Goal: Task Accomplishment & Management: Manage account settings

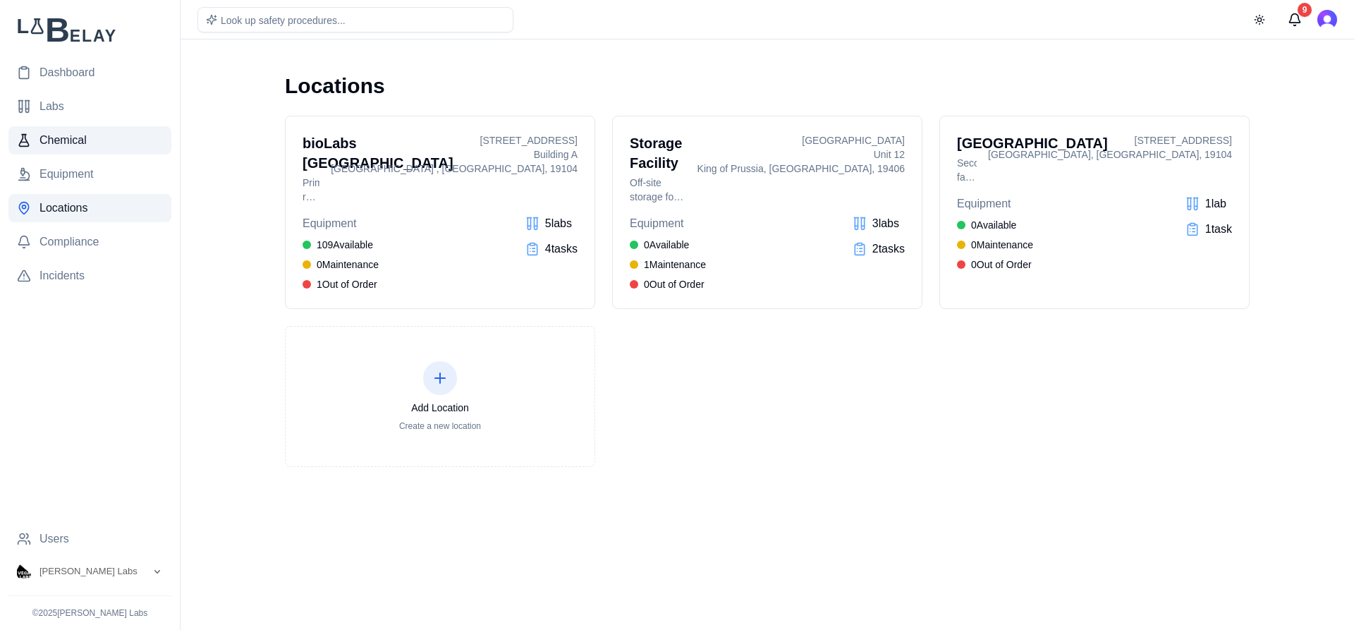
click at [107, 138] on link "Chemical" at bounding box center [89, 140] width 163 height 28
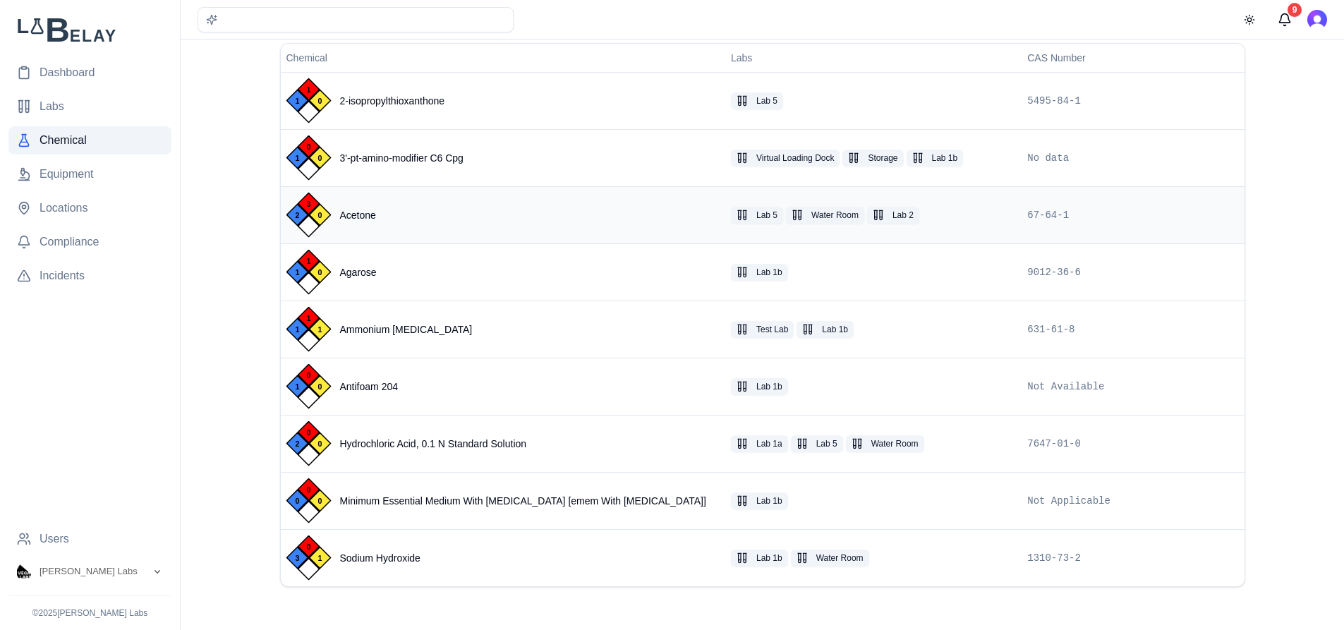
scroll to position [106, 0]
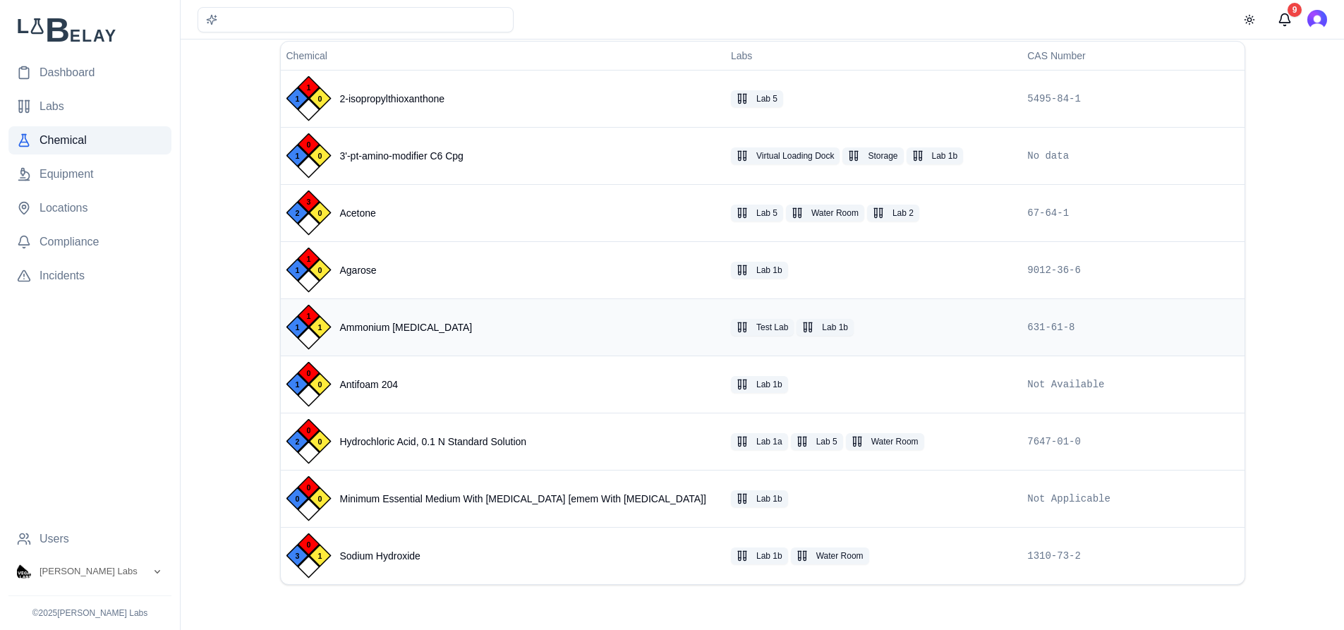
click at [454, 327] on div "1 1 1 Ammonium Acetate" at bounding box center [502, 327] width 433 height 45
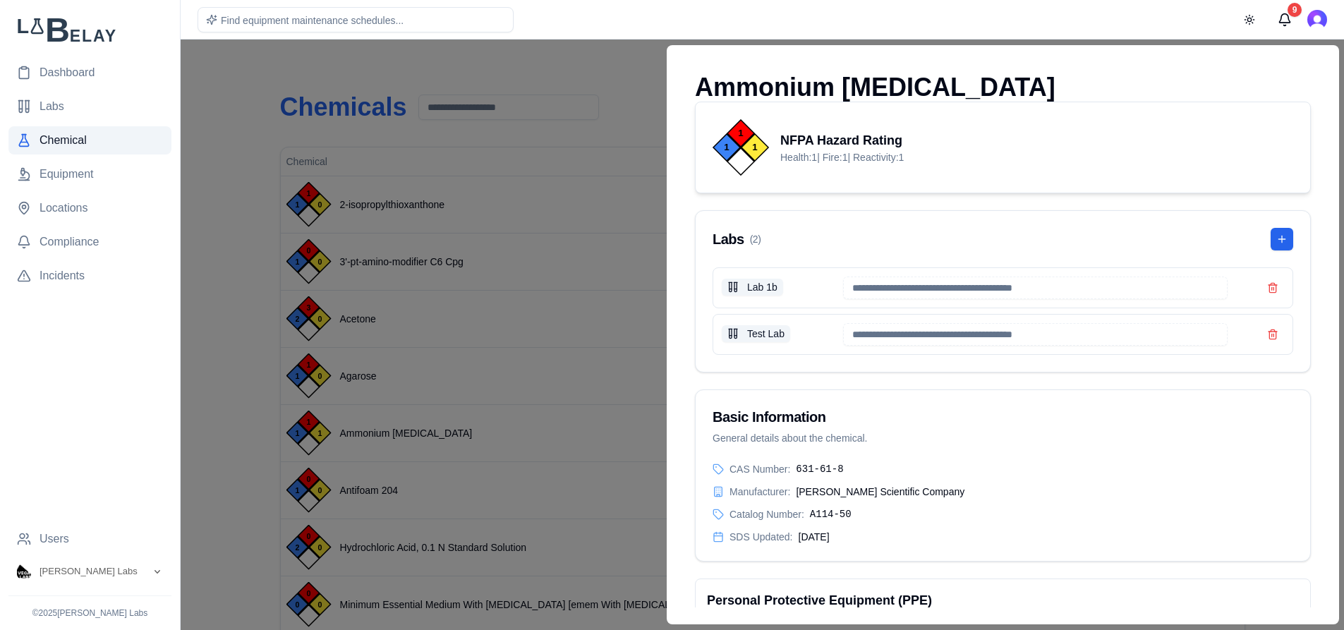
click at [529, 80] on div at bounding box center [672, 335] width 1344 height 590
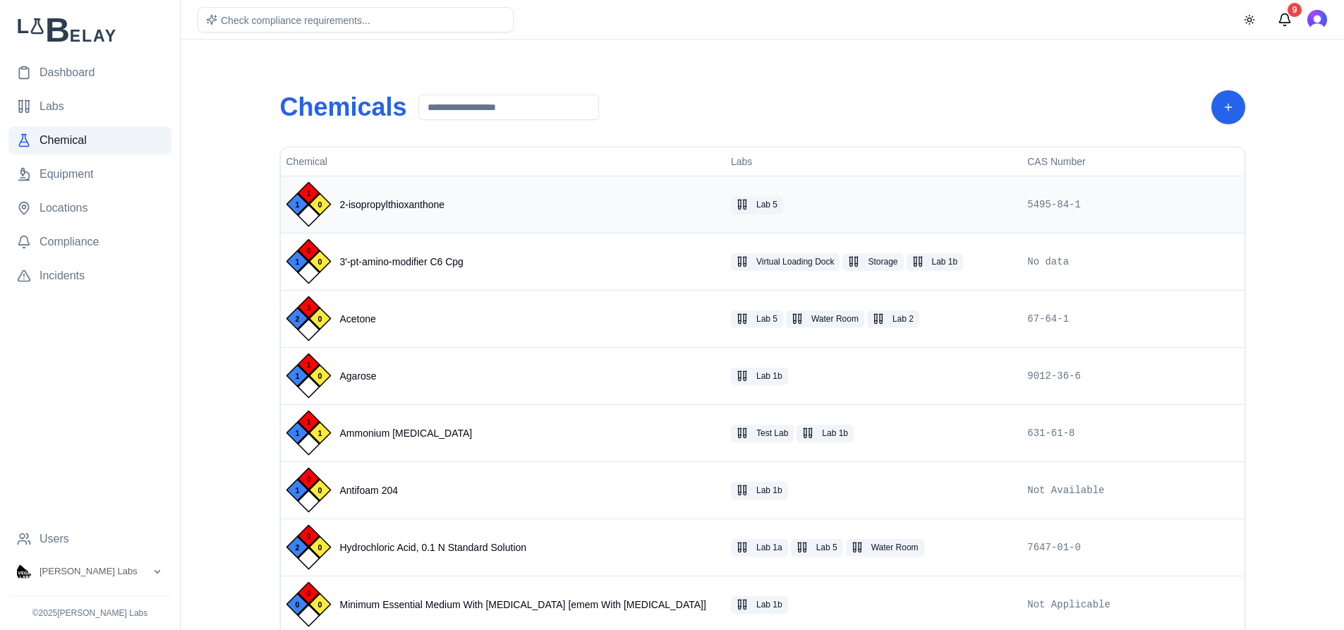
click at [392, 207] on span "2-isopropylthioxanthone" at bounding box center [392, 205] width 105 height 14
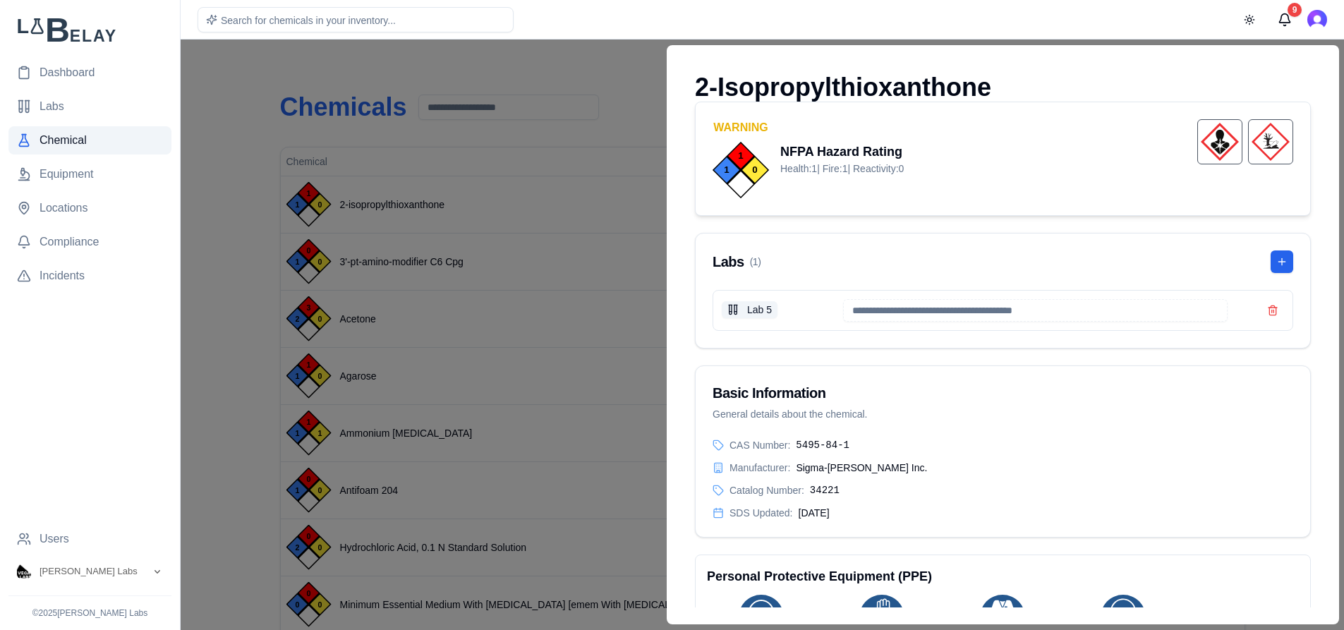
click at [695, 87] on div "2-Isopropylthioxanthone" at bounding box center [1003, 87] width 616 height 28
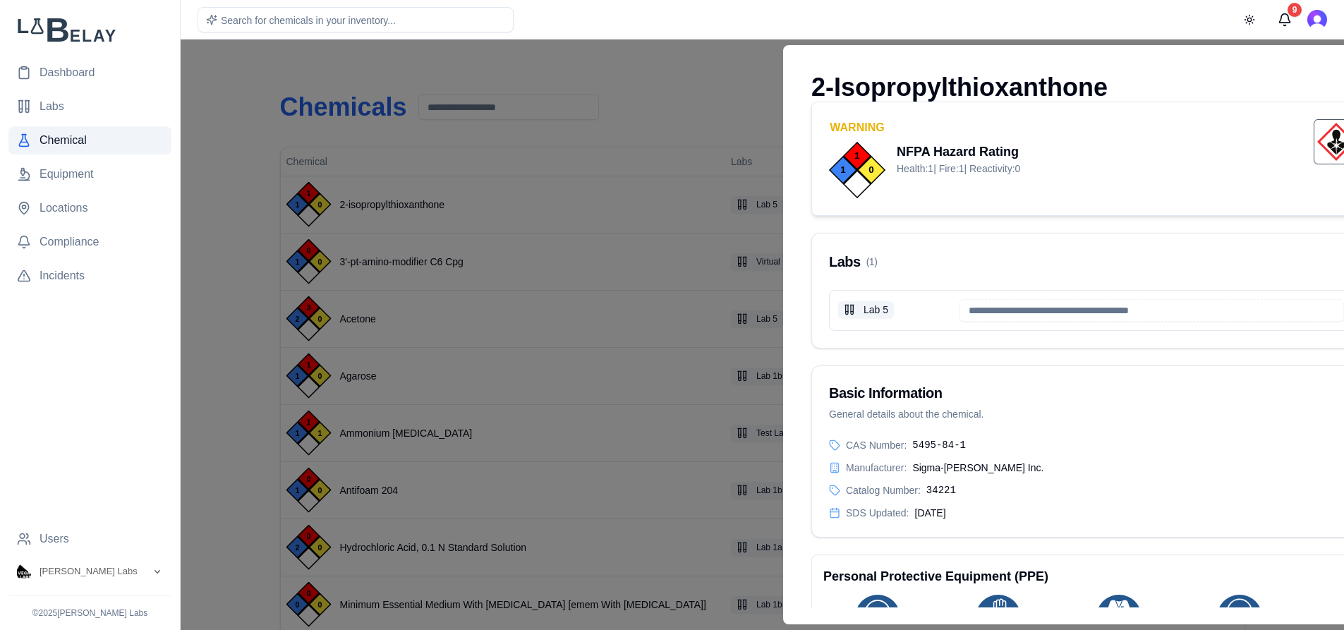
drag, startPoint x: 692, startPoint y: 86, endPoint x: 746, endPoint y: 101, distance: 55.6
click at [811, 102] on div "2-Isopropylthioxanthone" at bounding box center [1119, 87] width 616 height 28
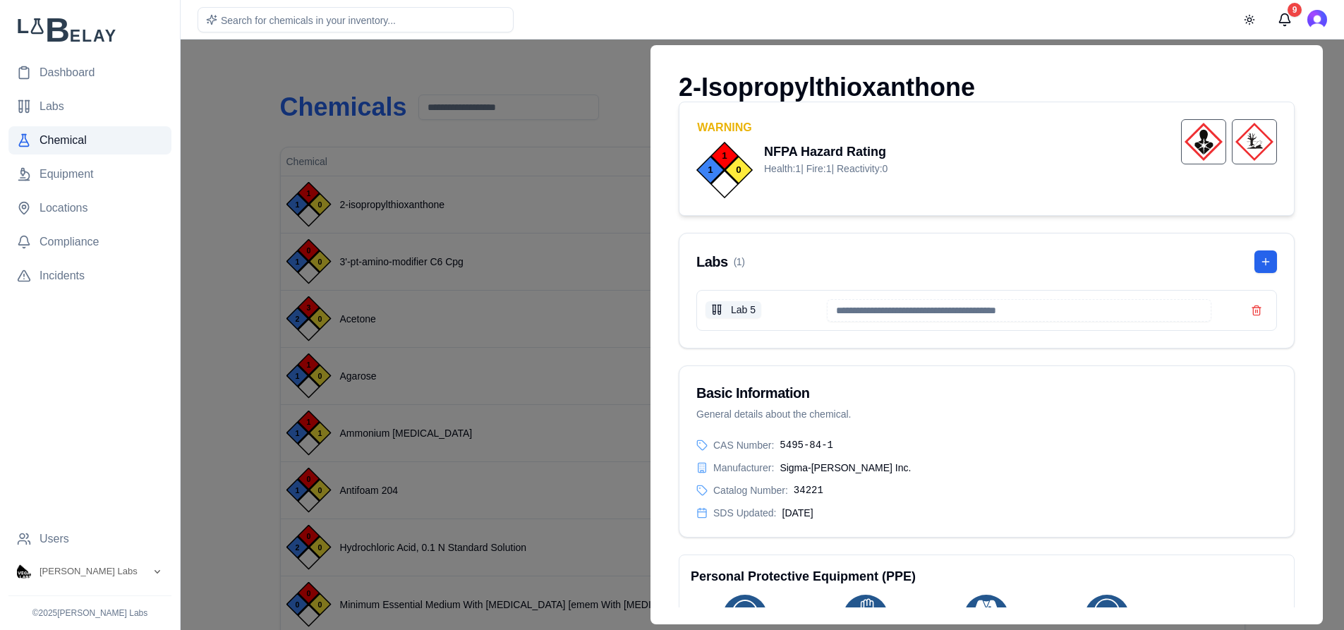
drag, startPoint x: 985, startPoint y: 85, endPoint x: 892, endPoint y: 72, distance: 94.0
click at [892, 73] on div "2-Isopropylthioxanthone" at bounding box center [986, 87] width 616 height 28
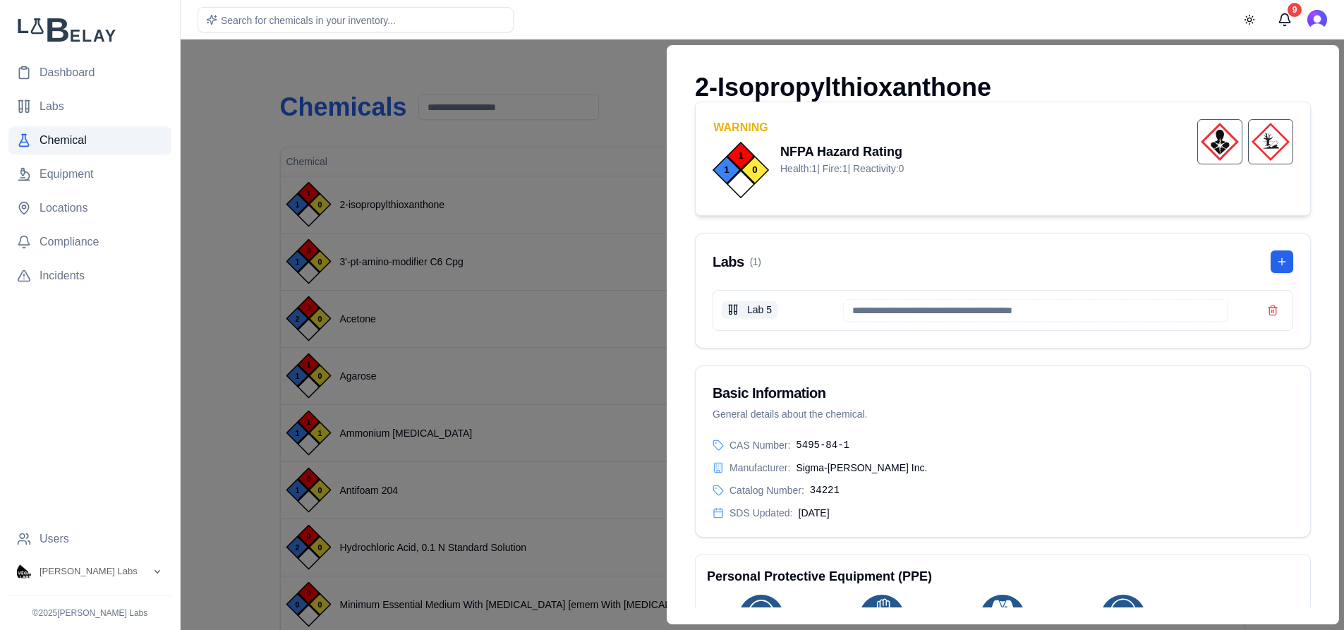
click at [901, 91] on div "2-Isopropylthioxanthone" at bounding box center [1003, 87] width 616 height 28
click at [593, 56] on div at bounding box center [672, 335] width 1344 height 590
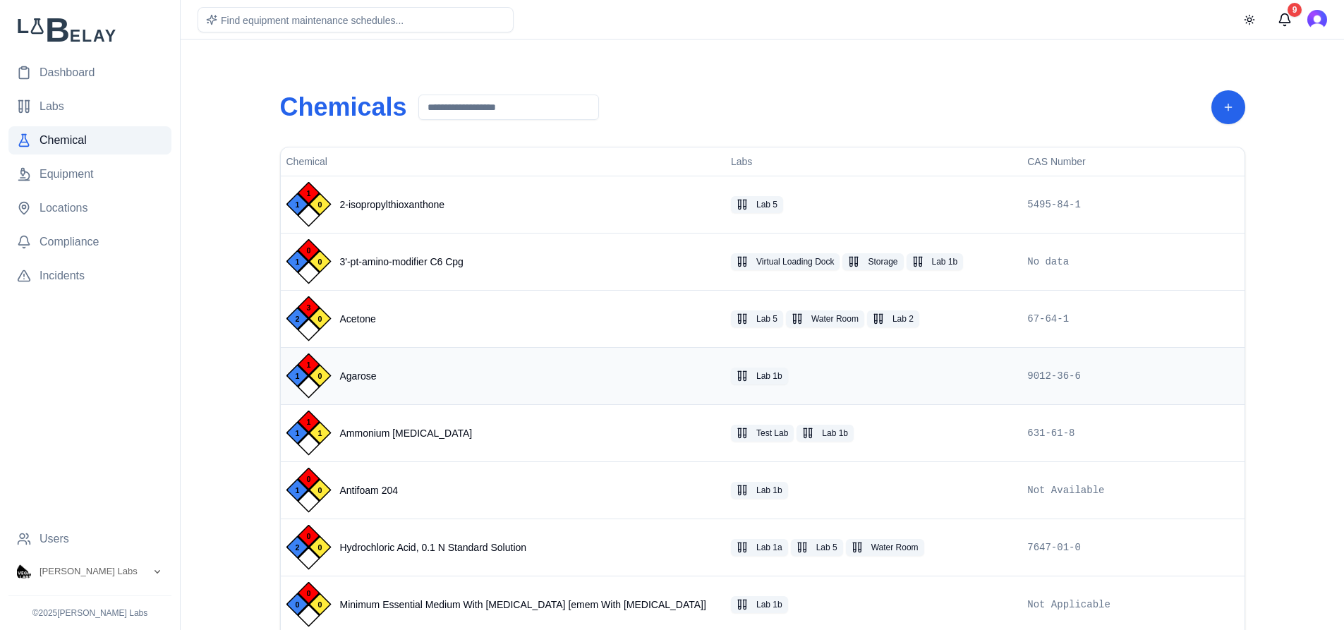
click at [365, 378] on span "Agarose" at bounding box center [358, 376] width 37 height 14
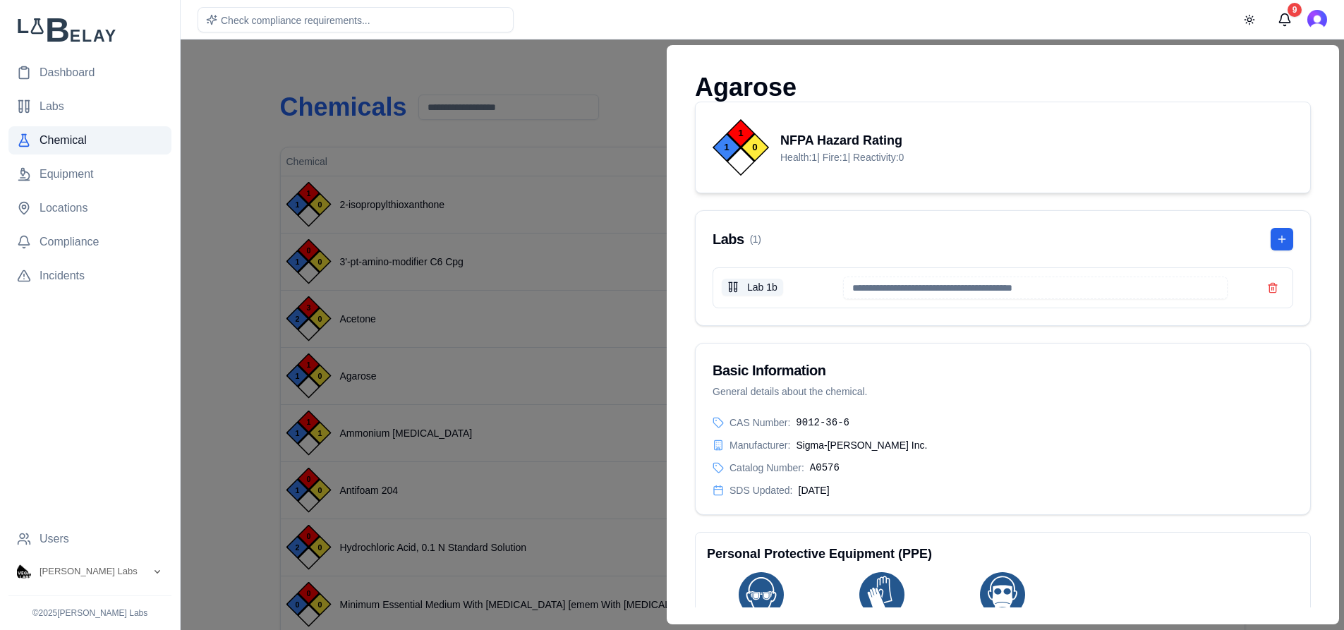
click at [475, 284] on div at bounding box center [672, 335] width 1344 height 590
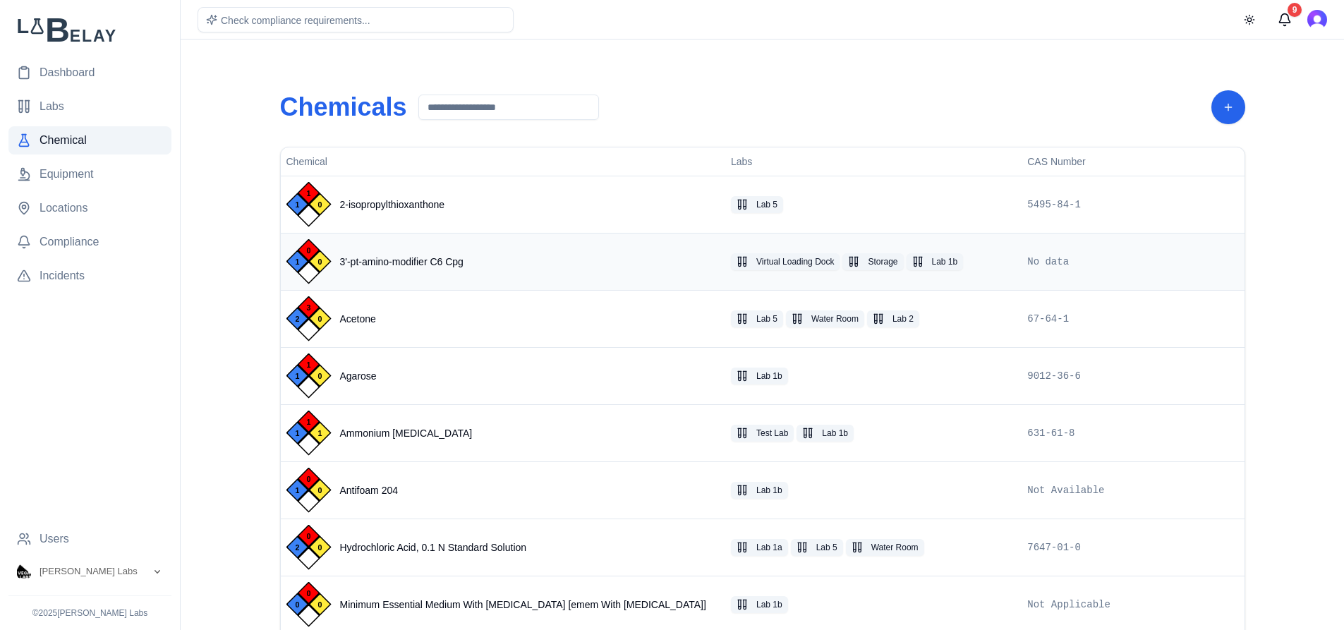
click at [422, 262] on span "3'-pt-amino-modifier C6 Cpg" at bounding box center [401, 262] width 123 height 14
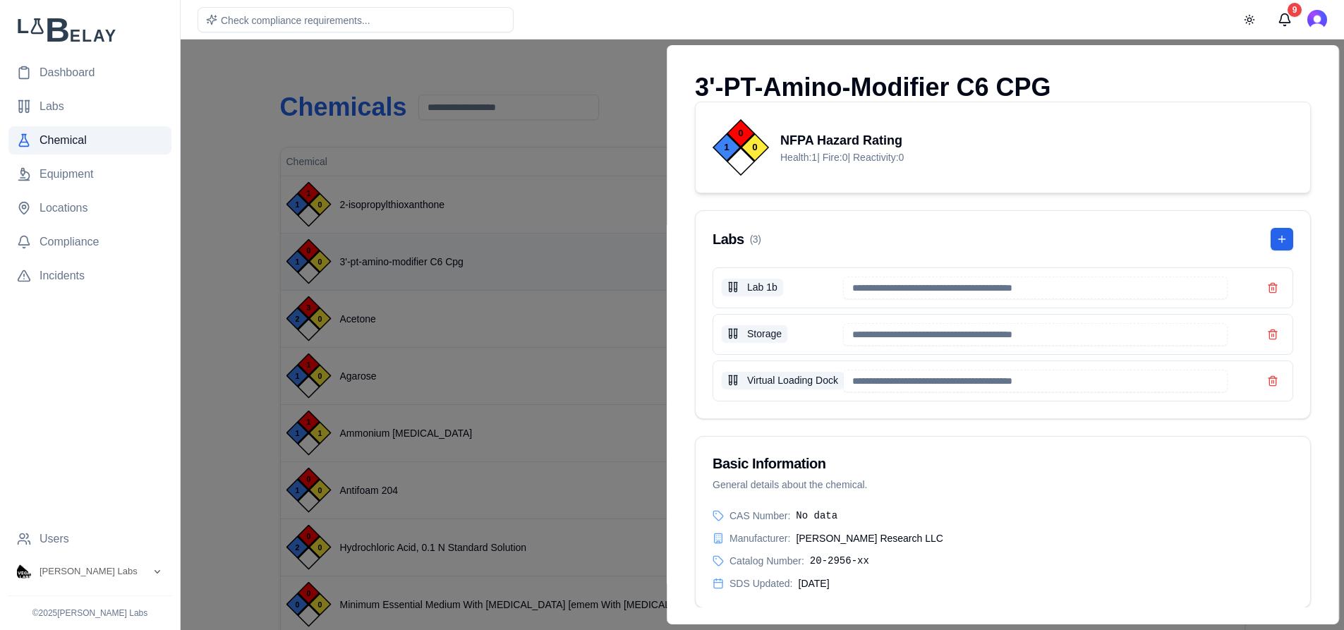
click at [422, 262] on div at bounding box center [672, 335] width 1344 height 590
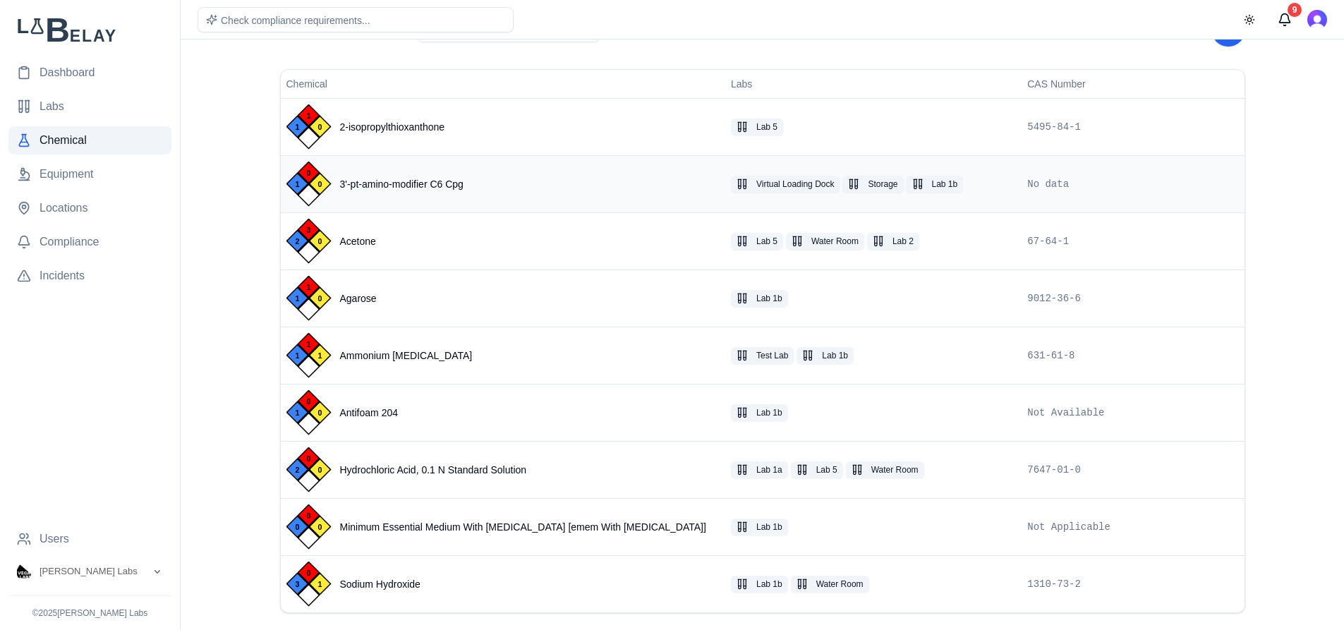
scroll to position [106, 0]
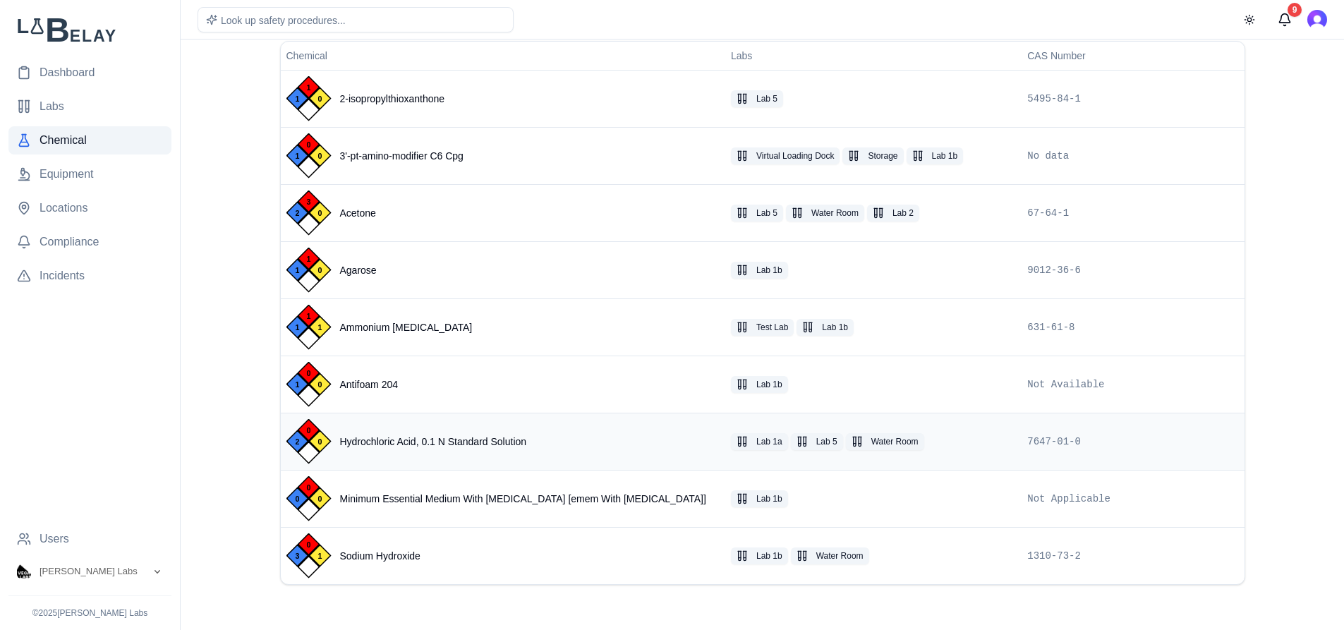
click at [391, 445] on span "Hydrochloric Acid, 0.1 N Standard Solution" at bounding box center [433, 442] width 187 height 14
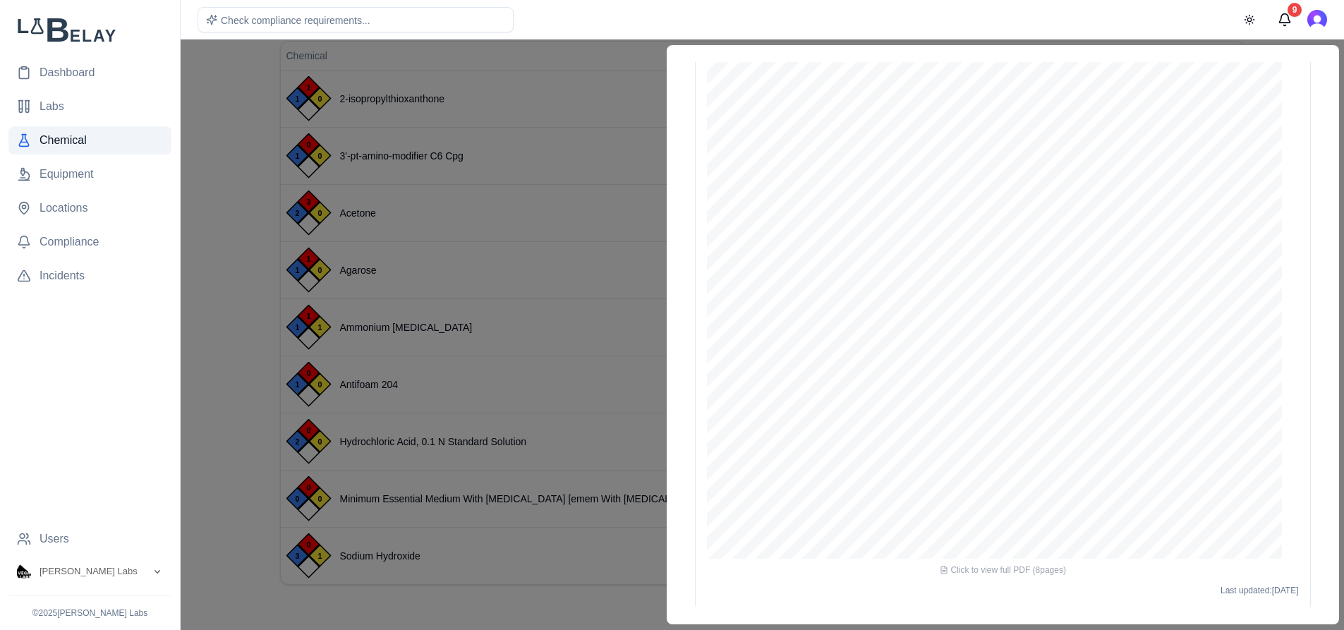
scroll to position [1639, 0]
click at [634, 147] on div at bounding box center [672, 335] width 1344 height 590
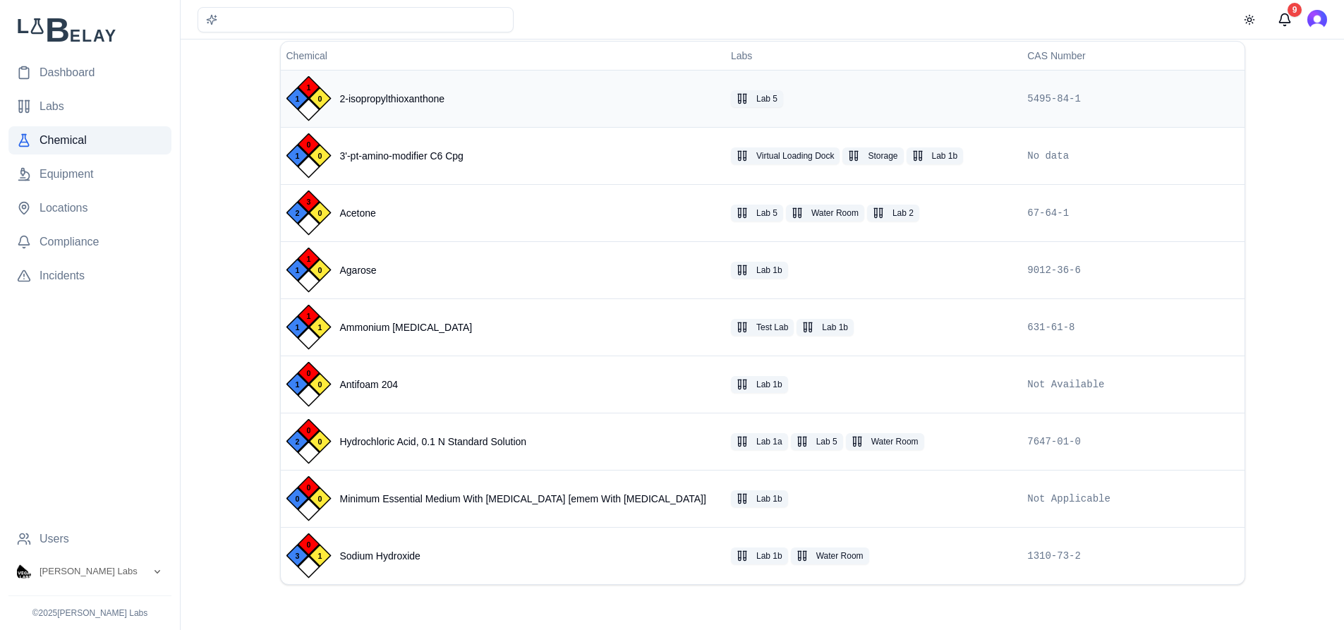
click at [413, 104] on span "2-isopropylthioxanthone" at bounding box center [392, 99] width 105 height 14
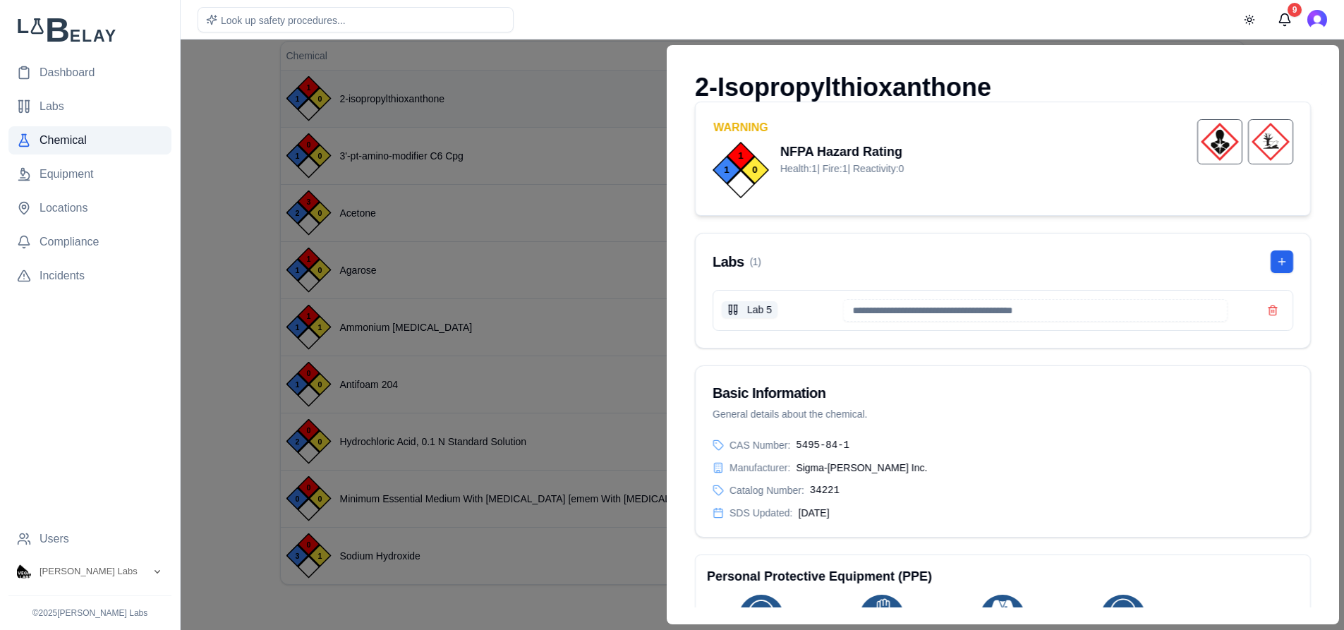
click at [413, 104] on div at bounding box center [672, 335] width 1344 height 590
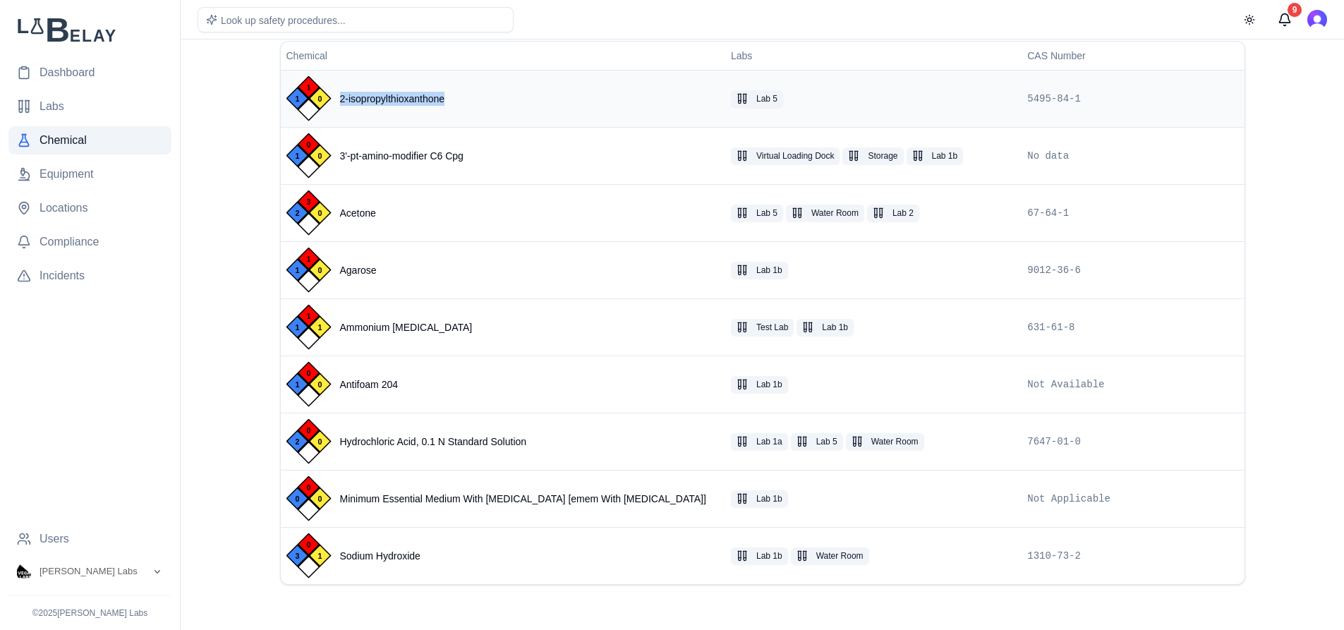
drag, startPoint x: 338, startPoint y: 101, endPoint x: 437, endPoint y: 106, distance: 99.6
click at [437, 106] on div "1 1 0 2-isopropylthioxanthone" at bounding box center [502, 98] width 433 height 45
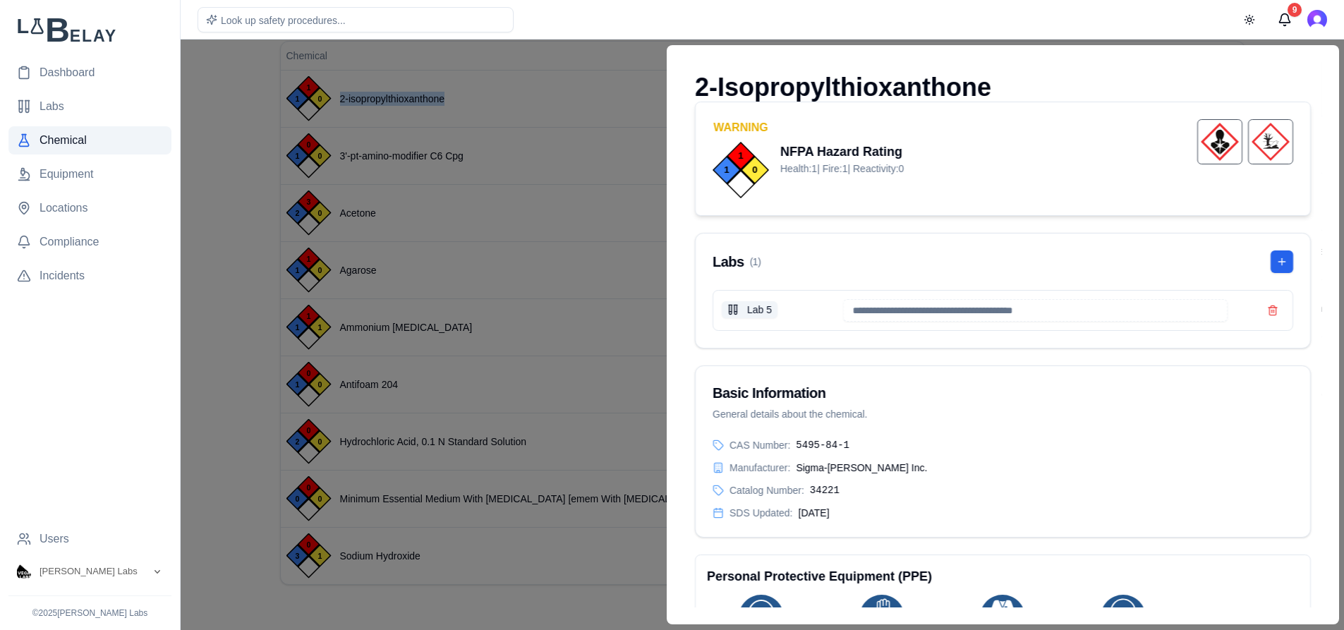
click at [1157, 544] on div "2-Isopropylthioxanthone Warning 1 1 0 NFPA Hazard Rating Health: 1 | Fire: 1 | …" at bounding box center [1002, 334] width 638 height 545
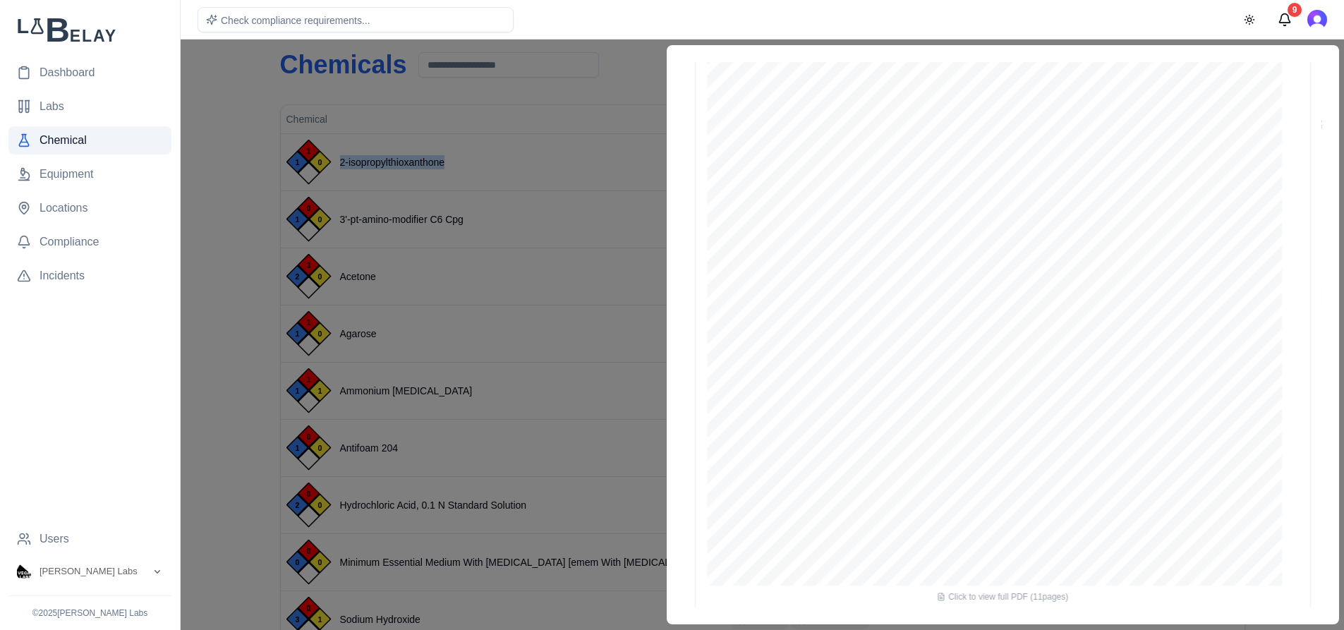
scroll to position [1460, 0]
click at [611, 80] on div at bounding box center [672, 335] width 1344 height 590
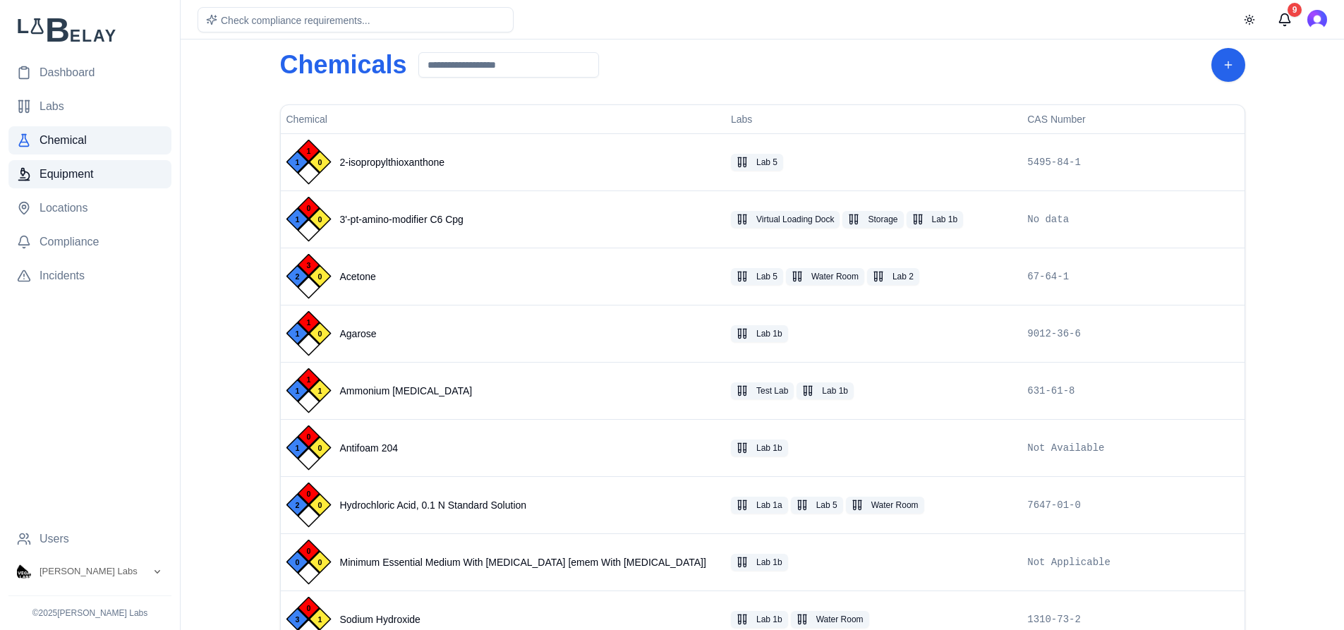
click at [80, 168] on span "Equipment" at bounding box center [67, 174] width 54 height 17
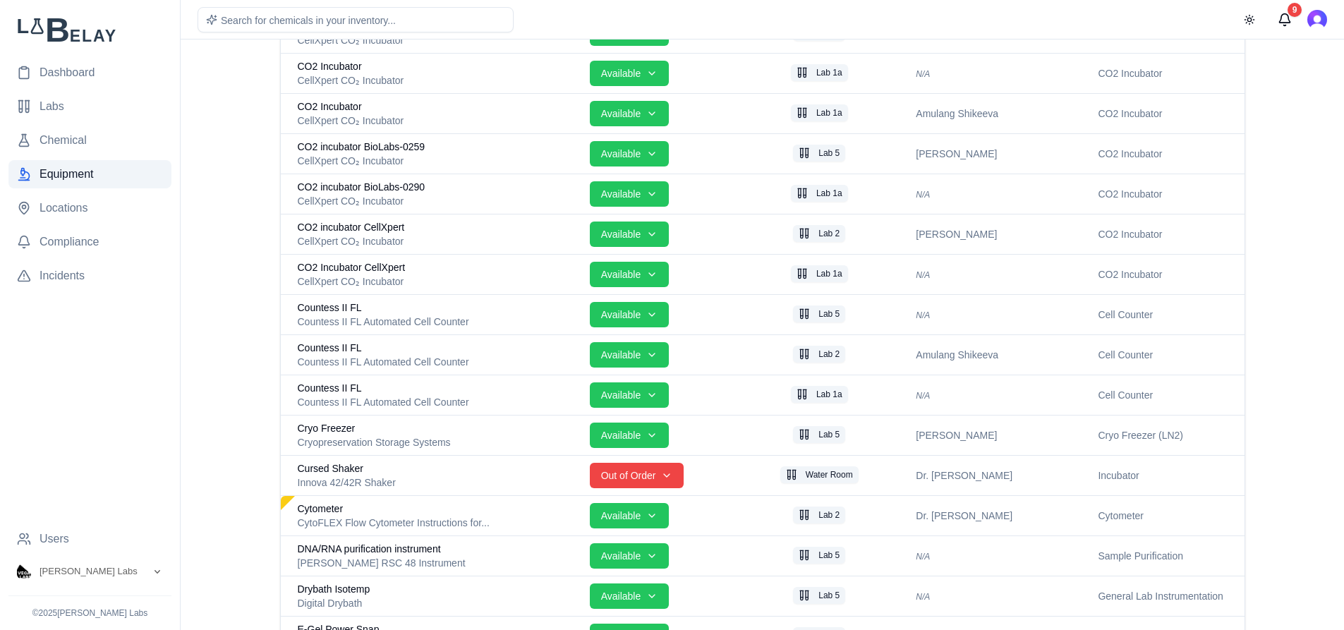
scroll to position [1026, 0]
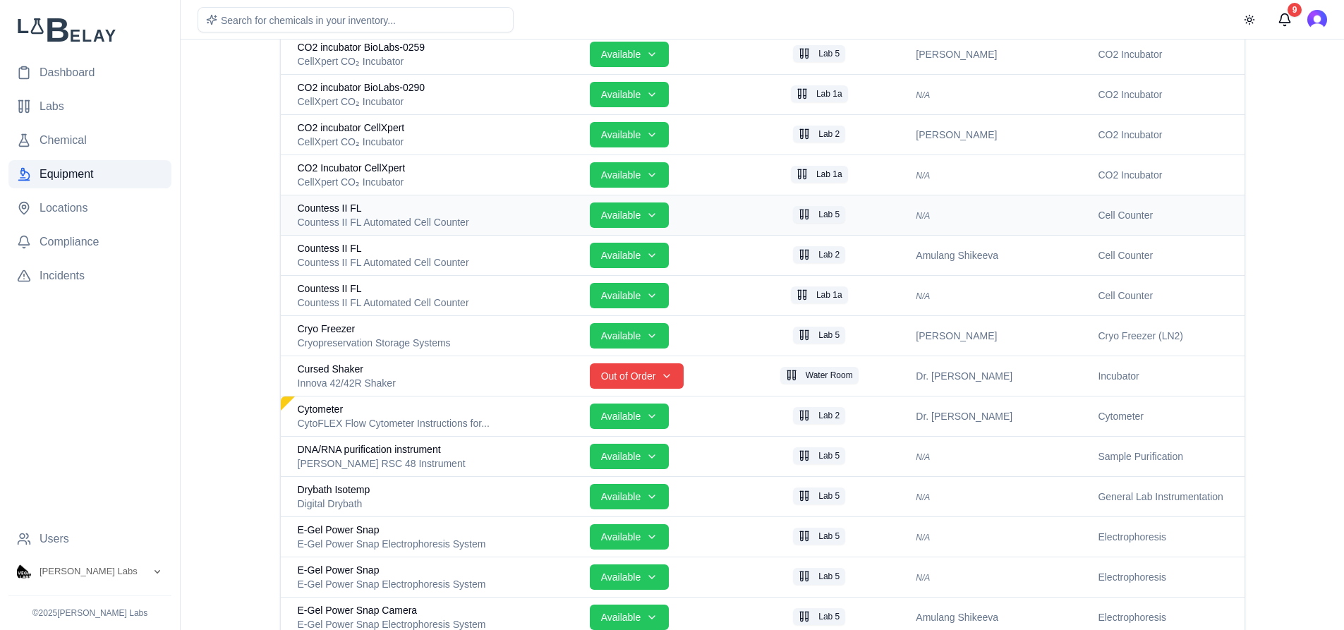
click at [473, 205] on div "Countess II FL" at bounding box center [438, 208] width 281 height 14
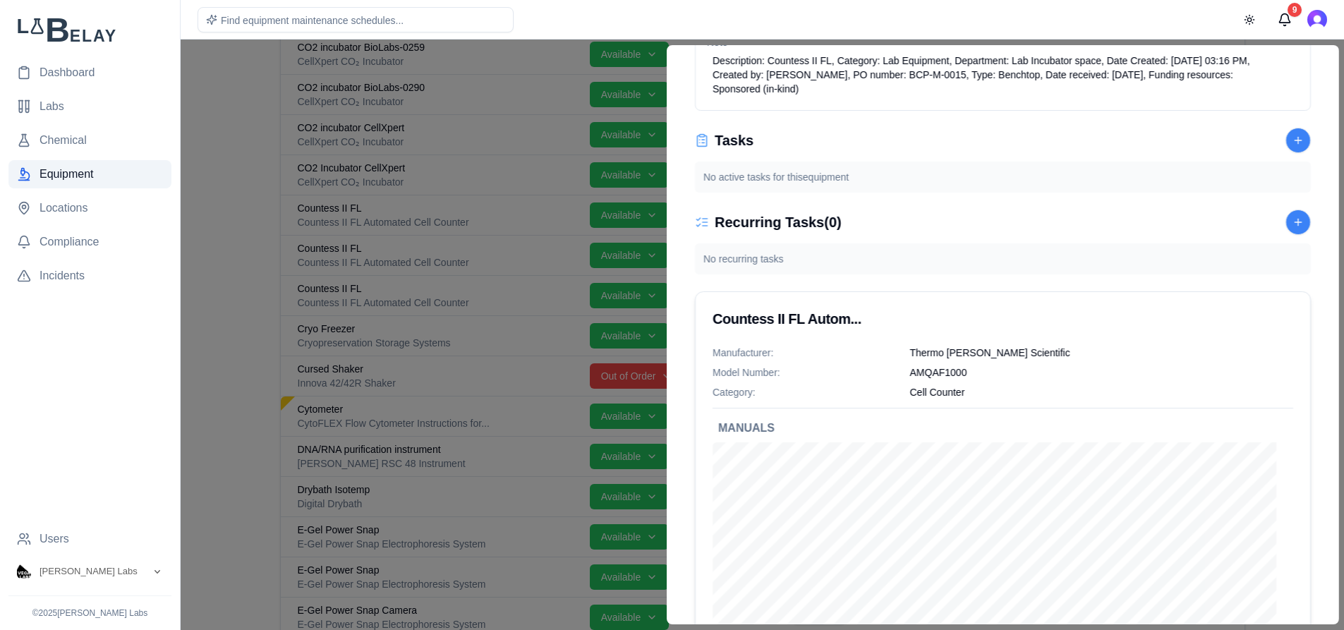
scroll to position [349, 0]
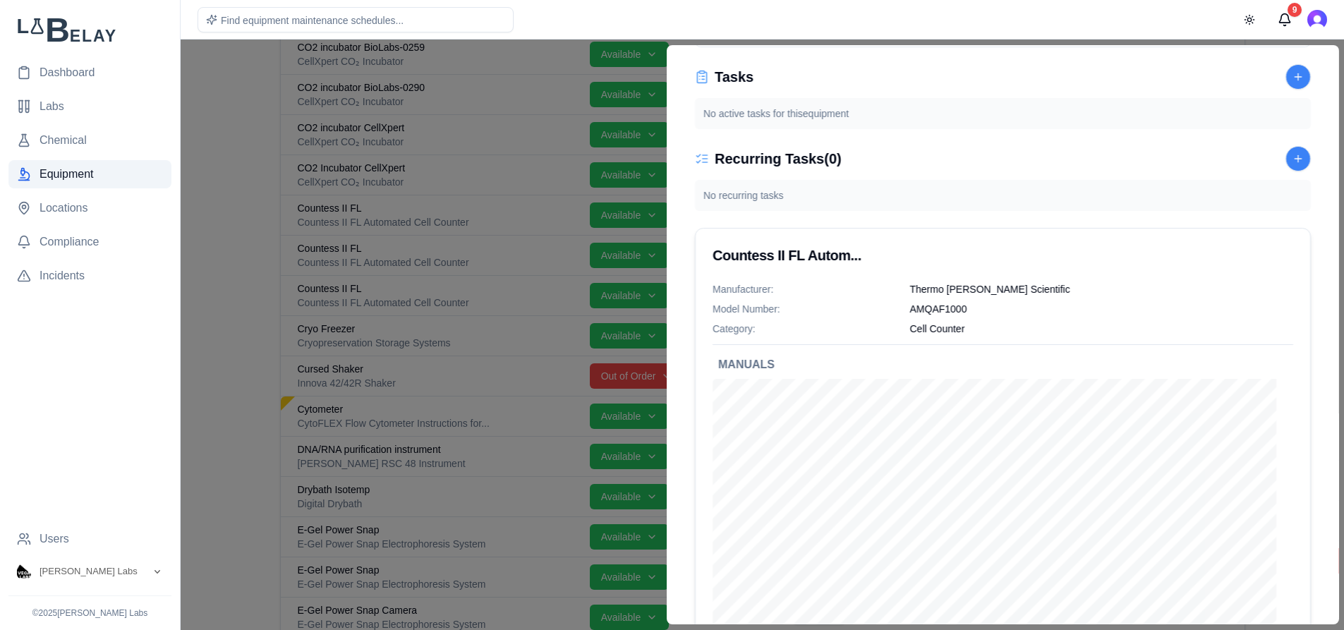
click at [258, 240] on div at bounding box center [672, 335] width 1344 height 590
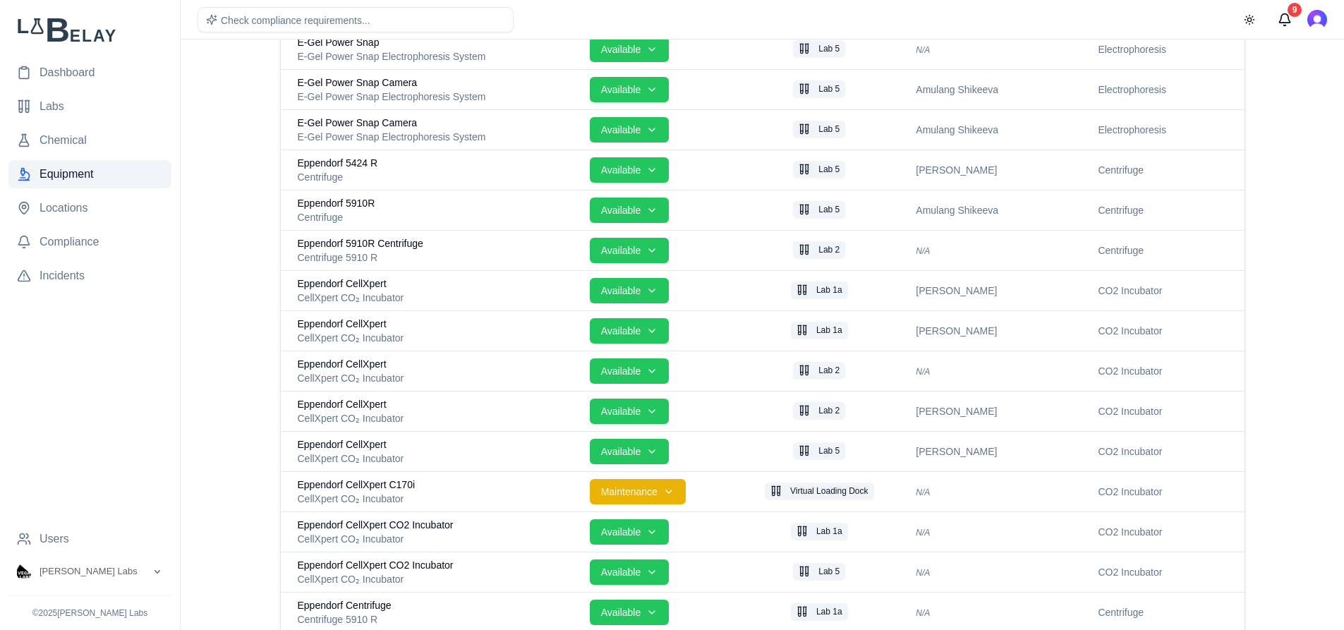
scroll to position [1555, 0]
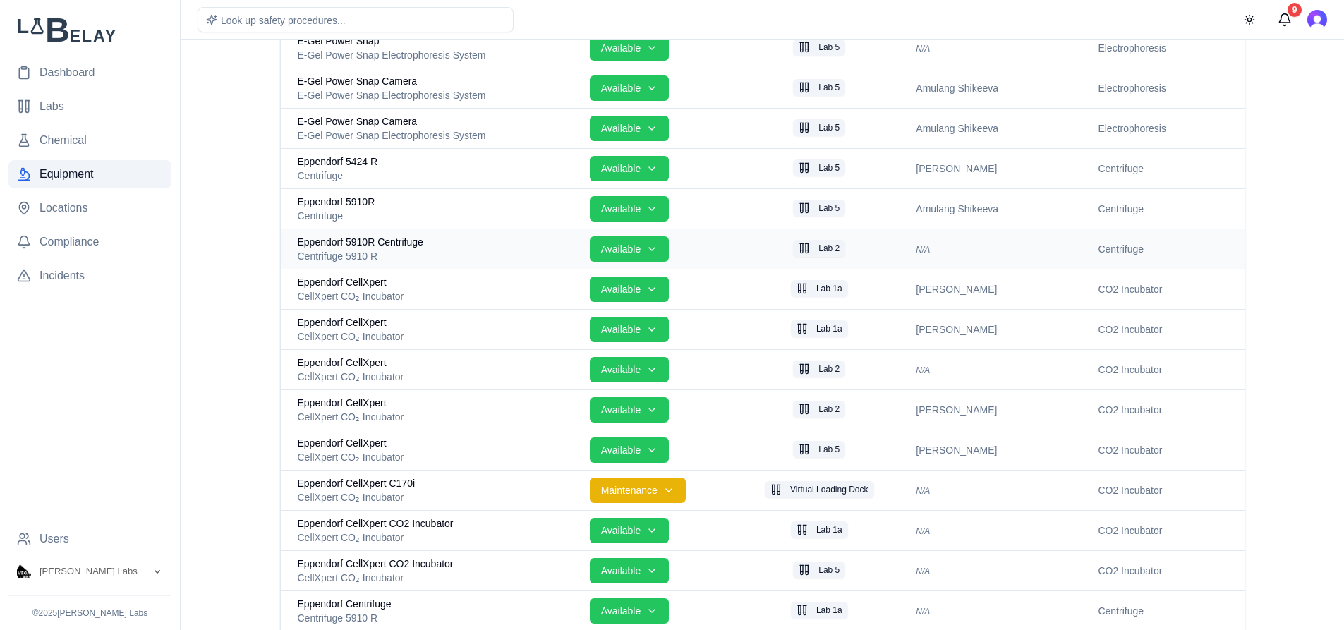
click at [434, 255] on div "Centrifuge 5910 R" at bounding box center [438, 256] width 281 height 14
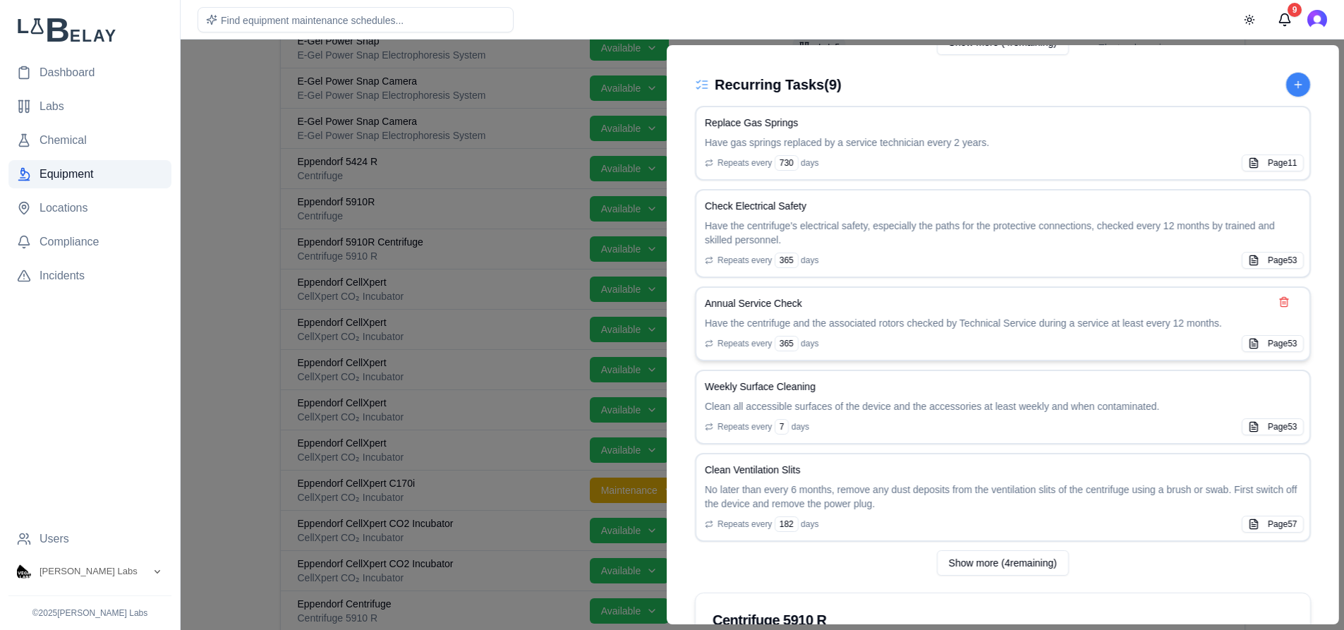
scroll to position [762, 0]
click at [252, 274] on div at bounding box center [672, 335] width 1344 height 590
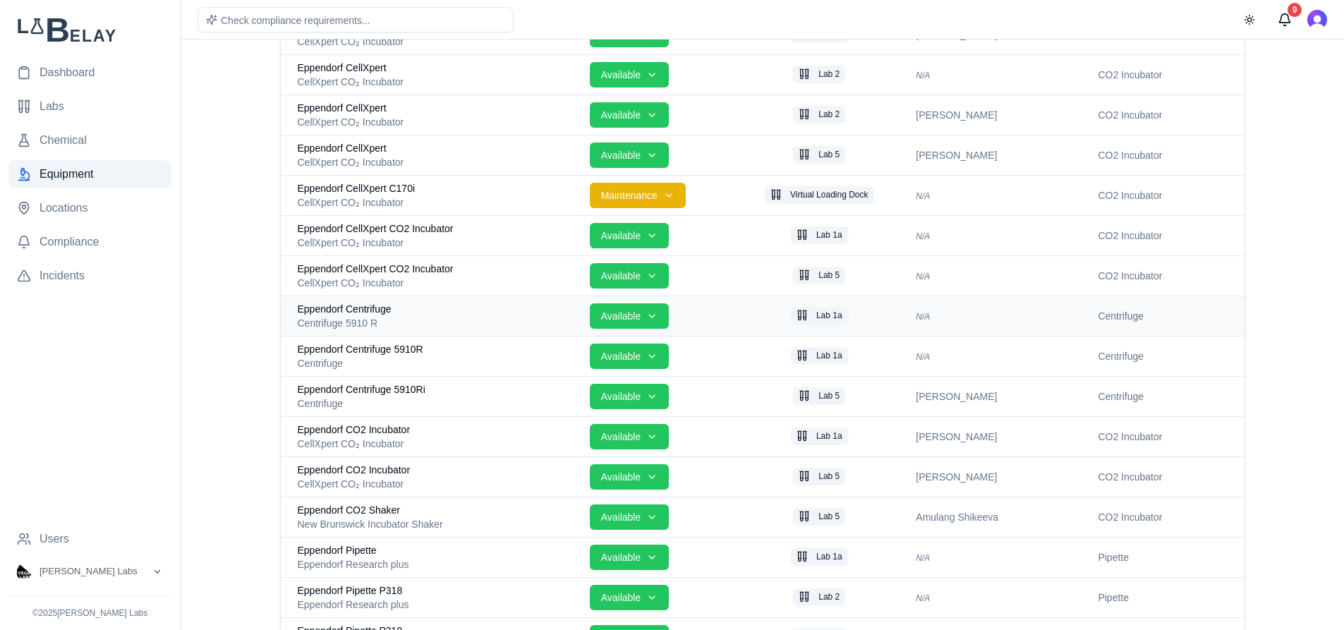
scroll to position [1852, 0]
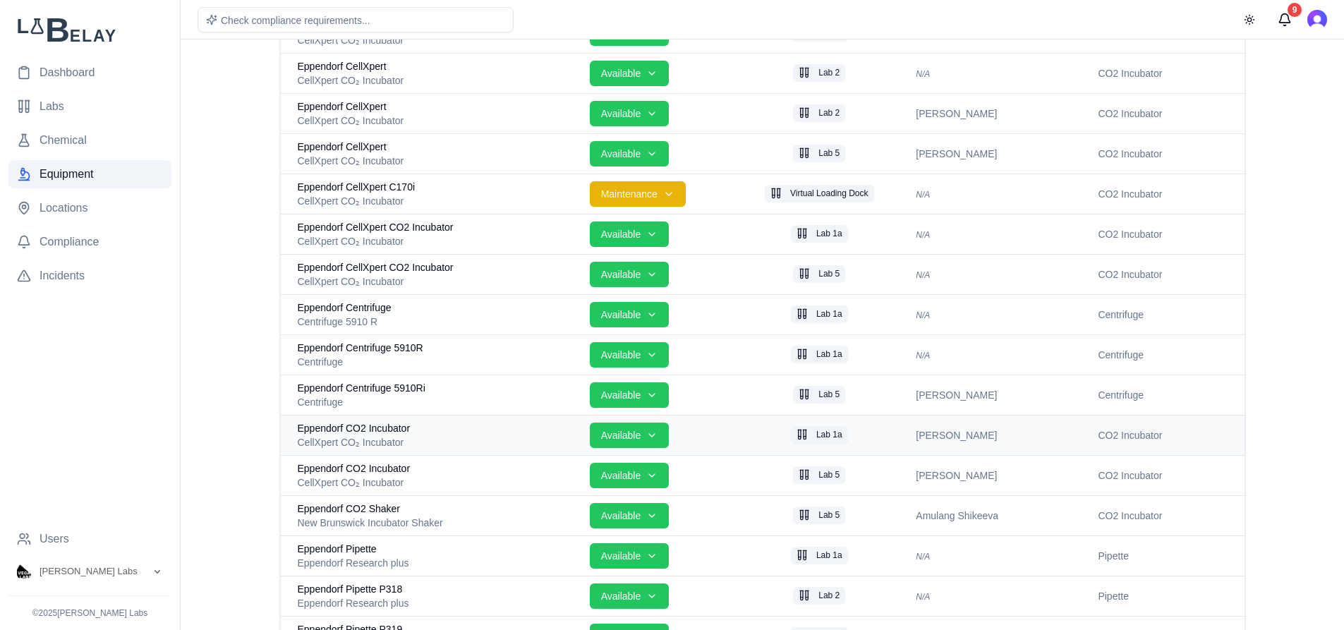
click at [439, 437] on div "CellXpert CO₂ Incubator" at bounding box center [438, 442] width 281 height 14
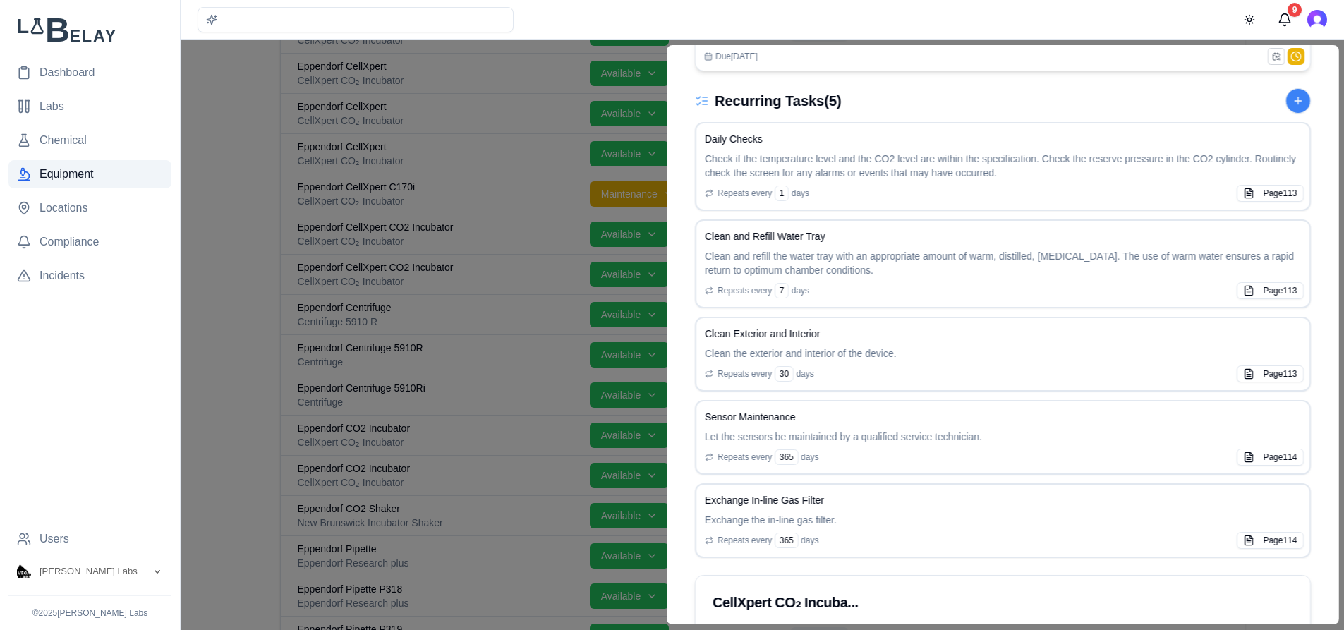
scroll to position [878, 0]
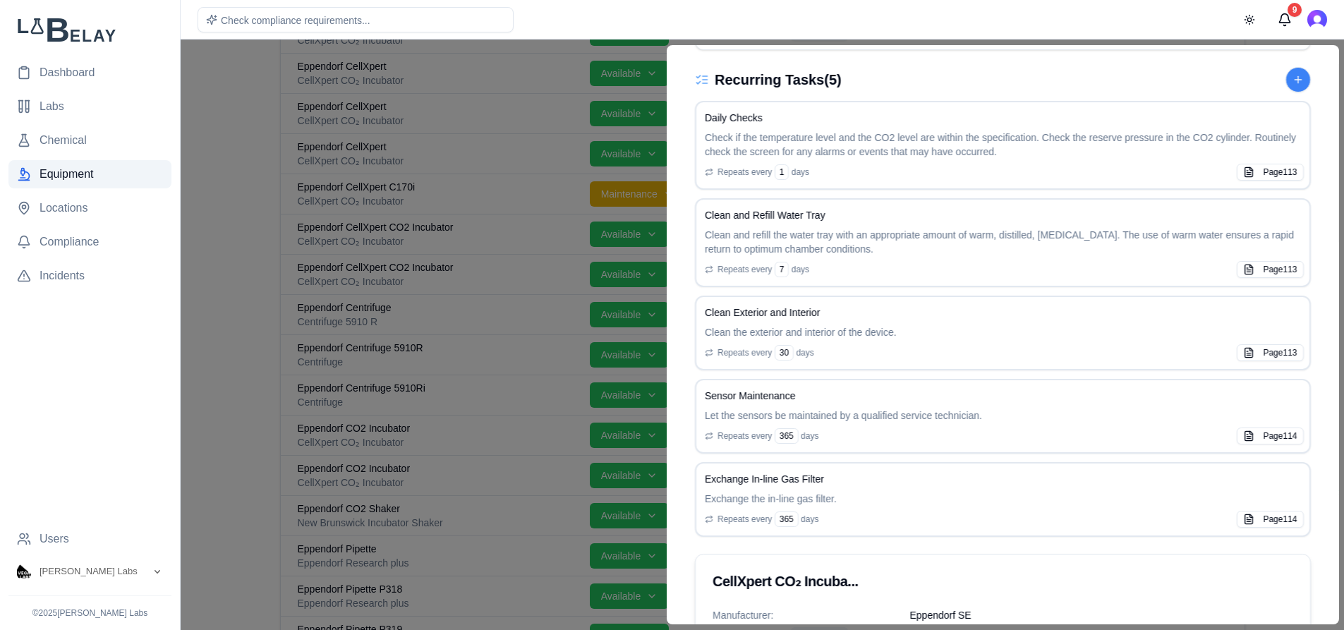
click at [523, 304] on div at bounding box center [672, 335] width 1344 height 590
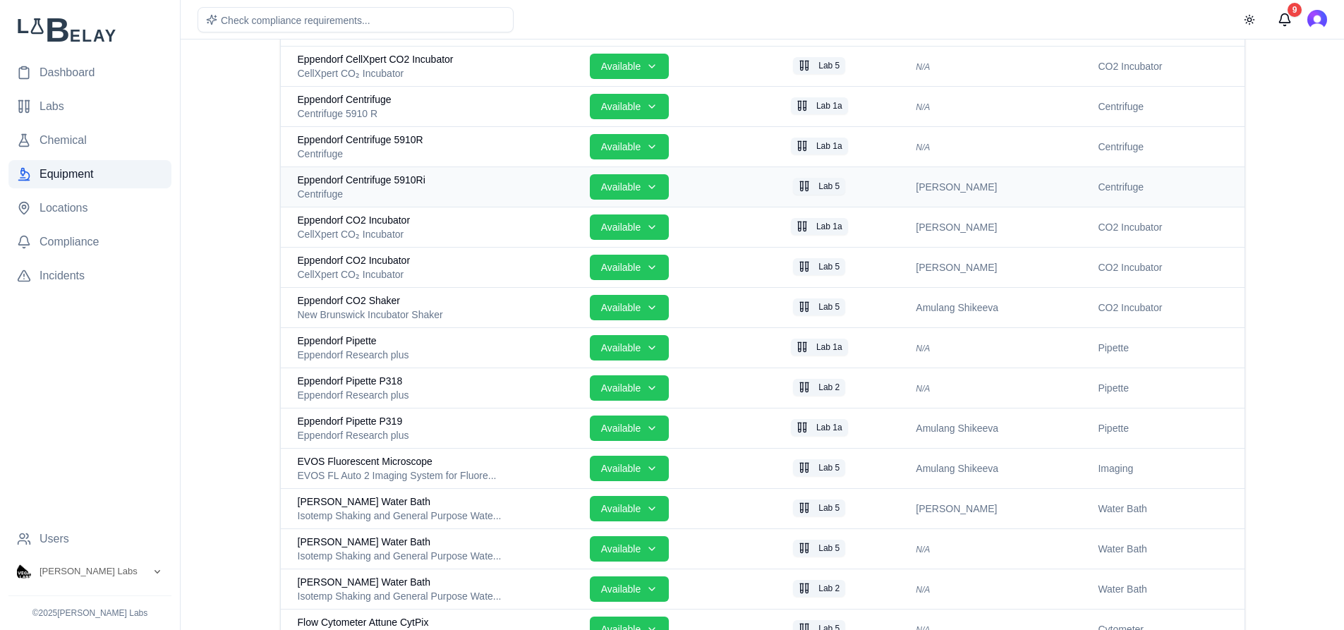
scroll to position [2074, 0]
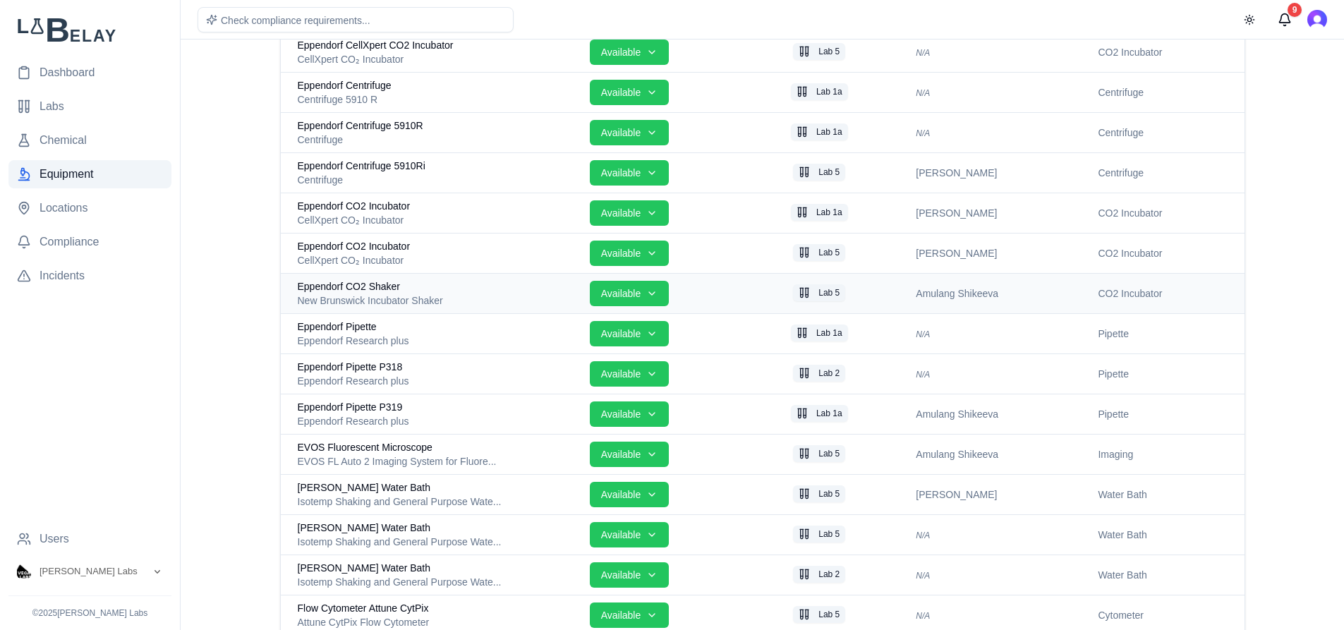
click at [470, 286] on div "Eppendorf CO2 Shaker" at bounding box center [438, 286] width 281 height 14
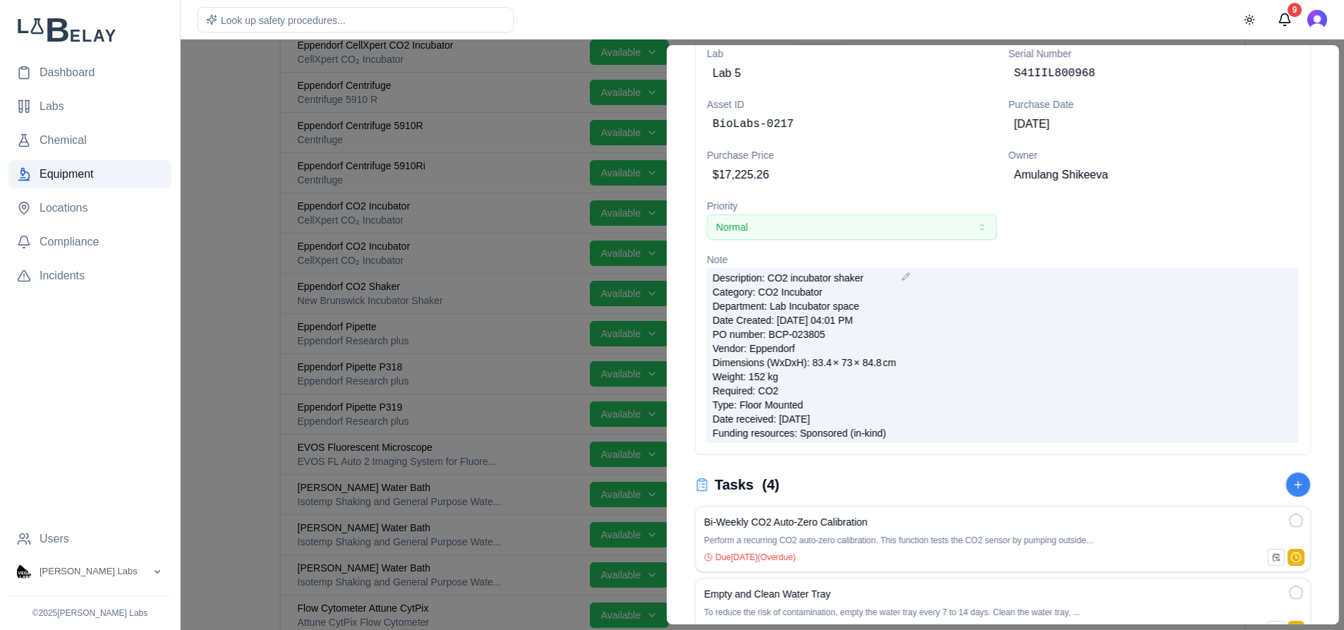
scroll to position [370, 0]
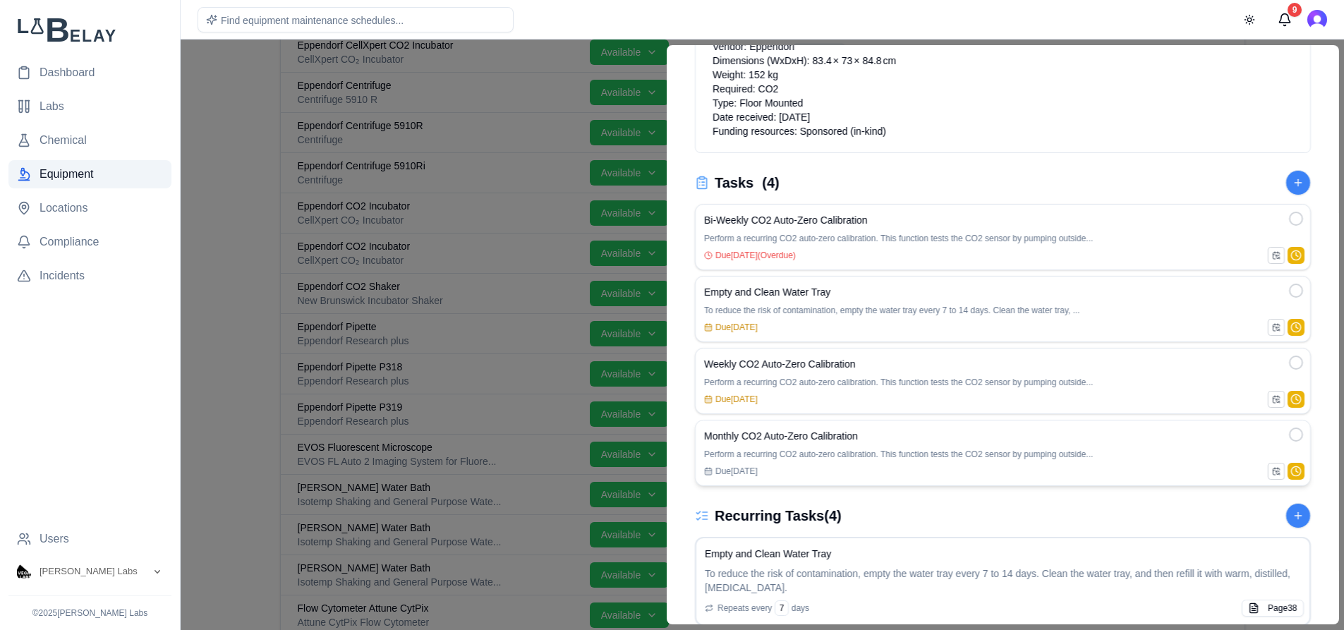
click at [949, 436] on div "Monthly CO2 Auto-Zero Calibration" at bounding box center [1002, 436] width 597 height 14
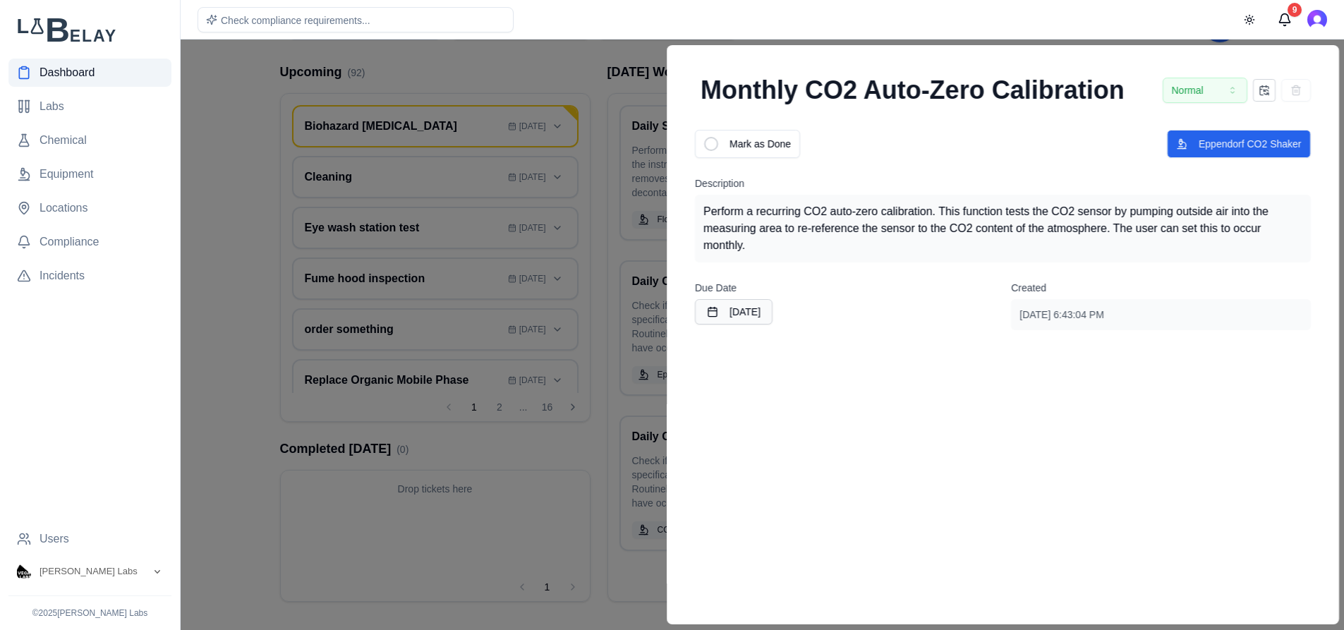
click at [1232, 151] on button "Eppendorf CO2 Shaker" at bounding box center [1238, 144] width 144 height 28
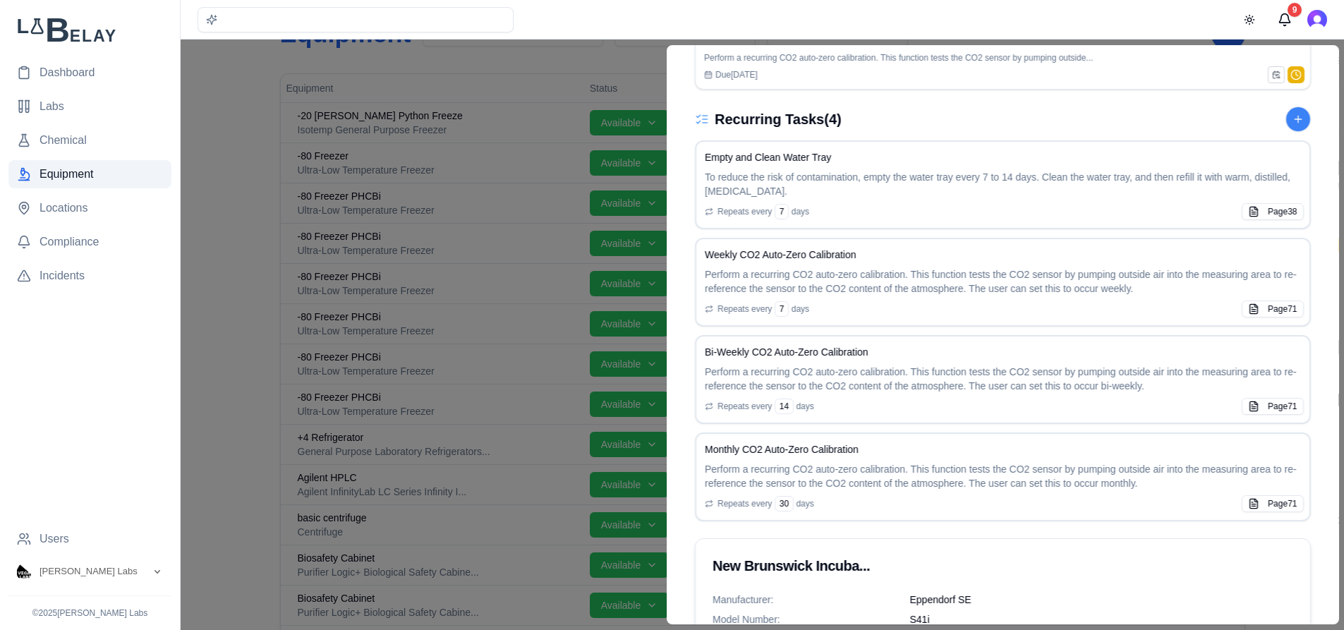
scroll to position [794, 0]
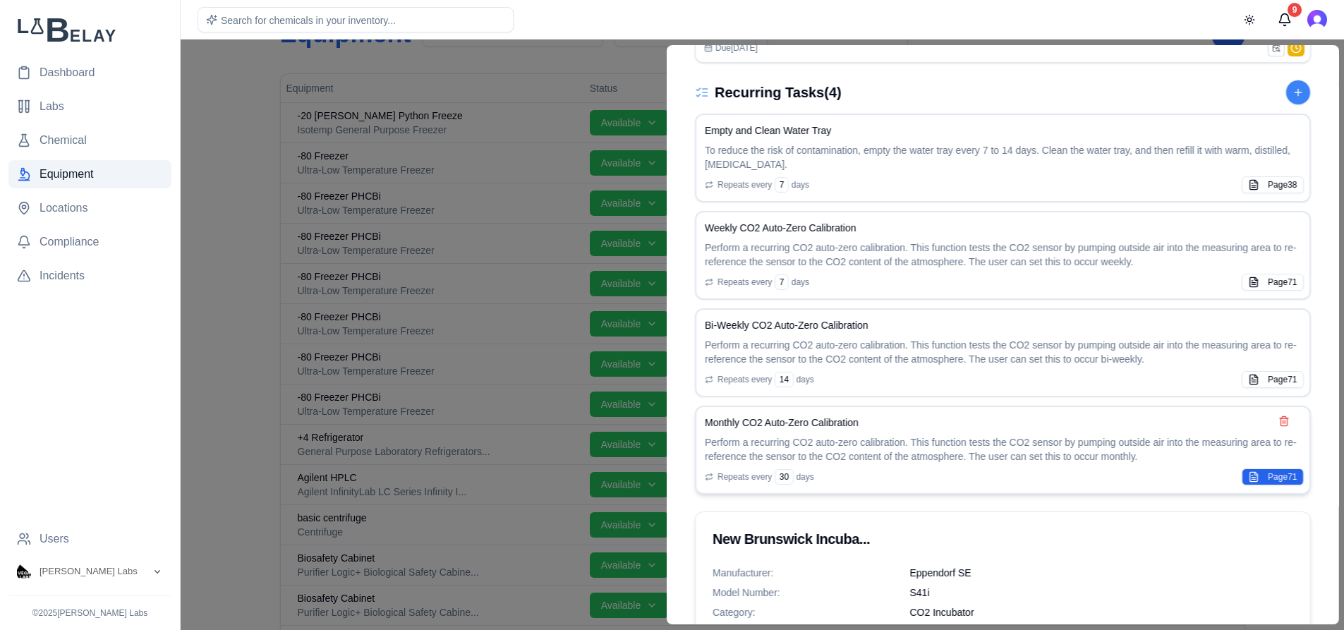
click at [1257, 478] on button "Page 71" at bounding box center [1271, 476] width 61 height 17
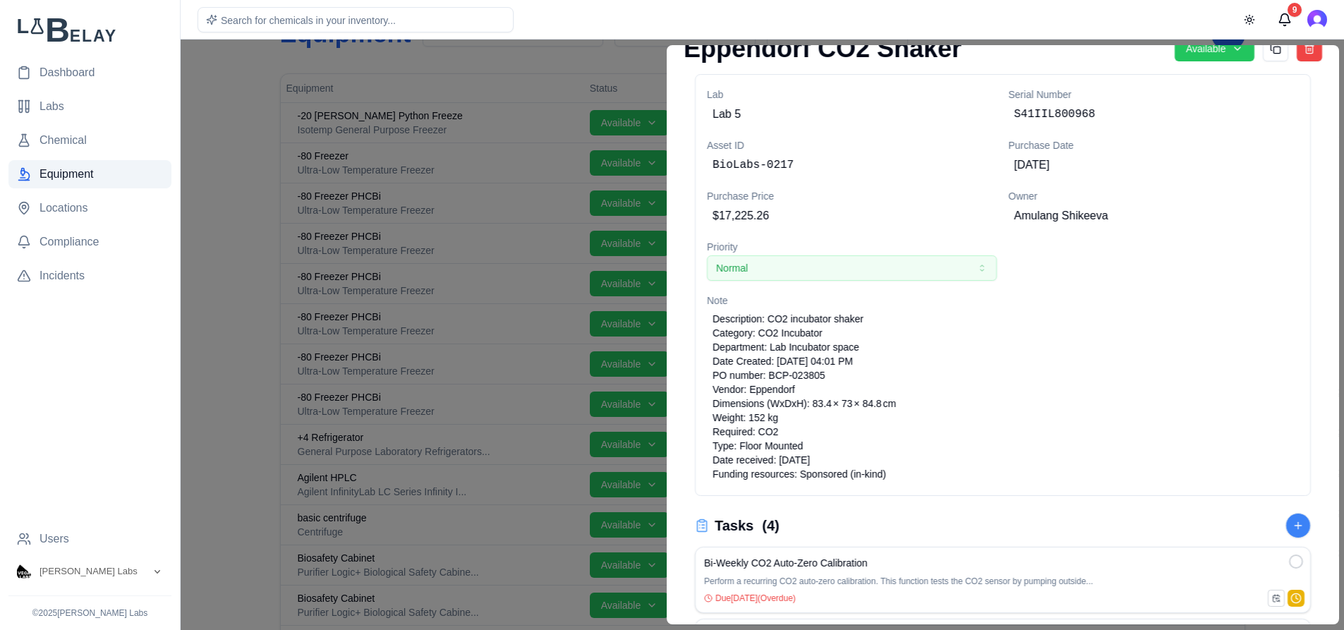
scroll to position [42, 0]
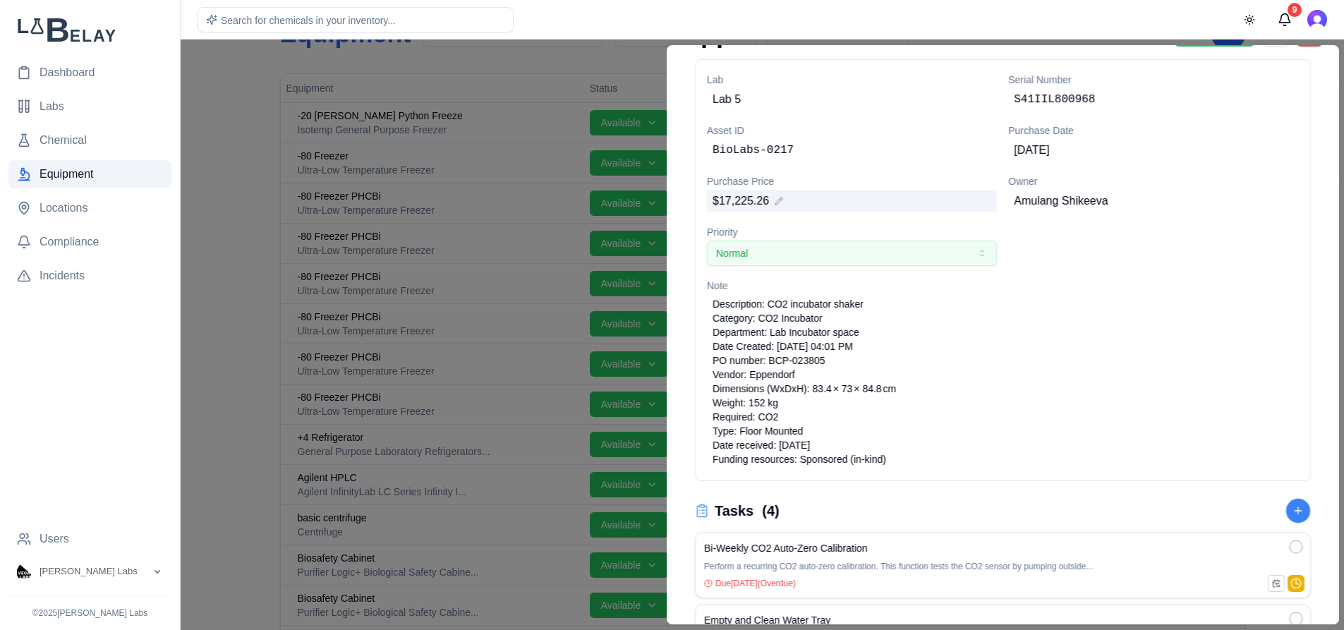
click at [738, 197] on span "$17,225.26" at bounding box center [740, 201] width 56 height 17
click at [712, 202] on span "$17,225.26" at bounding box center [740, 201] width 56 height 17
click at [576, 54] on div at bounding box center [672, 335] width 1344 height 590
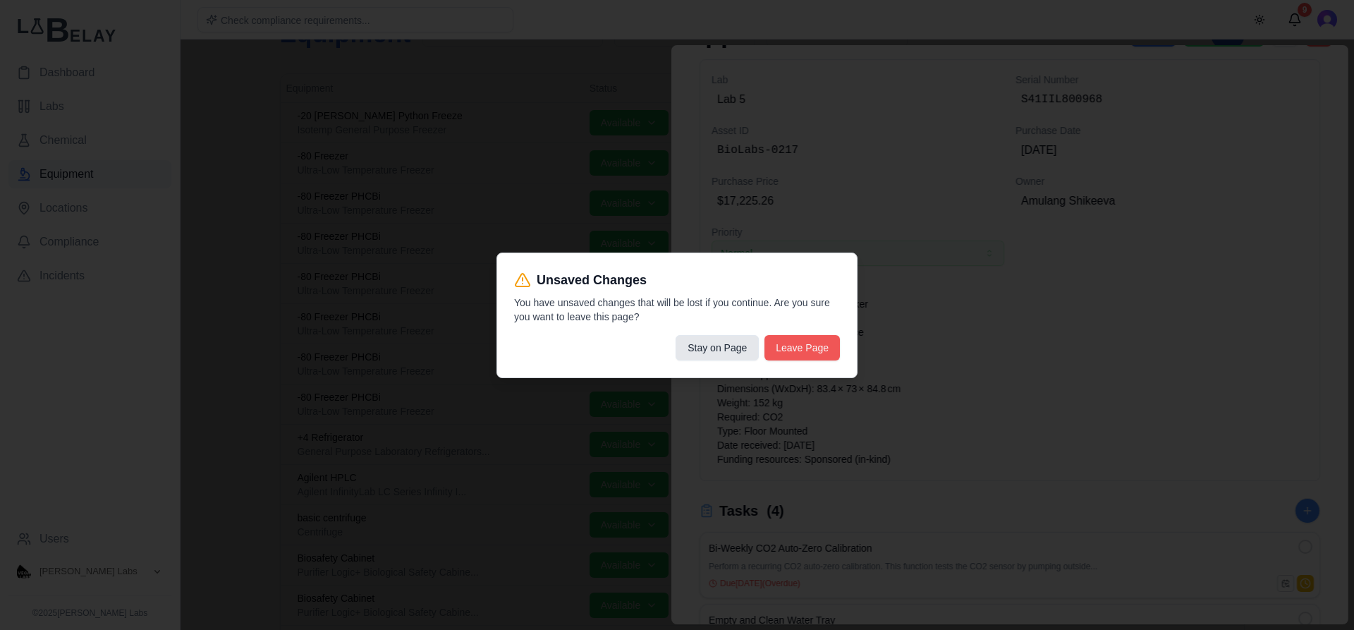
click at [783, 351] on button "Leave Page" at bounding box center [802, 347] width 75 height 25
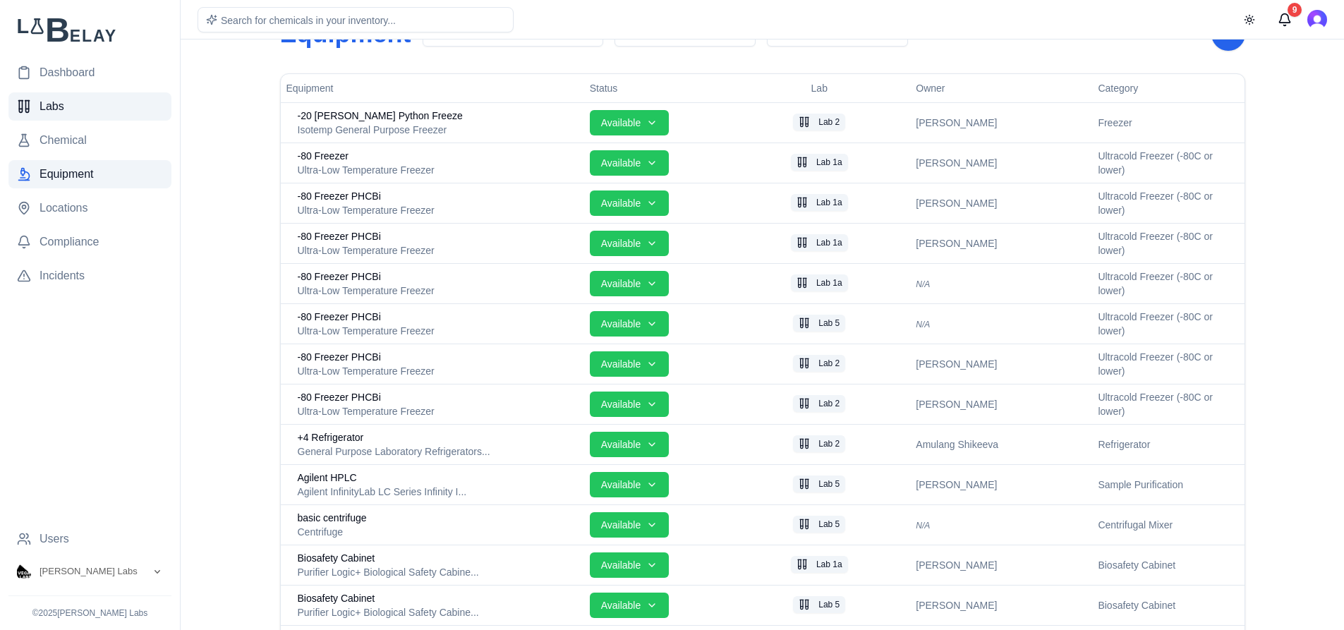
click at [64, 107] on link "Labs" at bounding box center [89, 106] width 163 height 28
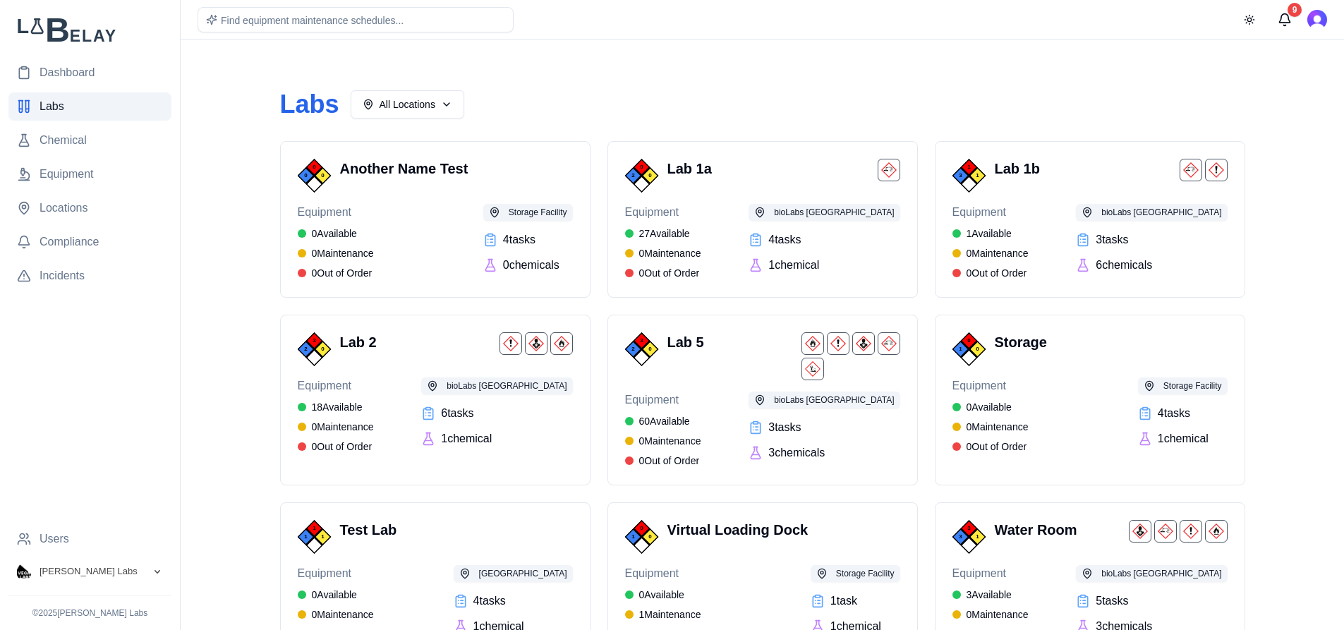
click at [147, 569] on button "[PERSON_NAME] Labs" at bounding box center [89, 571] width 163 height 25
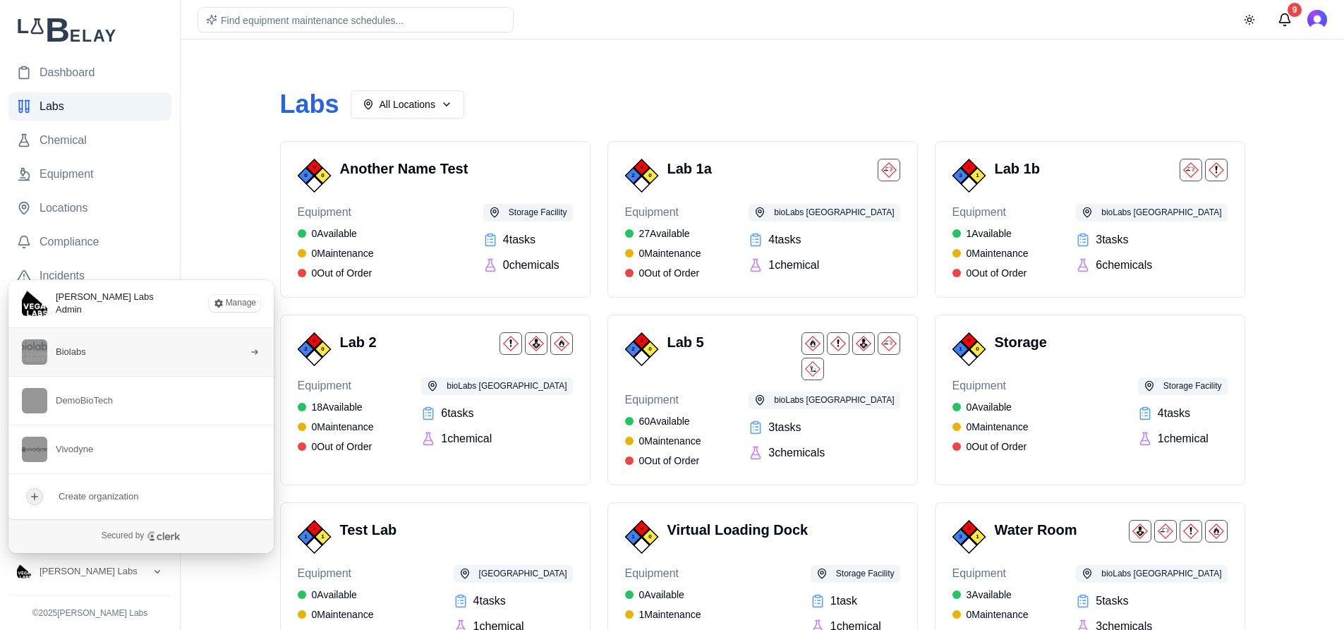
click at [112, 361] on button "Biolabs" at bounding box center [141, 352] width 267 height 48
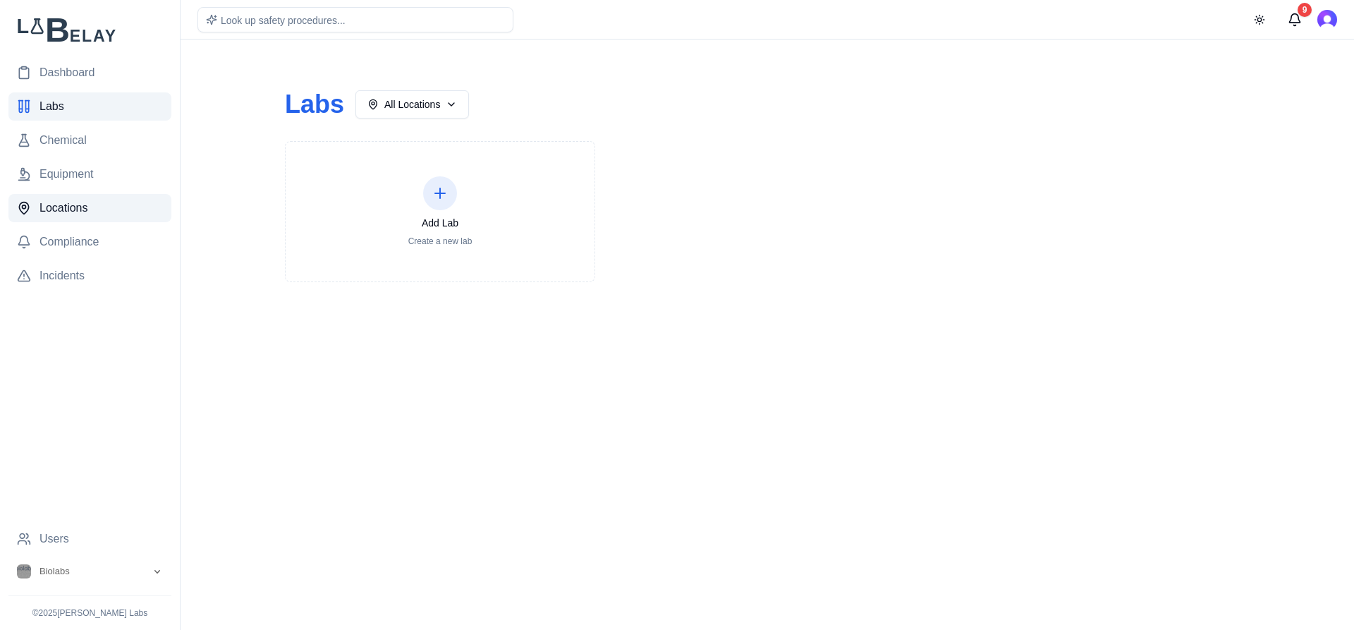
click at [83, 200] on span "Locations" at bounding box center [64, 208] width 49 height 17
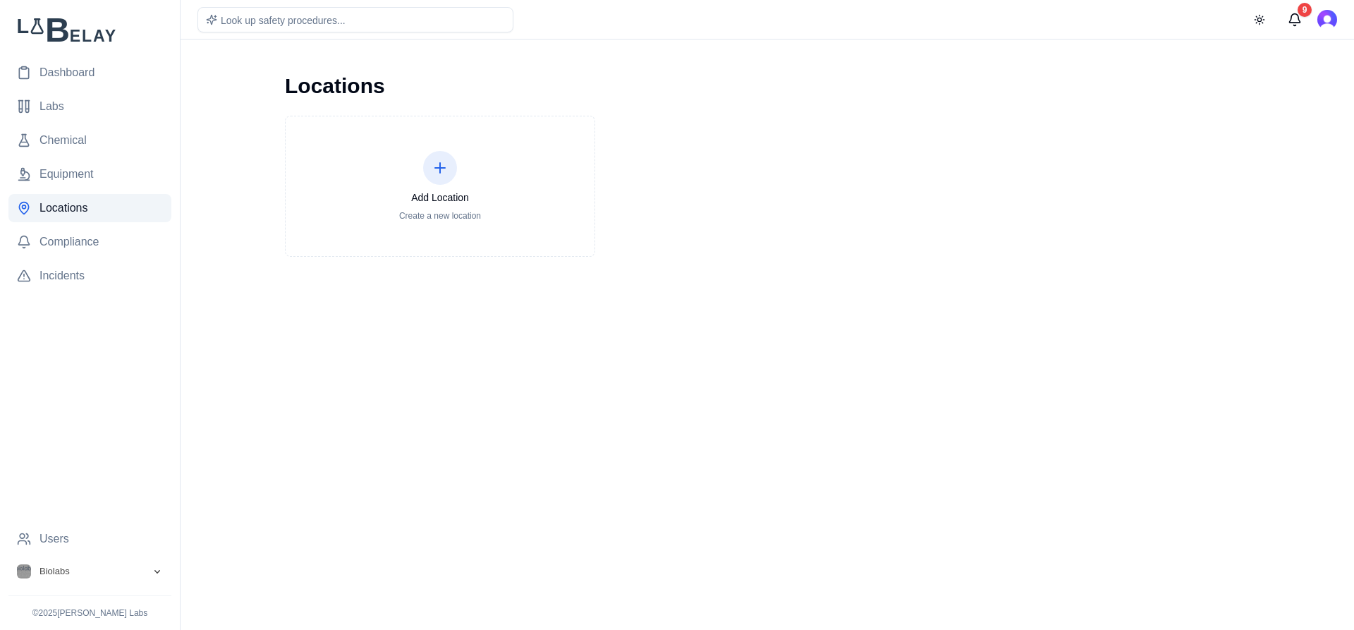
click at [163, 576] on button "Biolabs" at bounding box center [89, 571] width 163 height 25
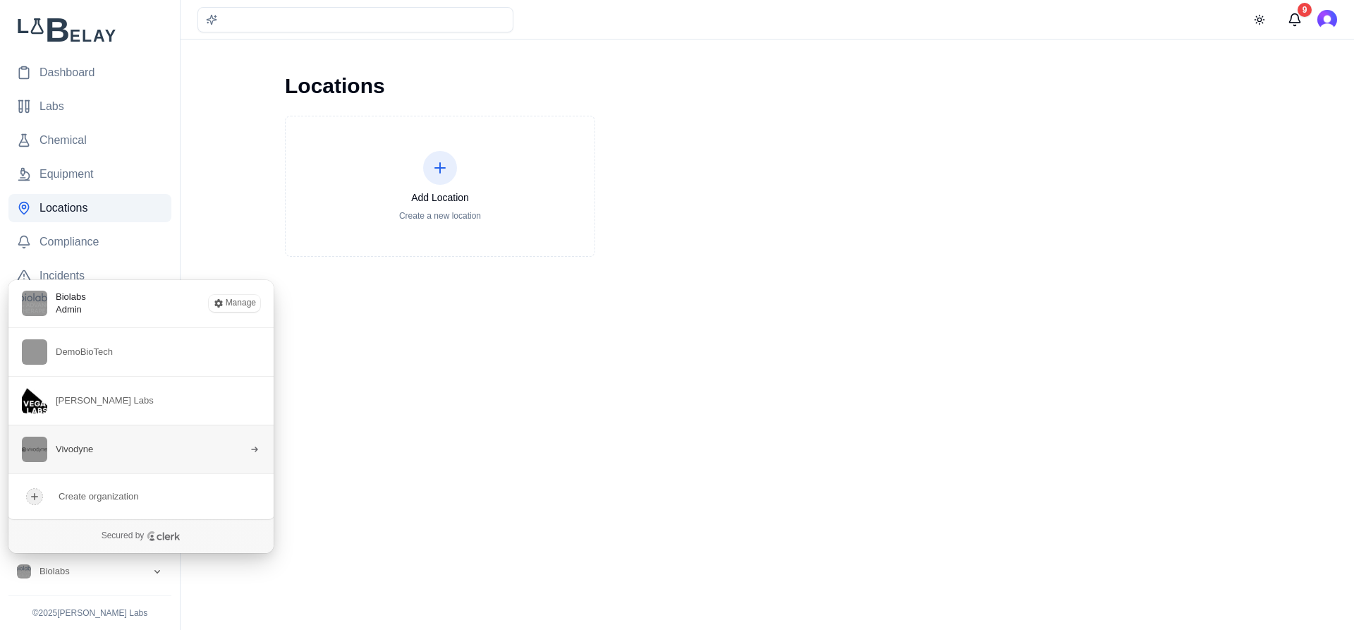
click at [119, 453] on button "Vivodyne" at bounding box center [141, 449] width 267 height 49
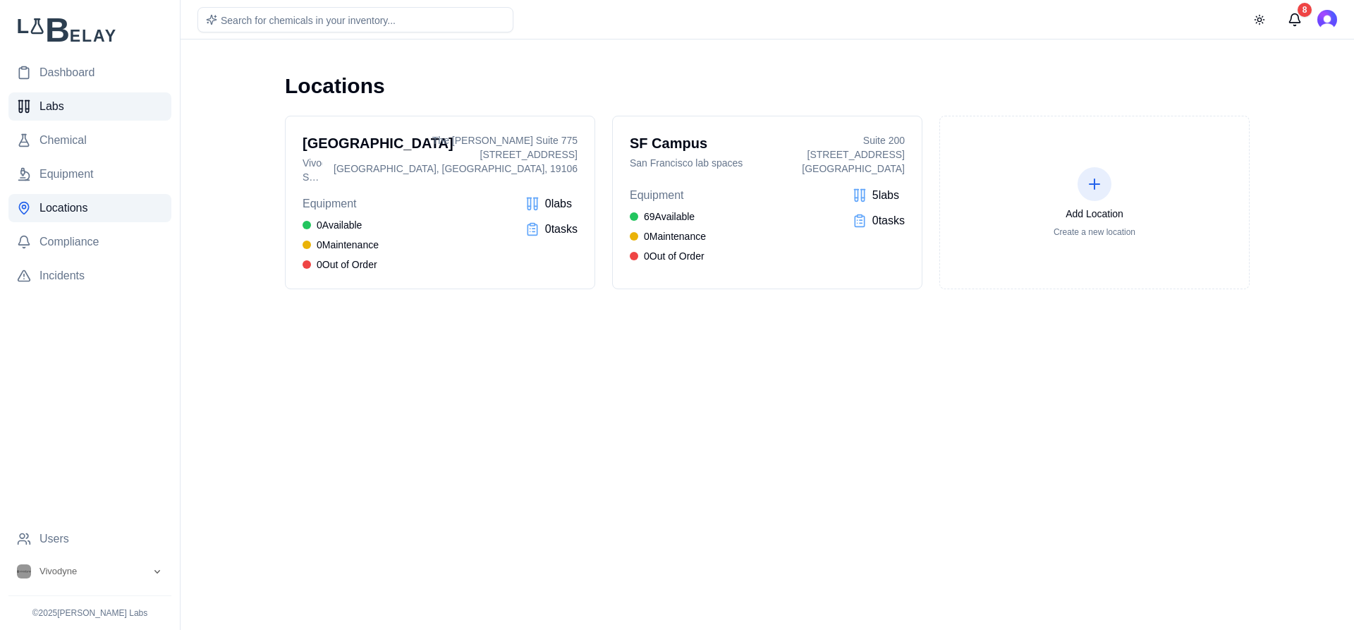
click at [52, 111] on span "Labs" at bounding box center [52, 106] width 25 height 17
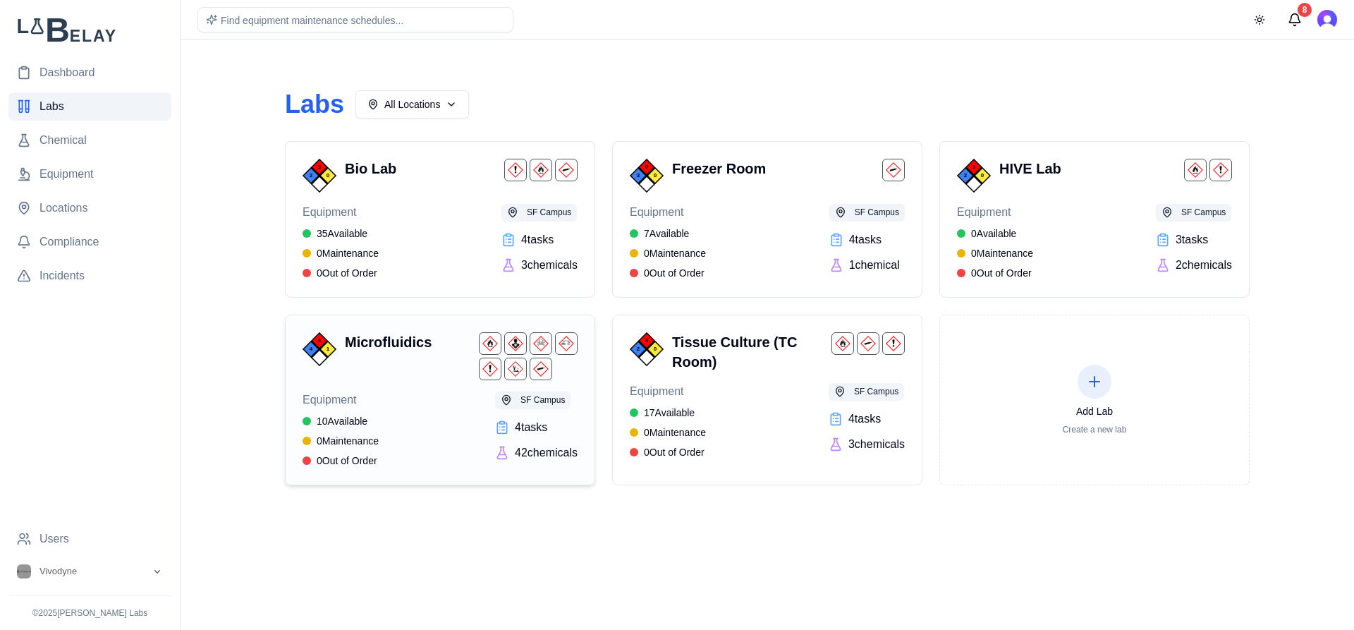
click at [379, 425] on div "10 Available" at bounding box center [341, 421] width 76 height 14
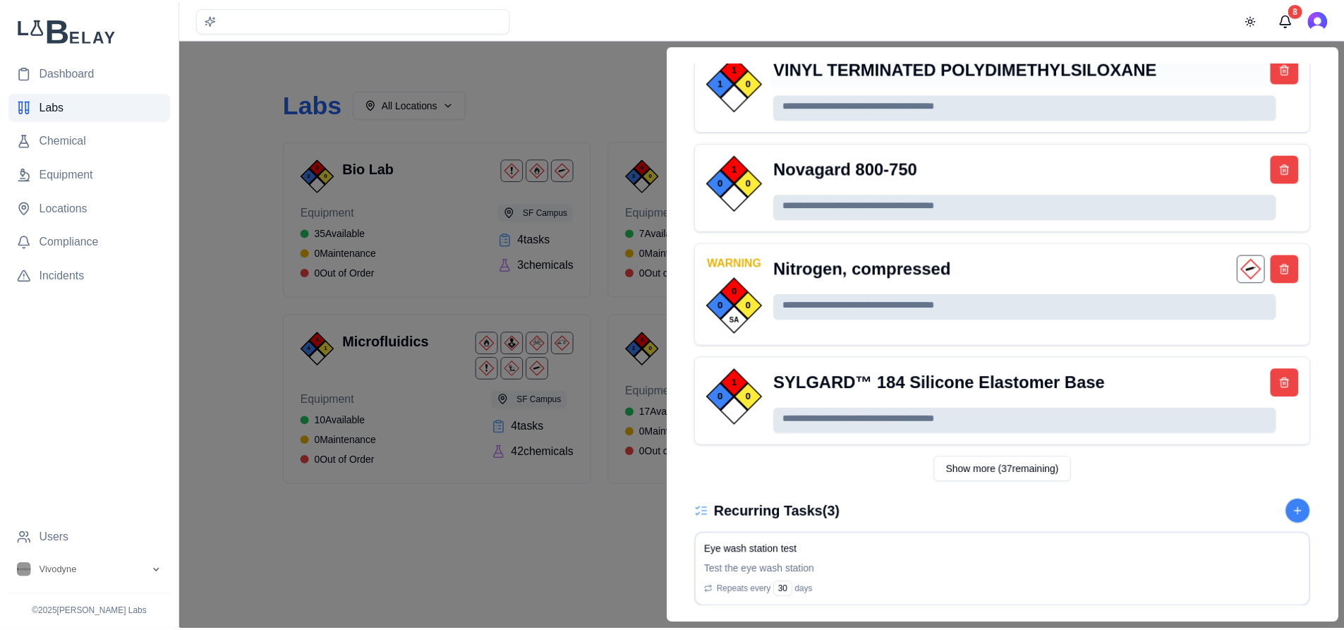
scroll to position [1206, 0]
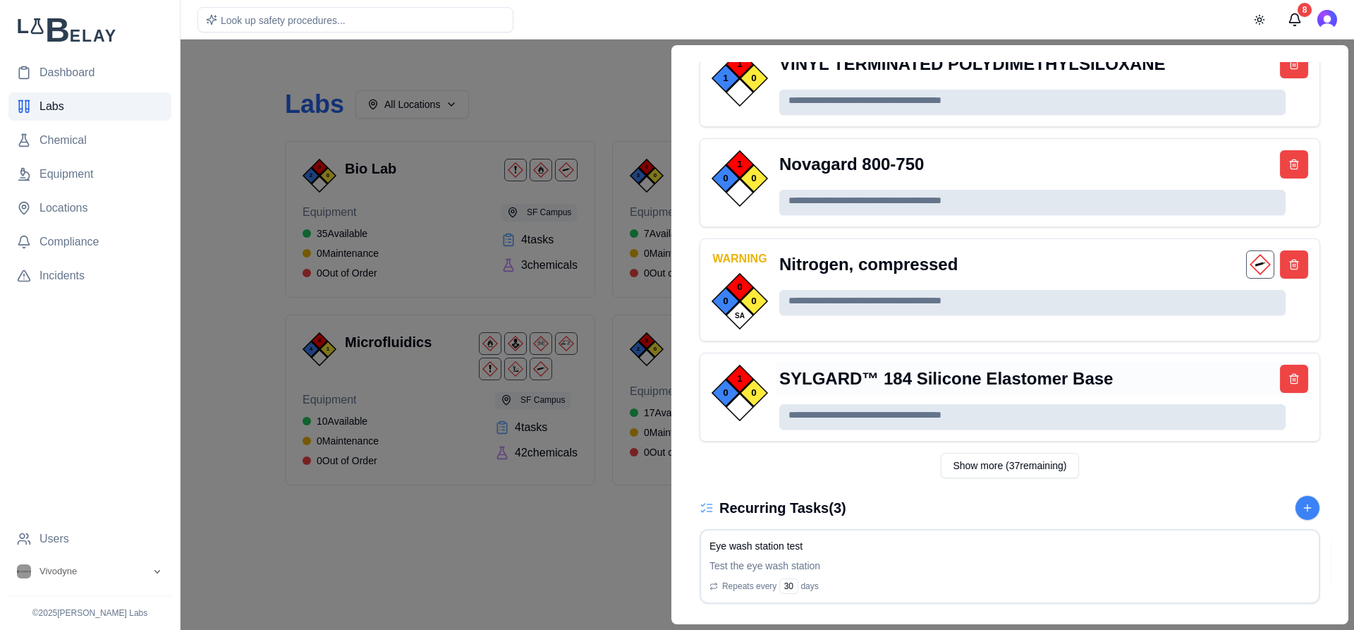
click at [973, 384] on div "SYLGARD™ 184 Silicone Elastomer Base" at bounding box center [1044, 379] width 535 height 34
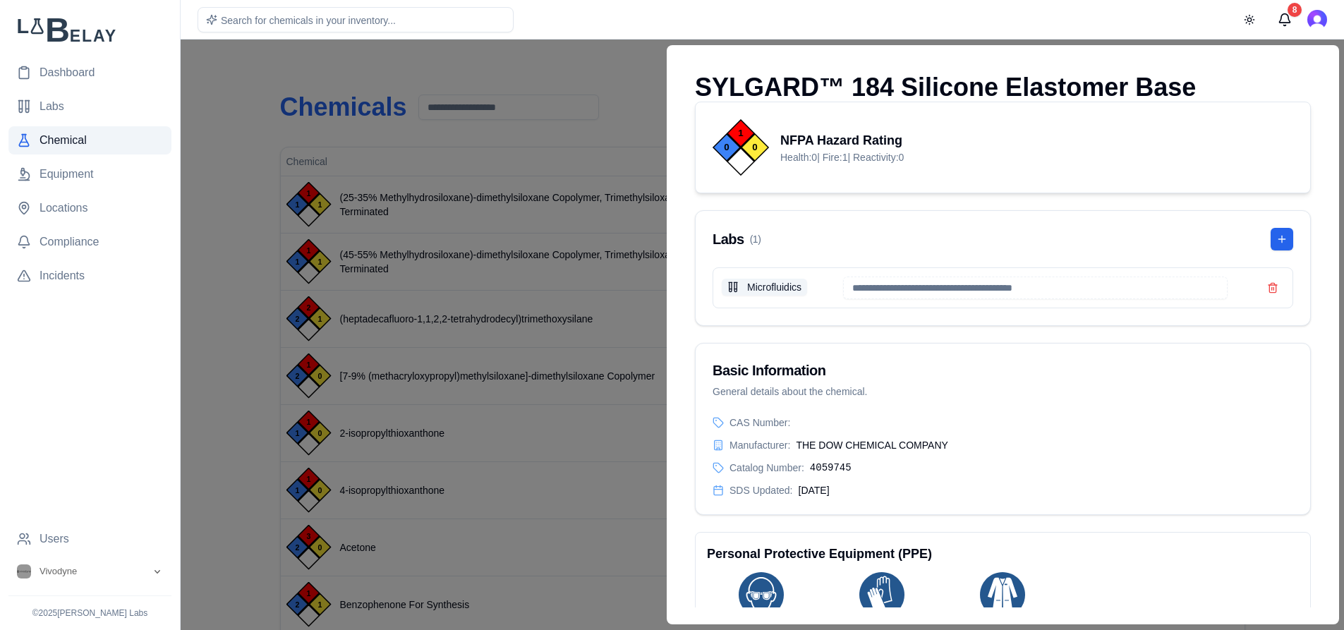
click at [528, 78] on div at bounding box center [672, 335] width 1344 height 590
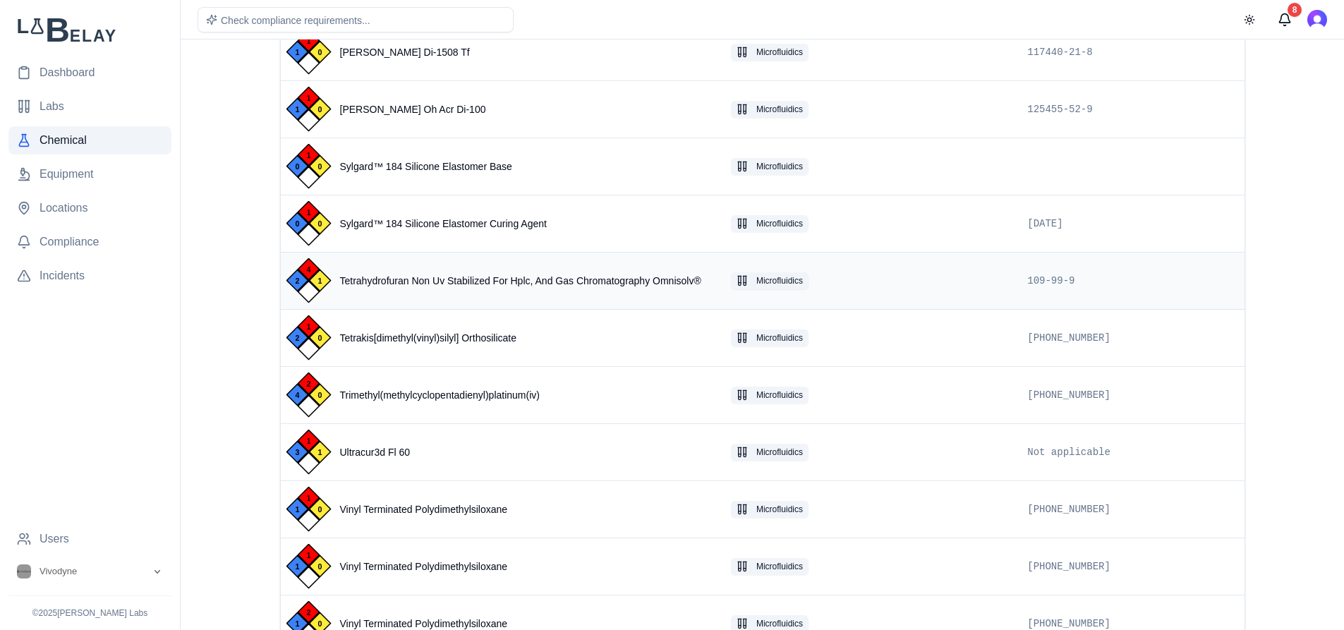
scroll to position [2036, 0]
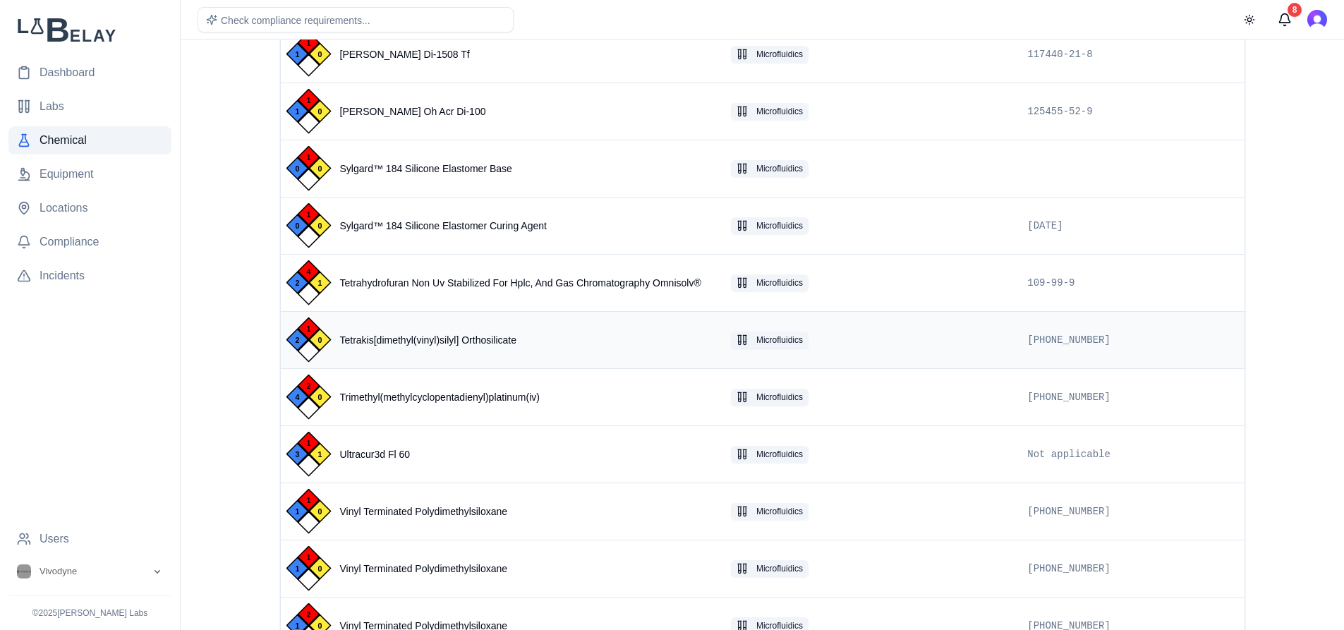
click at [553, 327] on div "1 2 0 Tetrakis[dimethyl(vinyl)silyl] Orthosilicate" at bounding box center [502, 339] width 433 height 45
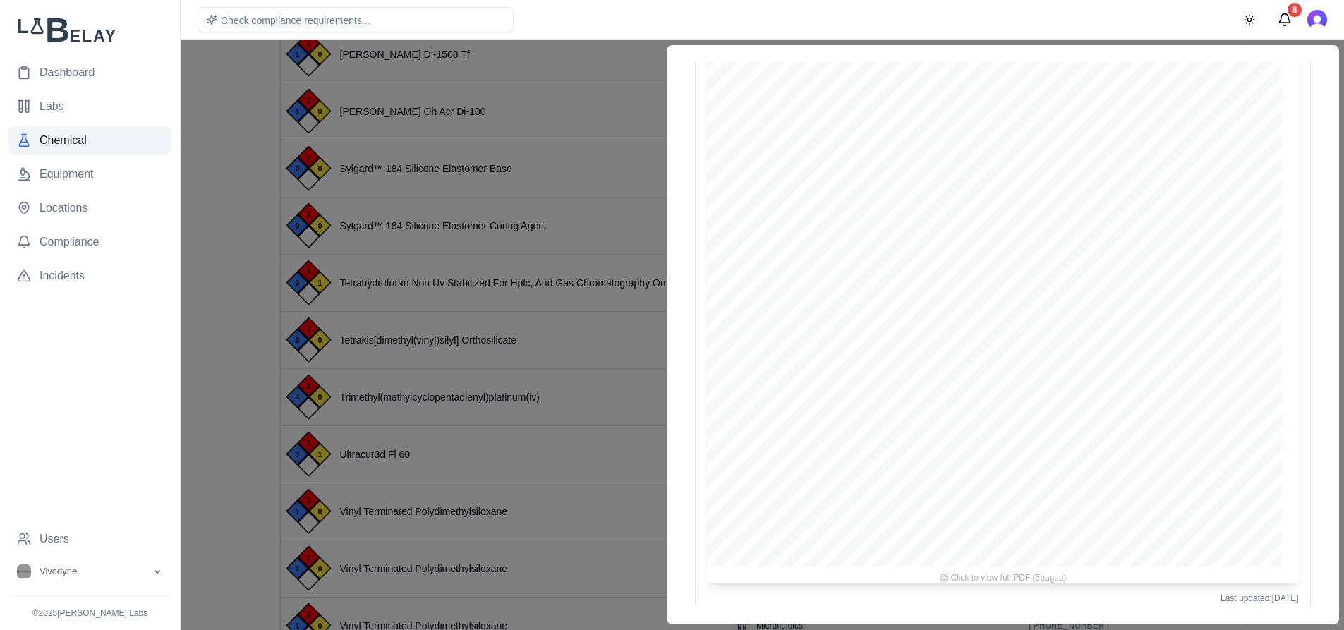
scroll to position [1648, 0]
click at [619, 61] on div at bounding box center [672, 335] width 1344 height 590
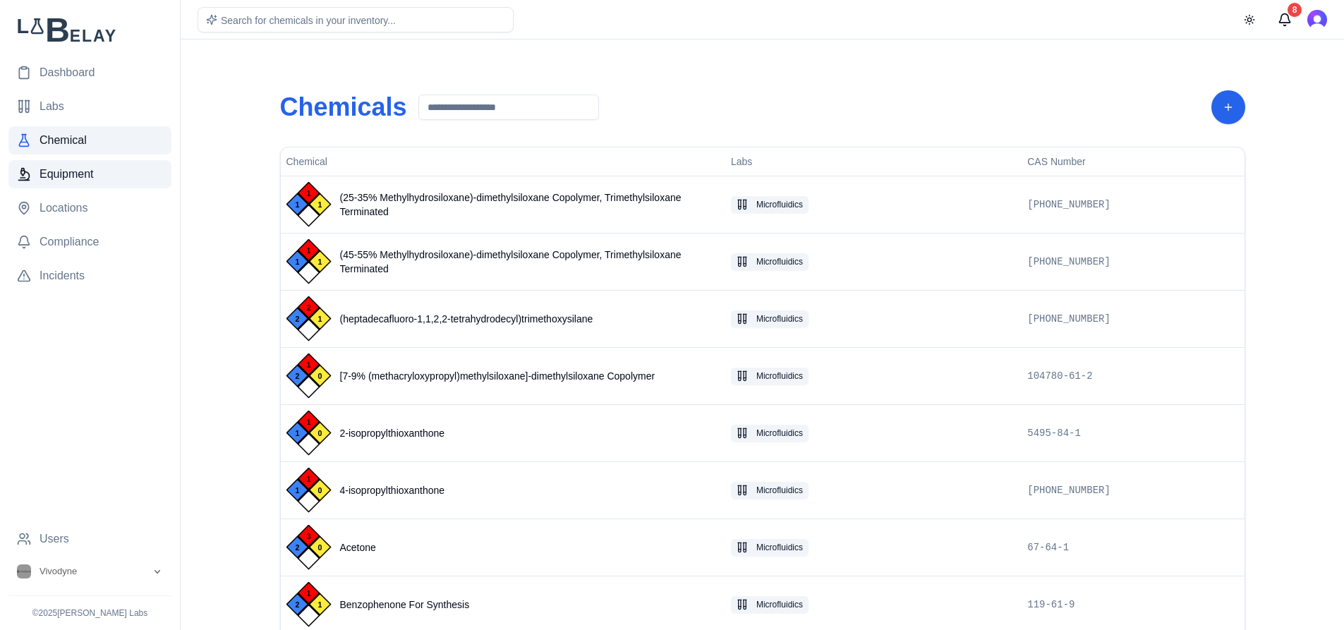
click at [83, 175] on span "Equipment" at bounding box center [67, 174] width 54 height 17
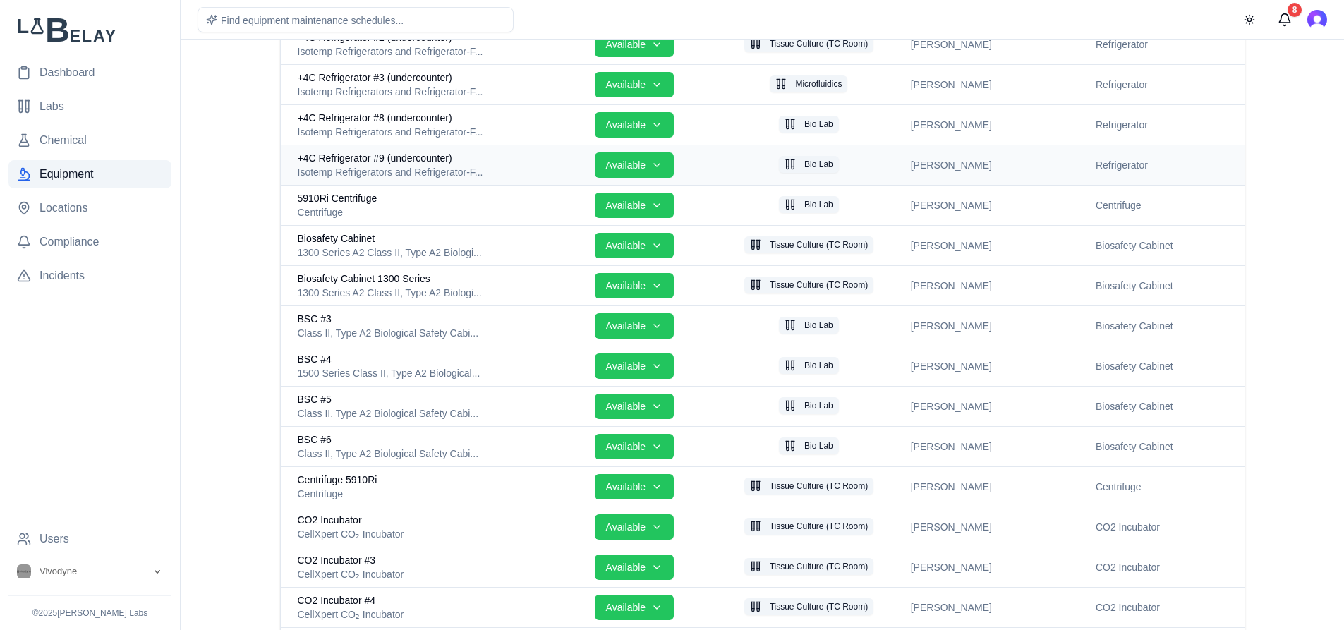
scroll to position [243, 0]
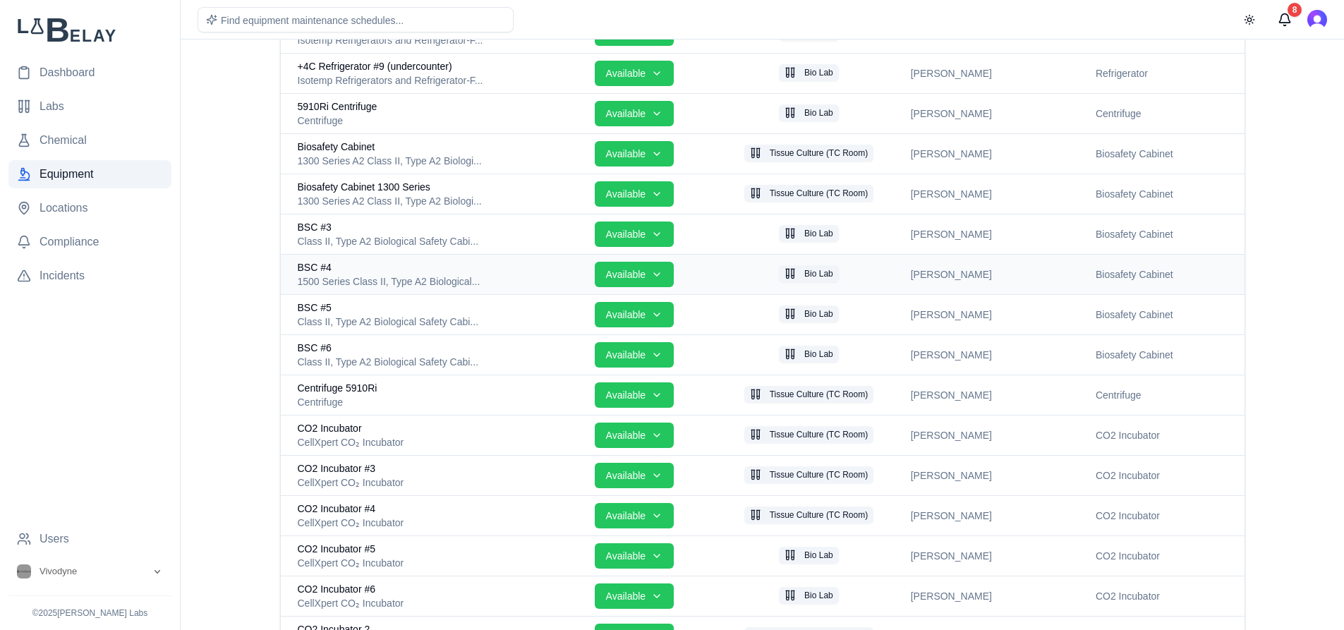
click at [367, 279] on div "1500 Series Class II, Type A2 Biological..." at bounding box center [441, 281] width 286 height 14
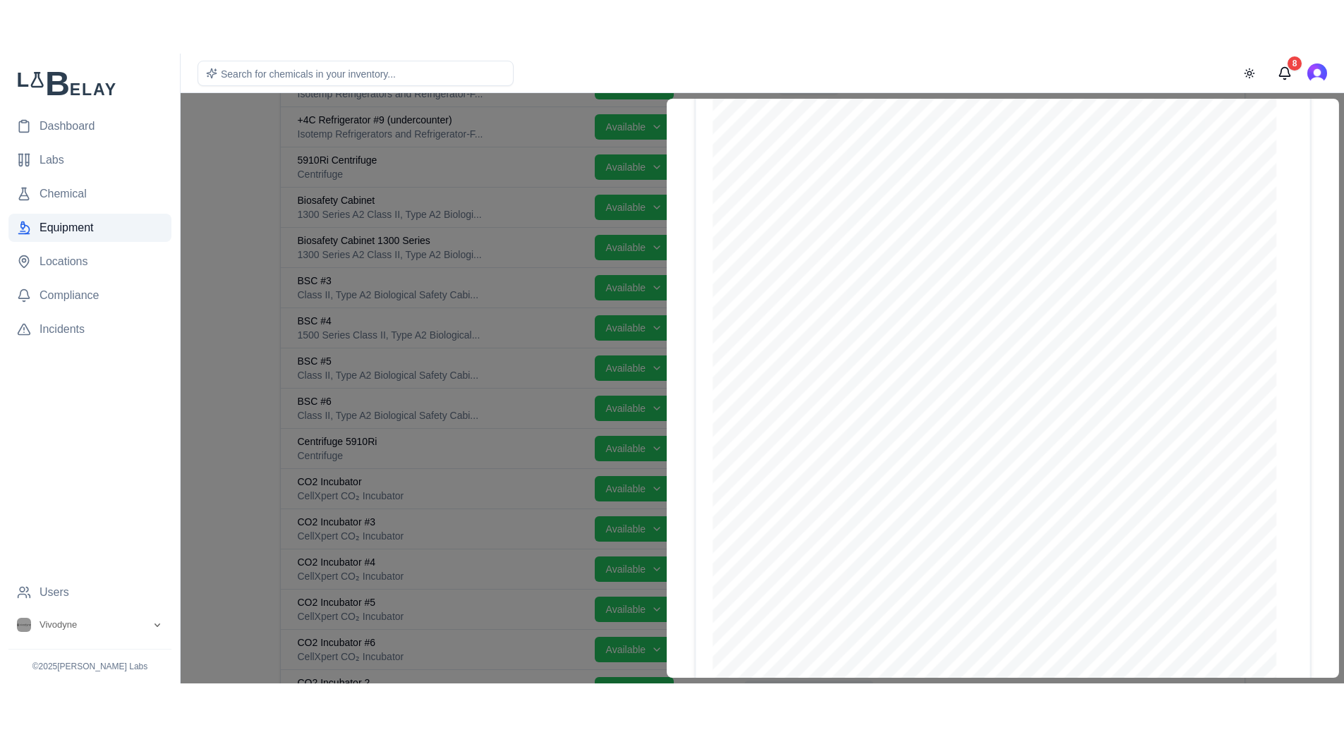
scroll to position [385, 0]
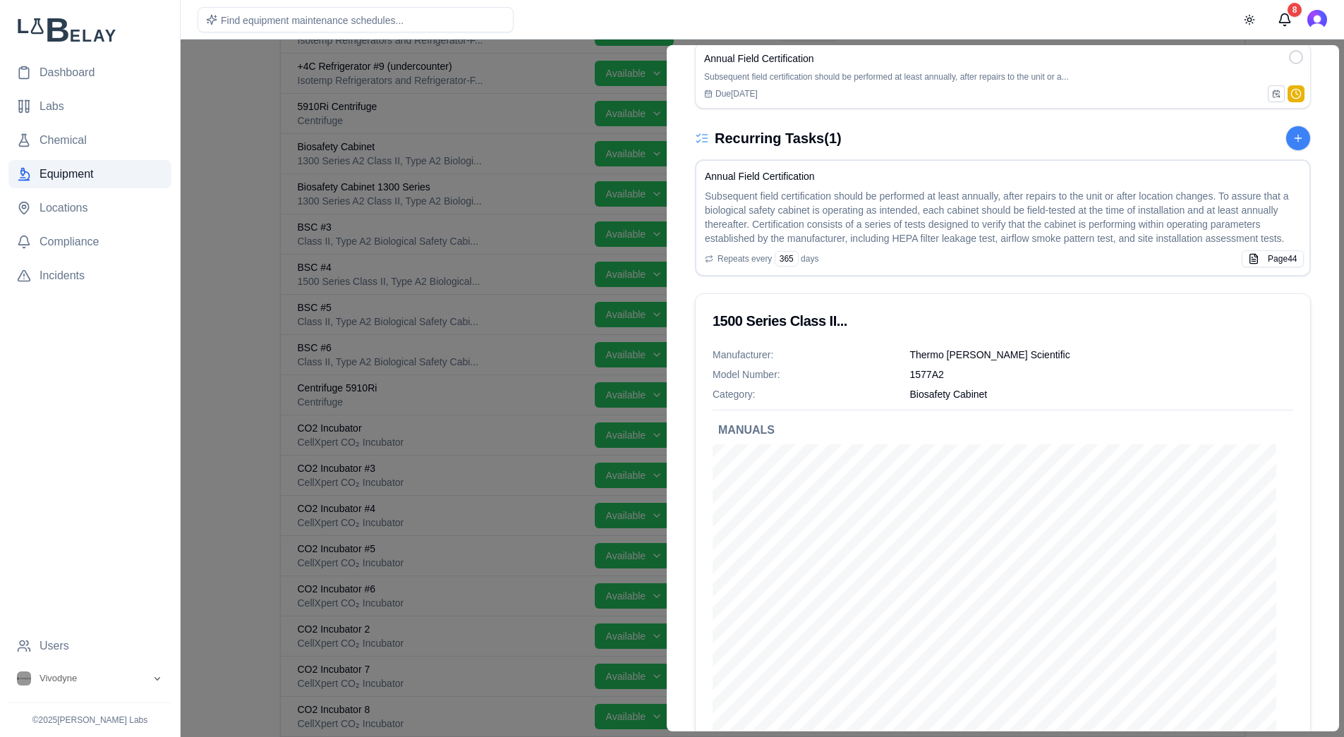
click at [220, 185] on div at bounding box center [672, 389] width 1344 height 698
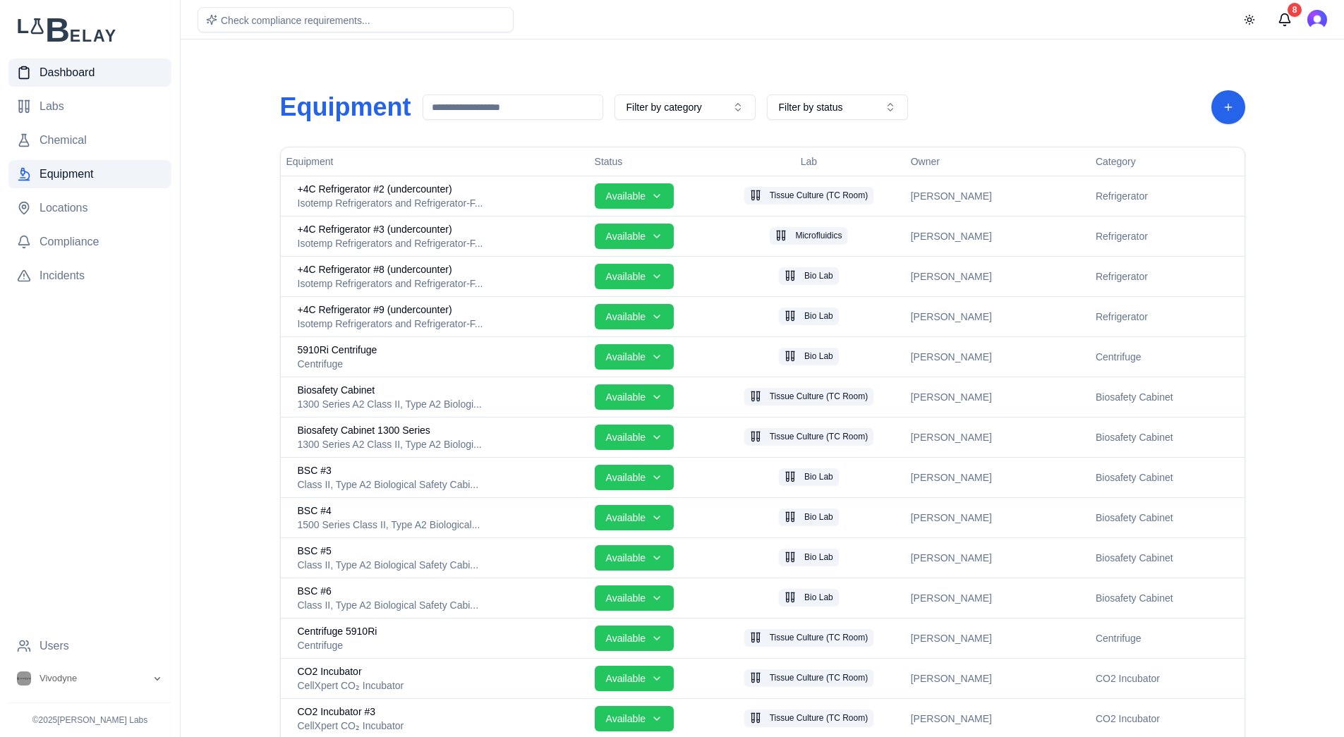
click at [72, 75] on span "Dashboard" at bounding box center [67, 72] width 55 height 17
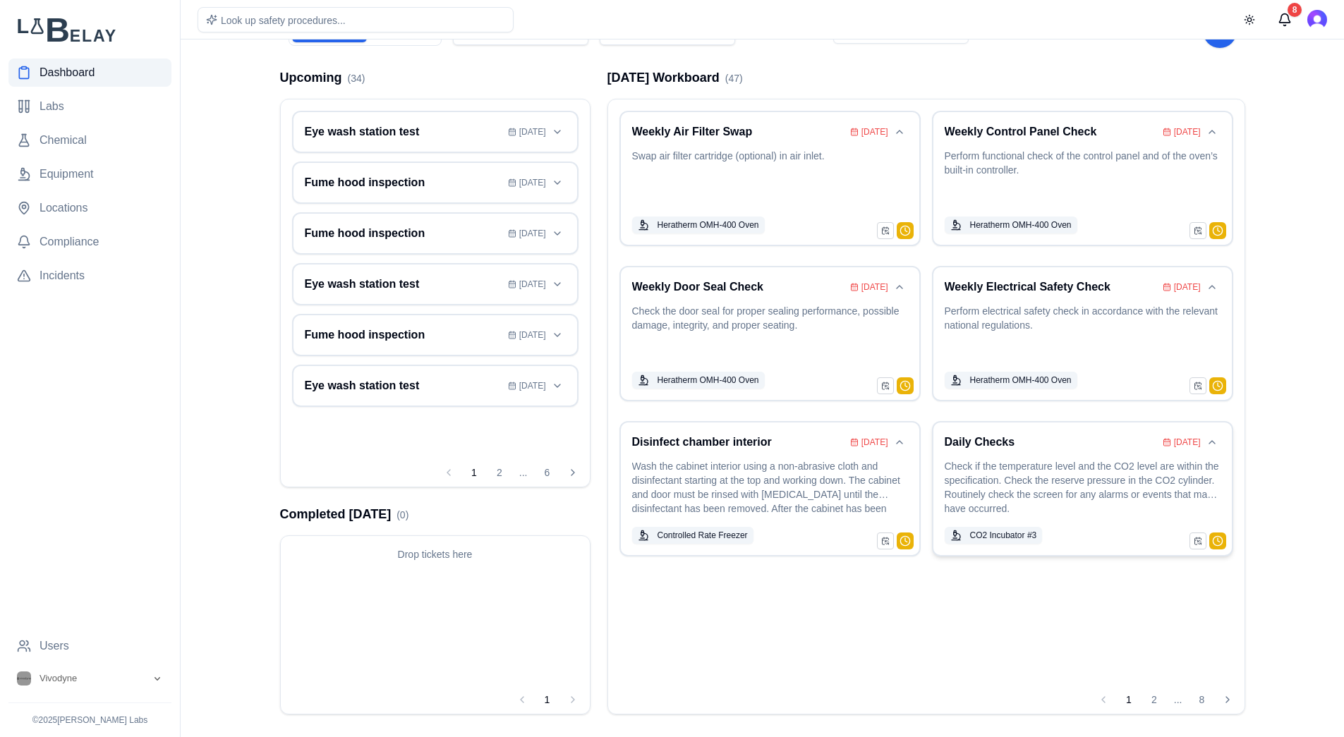
scroll to position [73, 0]
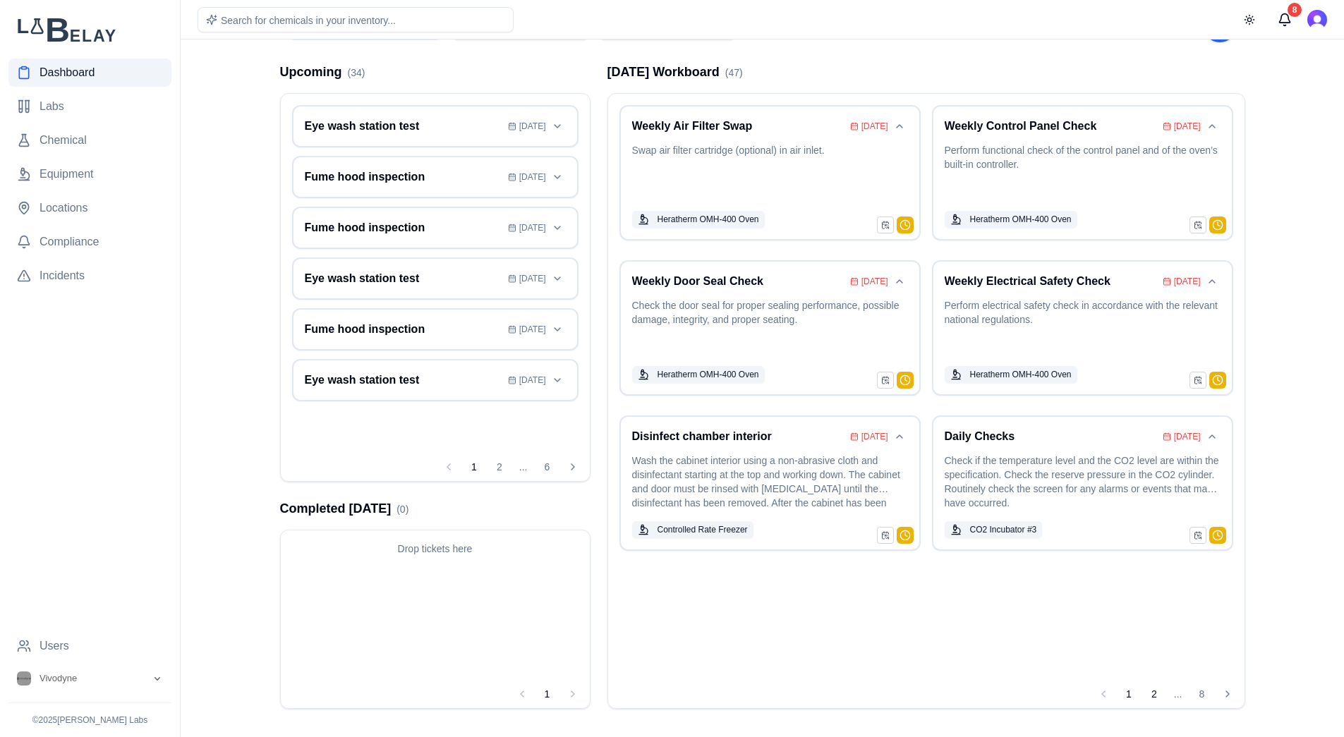
click at [1153, 629] on button "2" at bounding box center [1154, 694] width 23 height 23
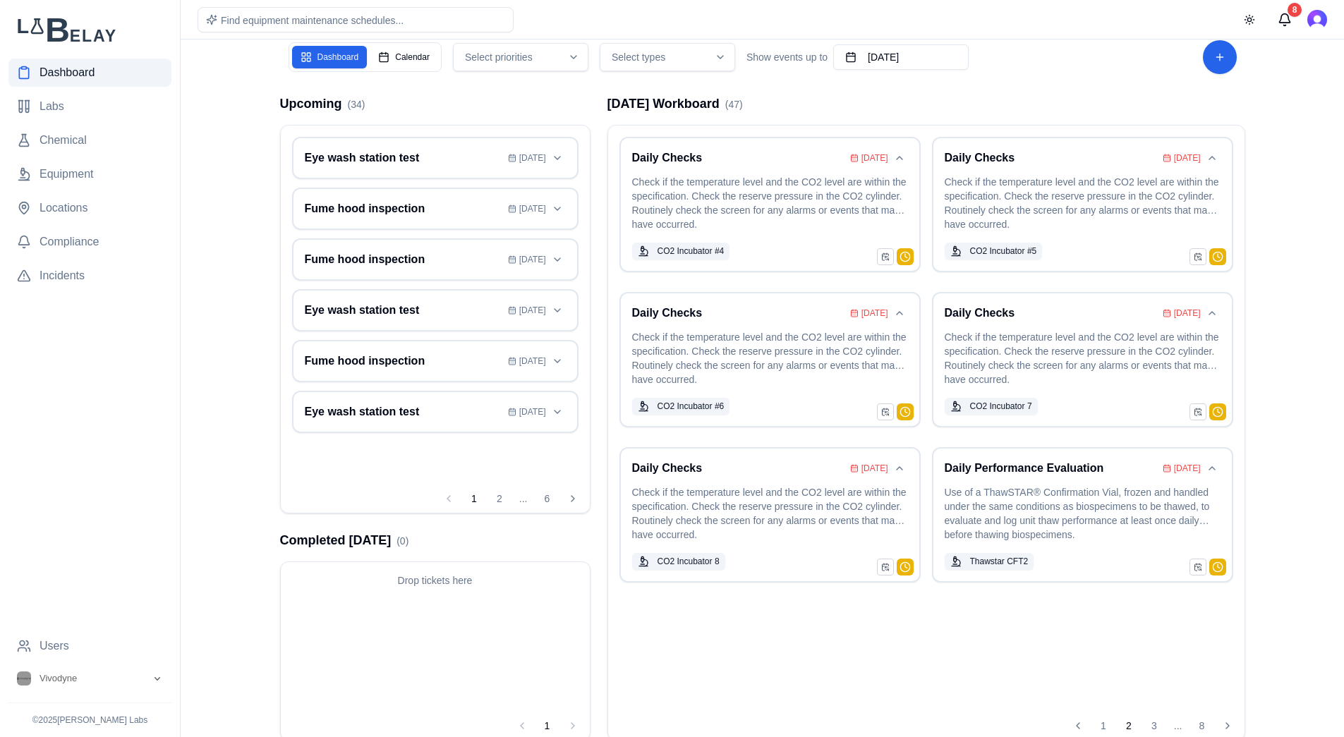
scroll to position [0, 0]
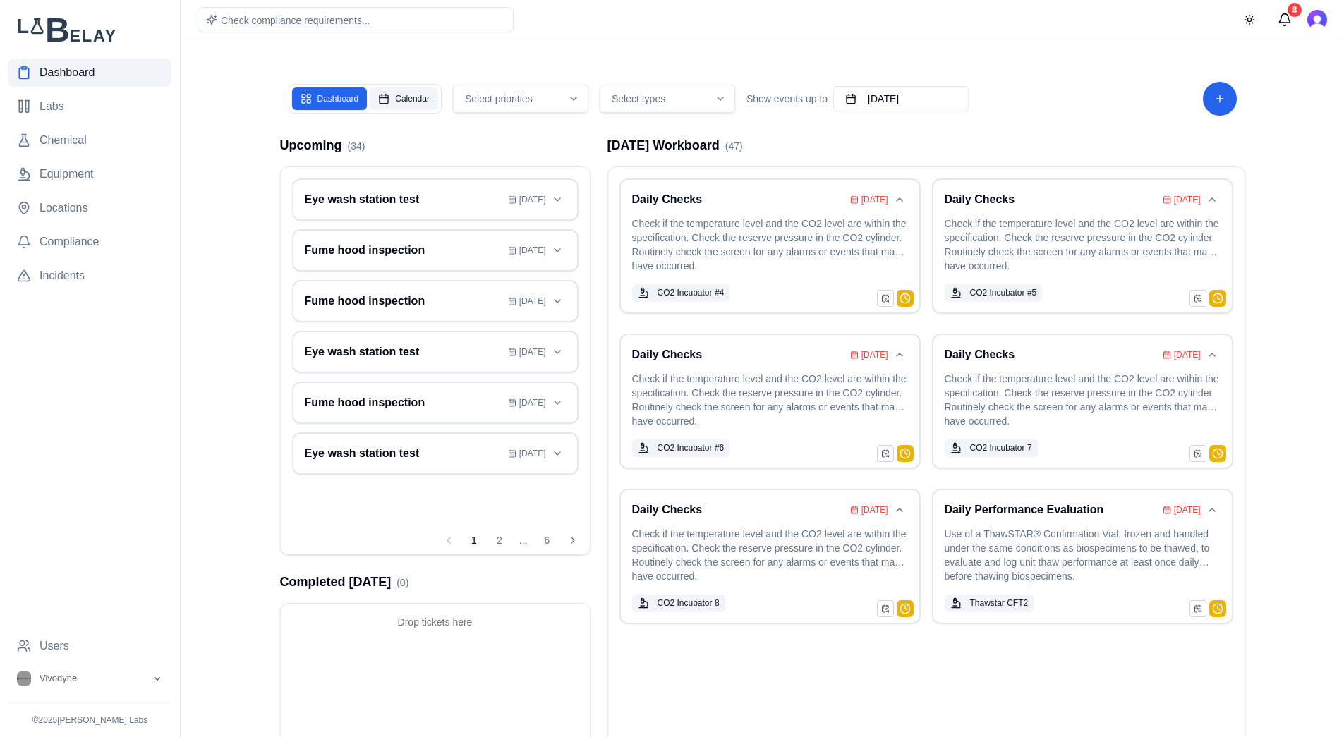
click at [413, 102] on button "Calendar" at bounding box center [404, 98] width 68 height 23
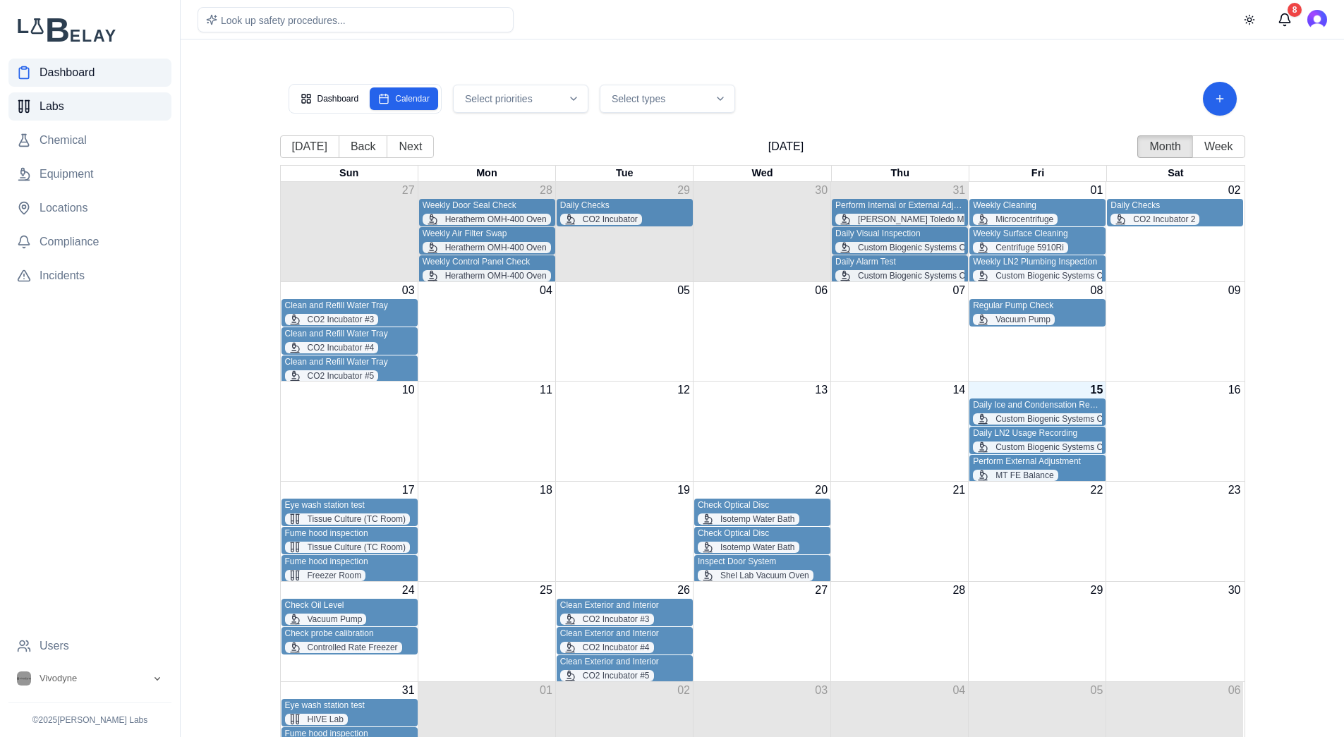
click at [54, 109] on span "Labs" at bounding box center [52, 106] width 25 height 17
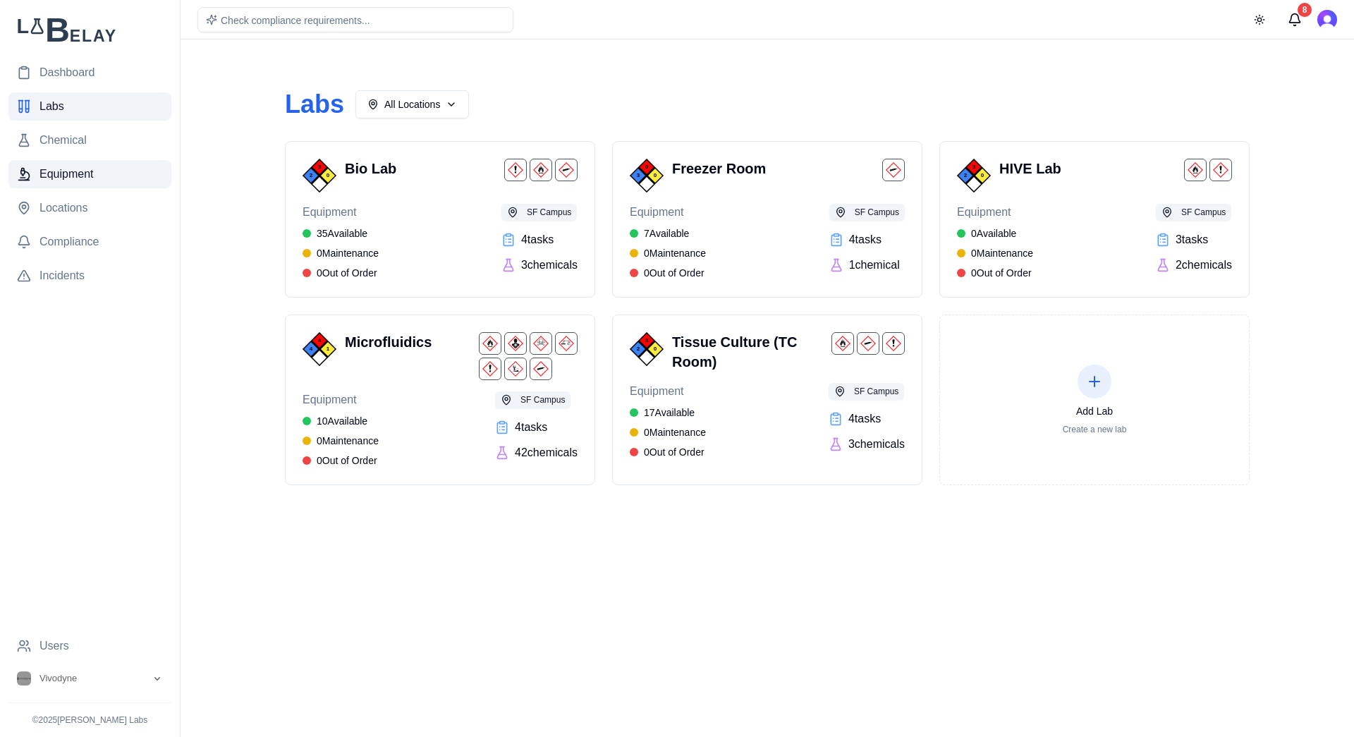
click at [63, 179] on span "Equipment" at bounding box center [67, 174] width 54 height 17
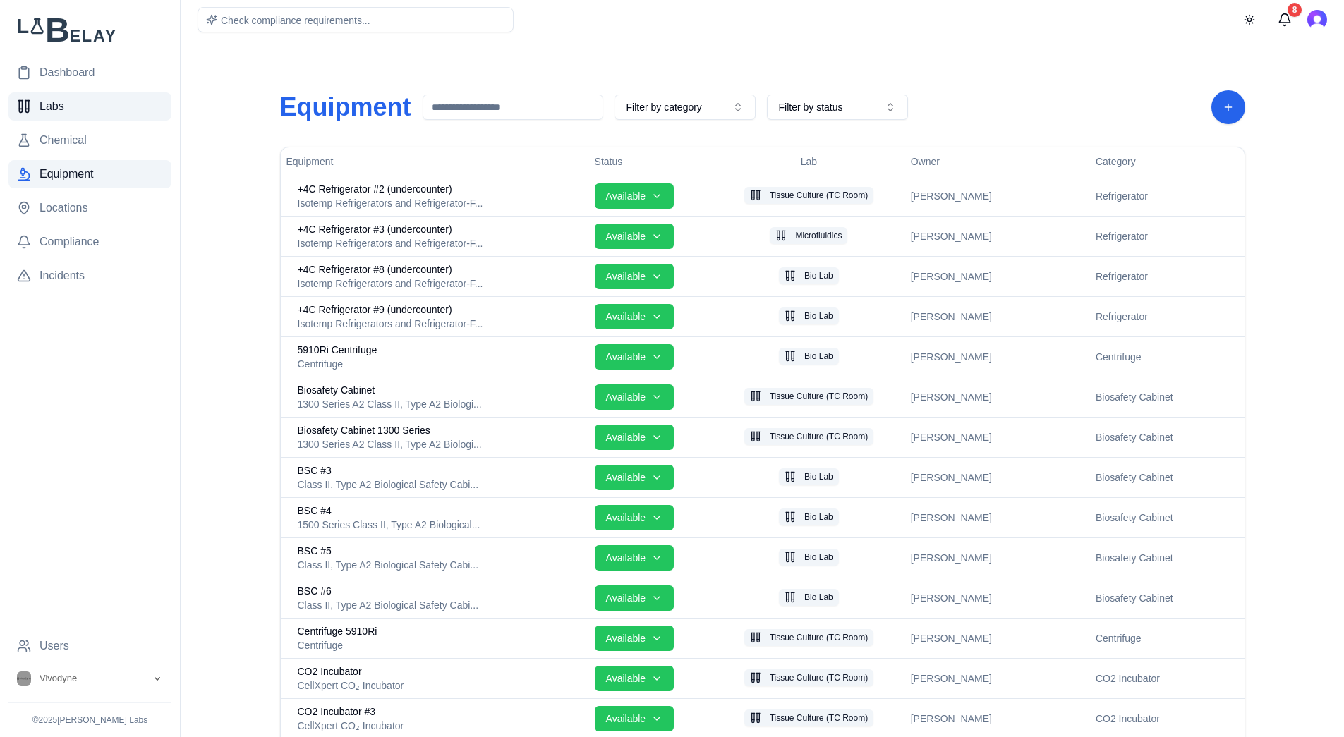
click at [56, 109] on span "Labs" at bounding box center [52, 106] width 25 height 17
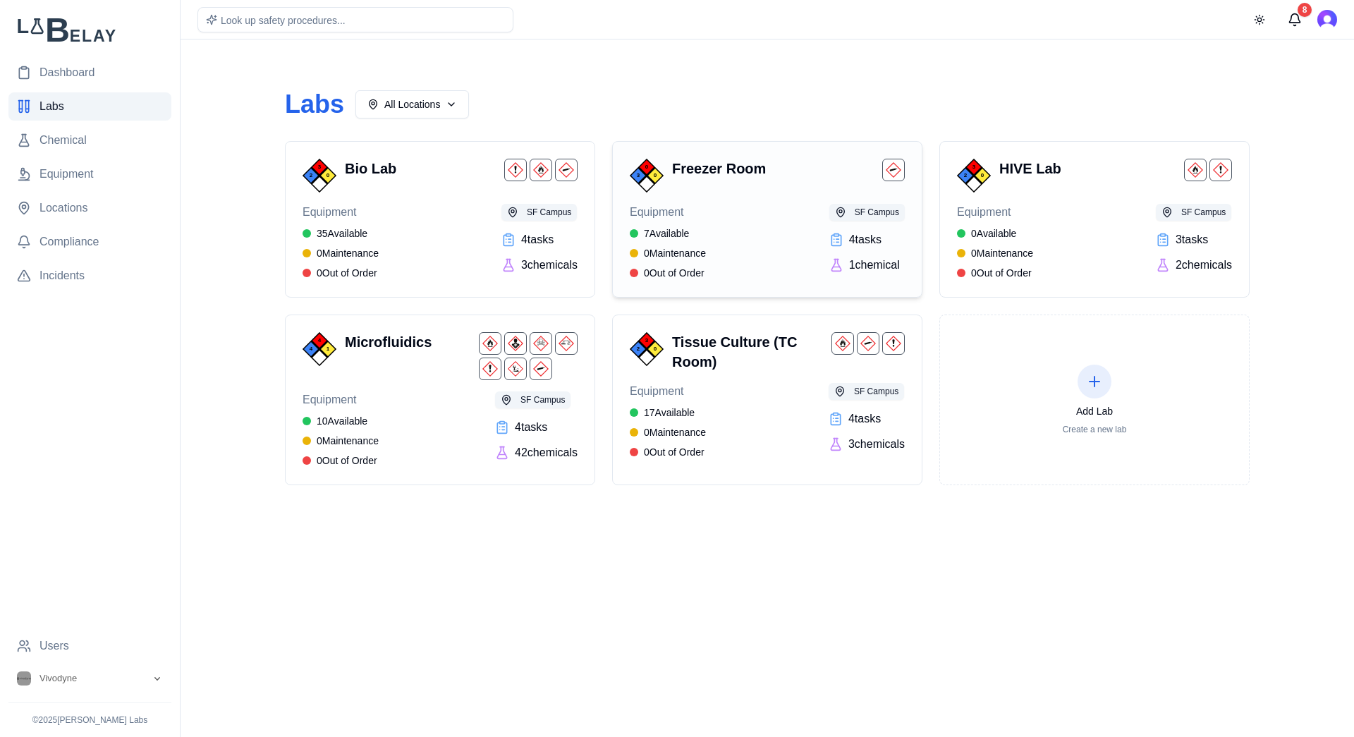
click at [746, 238] on div "Equipment 7 Available 0 Maintenance 0 Out of Order SF Campus 4 task s 1 chemical" at bounding box center [767, 242] width 275 height 76
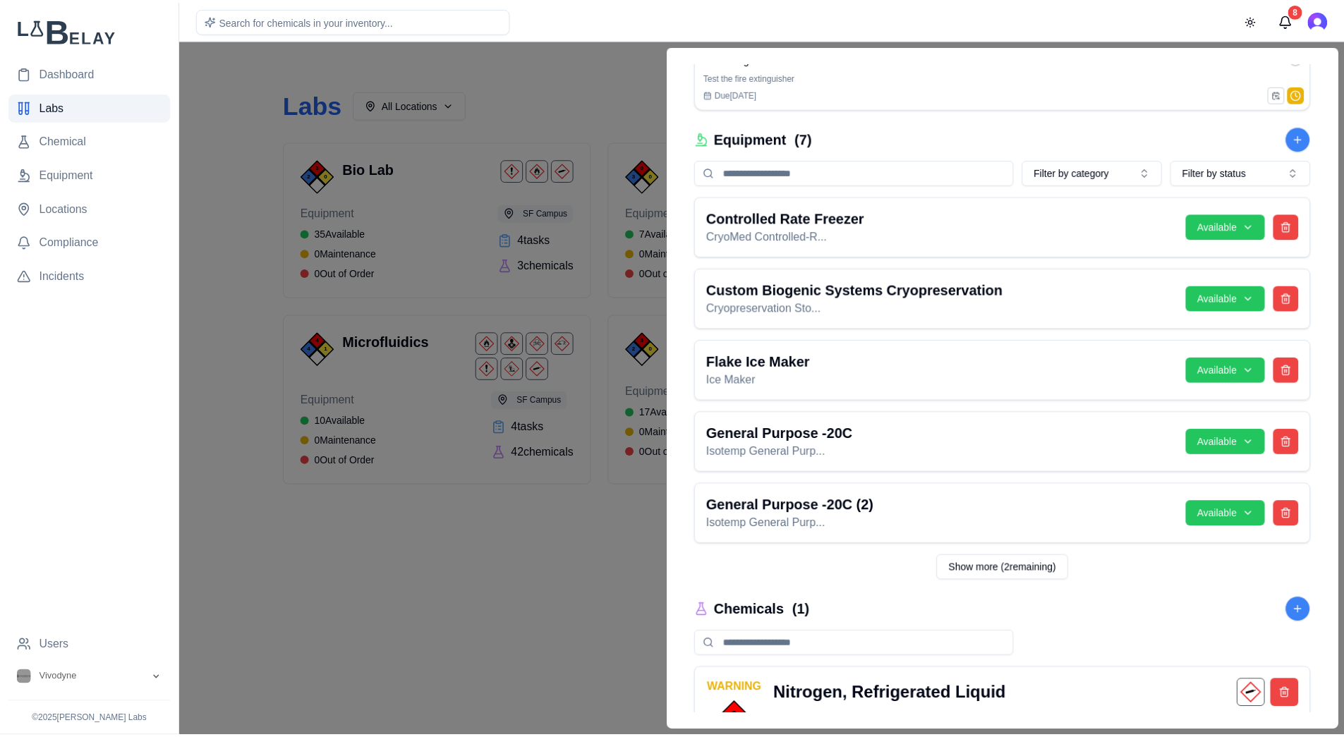
scroll to position [353, 0]
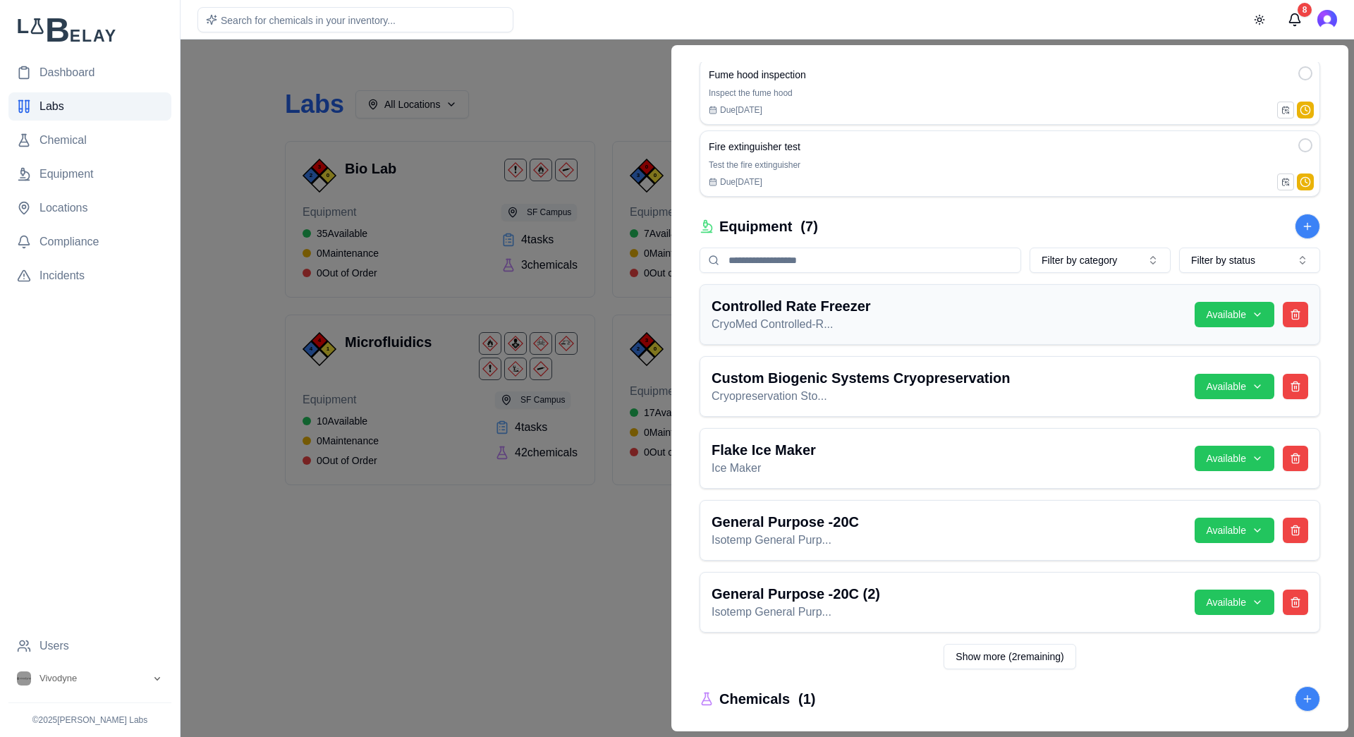
click at [877, 320] on div "CryoMed Controlled-R..." at bounding box center [948, 324] width 472 height 17
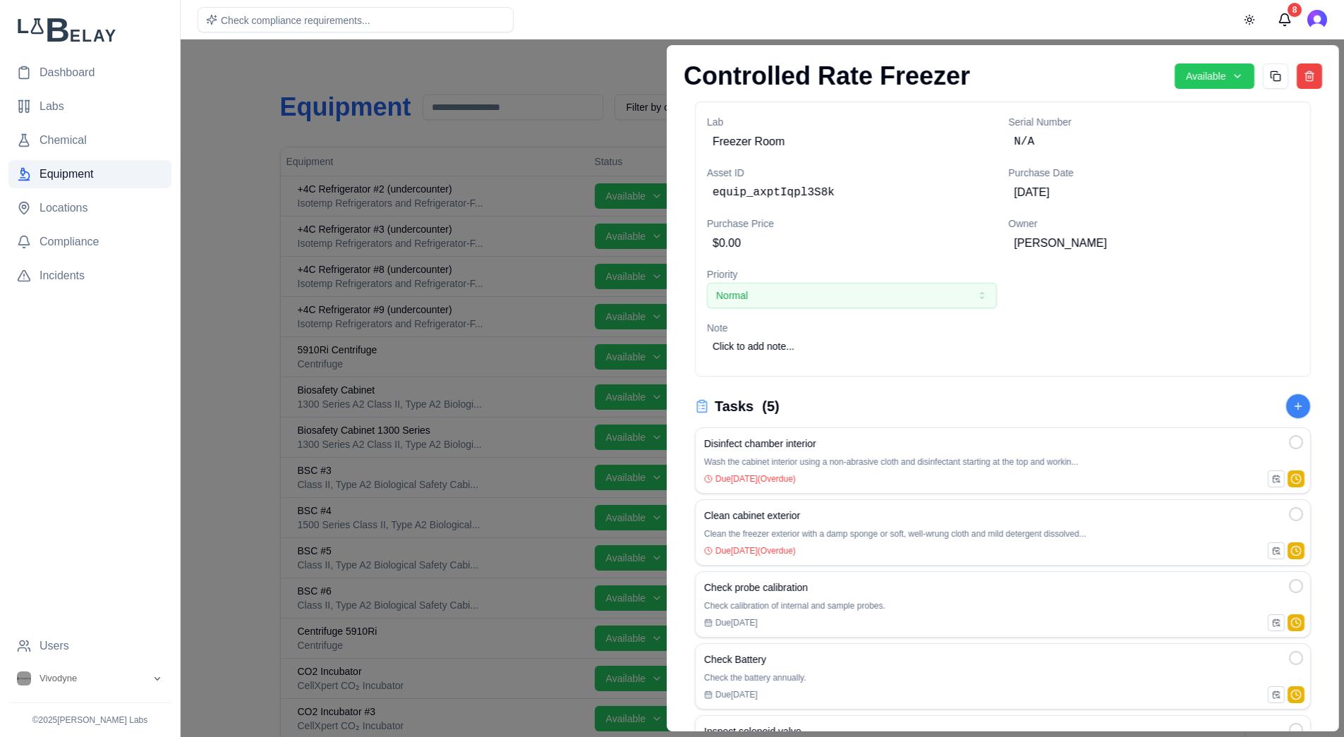
click at [595, 54] on div at bounding box center [672, 389] width 1344 height 698
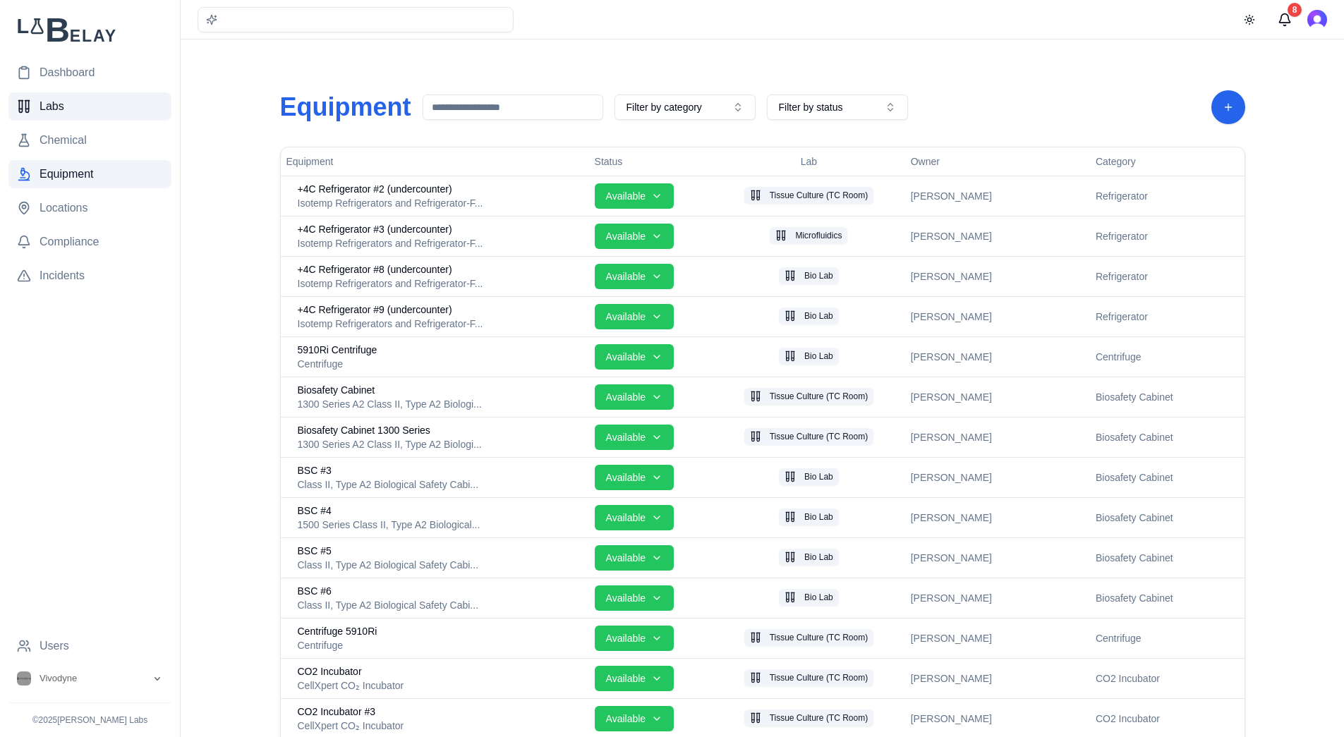
click at [45, 108] on span "Labs" at bounding box center [52, 106] width 25 height 17
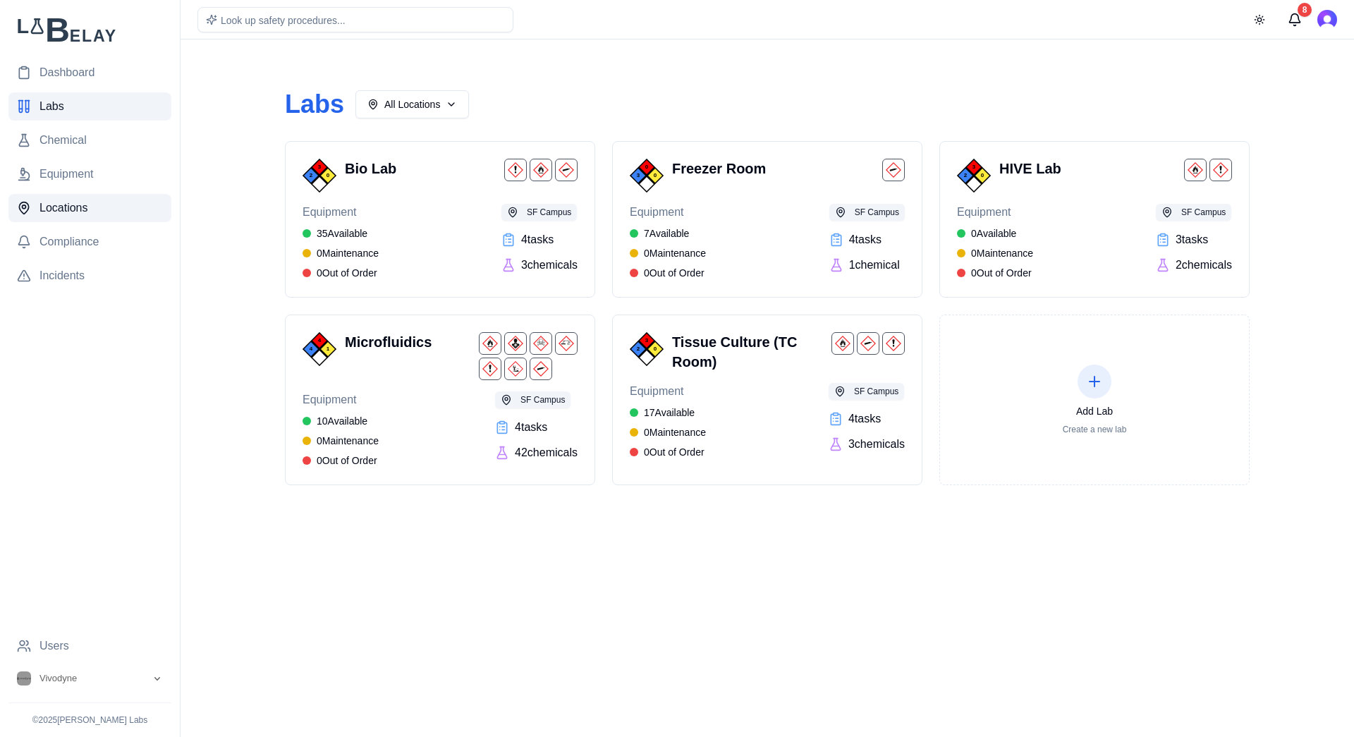
click at [86, 215] on span "Locations" at bounding box center [64, 208] width 49 height 17
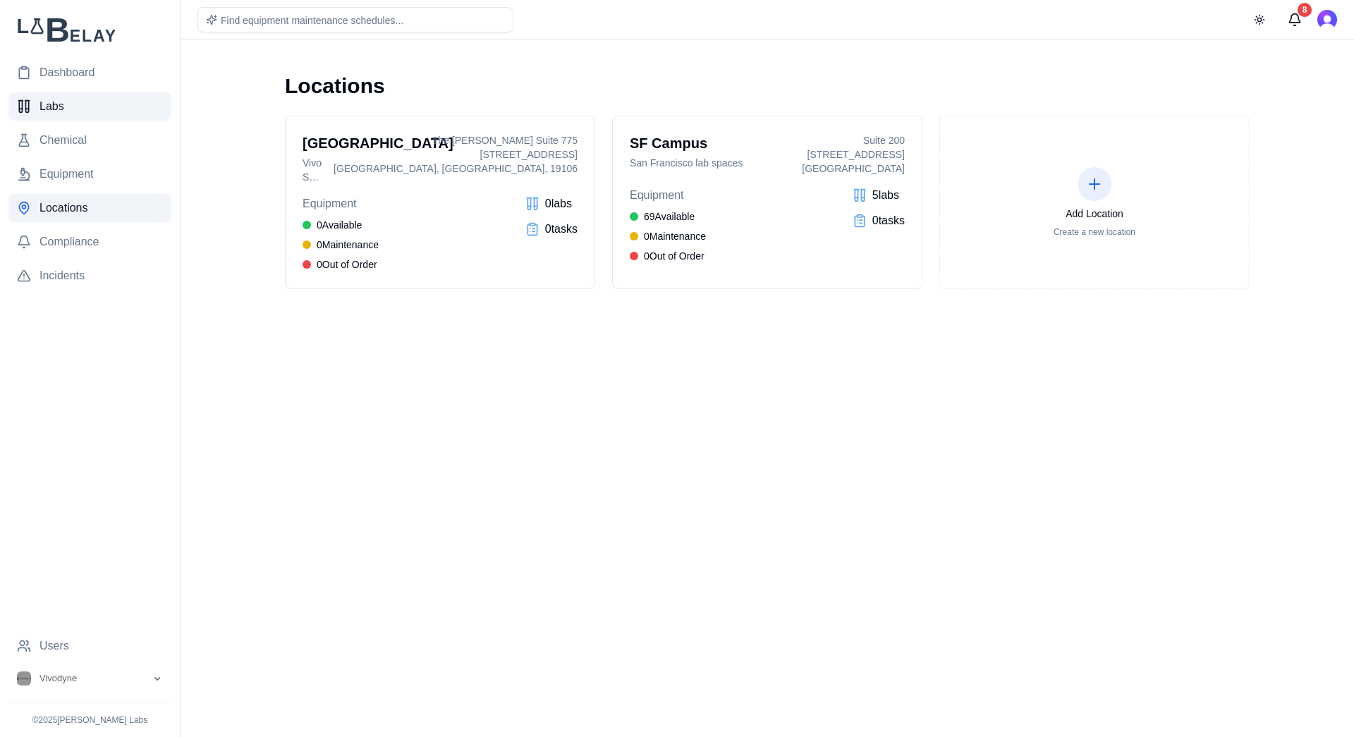
click at [44, 111] on span "Labs" at bounding box center [52, 106] width 25 height 17
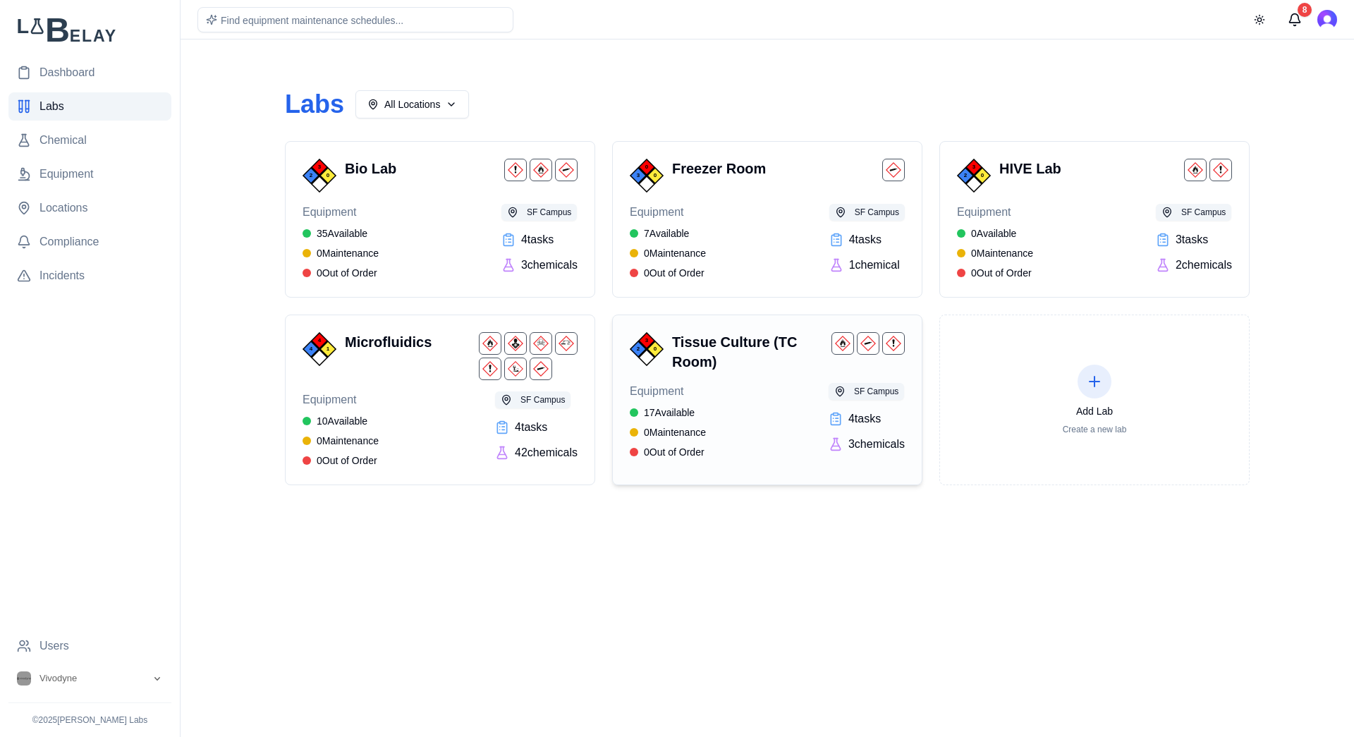
click at [791, 444] on div "Equipment 17 Available 0 Maintenance 0 Out of Order SF Campus 4 task s 3 chemic…" at bounding box center [767, 421] width 275 height 76
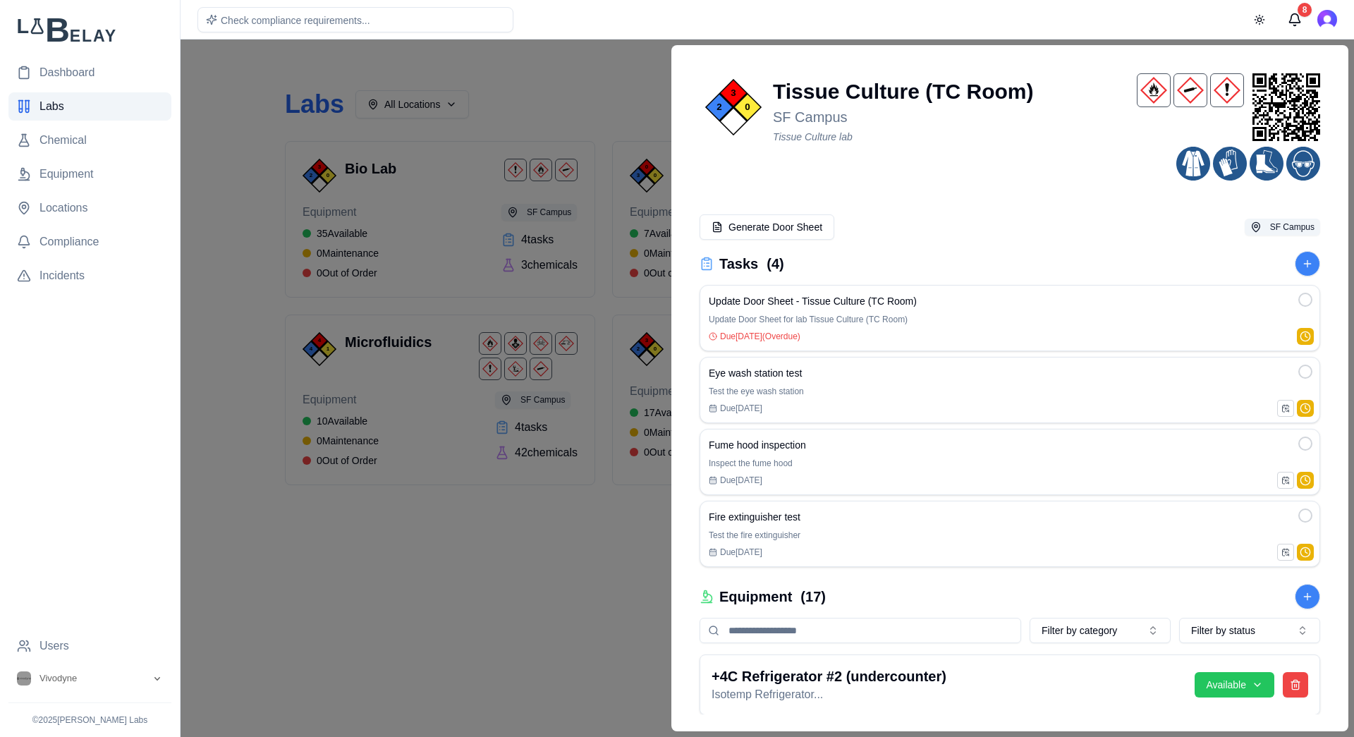
click at [944, 241] on div "3 2 0 Tissue Culture (TC Room) SF Campus Tissue Culture lab QR Code for Tissue …" at bounding box center [1009, 388] width 643 height 652
click at [513, 585] on div at bounding box center [677, 389] width 1354 height 698
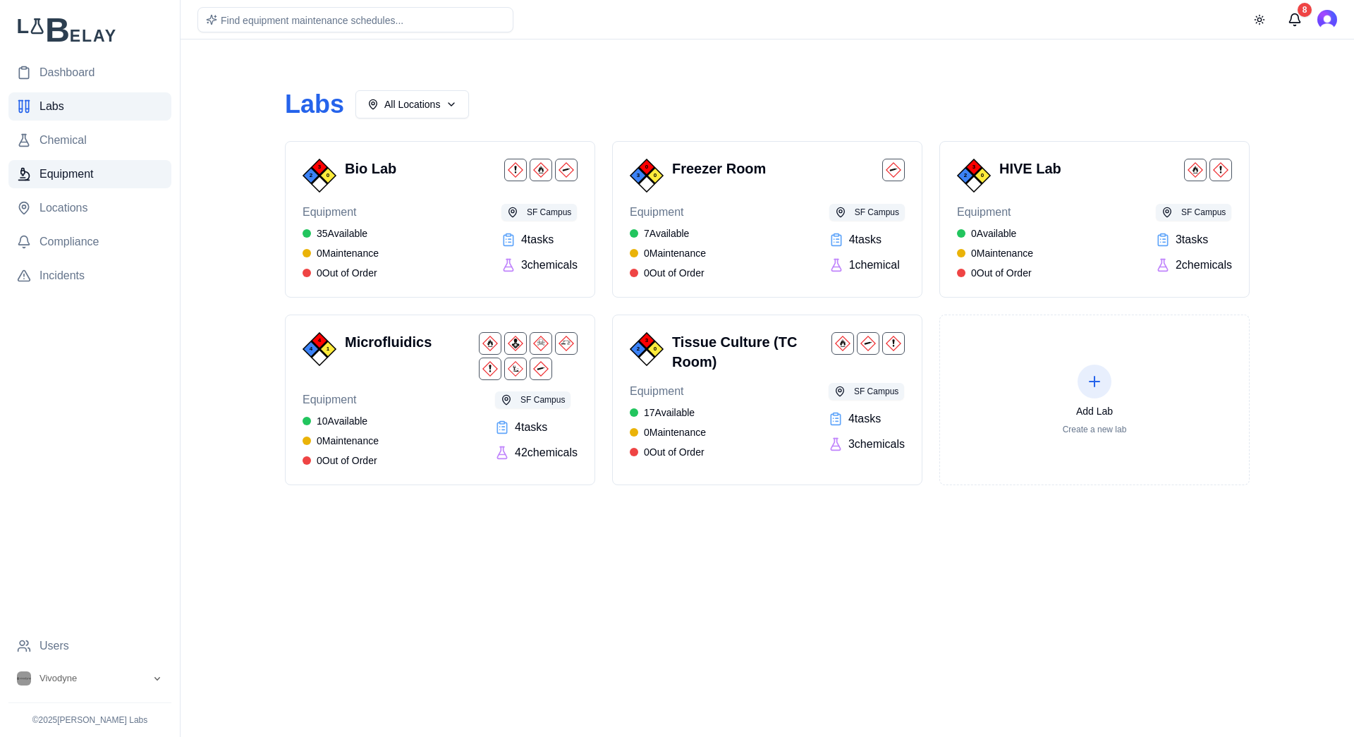
click at [78, 174] on span "Equipment" at bounding box center [67, 174] width 54 height 17
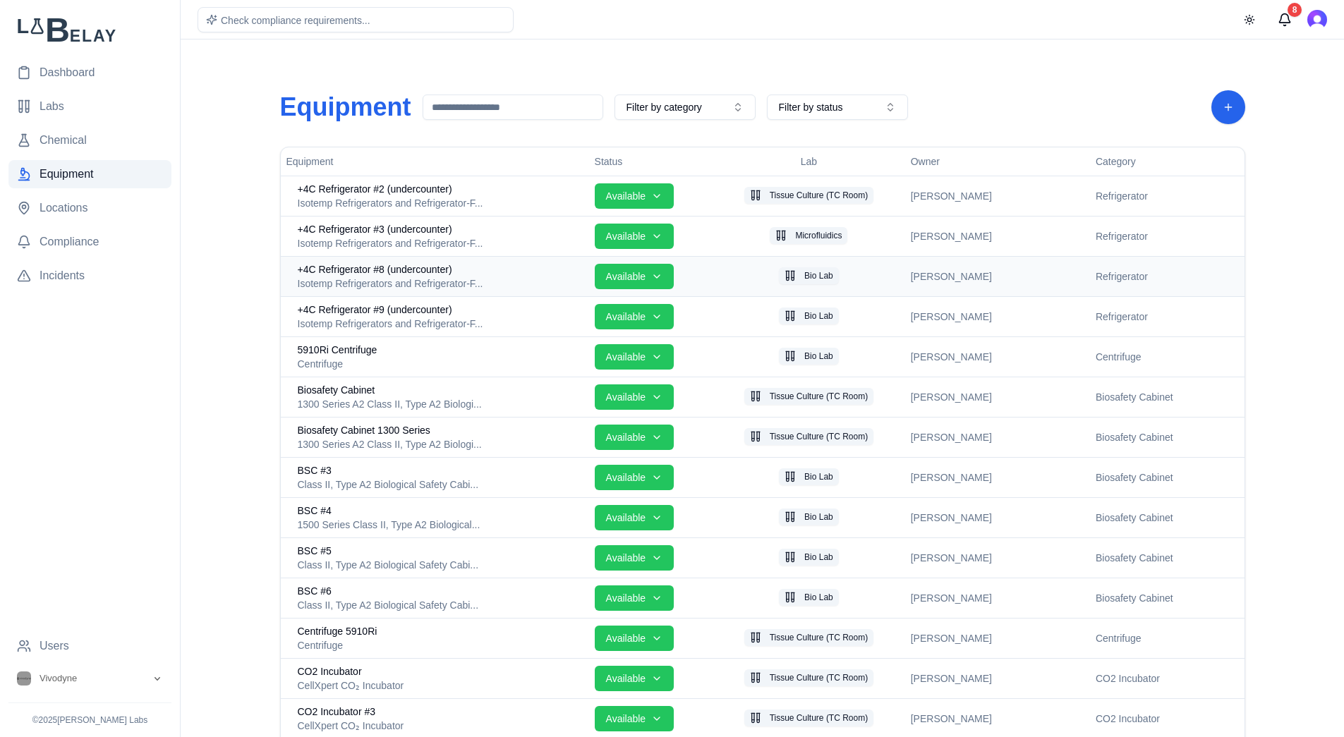
click at [460, 277] on div "Isotemp Refrigerators and Refrigerator-F..." at bounding box center [441, 284] width 286 height 14
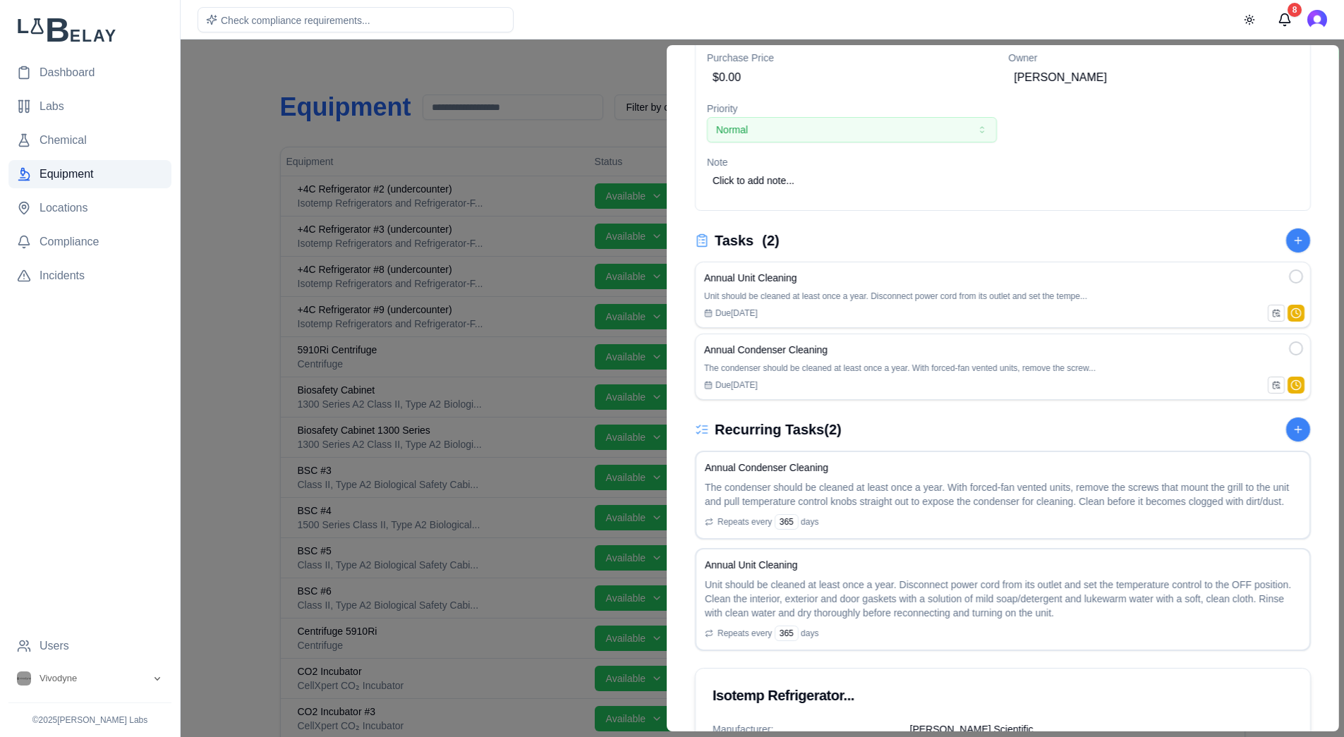
scroll to position [212, 0]
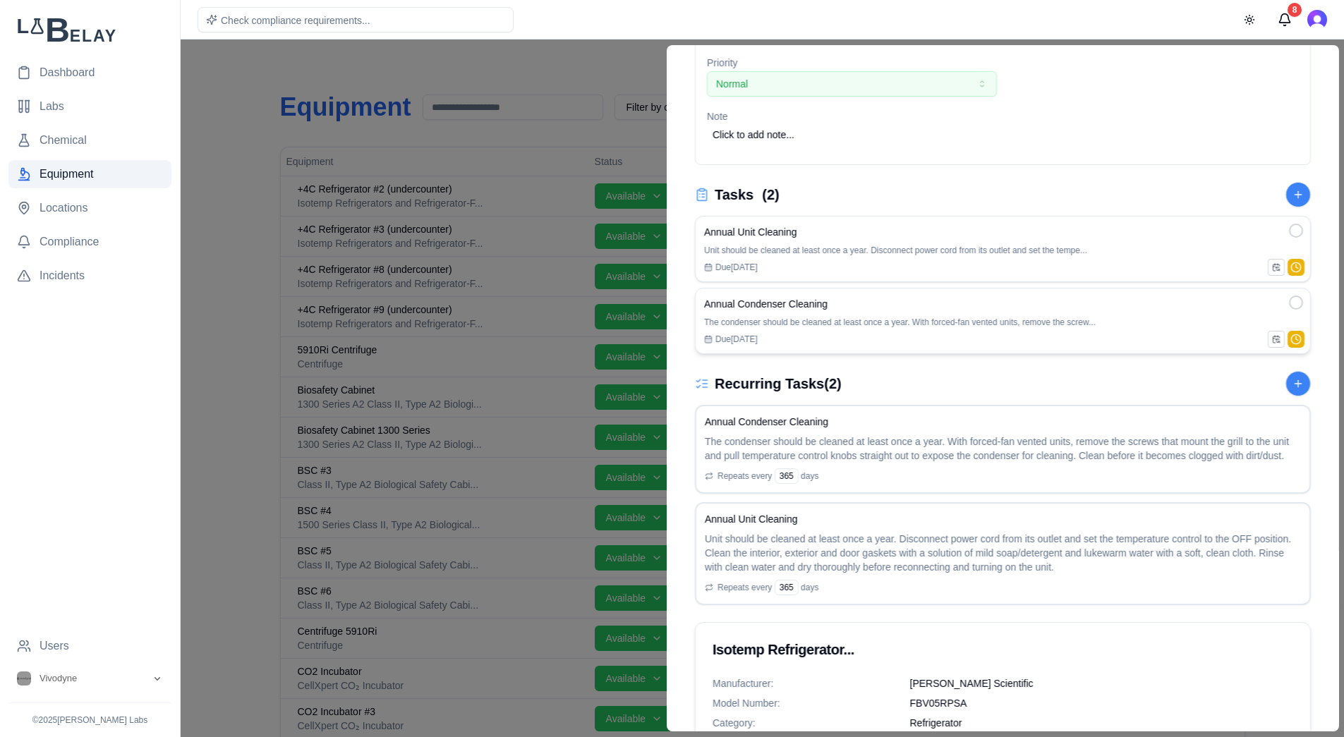
click at [951, 346] on div "Annual Condenser Cleaning The condenser should be cleaned at least once a year.…" at bounding box center [1003, 321] width 616 height 66
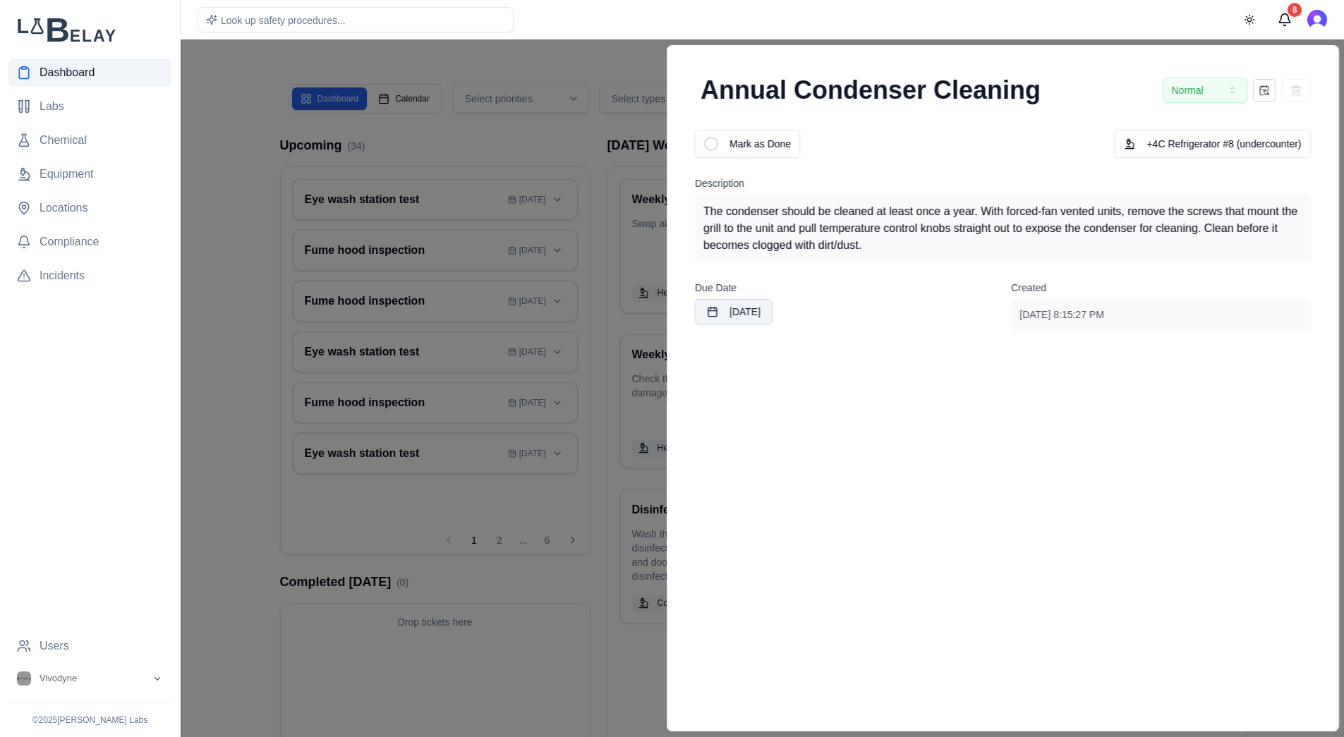
click at [748, 320] on button "[DATE]" at bounding box center [734, 311] width 78 height 25
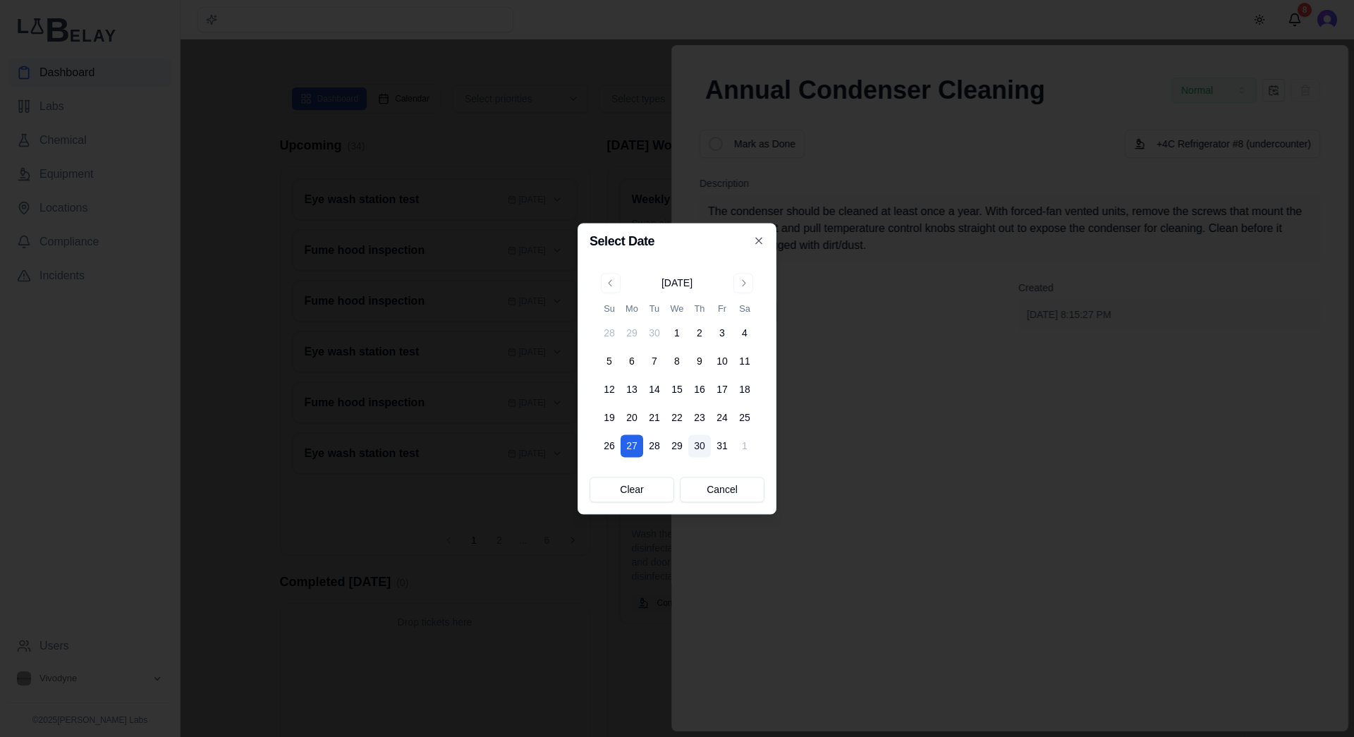
click at [691, 450] on button "30" at bounding box center [699, 446] width 23 height 23
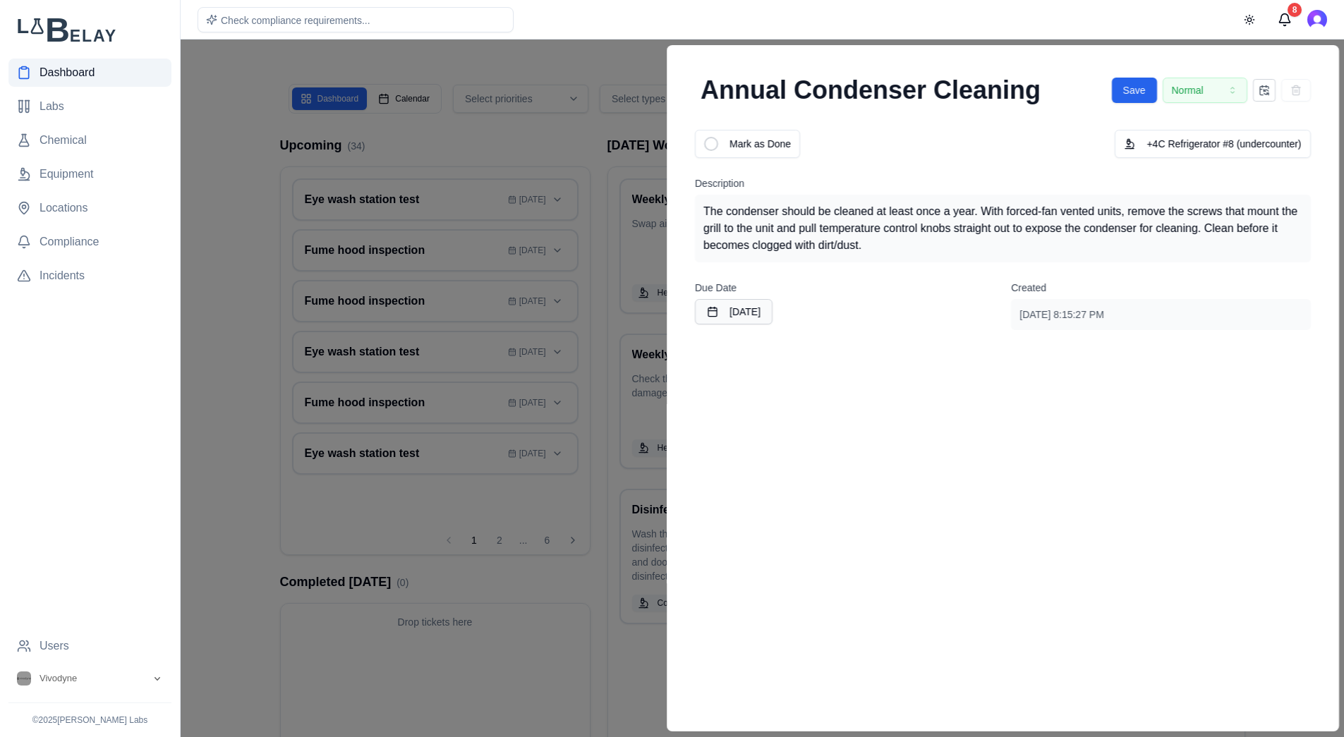
click at [608, 56] on div at bounding box center [672, 389] width 1344 height 698
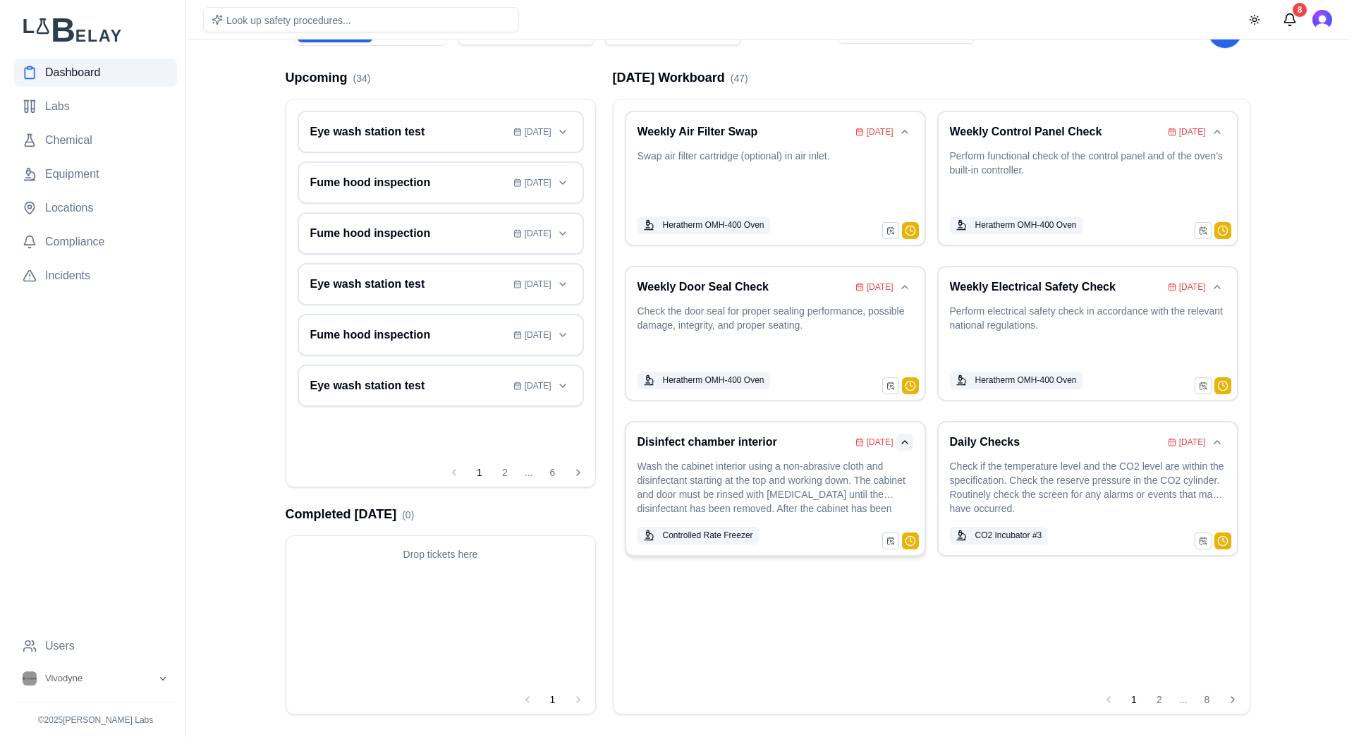
scroll to position [73, 0]
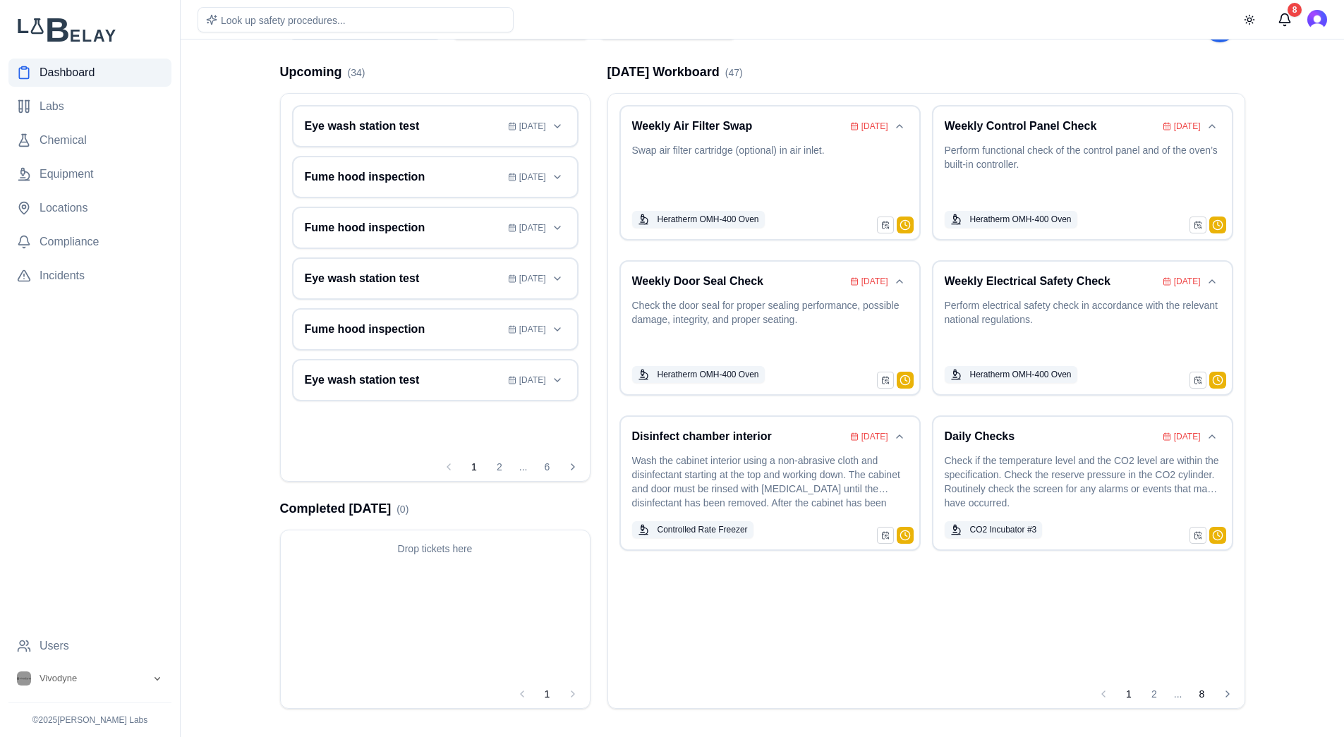
click at [1200, 629] on button "8" at bounding box center [1202, 694] width 23 height 23
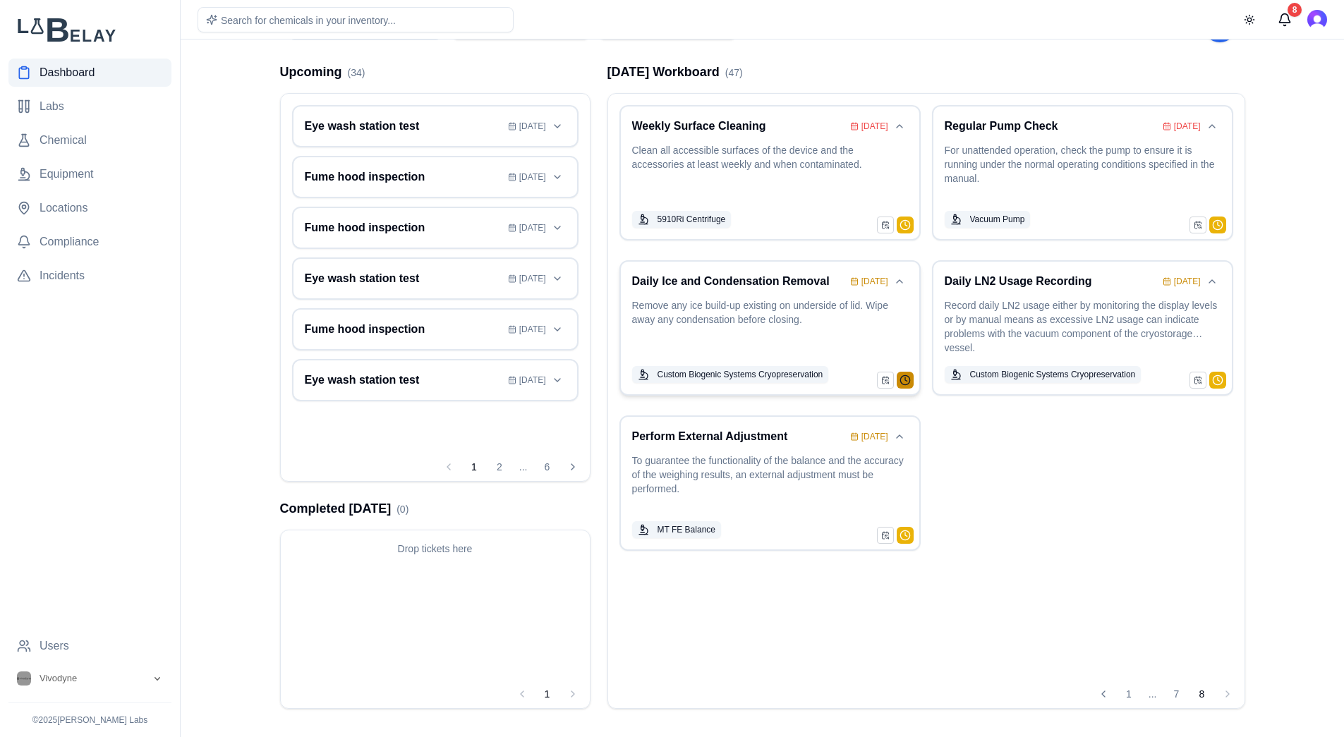
click at [905, 380] on button "button" at bounding box center [905, 380] width 17 height 17
click at [889, 332] on button "+2 days" at bounding box center [885, 330] width 41 height 20
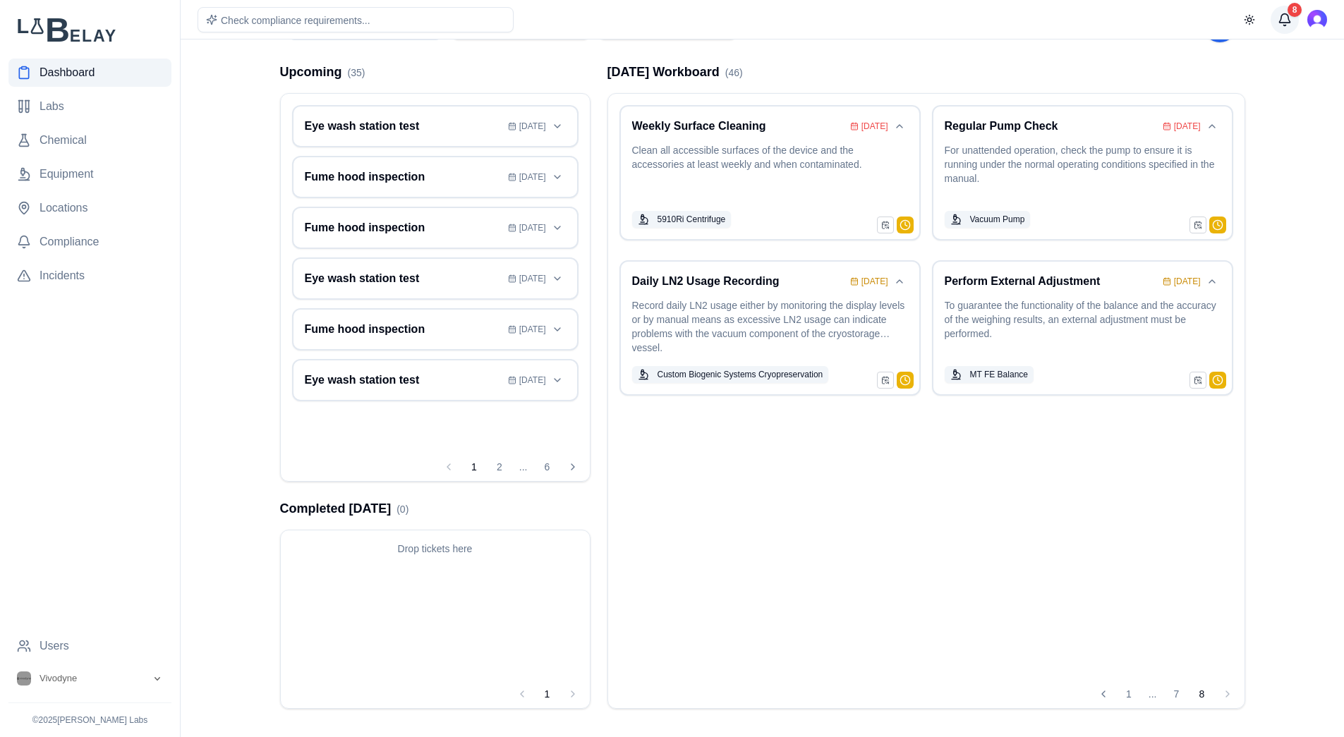
click at [1282, 14] on button "8" at bounding box center [1284, 20] width 28 height 28
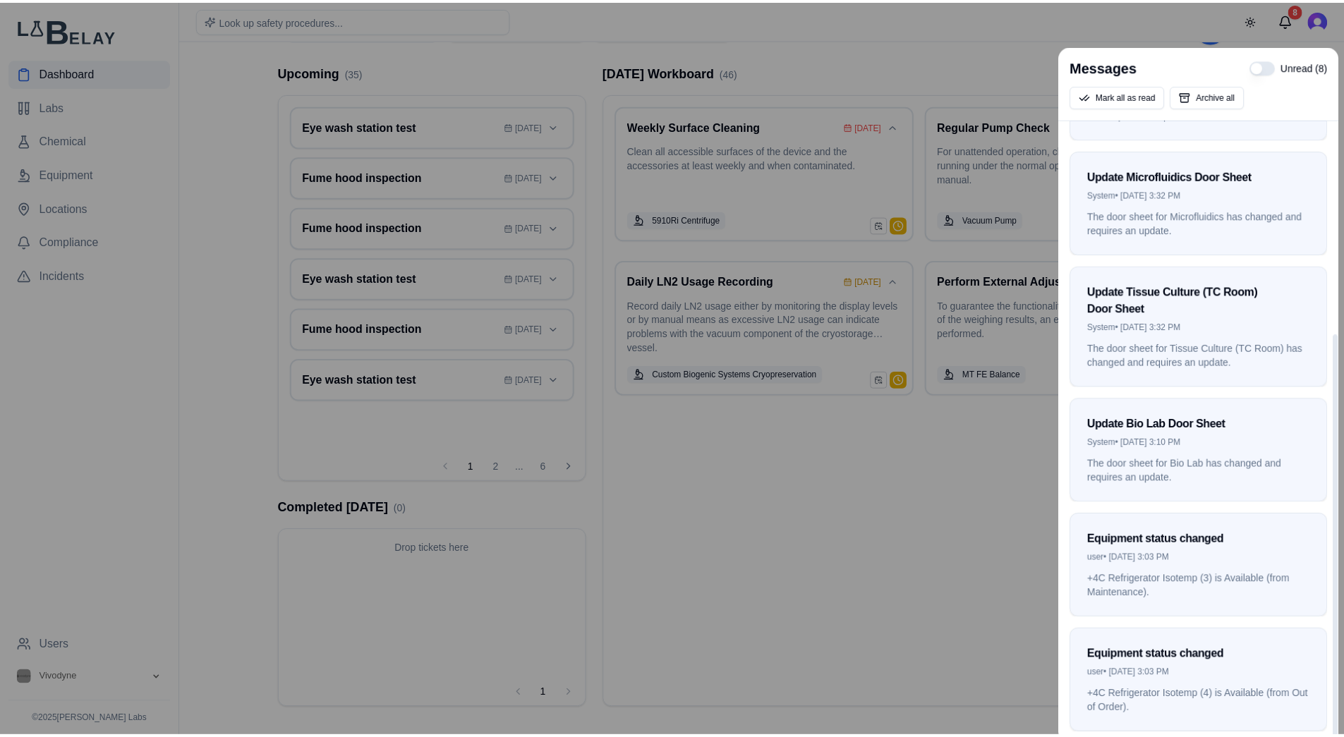
scroll to position [0, 0]
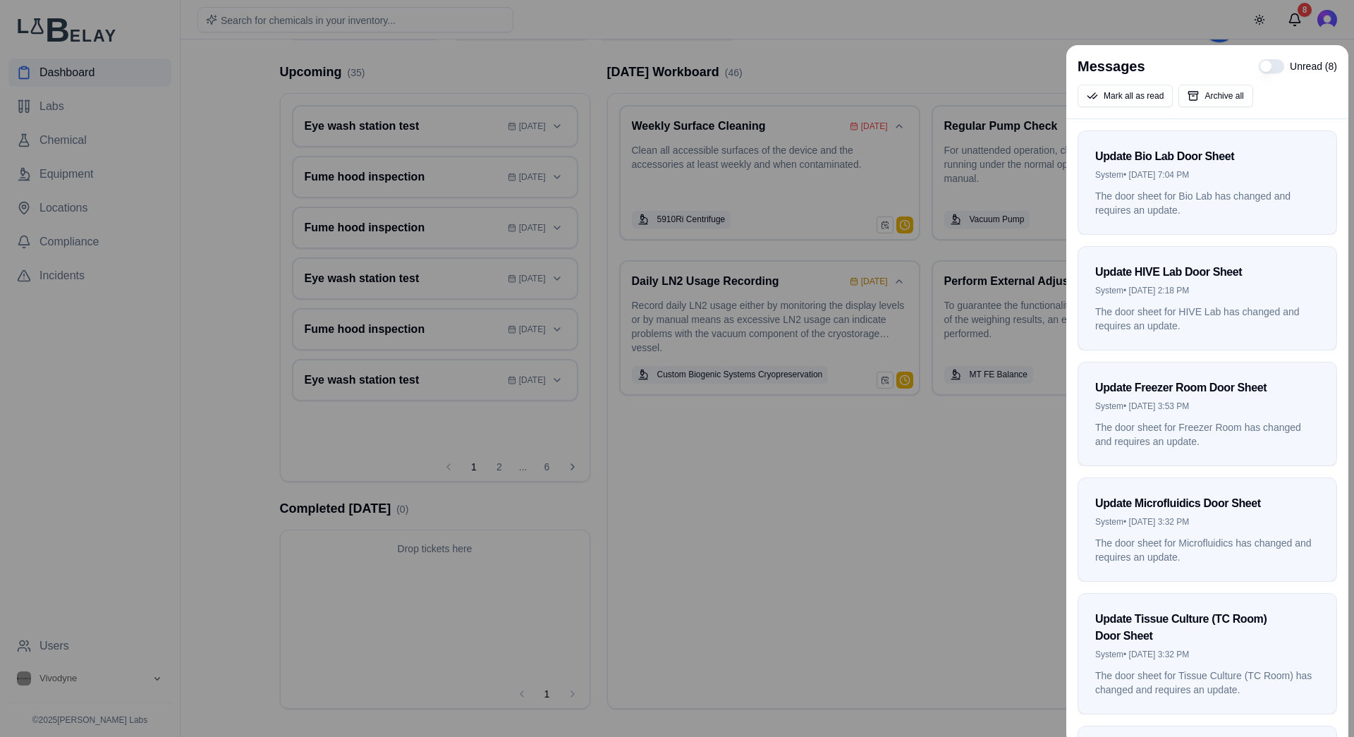
click at [1009, 486] on div at bounding box center [677, 368] width 1354 height 737
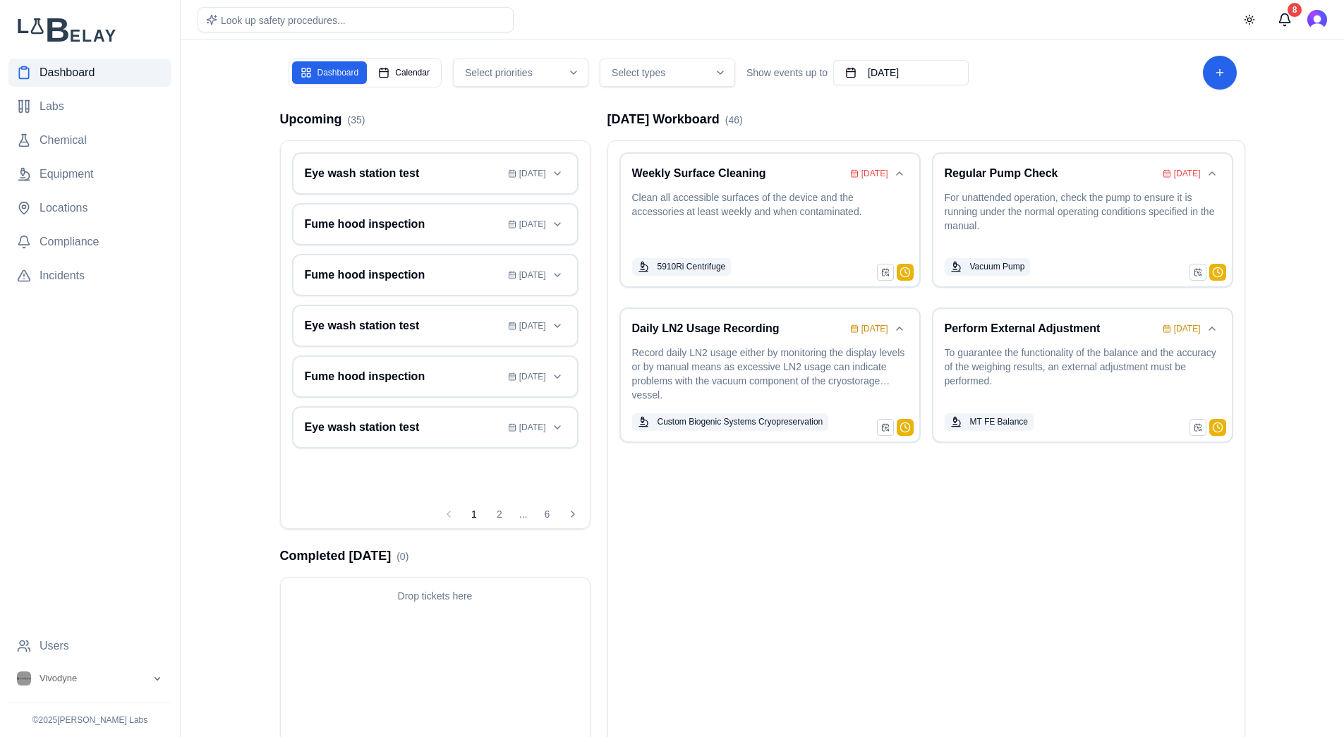
scroll to position [73, 0]
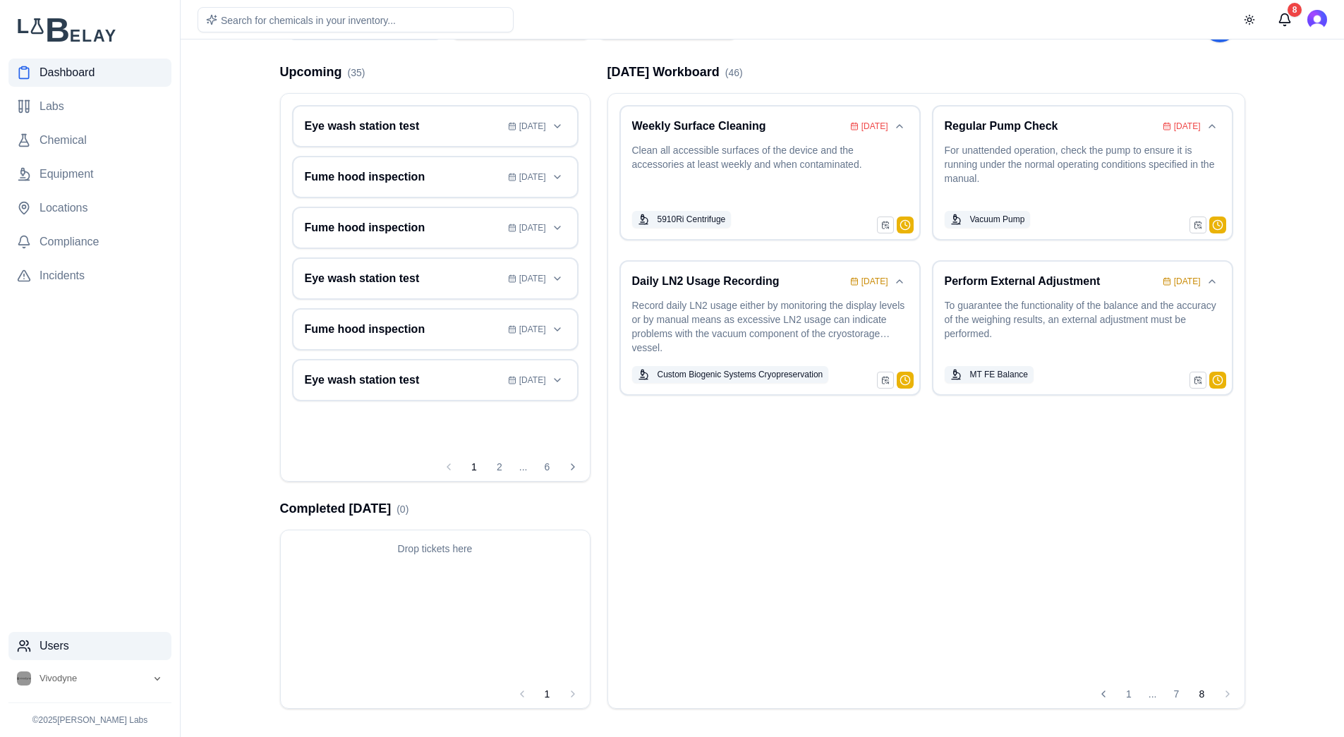
click at [70, 629] on link "Users" at bounding box center [89, 646] width 163 height 28
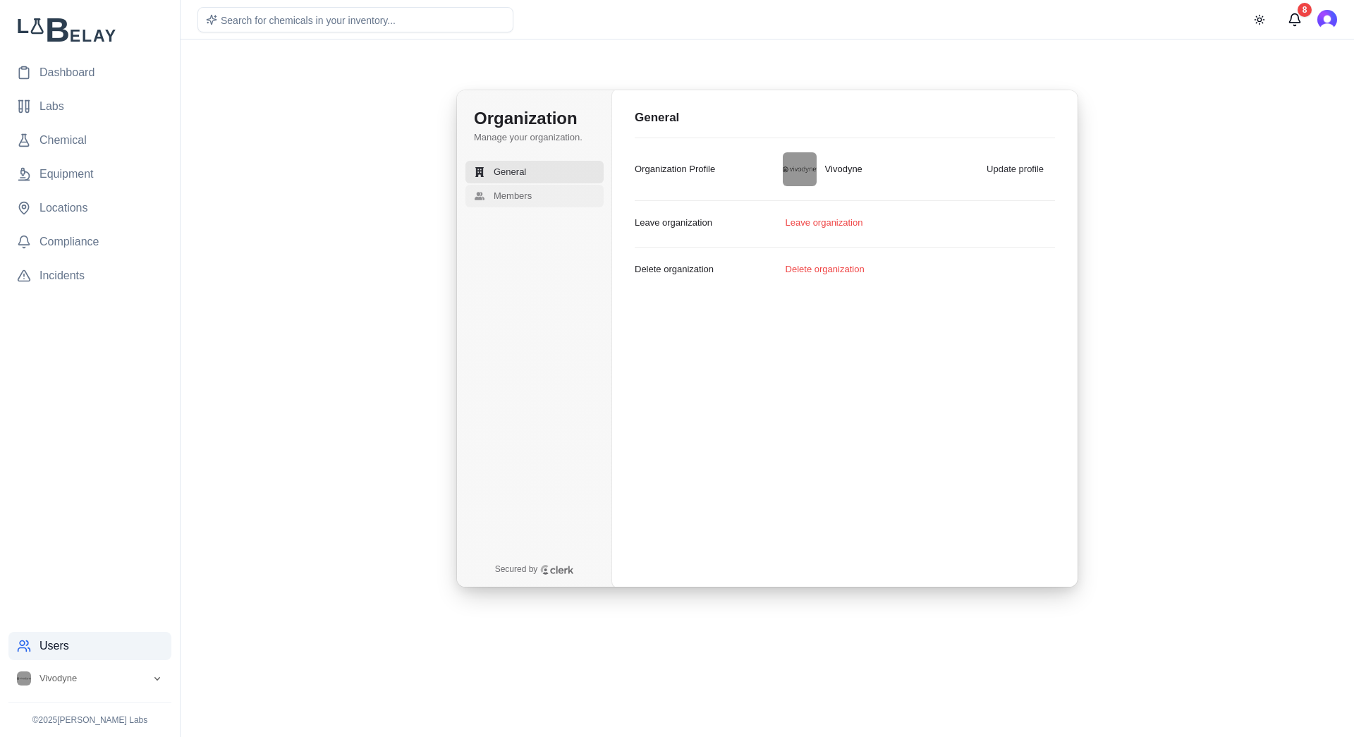
click at [537, 197] on button "Members" at bounding box center [535, 196] width 138 height 23
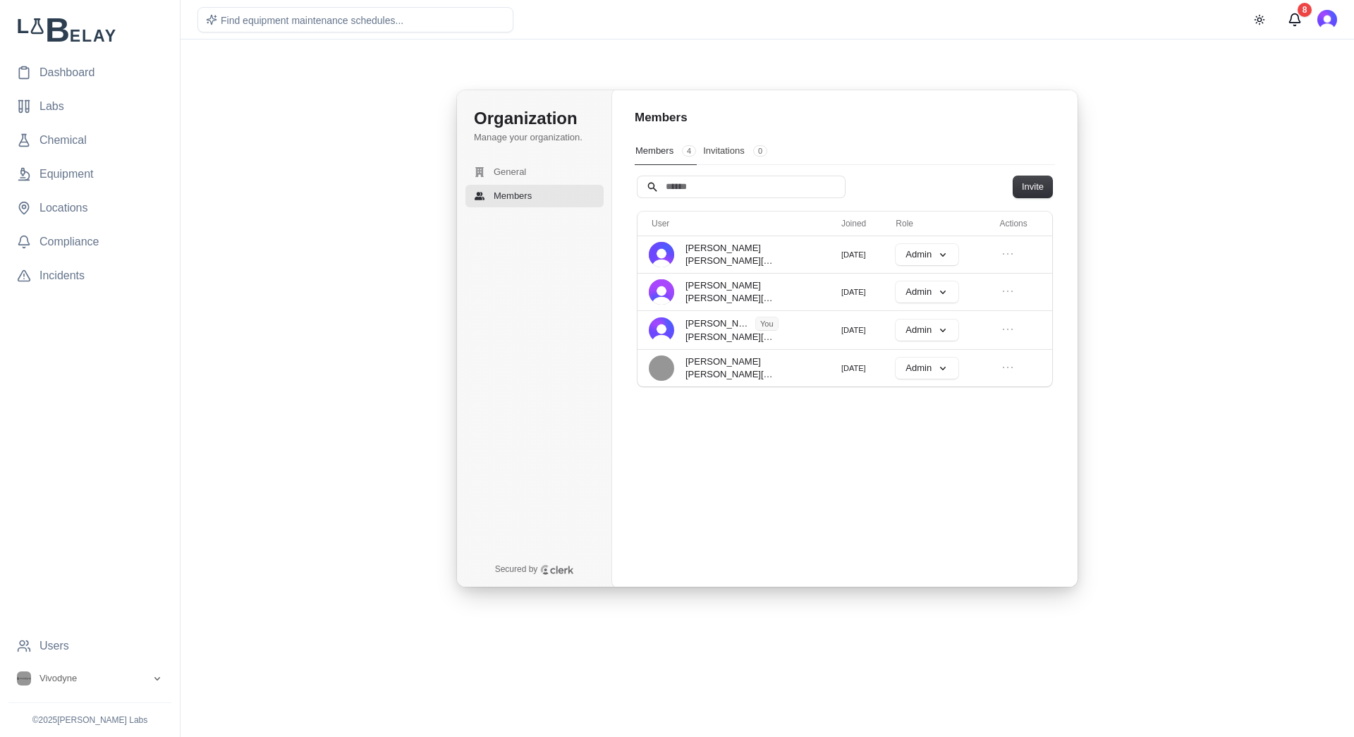
click at [286, 332] on div "Organization Manage your organization. General Members Secured by Organization …" at bounding box center [768, 338] width 988 height 564
click at [150, 629] on button "Vivodyne" at bounding box center [89, 678] width 163 height 25
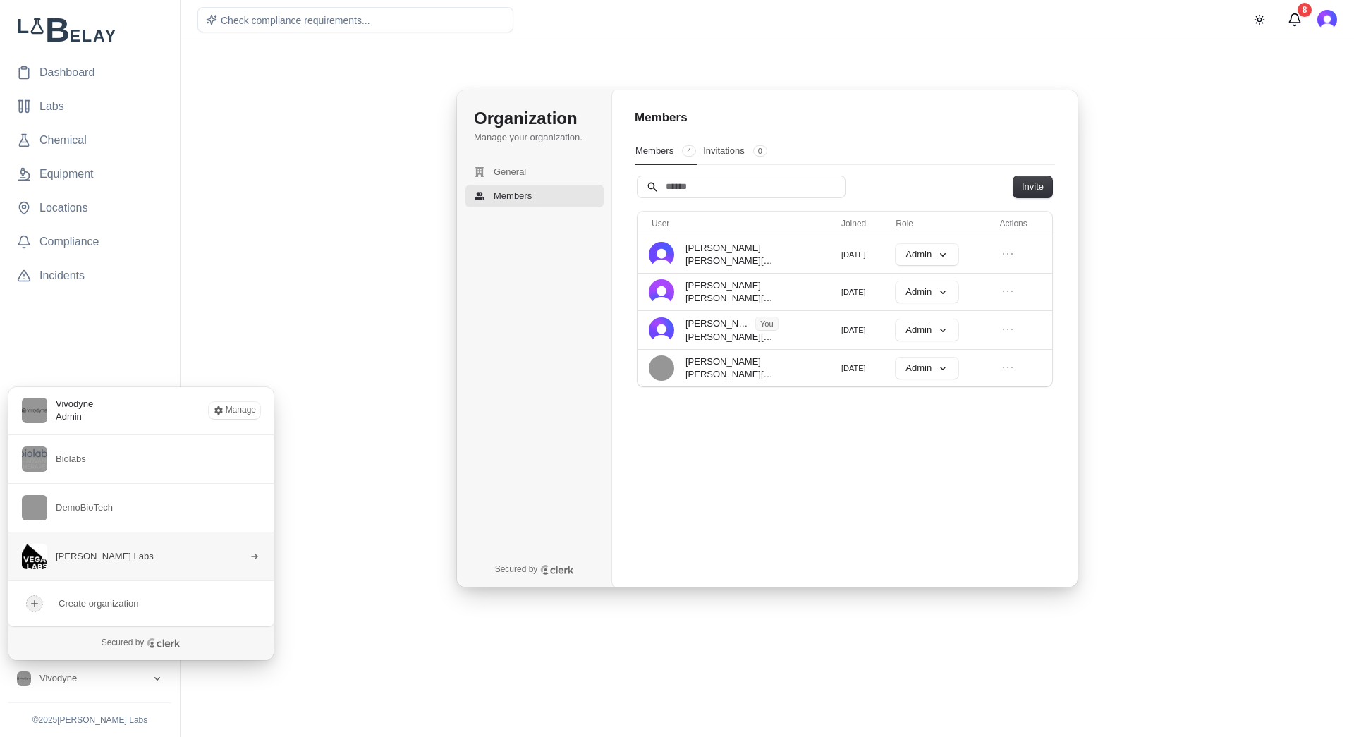
click at [127, 561] on button "[PERSON_NAME] Labs" at bounding box center [141, 556] width 267 height 49
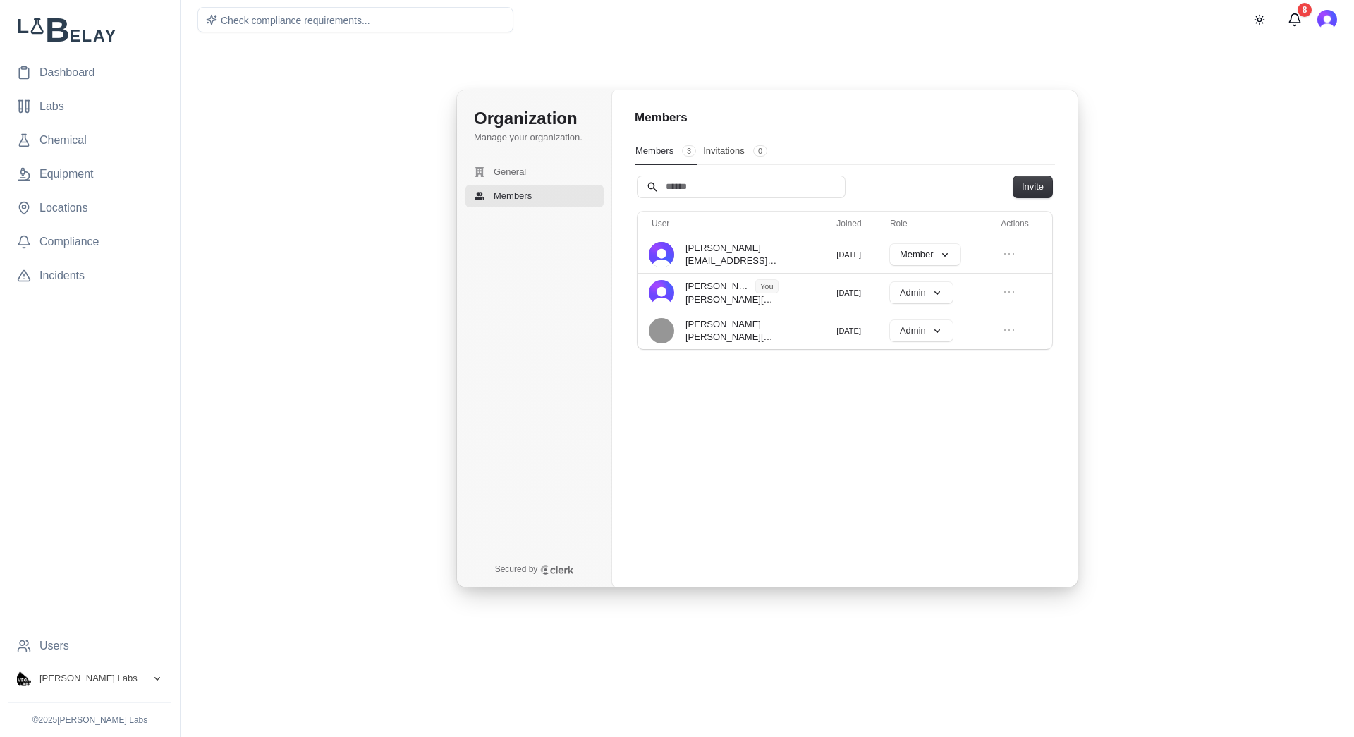
click at [156, 629] on icon "Open organization switcher" at bounding box center [157, 678] width 11 height 11
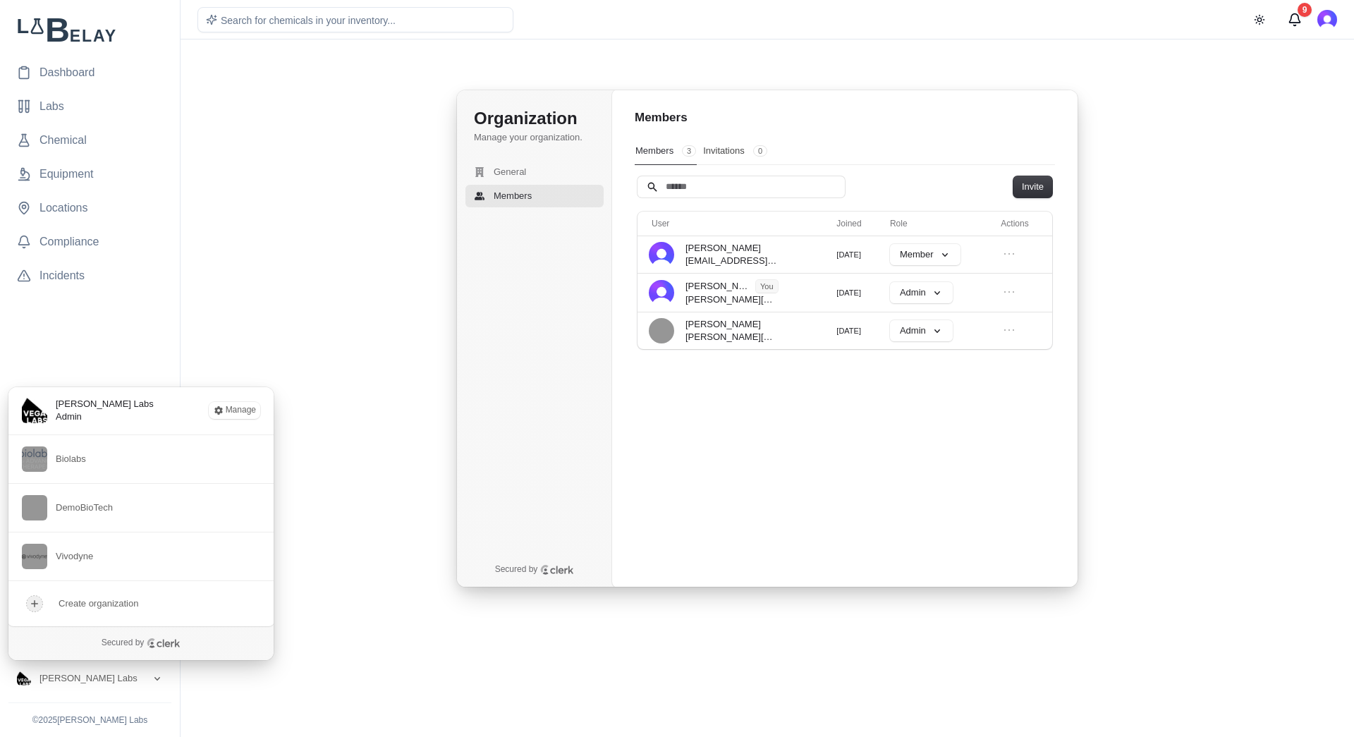
click at [325, 260] on div "Organization Manage your organization. General Members Secured by Organization …" at bounding box center [768, 338] width 988 height 564
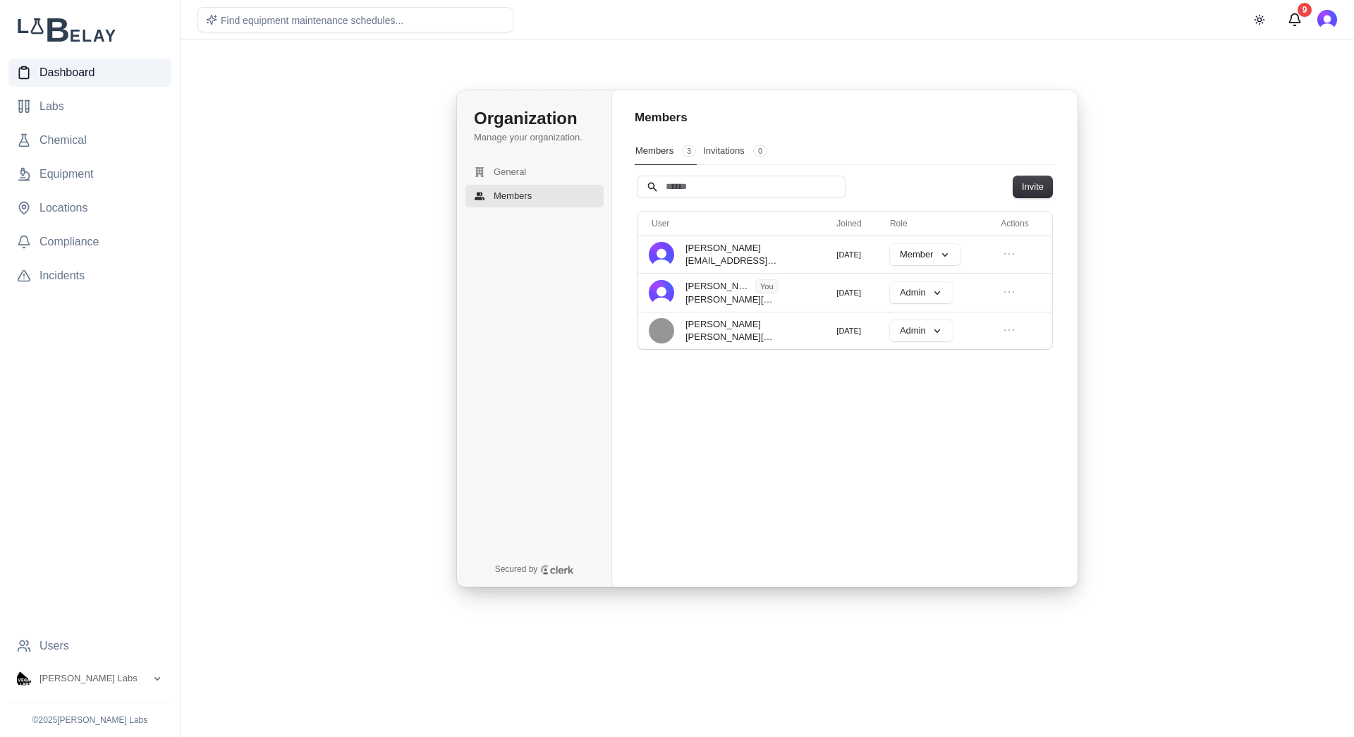
click at [100, 76] on link "Dashboard" at bounding box center [89, 73] width 163 height 28
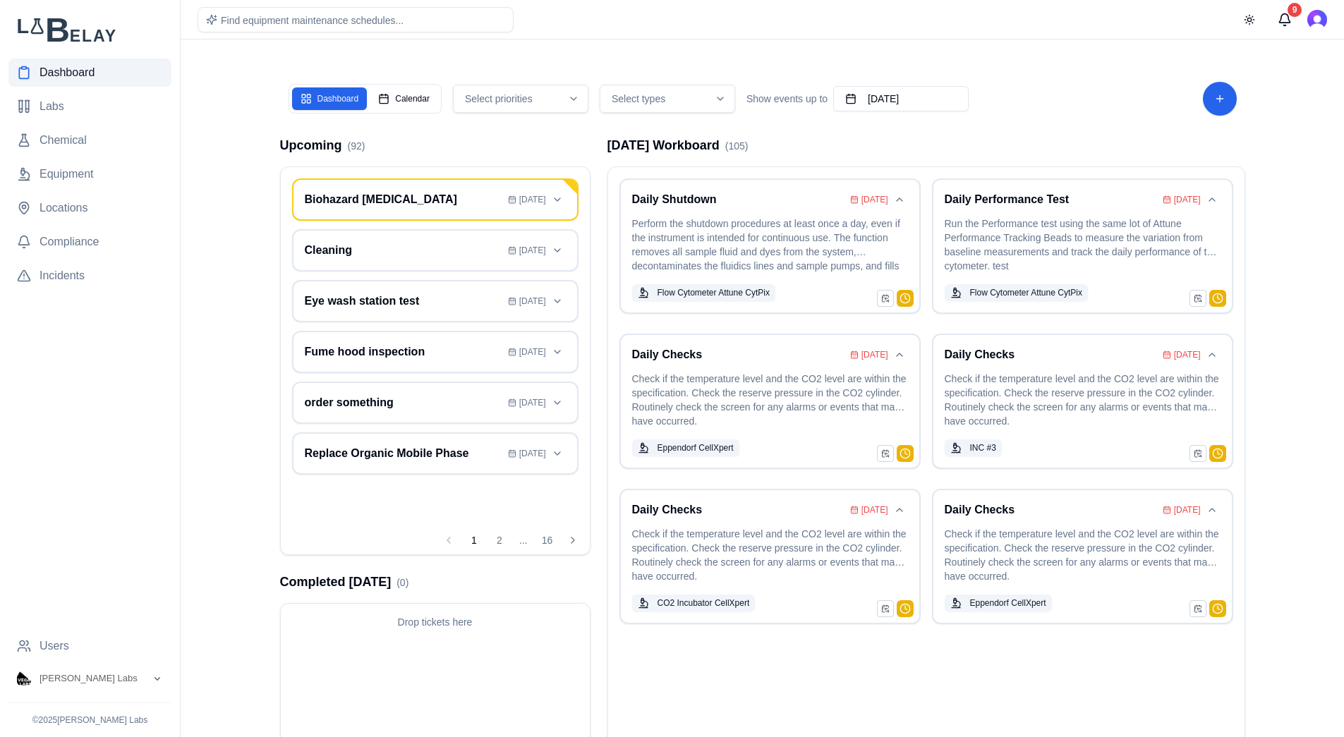
click at [84, 154] on nav "Dashboard Labs Chemical Equipment Locations Compliance Incidents" at bounding box center [89, 345] width 163 height 573
click at [85, 172] on span "Equipment" at bounding box center [67, 174] width 54 height 17
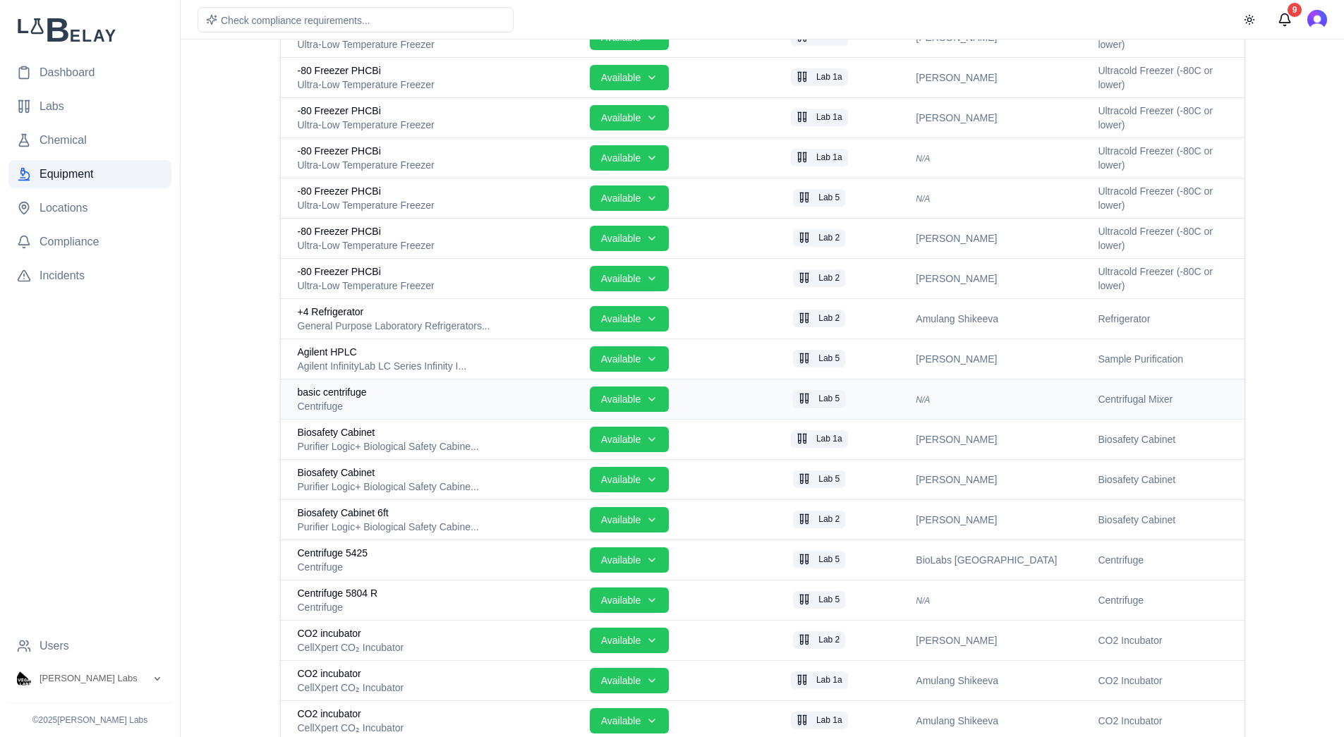
scroll to position [201, 0]
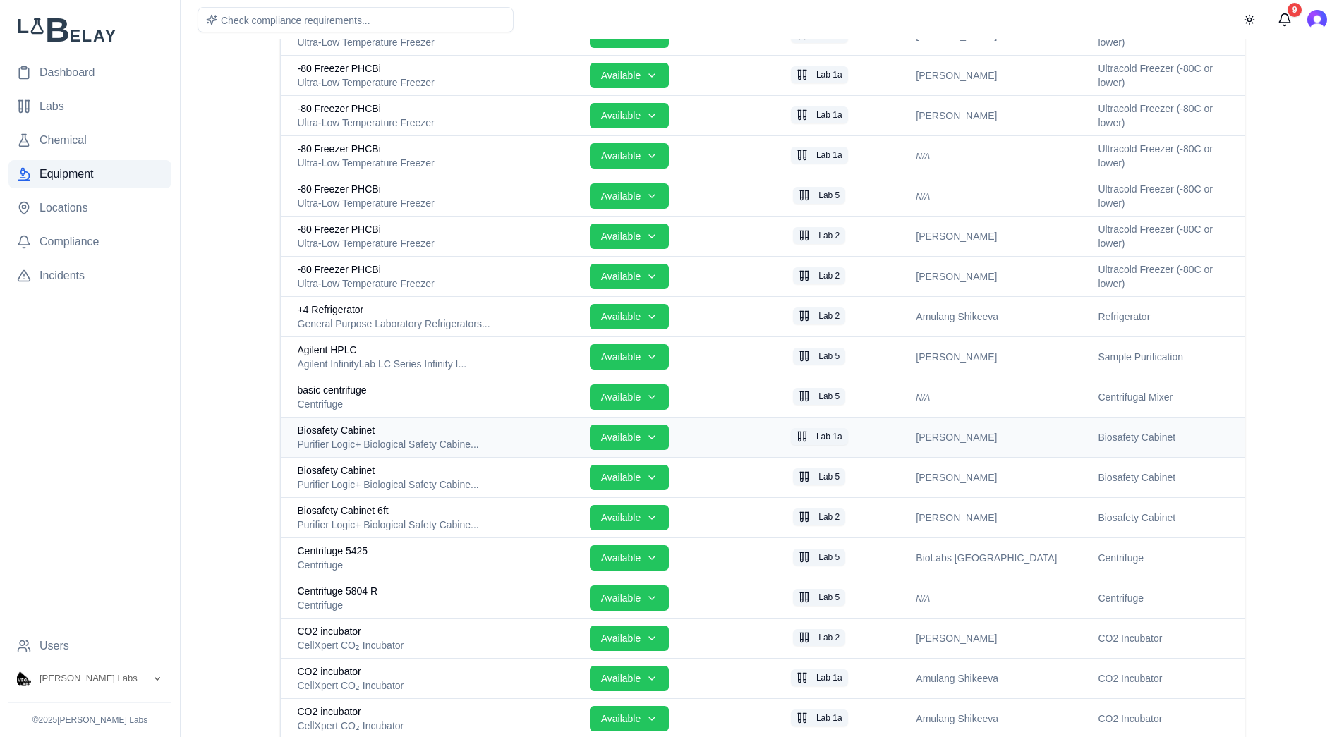
click at [494, 437] on div "Purifier Logic+ Biological Safety Cabine..." at bounding box center [438, 444] width 281 height 14
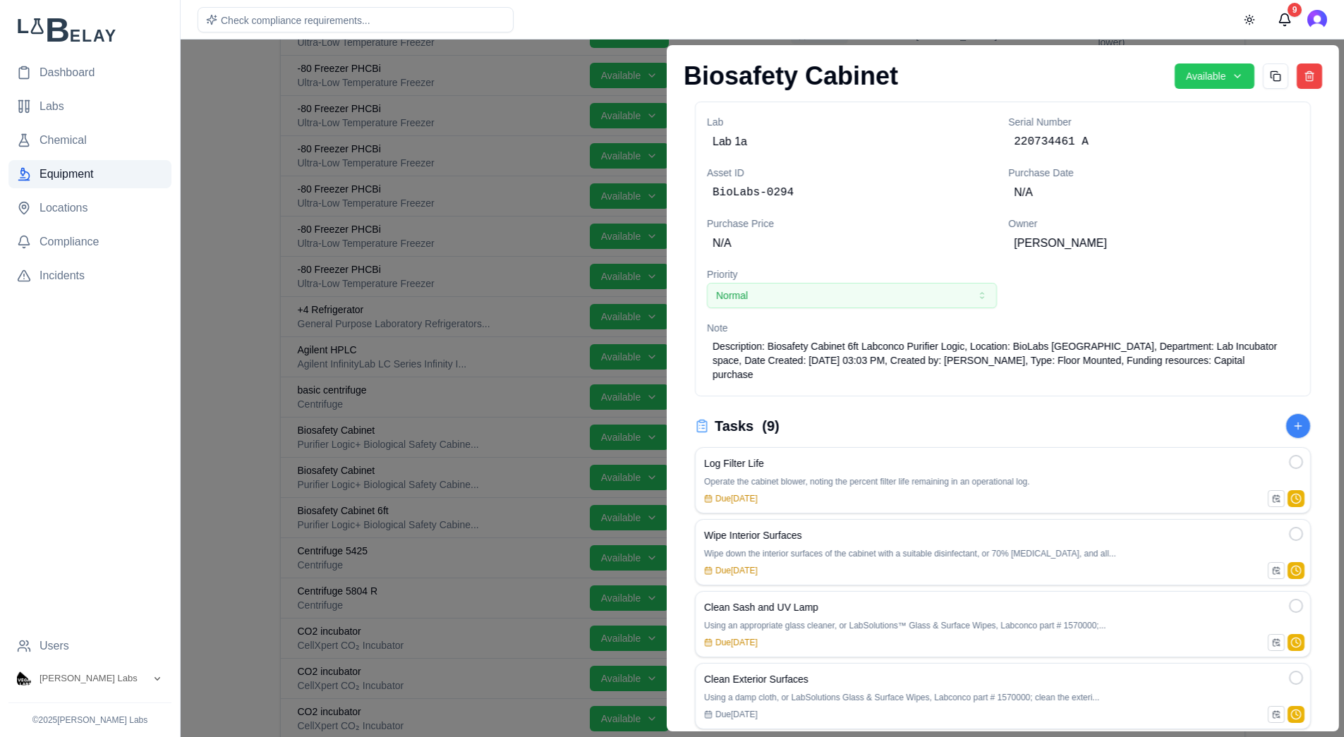
click at [251, 130] on div at bounding box center [672, 389] width 1344 height 698
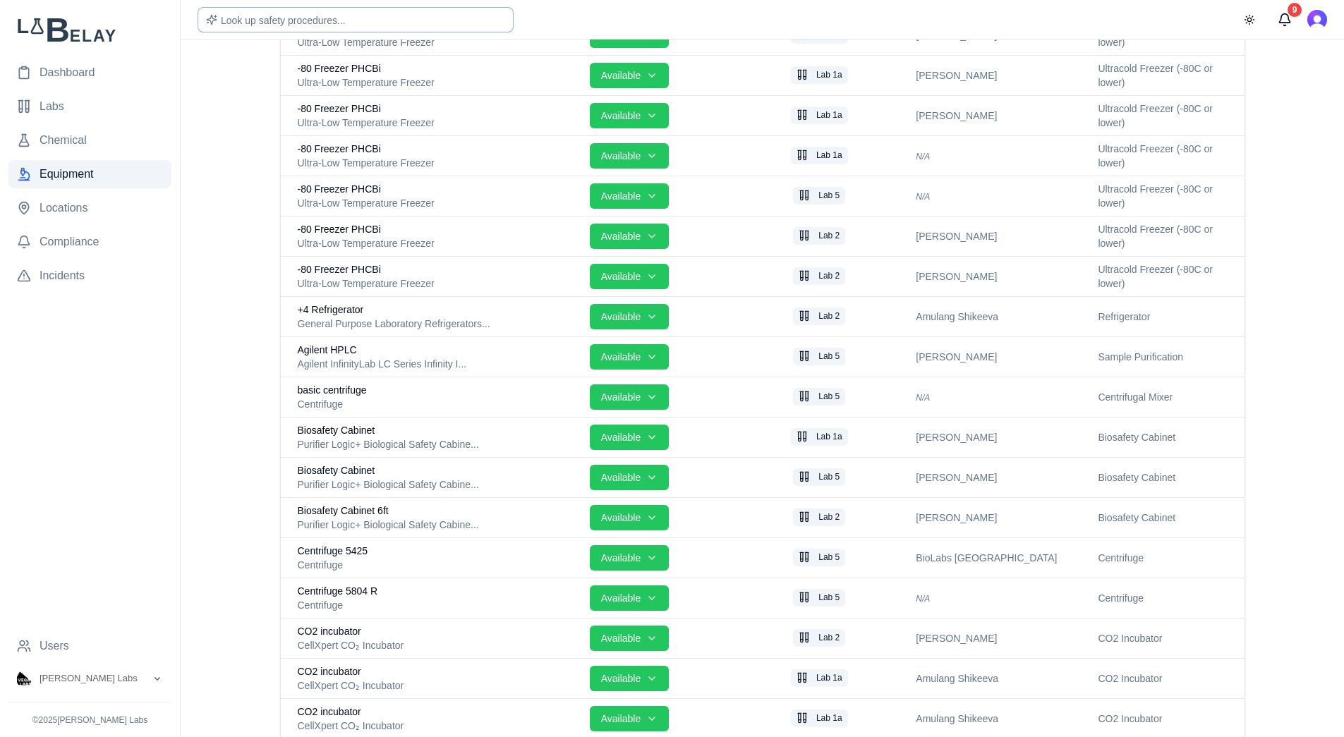
click at [333, 15] on span "Look up safety procedures..." at bounding box center [283, 20] width 125 height 11
type input "*"
type input "**********"
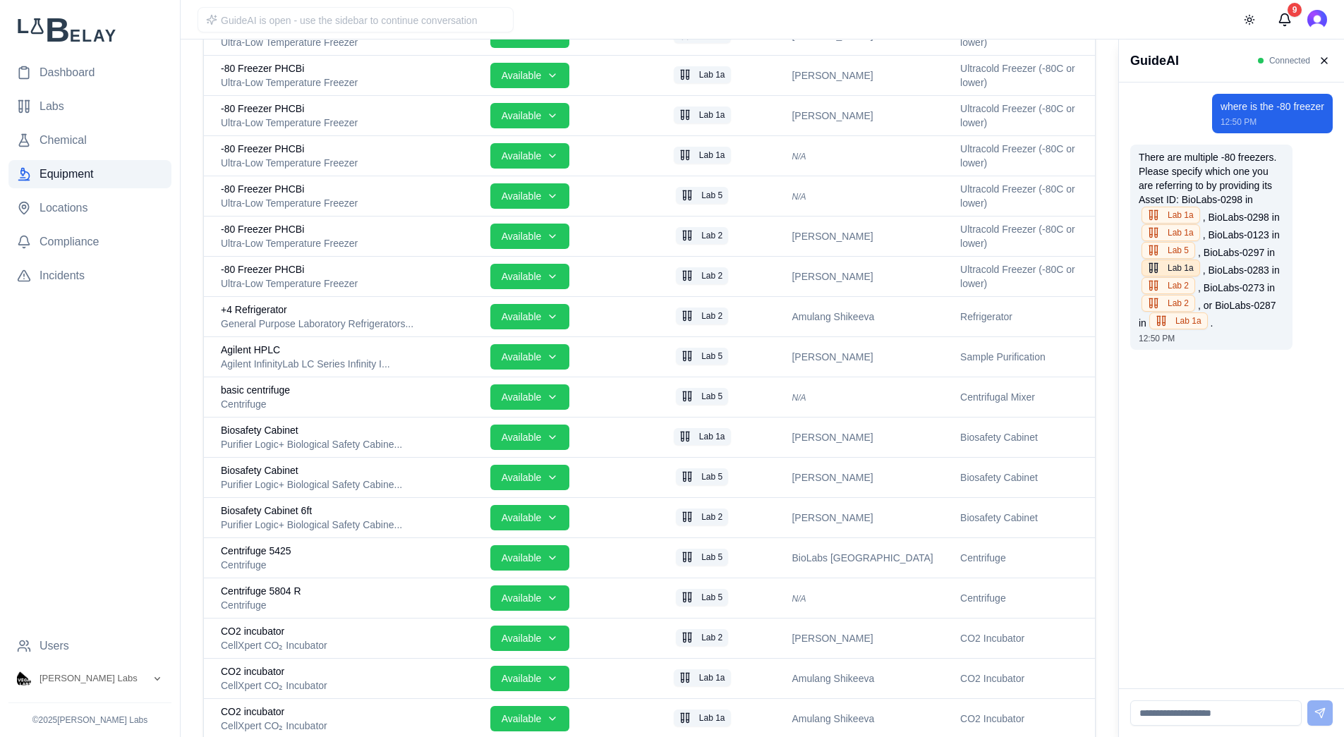
click at [1170, 269] on button "Lab 1a" at bounding box center [1170, 268] width 59 height 17
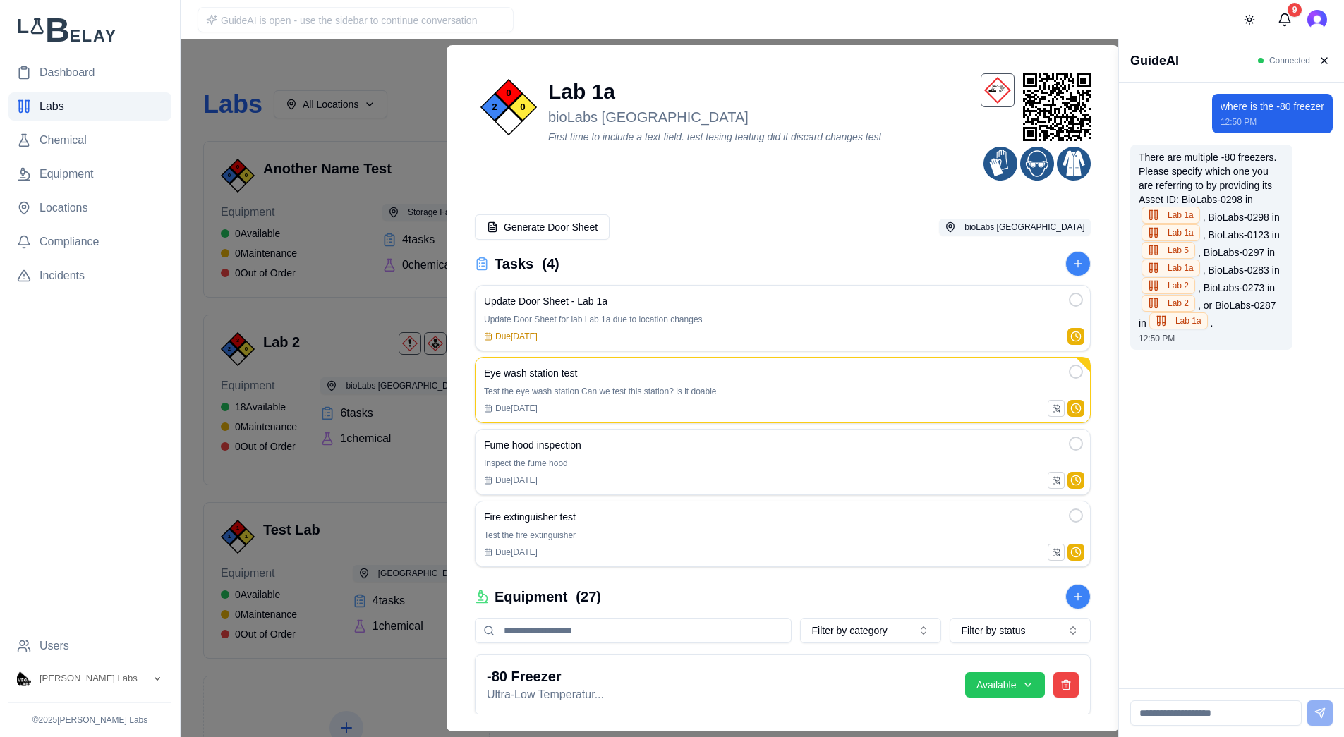
click at [1193, 629] on input at bounding box center [1215, 712] width 171 height 25
type input "**********"
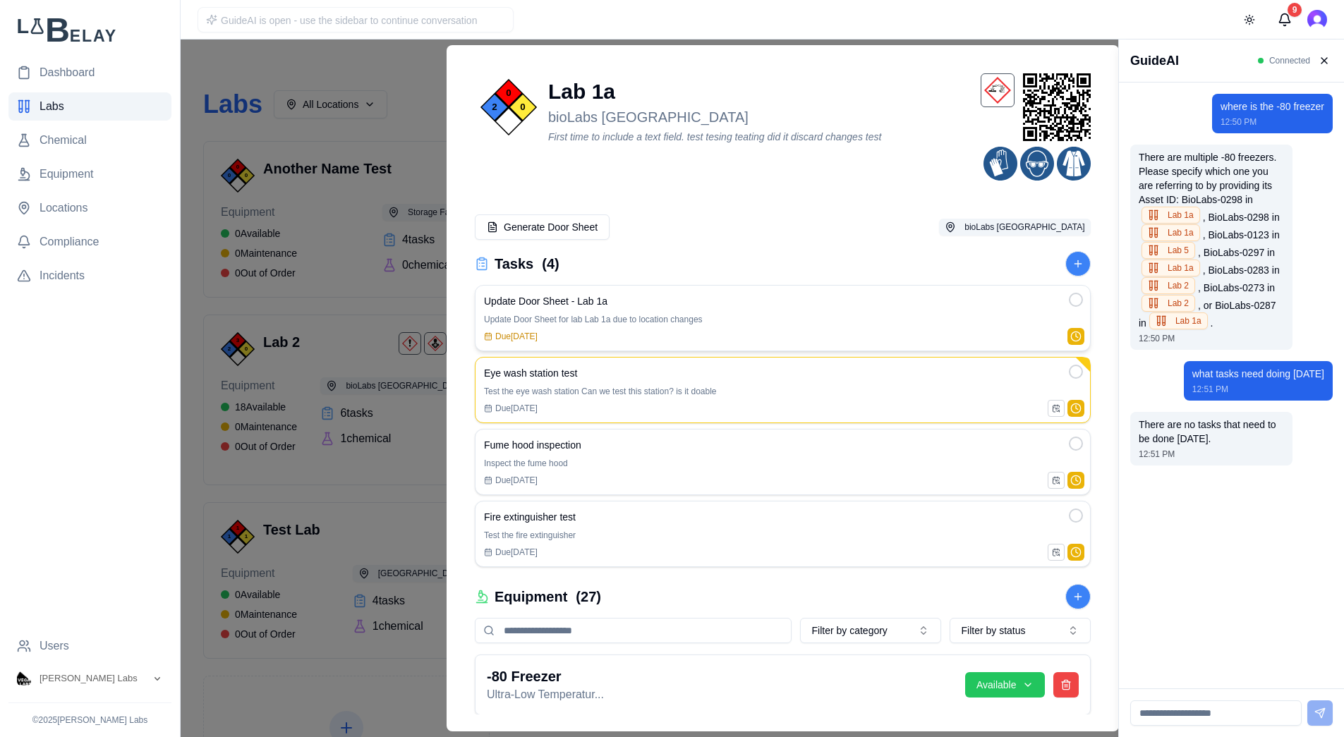
scroll to position [11, 0]
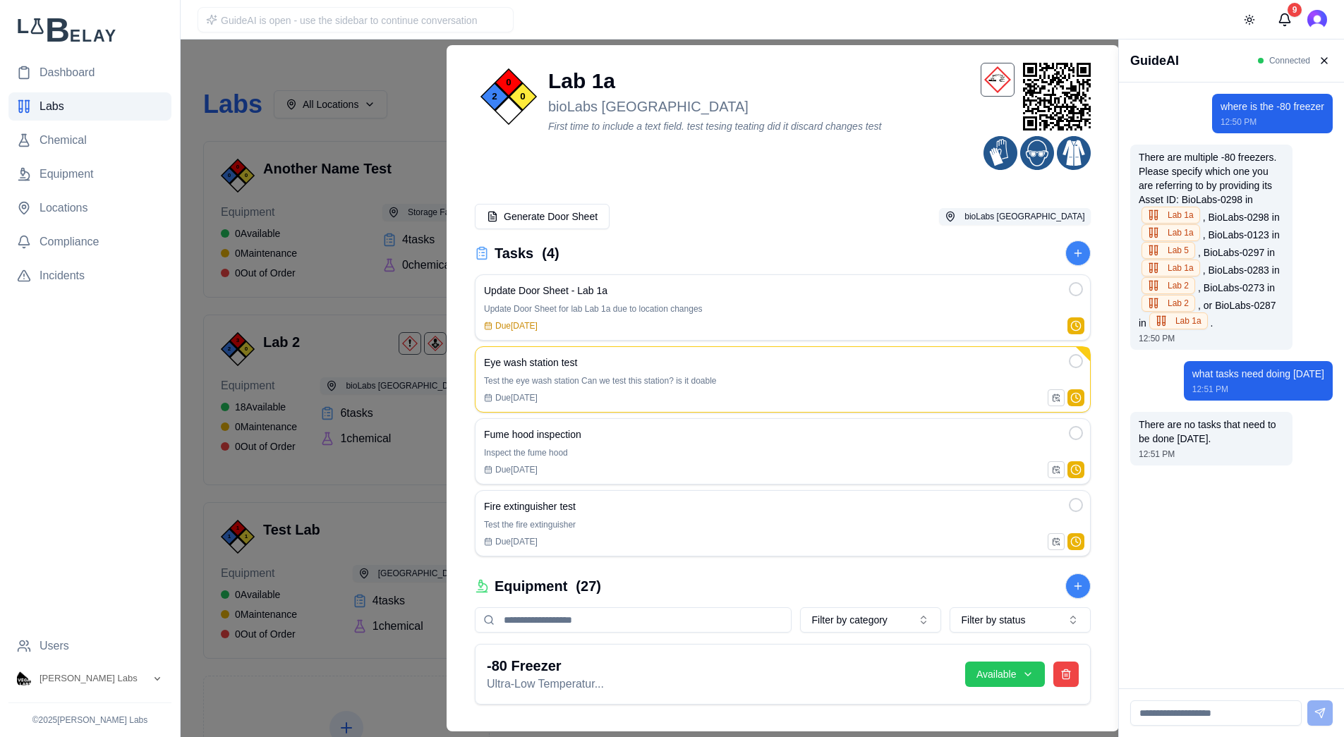
click at [96, 346] on nav "Dashboard Labs Chemical Equipment Locations Compliance Incidents" at bounding box center [89, 345] width 163 height 573
click at [74, 66] on span "Dashboard" at bounding box center [67, 72] width 55 height 17
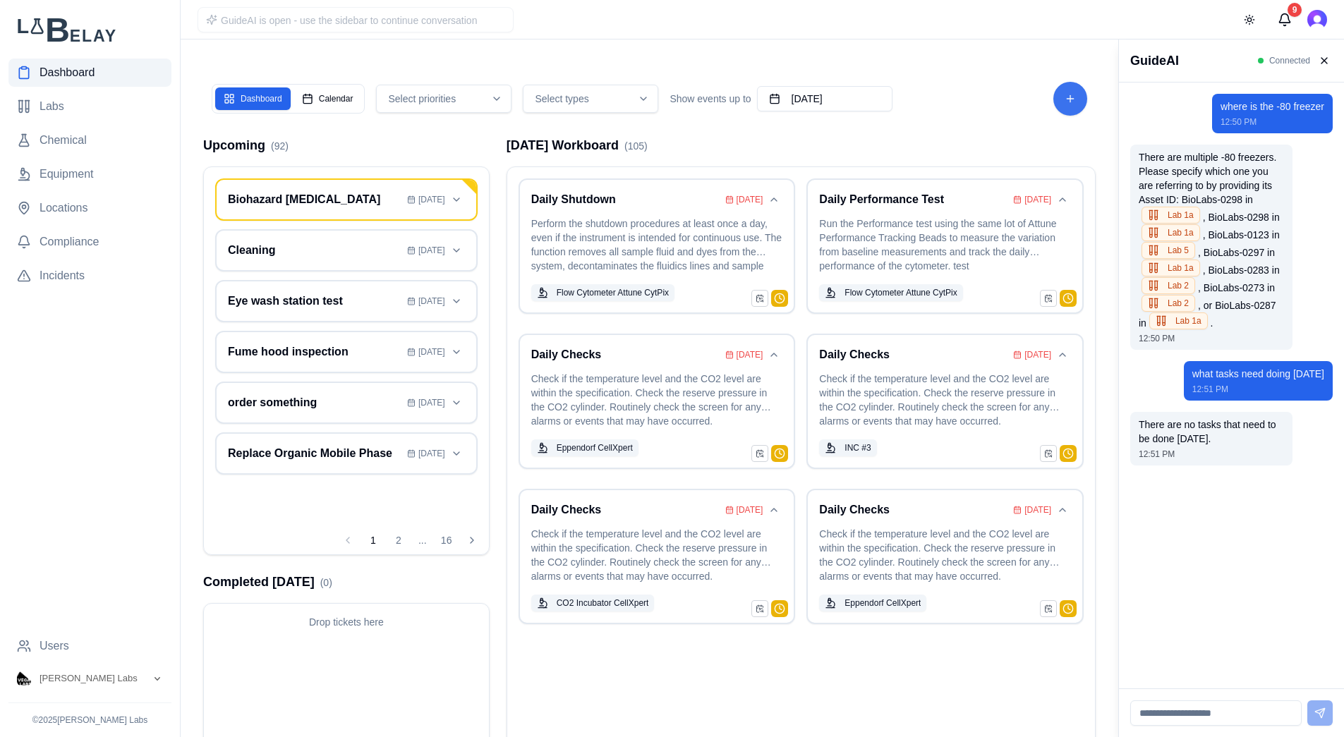
click at [1061, 103] on button "Add Task" at bounding box center [1070, 99] width 34 height 34
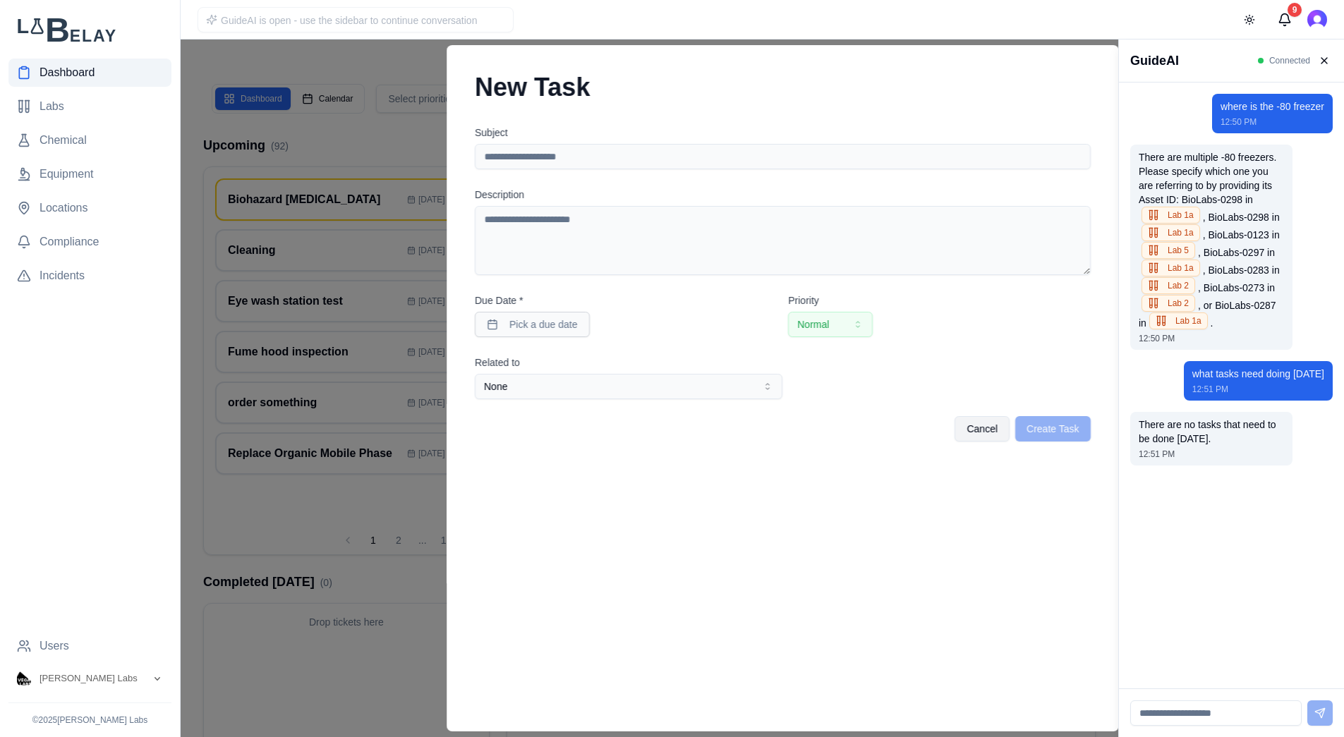
click at [576, 386] on button "None" at bounding box center [629, 386] width 308 height 25
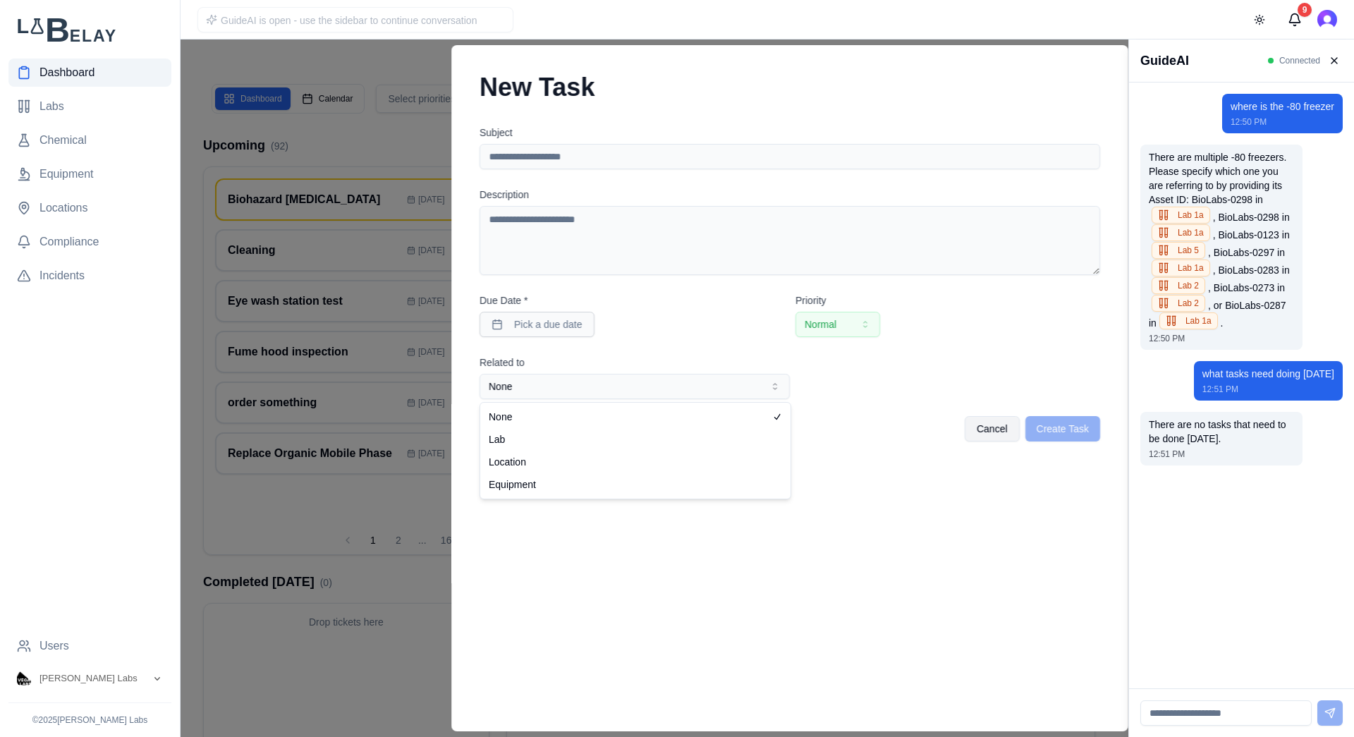
select select "********"
click at [887, 382] on button "Select location..." at bounding box center [950, 386] width 299 height 25
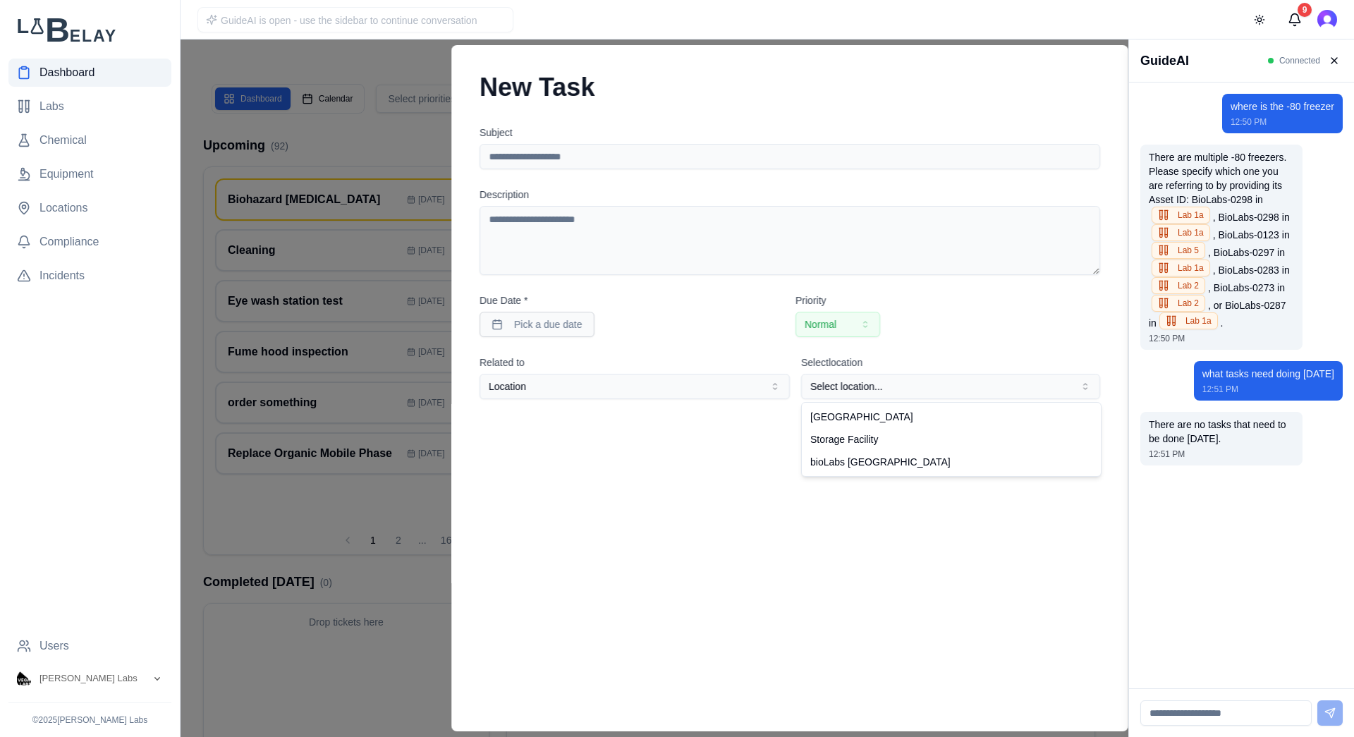
select select "**********"
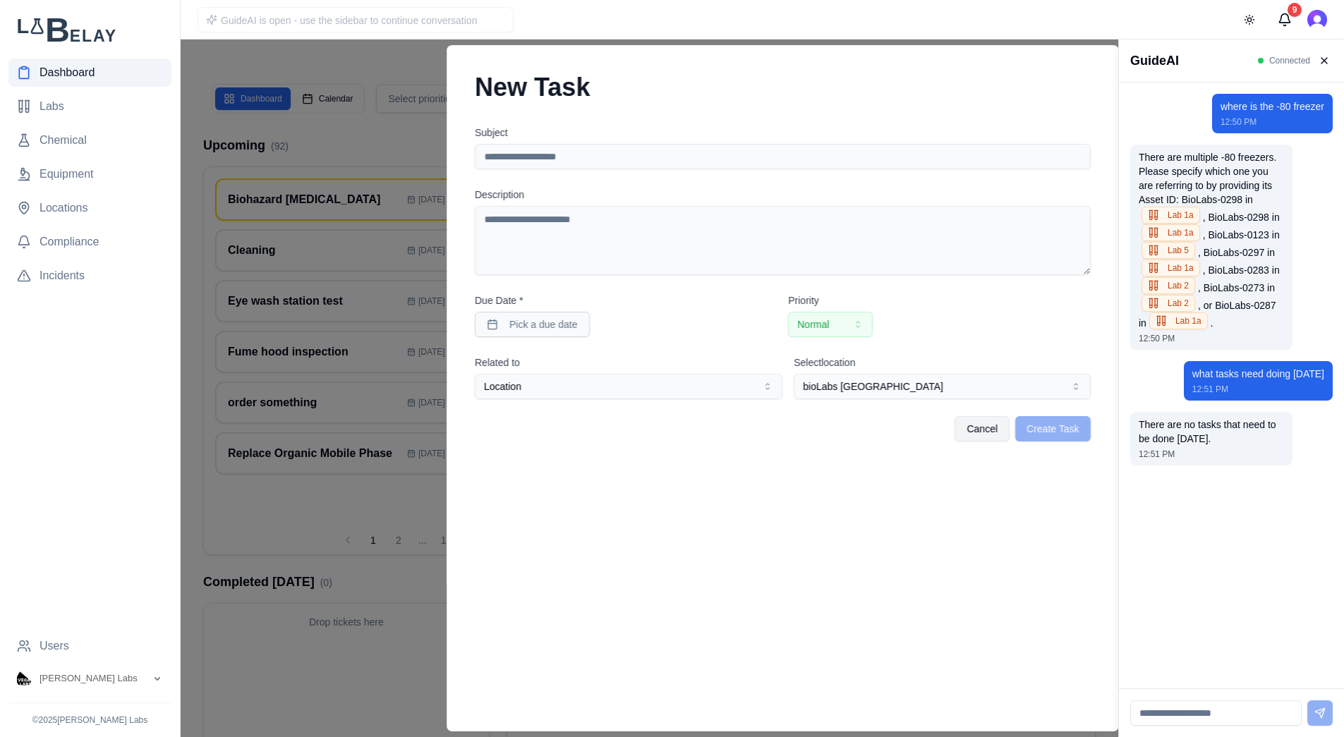
click at [362, 44] on div at bounding box center [559, 389] width 1118 height 698
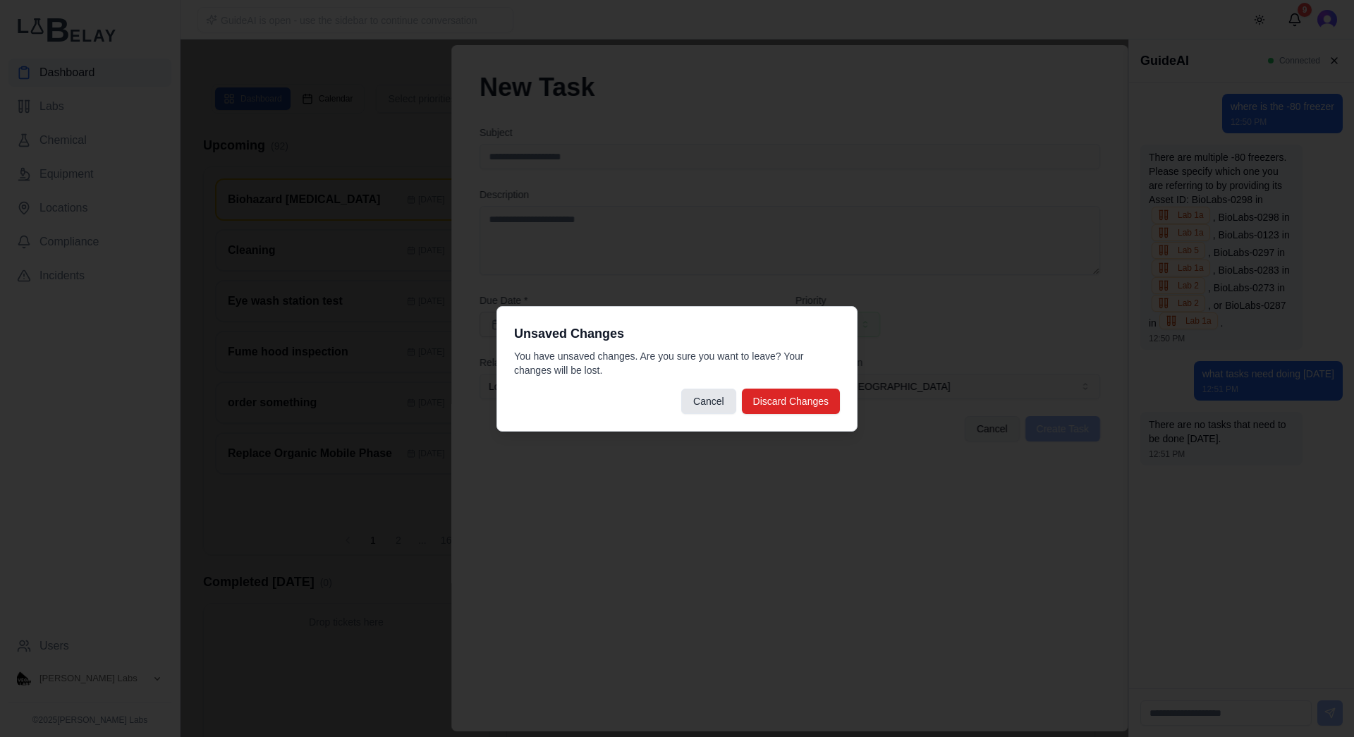
click at [774, 406] on button "Discard Changes" at bounding box center [791, 401] width 98 height 25
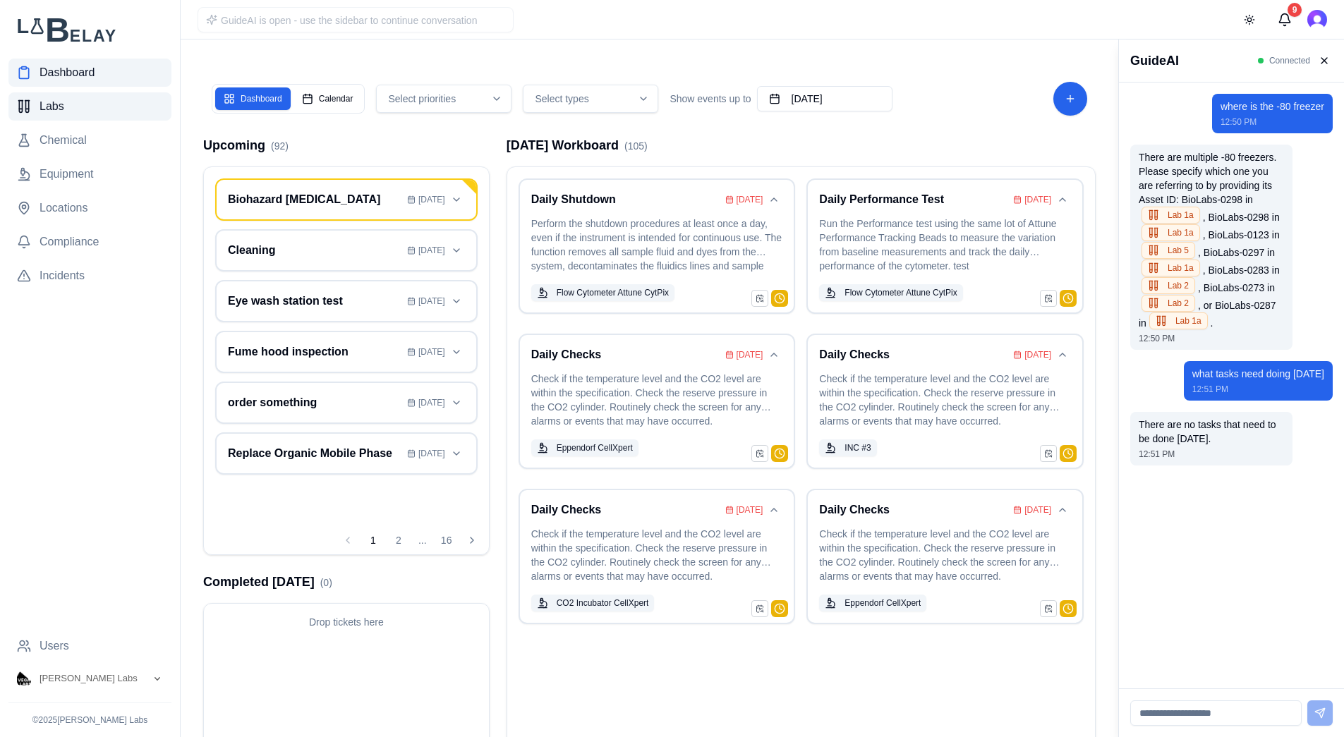
click at [109, 107] on link "Labs" at bounding box center [89, 106] width 163 height 28
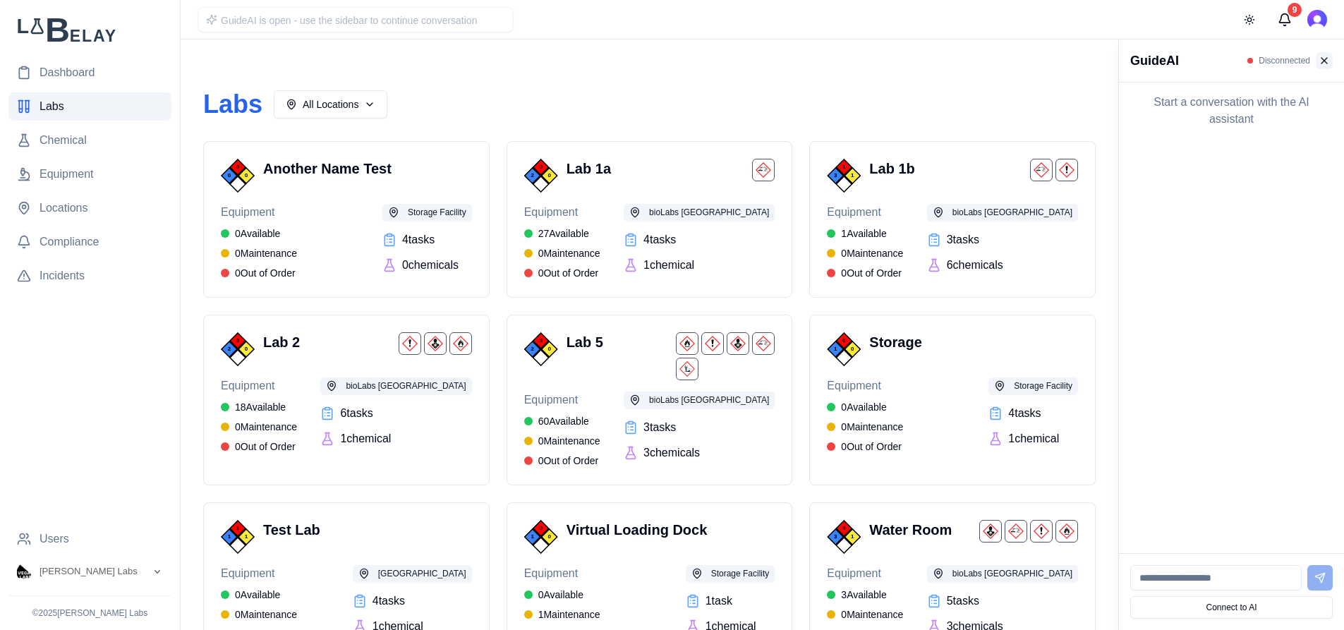
click at [1321, 64] on button at bounding box center [1323, 60] width 17 height 17
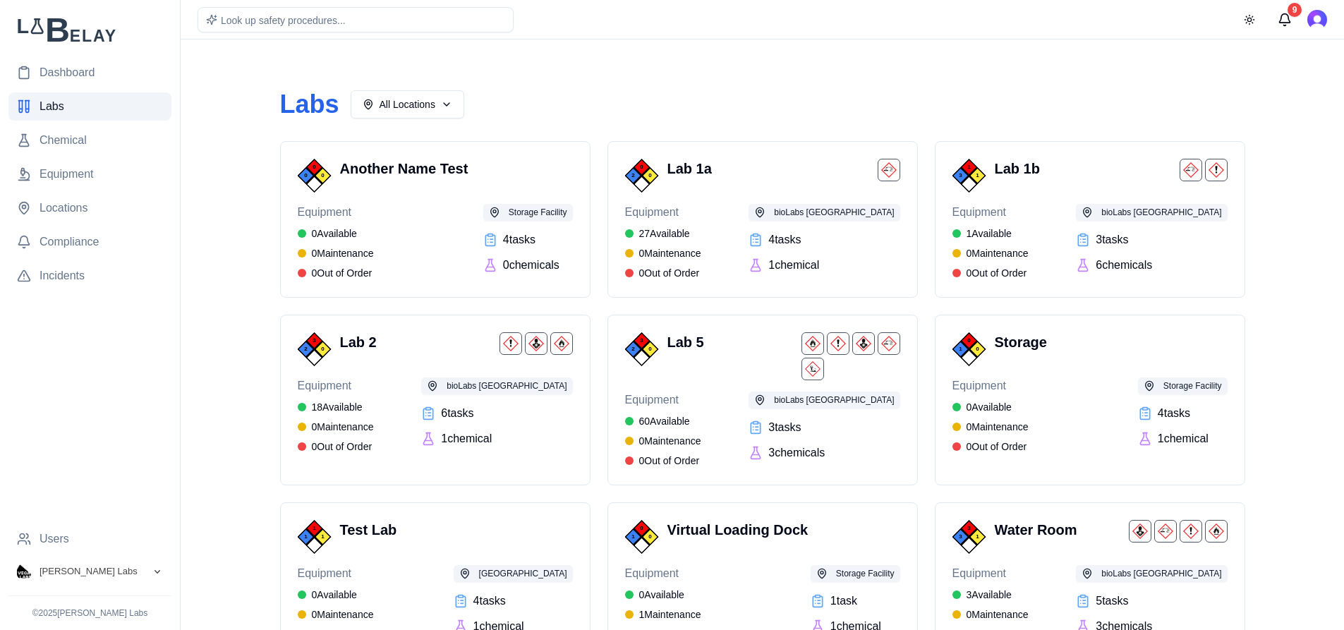
click at [162, 574] on icon "Open organization switcher" at bounding box center [157, 571] width 11 height 11
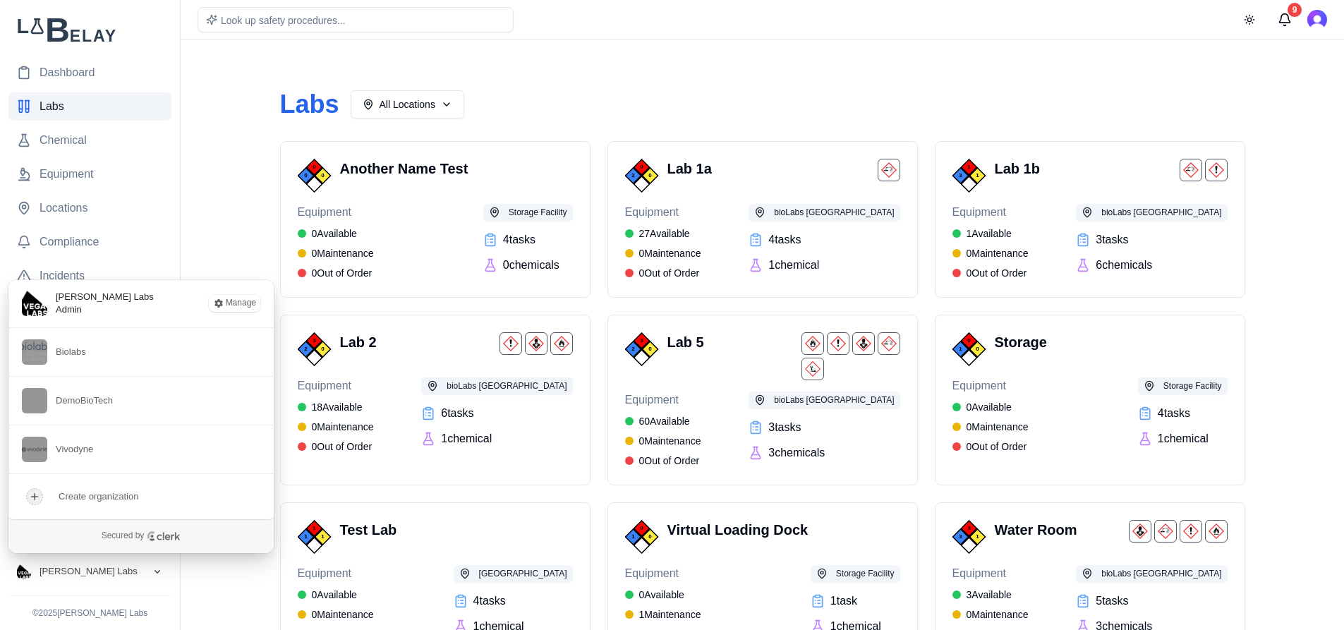
click at [162, 574] on icon "Close organization switcher" at bounding box center [157, 571] width 11 height 11
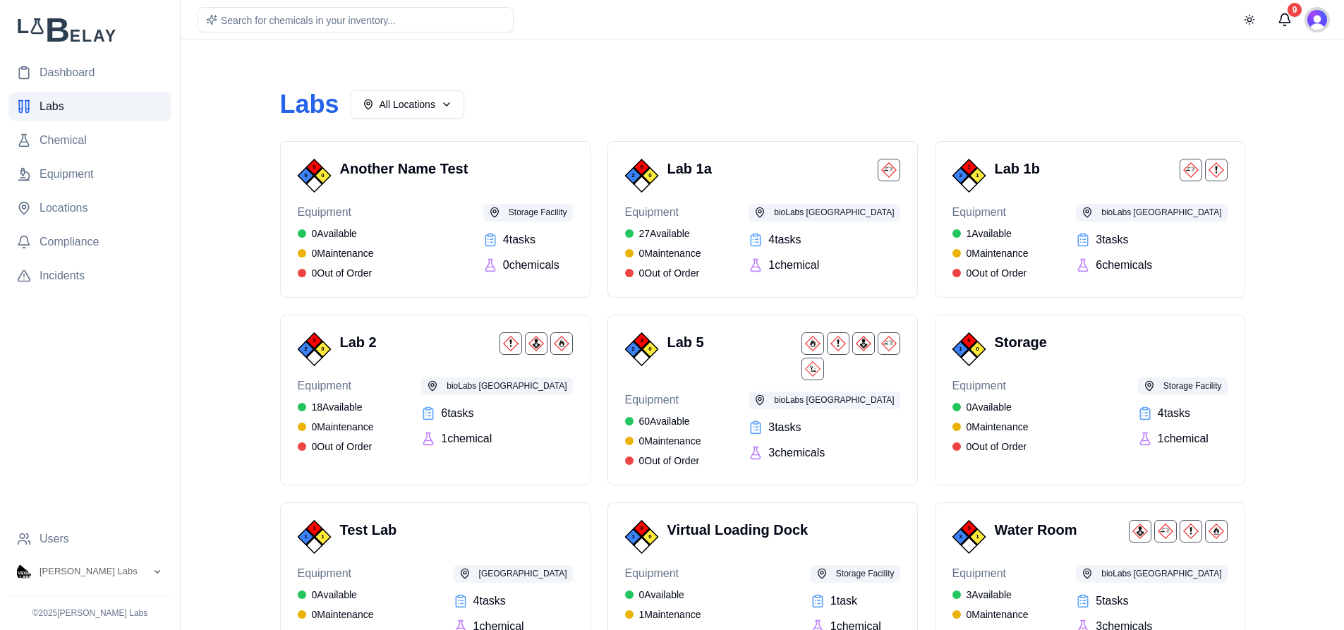
click at [1313, 16] on img "Open user button" at bounding box center [1317, 20] width 20 height 20
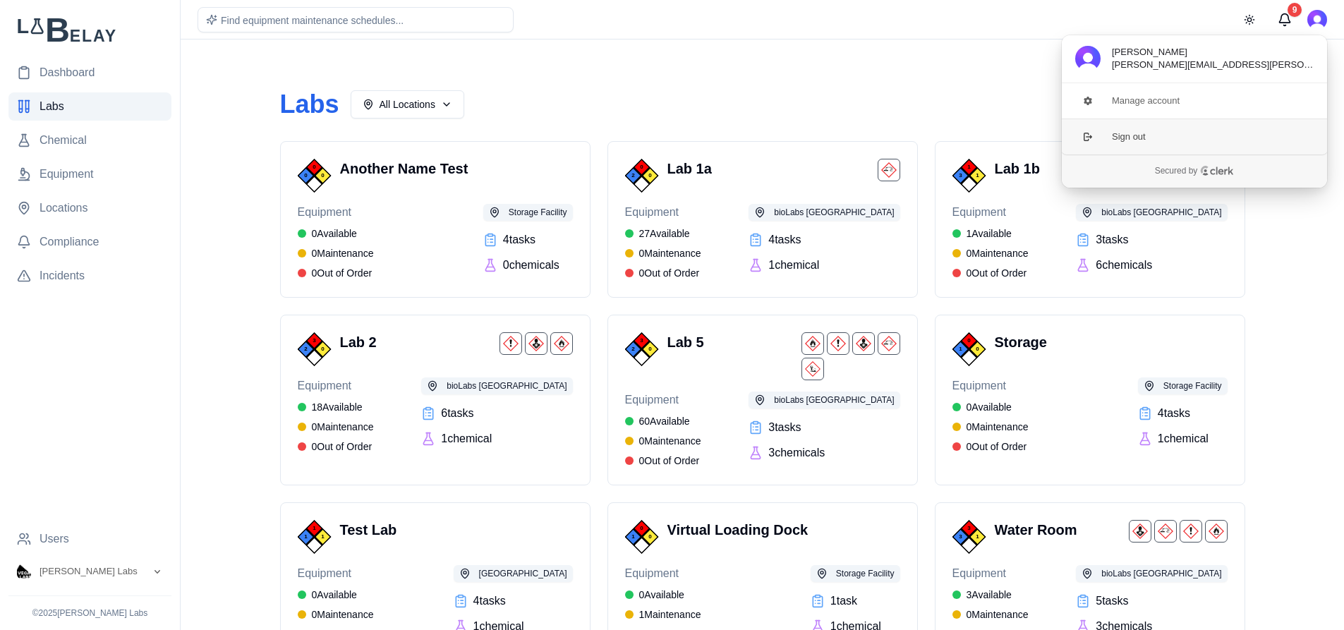
click at [1136, 139] on button "Sign out" at bounding box center [1194, 137] width 267 height 36
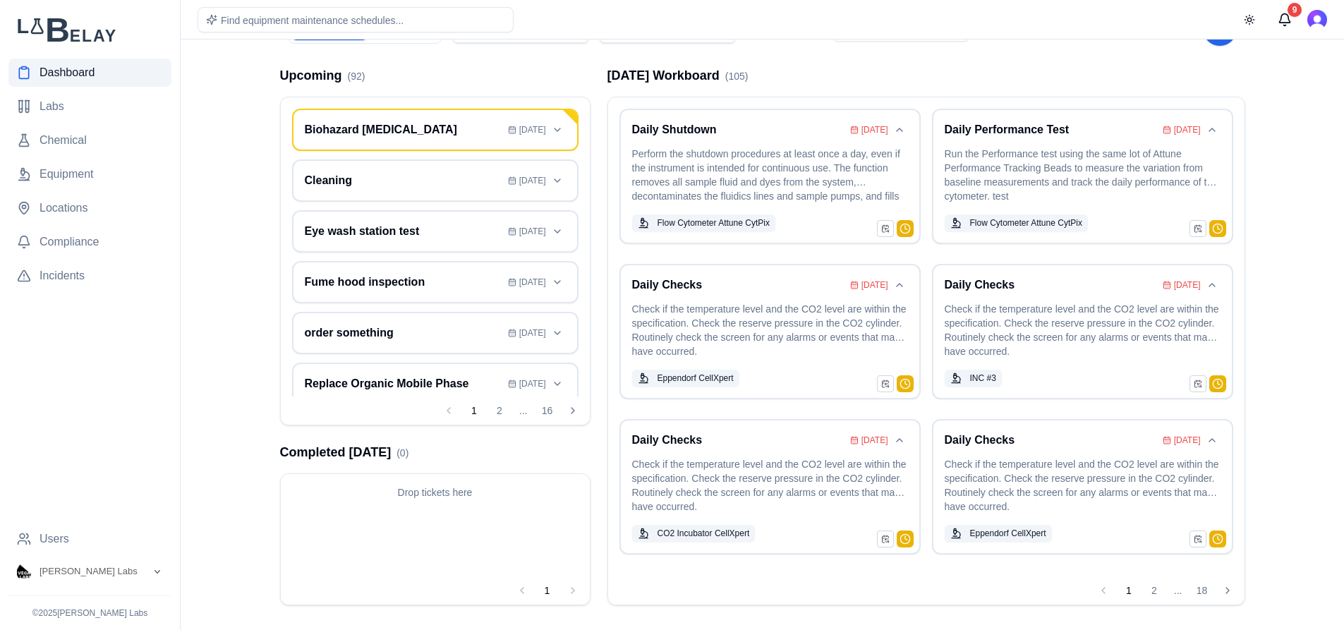
scroll to position [73, 0]
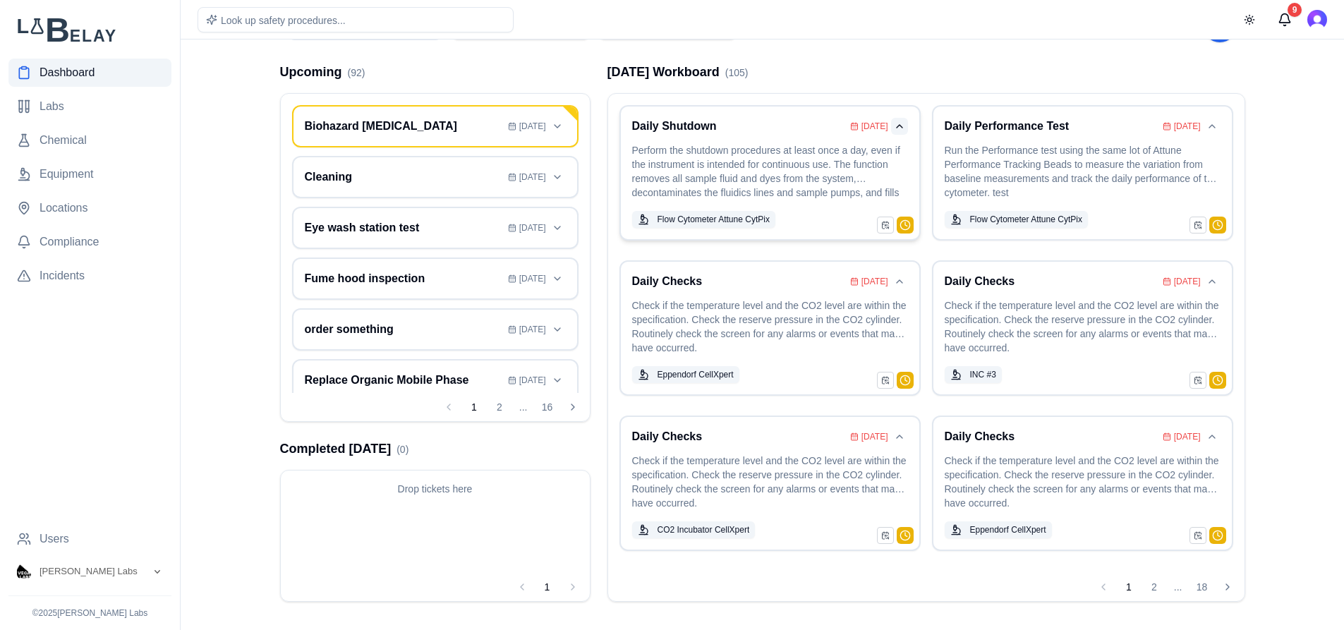
click at [899, 125] on button "Collapse card" at bounding box center [899, 126] width 17 height 17
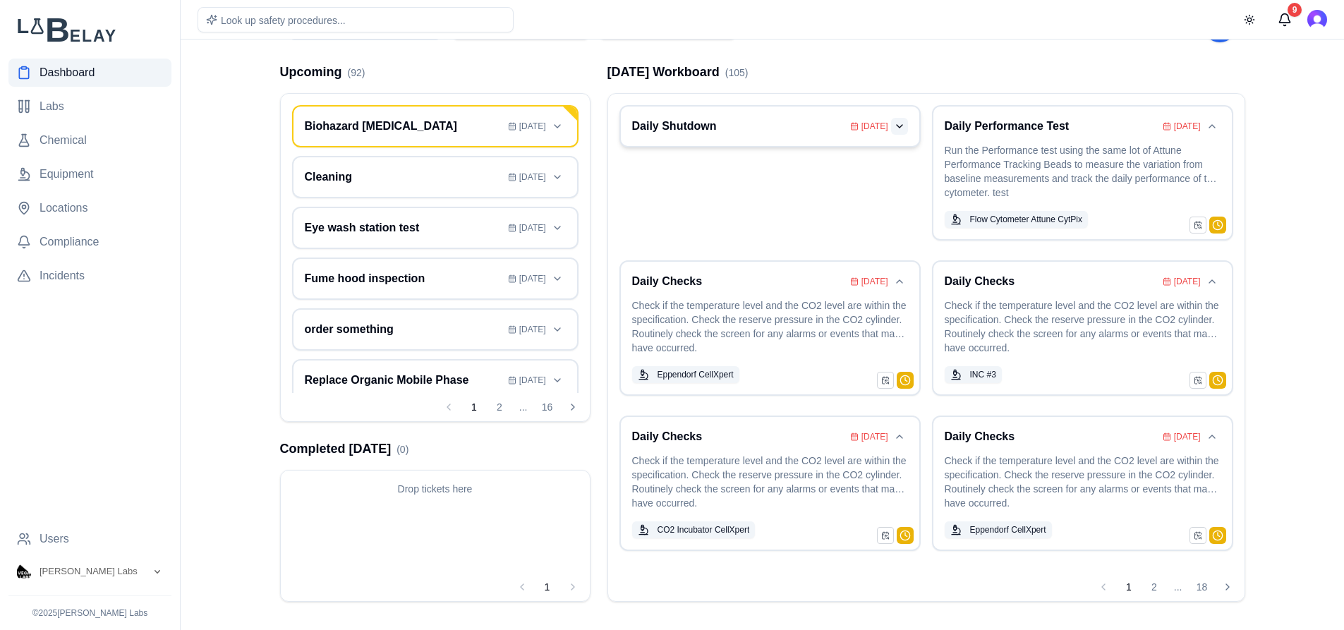
click at [897, 126] on button "Expand card" at bounding box center [899, 126] width 17 height 17
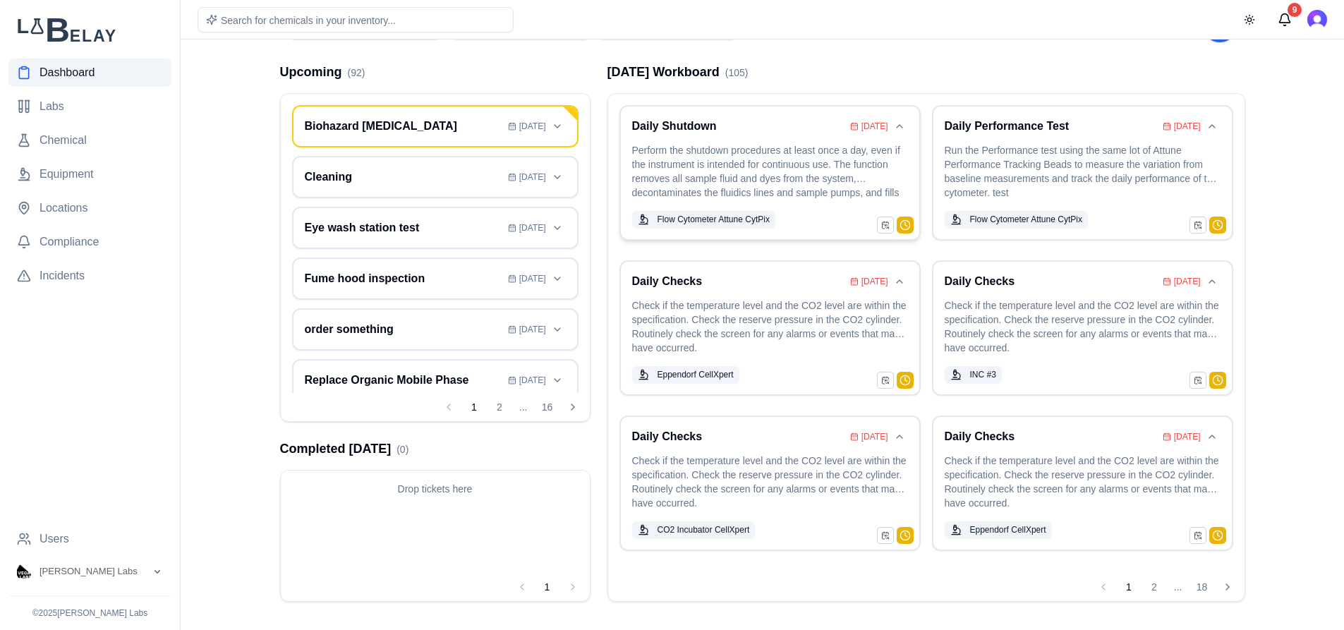
click at [779, 138] on div "Daily Shutdown Aug 11 Perform the shutdown procedures at least once a day, even…" at bounding box center [770, 173] width 276 height 110
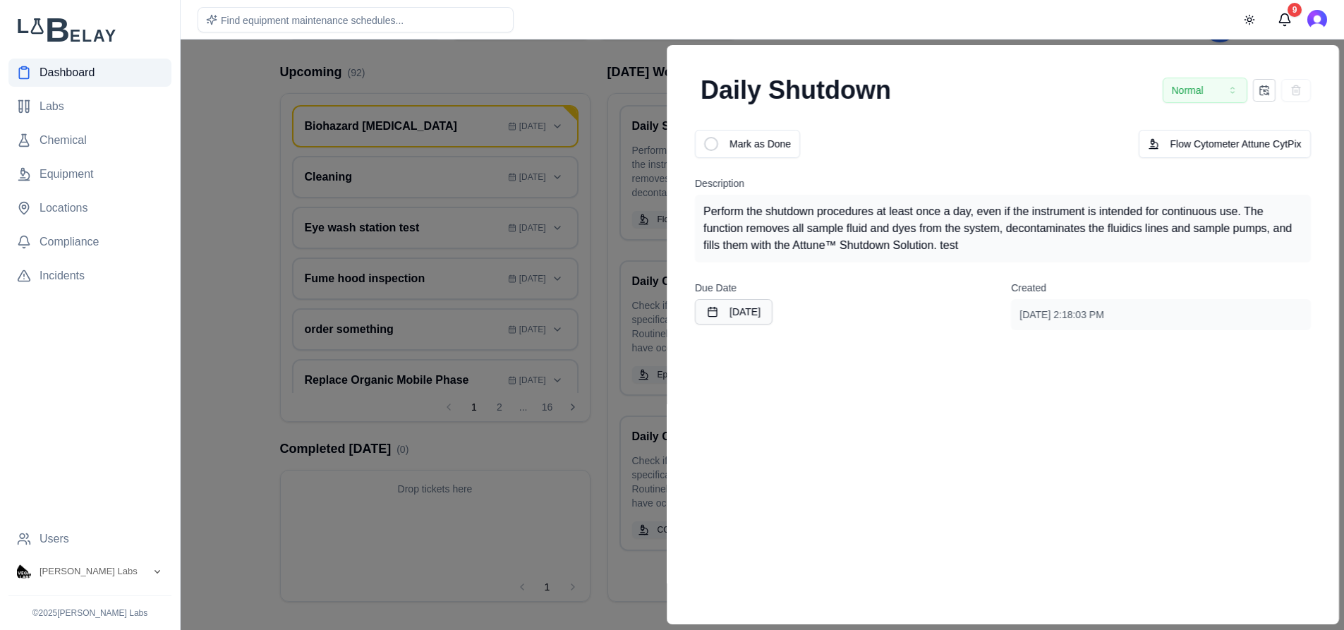
click at [1224, 102] on button "Normal" at bounding box center [1204, 90] width 85 height 25
click at [1237, 92] on icon "button" at bounding box center [1231, 90] width 11 height 11
click at [706, 140] on div at bounding box center [711, 144] width 14 height 14
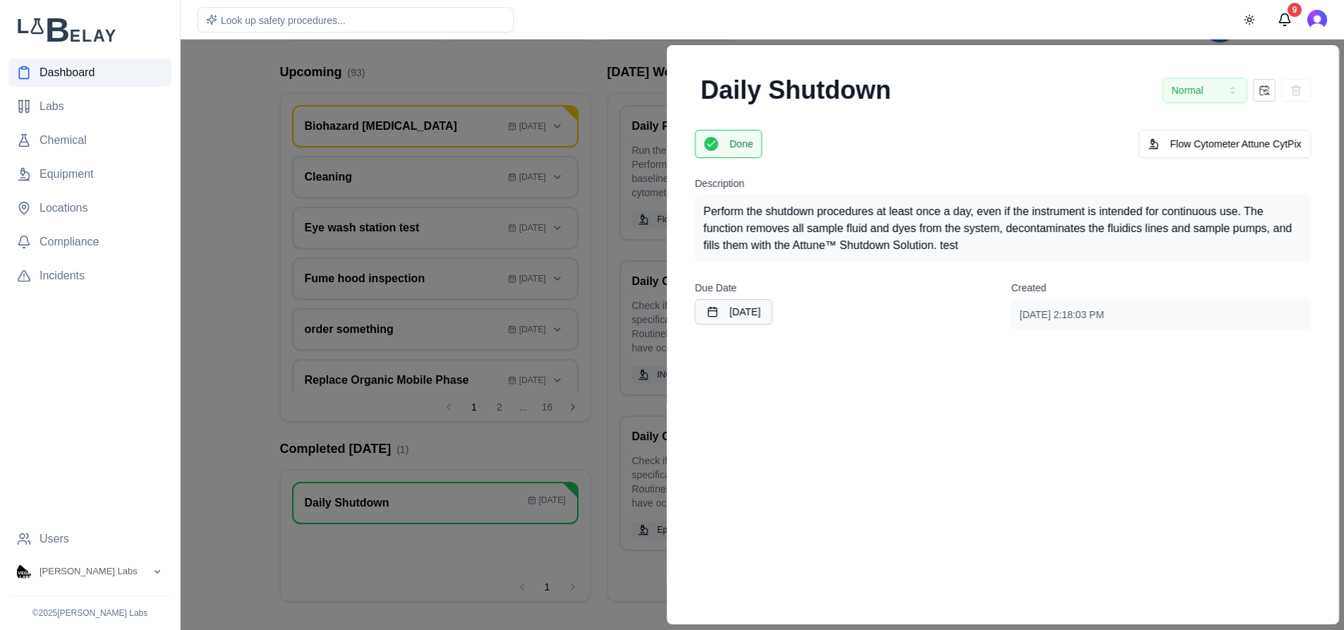
click at [589, 80] on div at bounding box center [672, 335] width 1344 height 590
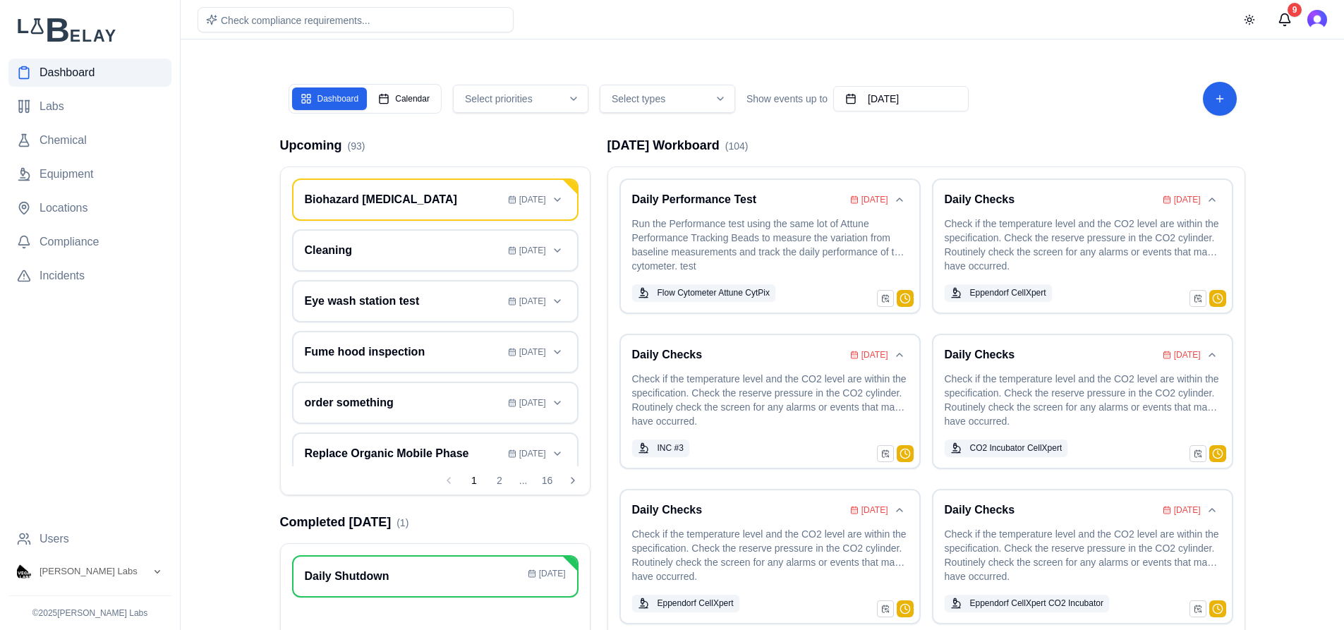
click at [580, 100] on div "Select priorities" at bounding box center [520, 99] width 128 height 14
click at [468, 181] on div "Suggestions" at bounding box center [467, 181] width 11 height 11
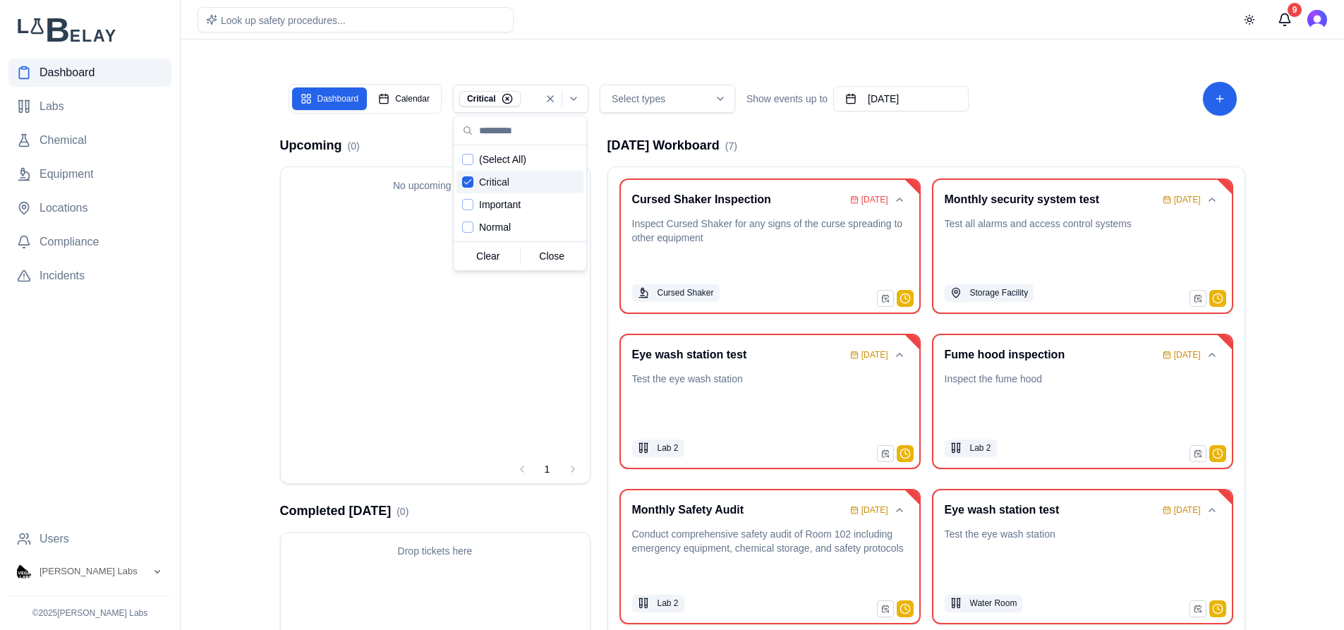
click at [612, 159] on div "Today's Workboard ( 7 ) Cursed Shaker Inspection Aug 14 Inspect Cursed Shaker f…" at bounding box center [926, 405] width 638 height 540
click at [712, 95] on div "Select types" at bounding box center [667, 99] width 128 height 14
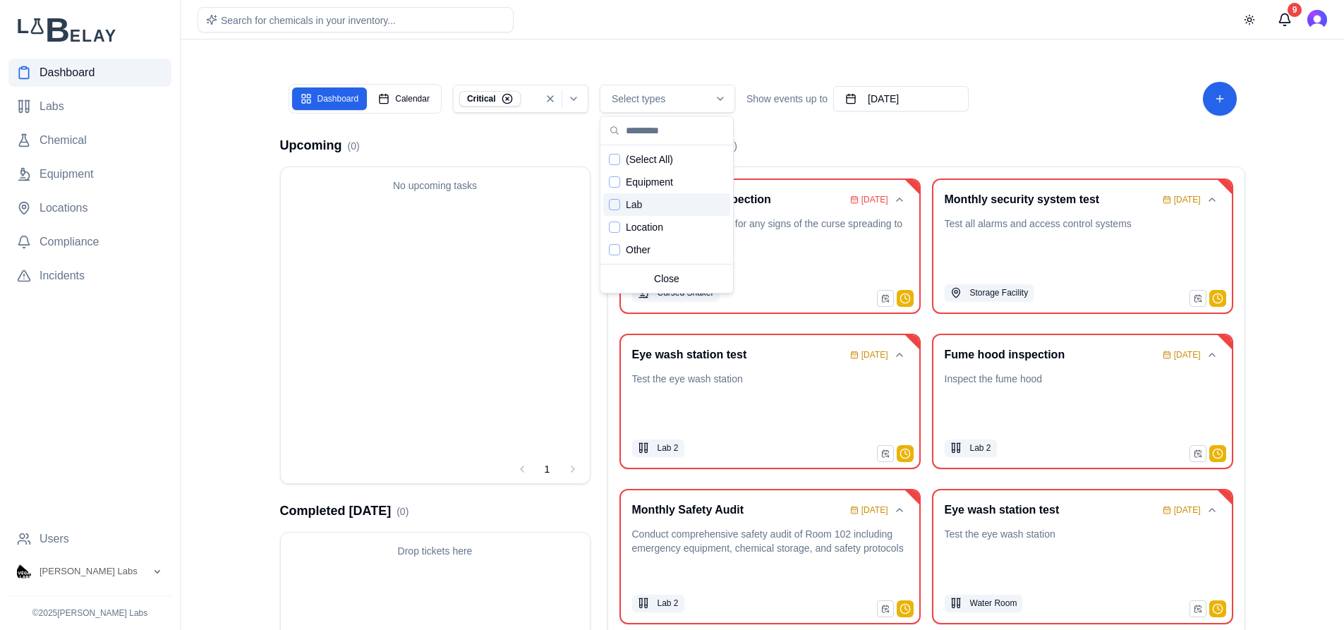
click at [613, 207] on div "Suggestions" at bounding box center [614, 204] width 11 height 11
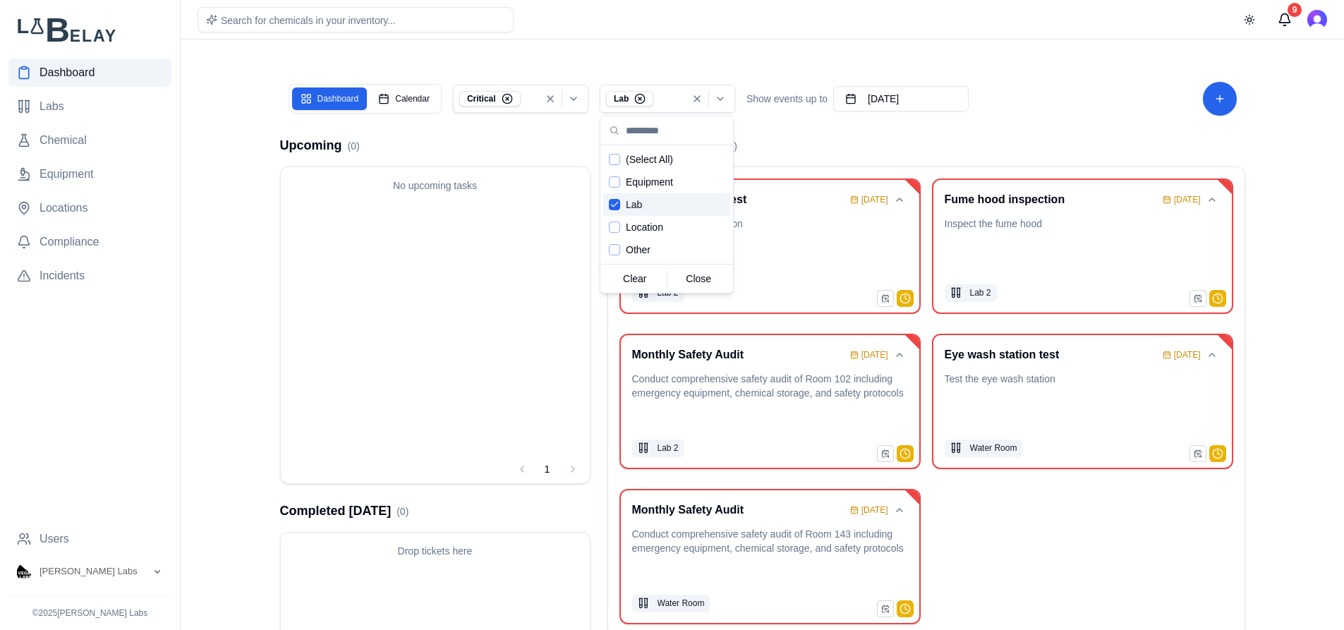
click at [613, 207] on icon "Suggestions" at bounding box center [614, 204] width 6 height 4
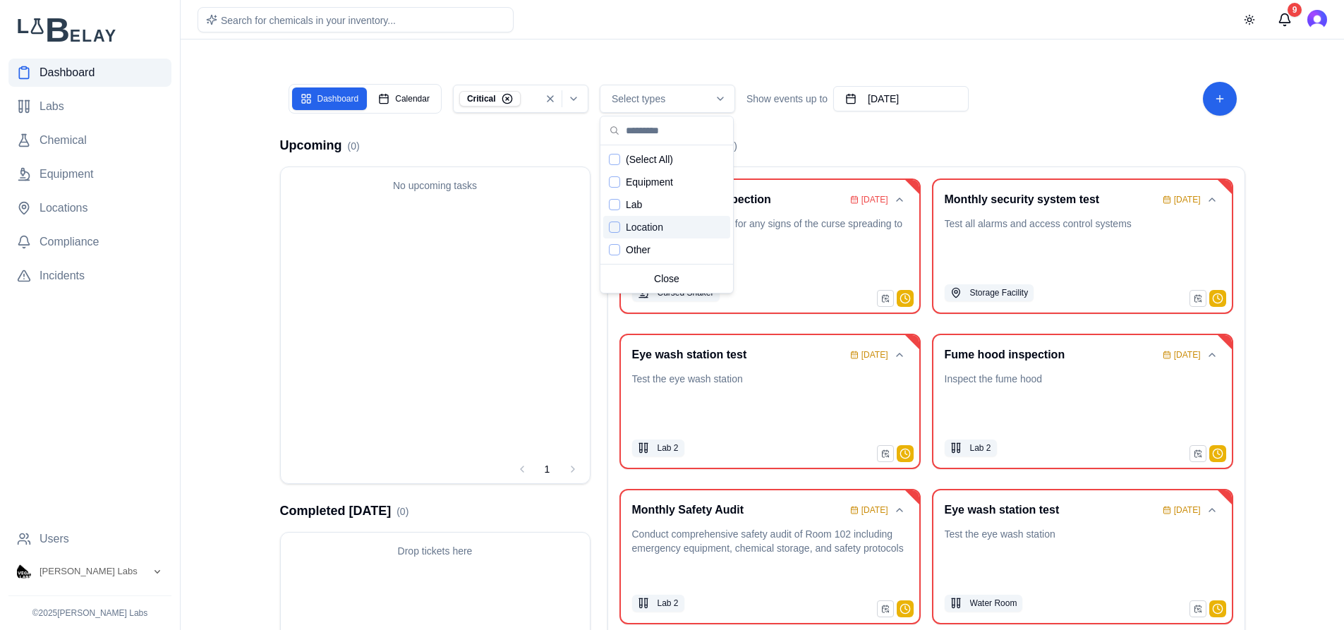
click at [612, 230] on div "Suggestions" at bounding box center [614, 226] width 11 height 11
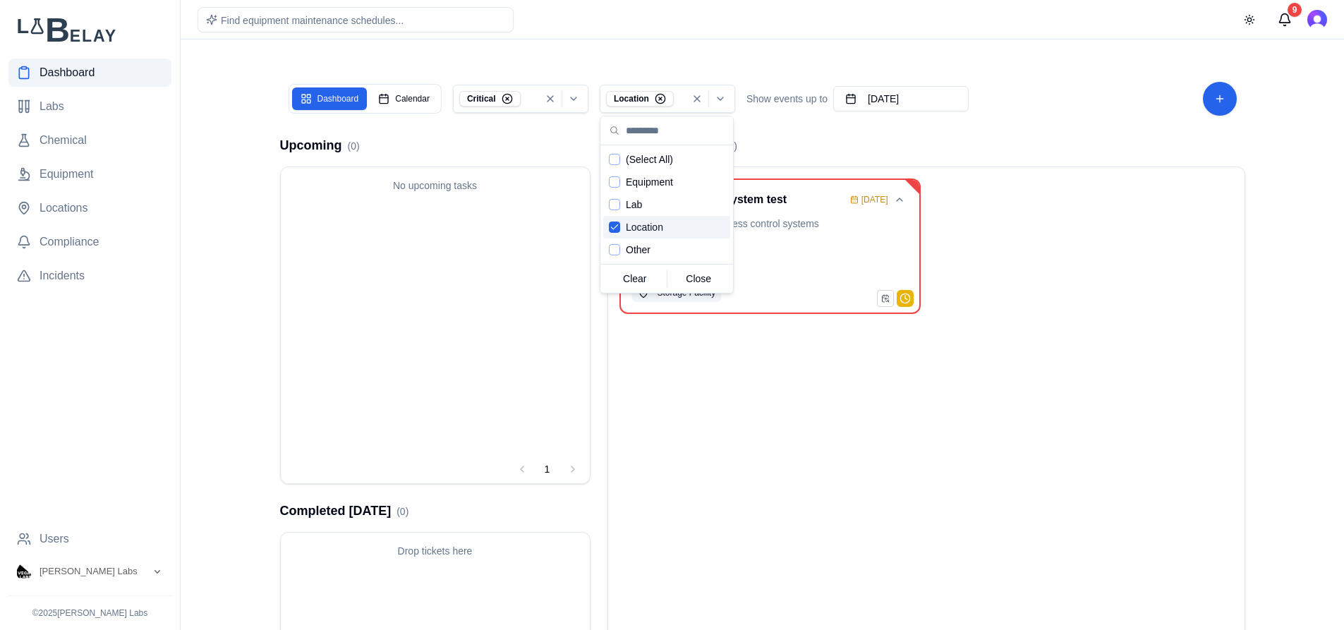
click at [612, 230] on icon "Suggestions" at bounding box center [614, 226] width 10 height 11
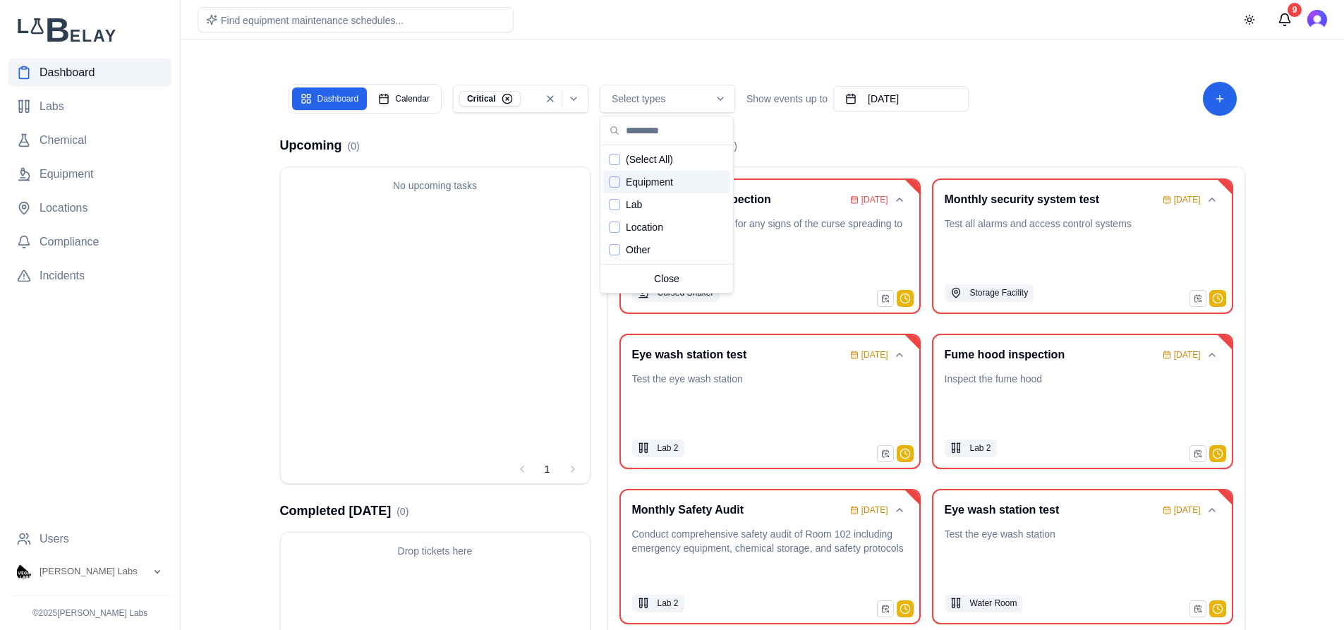
click at [614, 187] on div "Suggestions" at bounding box center [614, 181] width 11 height 11
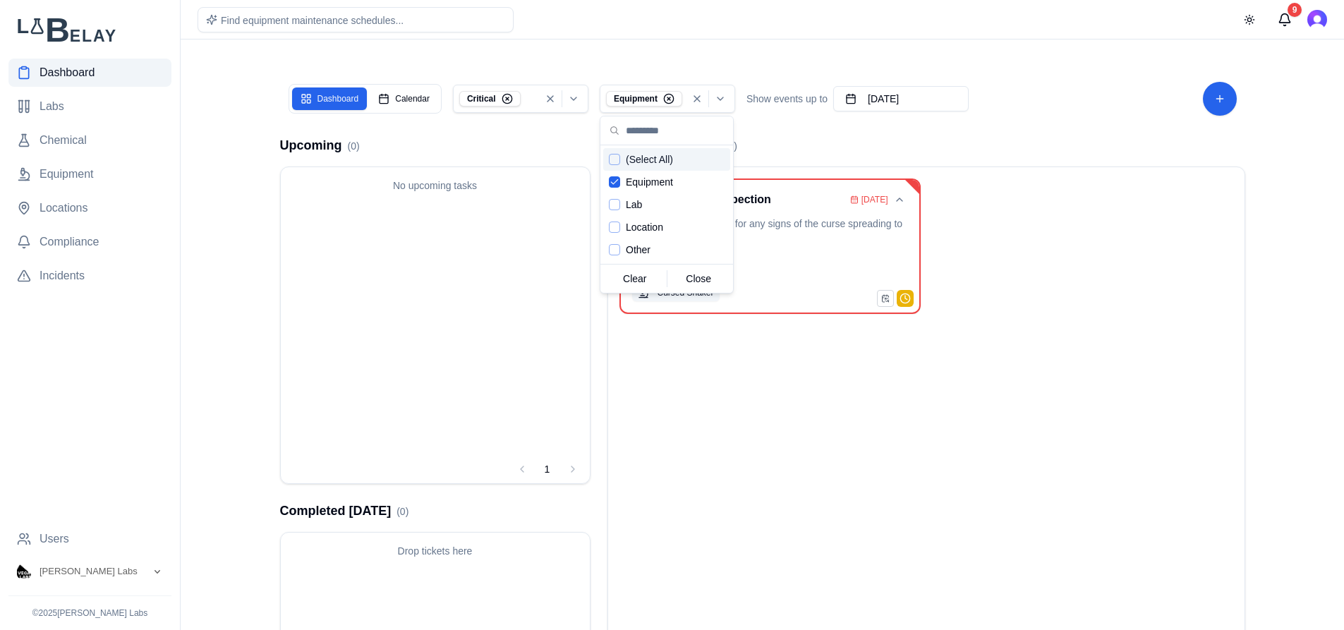
click at [870, 154] on div "Today's Workboard ( 1 )" at bounding box center [926, 145] width 638 height 20
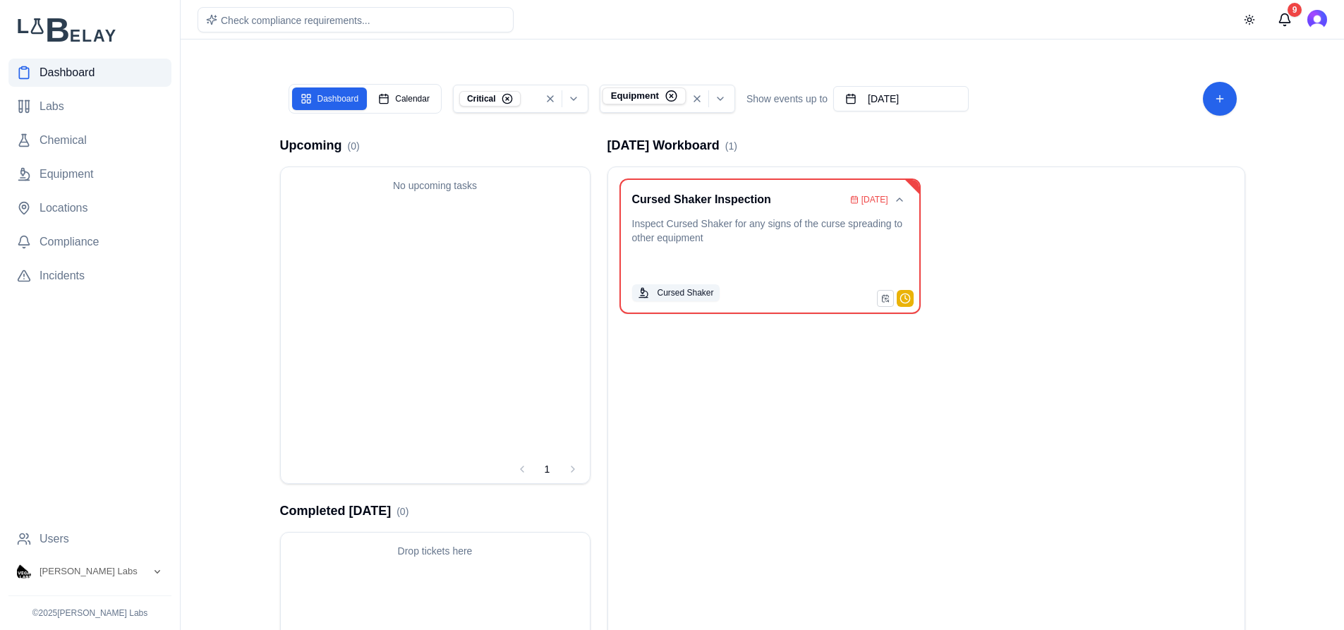
click at [669, 99] on icon "button" at bounding box center [671, 96] width 13 height 13
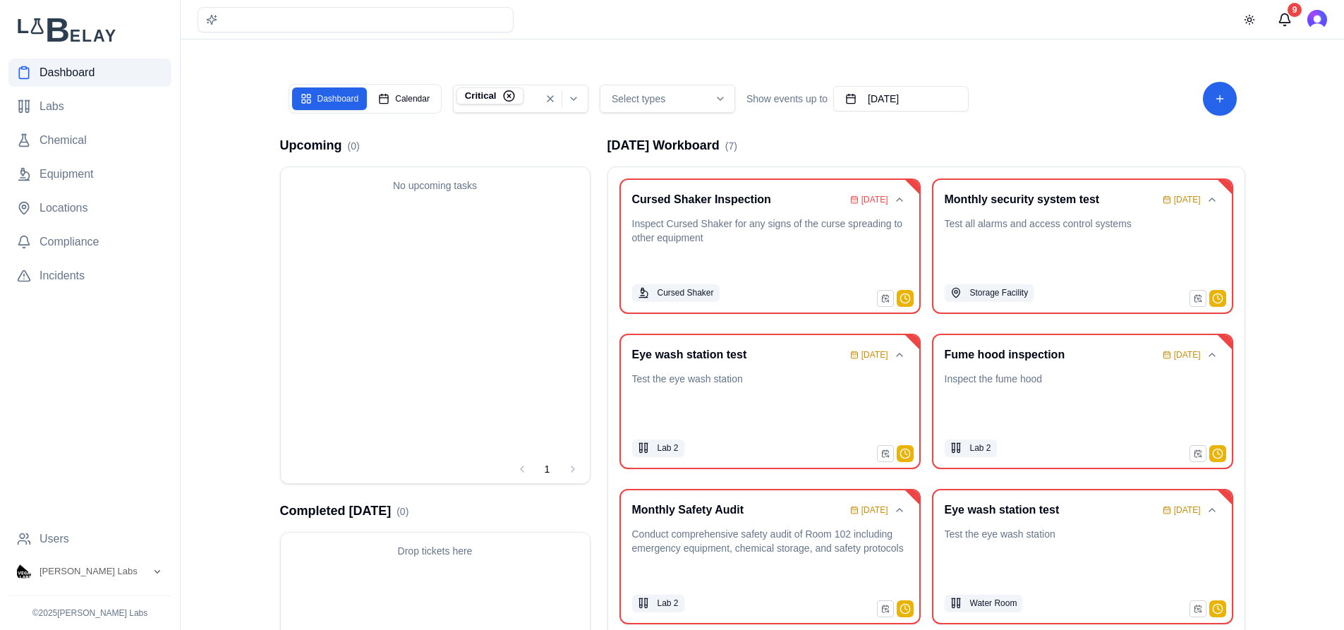
click at [506, 101] on circle "button" at bounding box center [509, 96] width 11 height 11
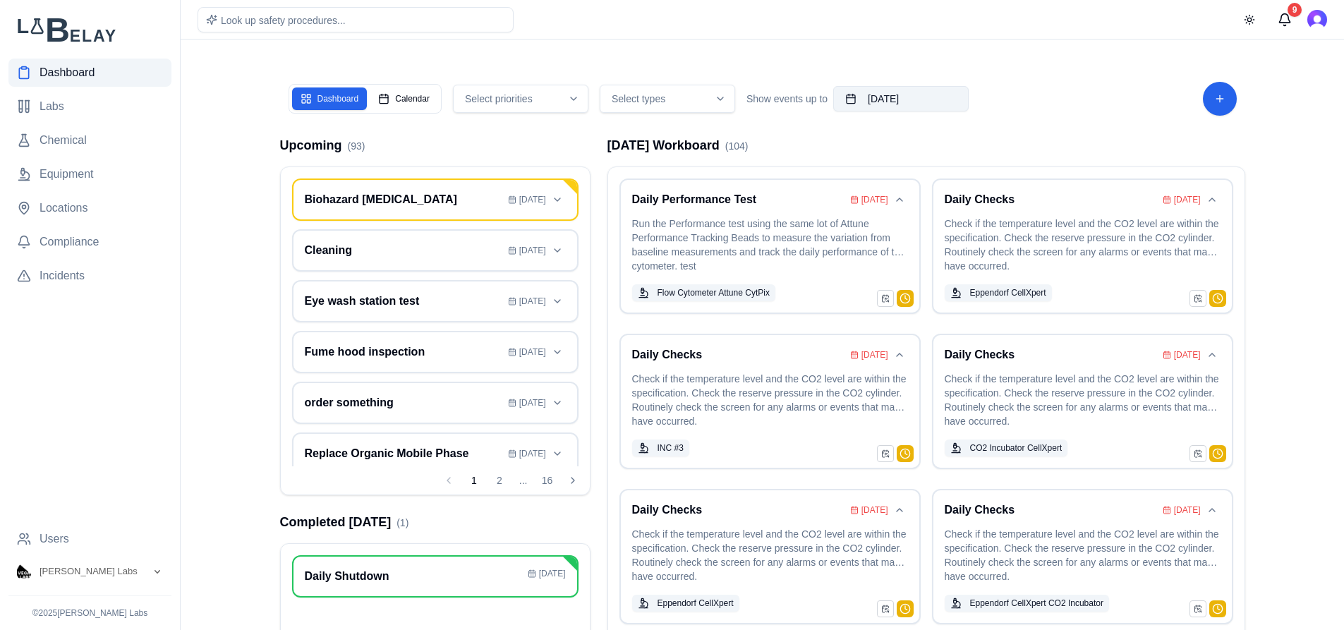
click at [915, 104] on button "[DATE]" at bounding box center [900, 98] width 135 height 25
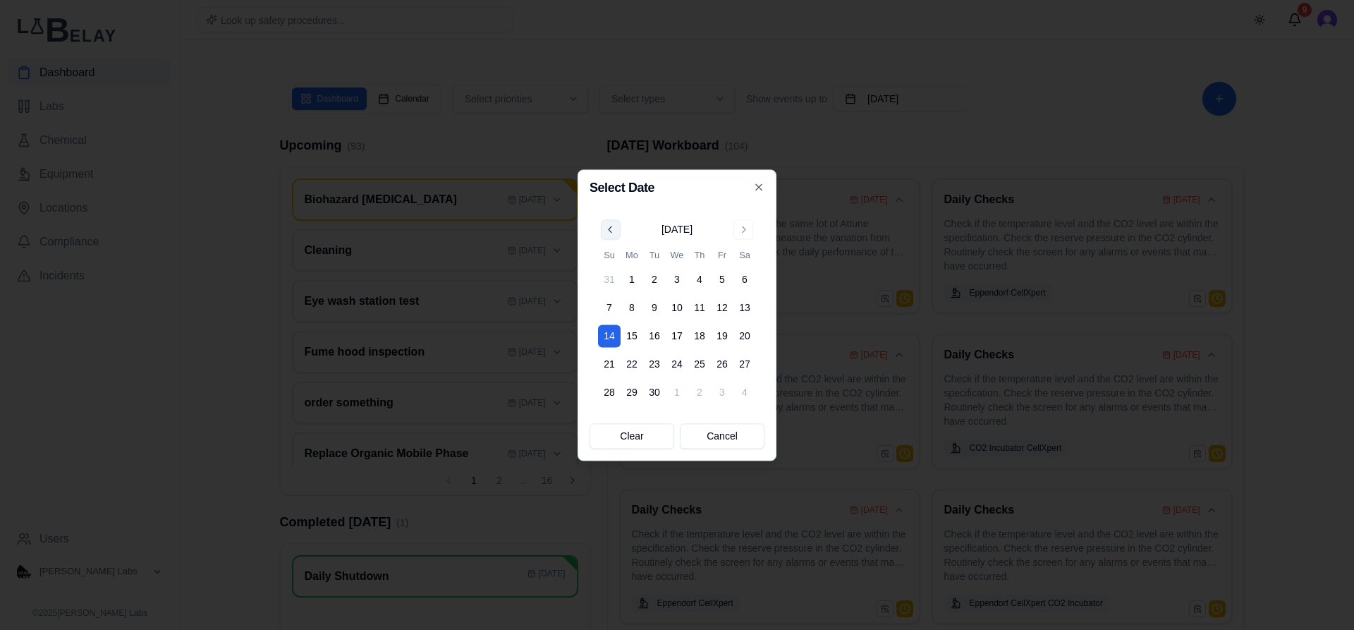
click at [614, 227] on button "Go to previous month" at bounding box center [611, 229] width 20 height 20
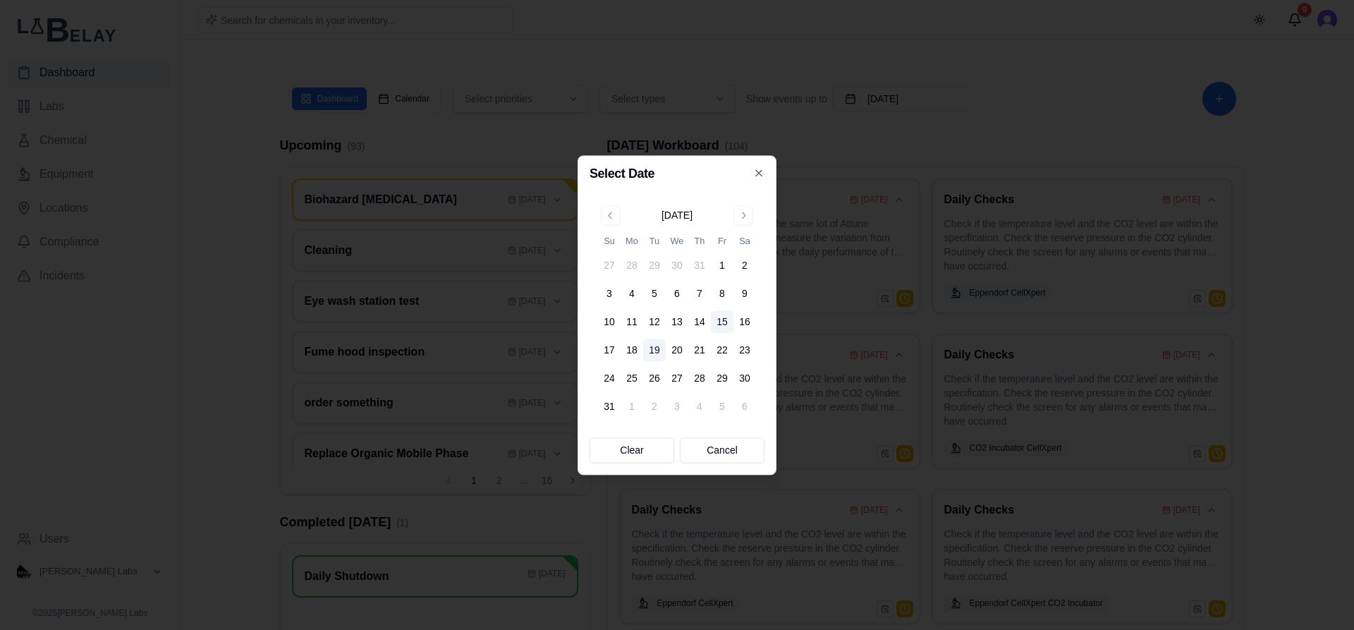
click at [659, 352] on button "19" at bounding box center [654, 350] width 23 height 23
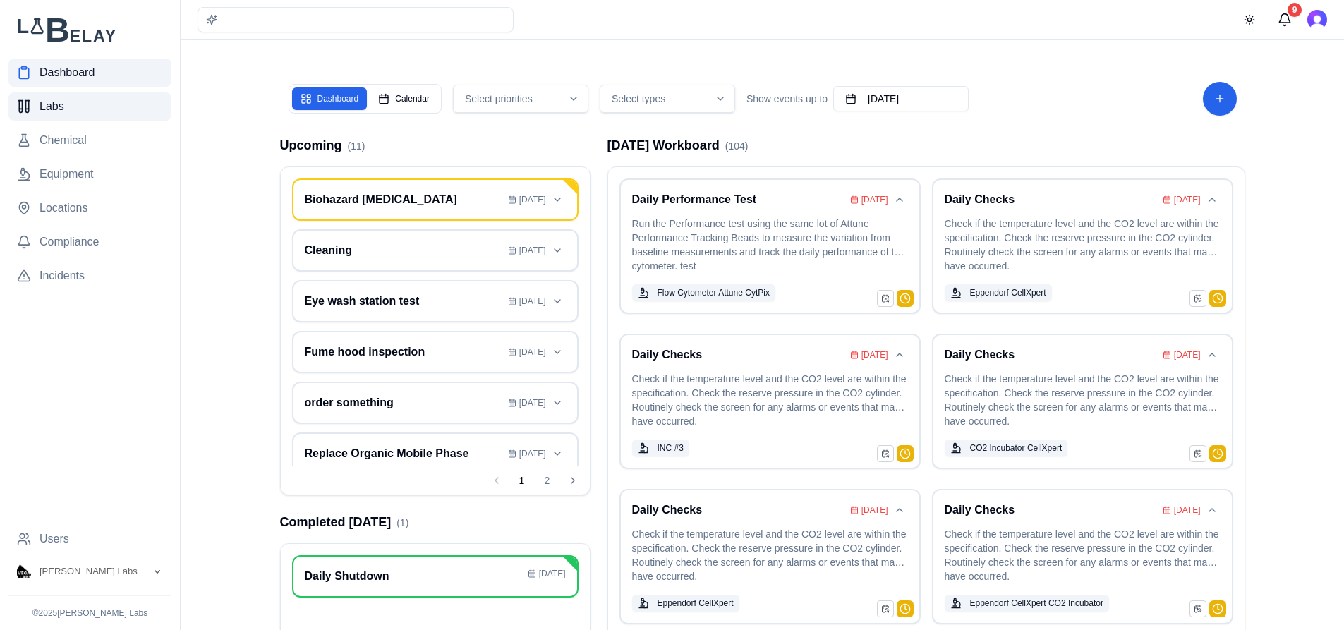
click at [92, 106] on link "Labs" at bounding box center [89, 106] width 163 height 28
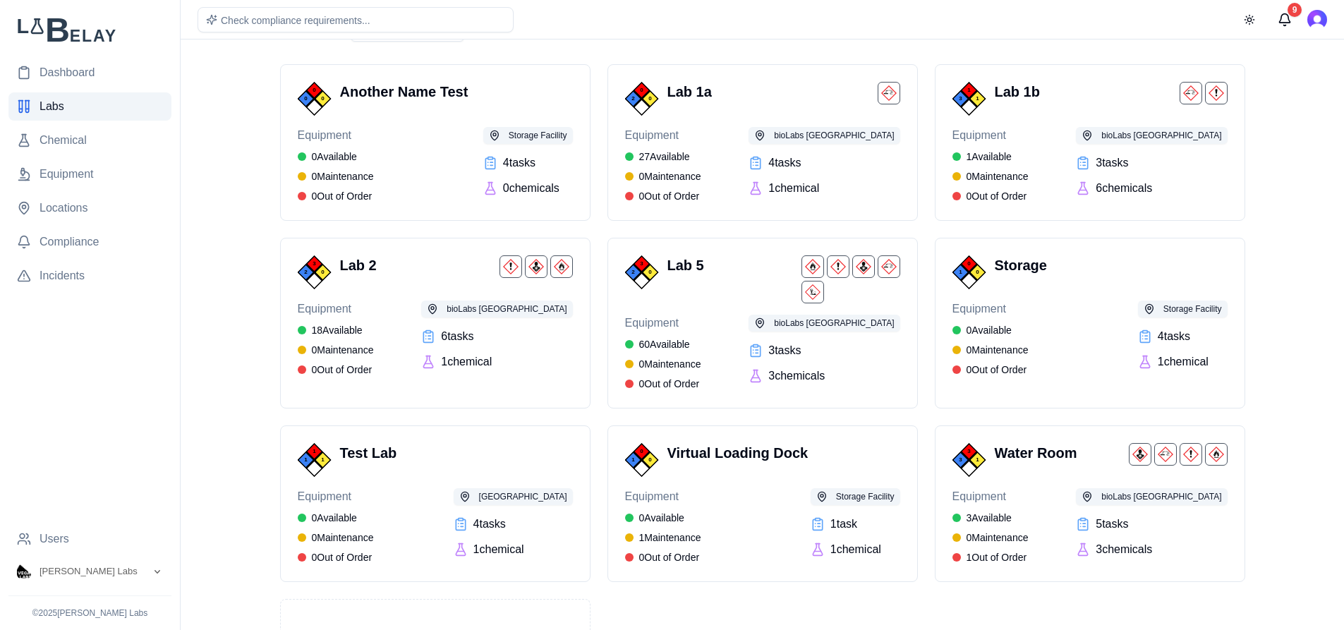
scroll to position [85, 0]
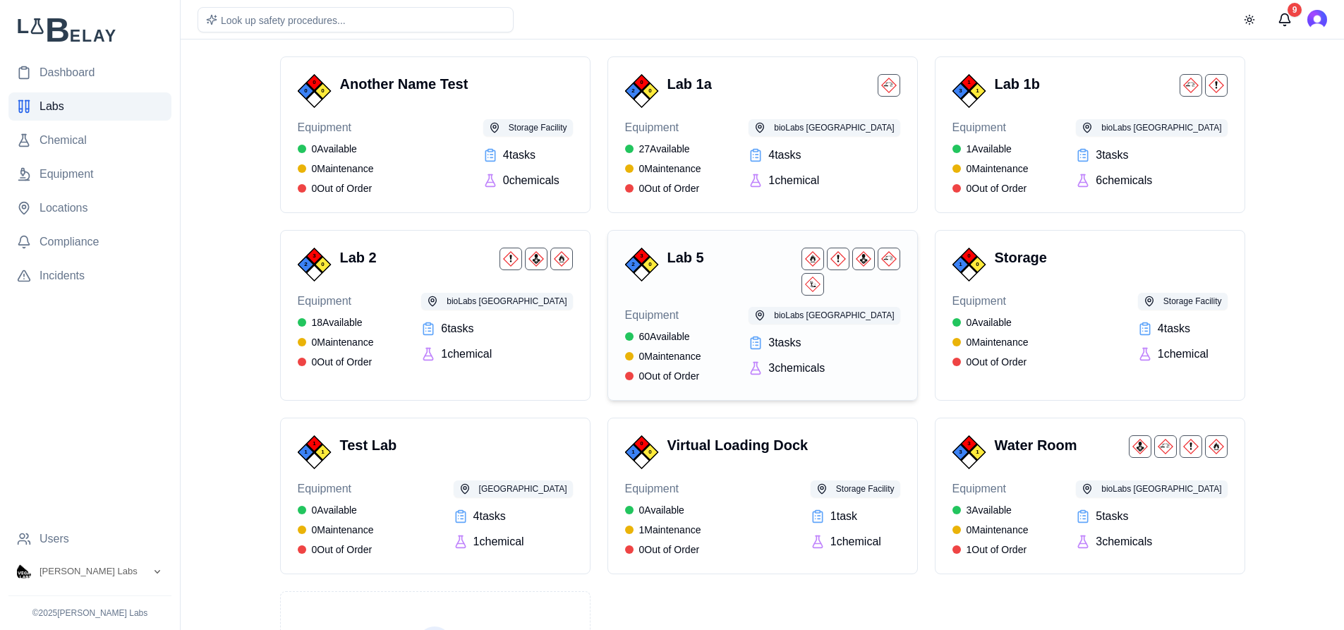
click at [753, 305] on div "3 2 0 Lab 5 Equipment 60 Available 0 Maintenance 0 Out of Order bioLabs Philade…" at bounding box center [762, 315] width 275 height 135
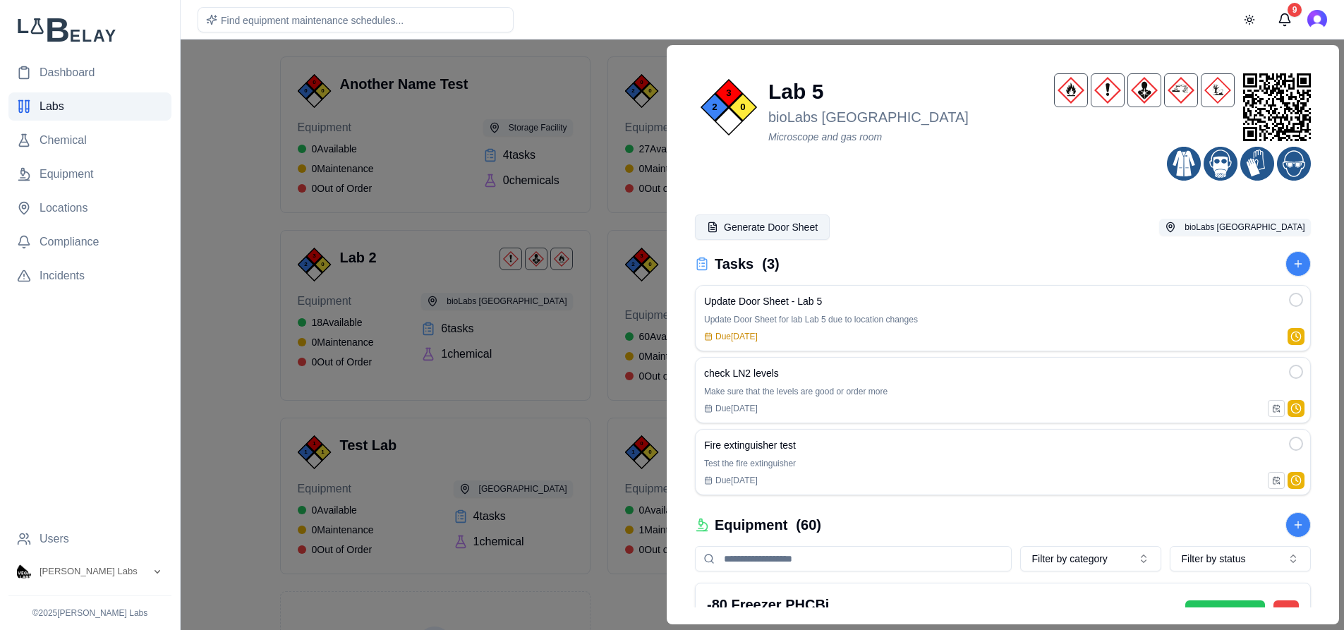
click at [770, 230] on button "Generate Door Sheet" at bounding box center [762, 226] width 135 height 25
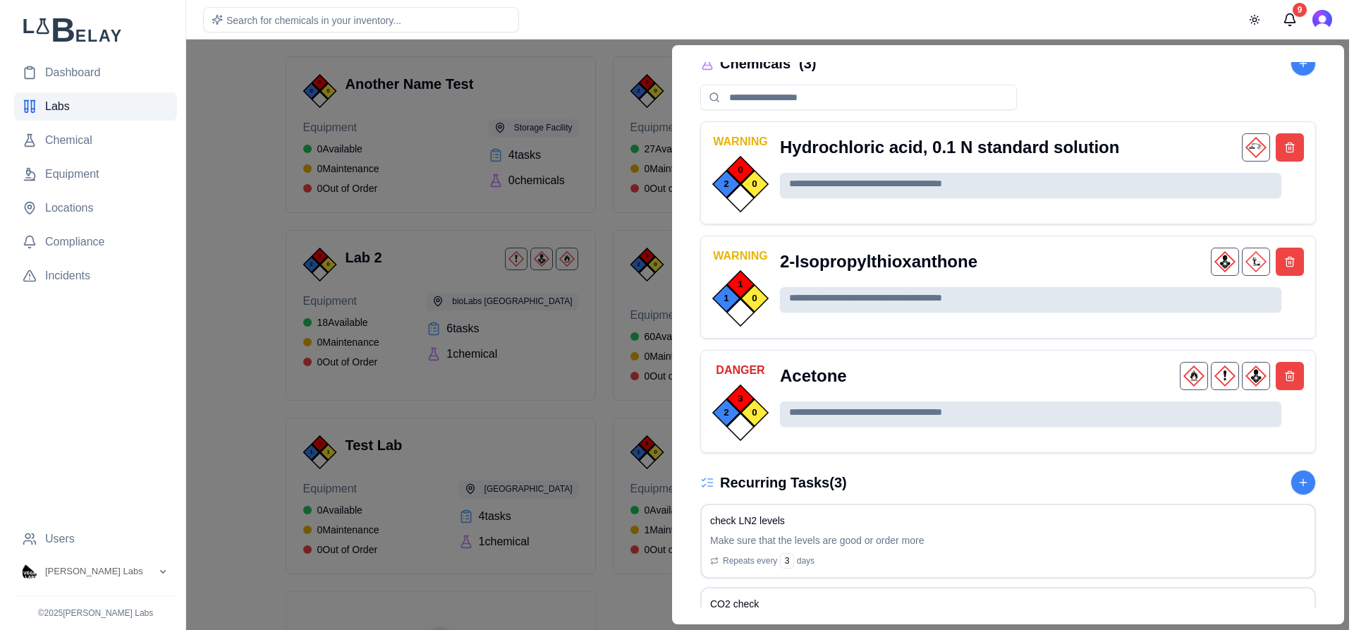
scroll to position [910, 0]
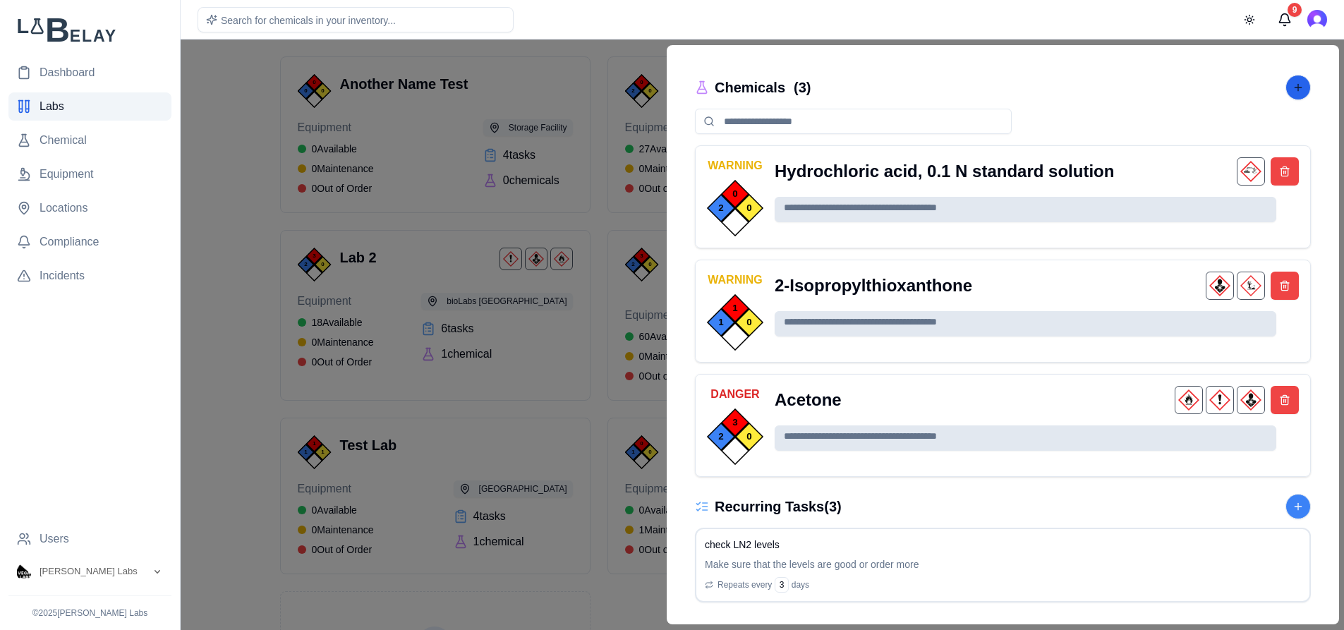
click at [1296, 92] on button at bounding box center [1296, 87] width 25 height 25
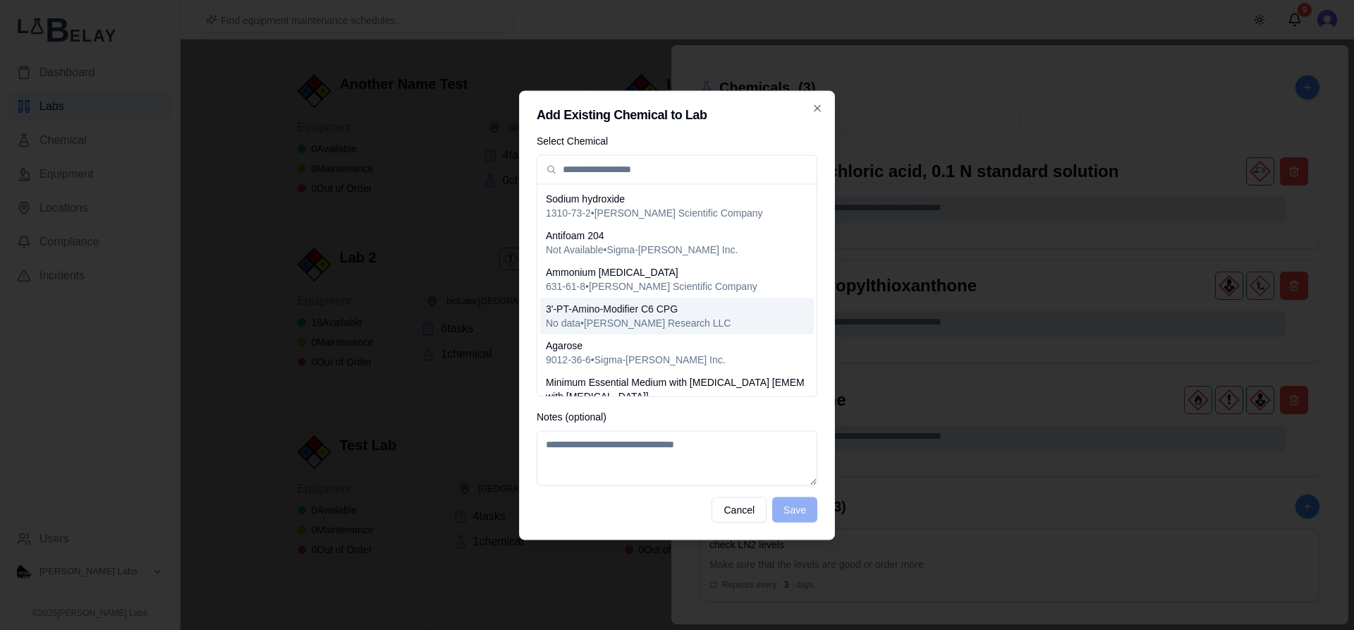
click at [648, 315] on span "No data • Glen Research LLC" at bounding box center [638, 322] width 185 height 14
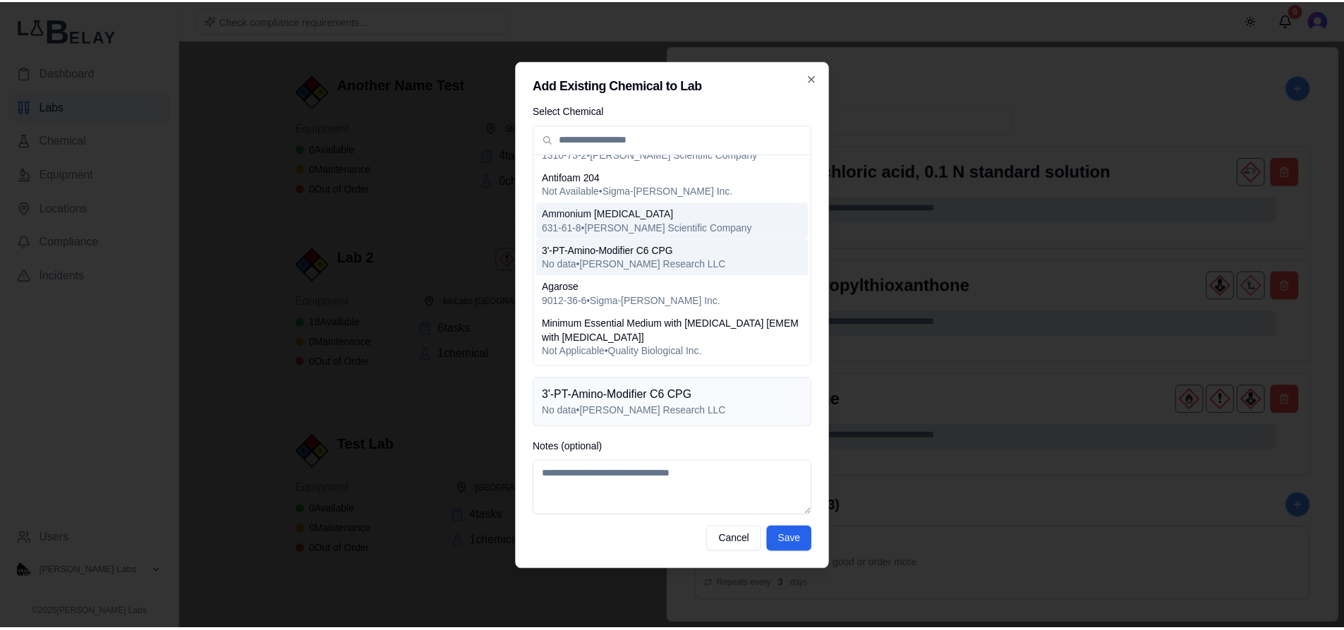
scroll to position [0, 0]
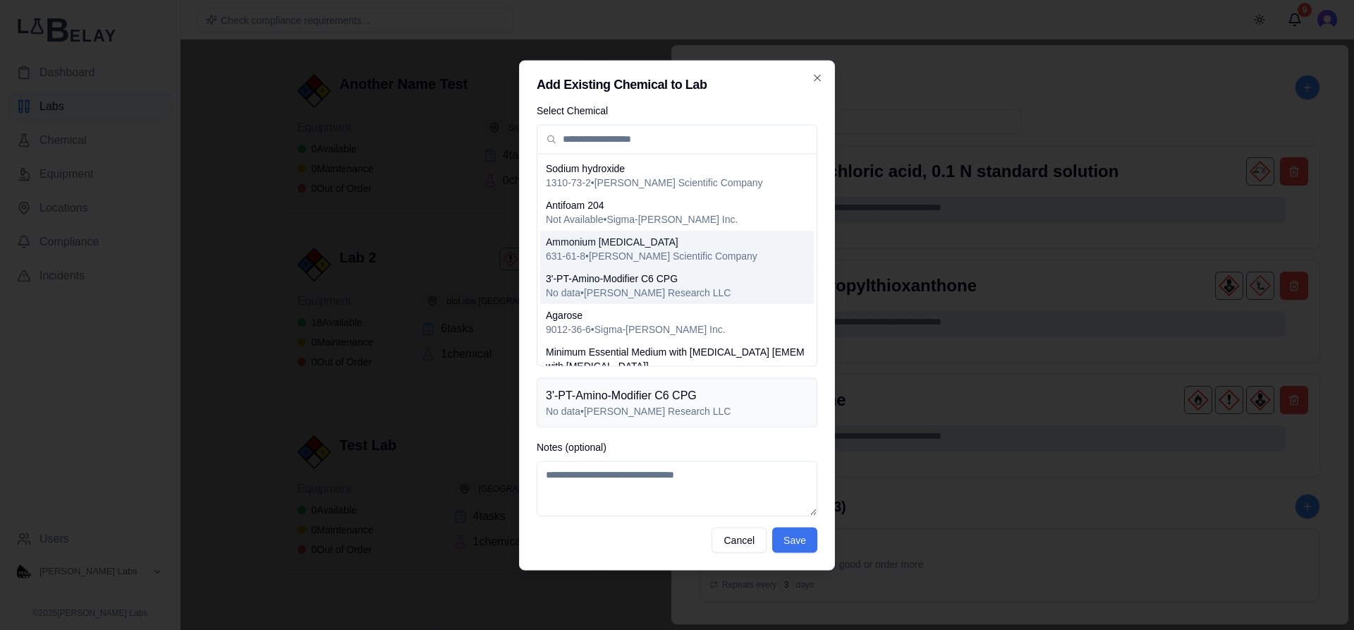
click at [801, 537] on button "Save" at bounding box center [794, 539] width 45 height 25
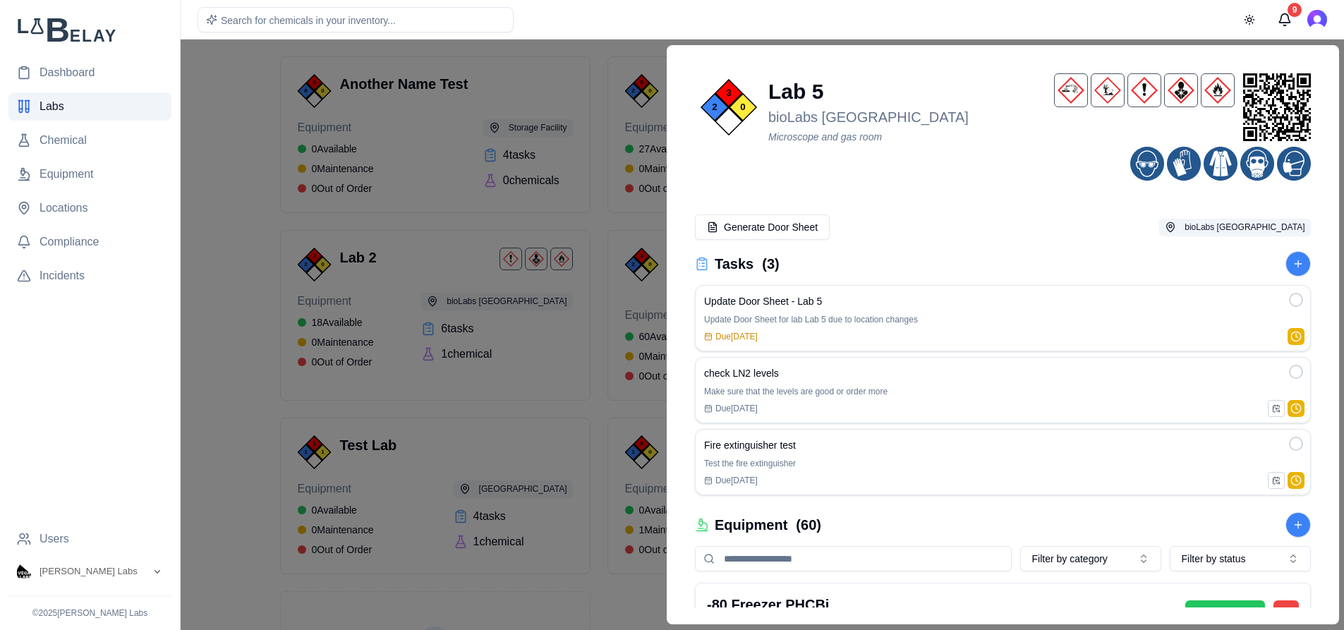
click at [1258, 102] on icon at bounding box center [1276, 107] width 68 height 68
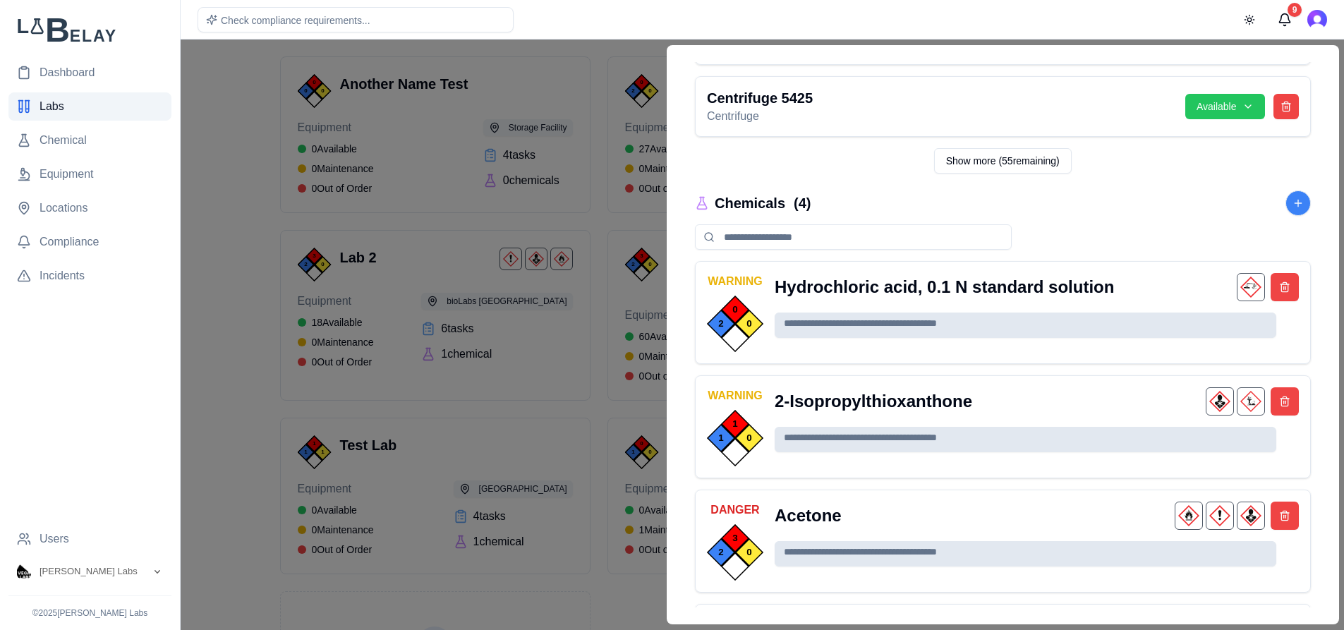
scroll to position [889, 0]
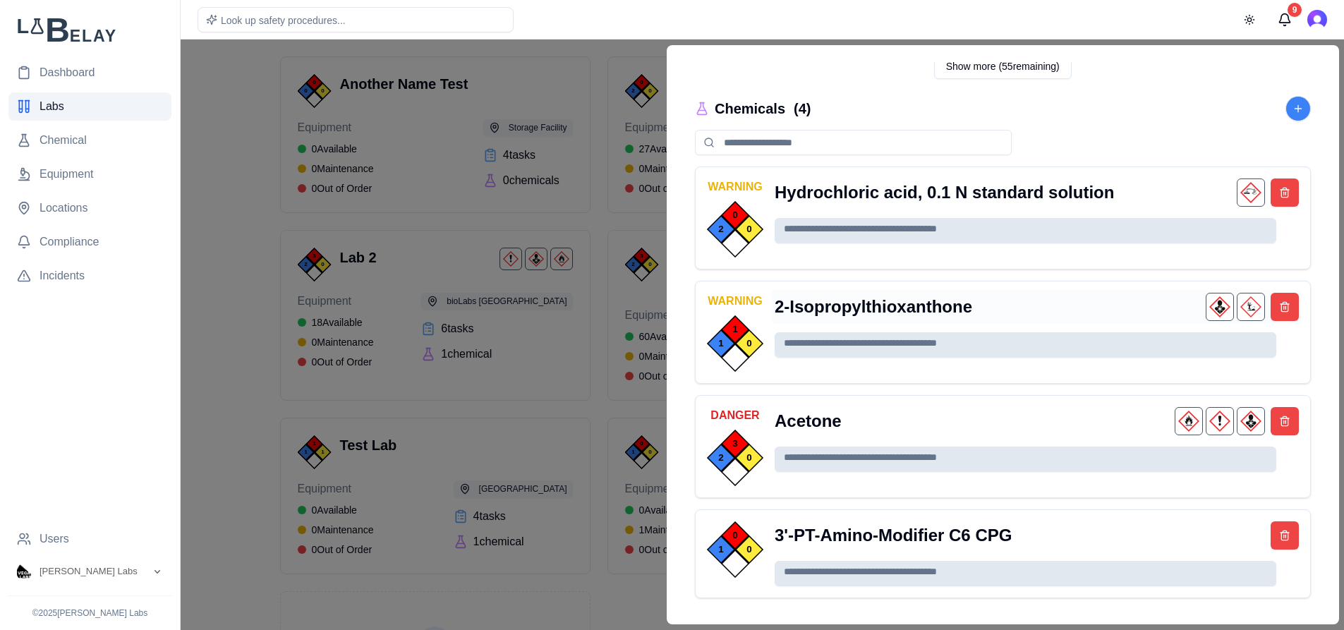
click at [903, 303] on div "2-Isopropylthioxanthone" at bounding box center [1037, 307] width 530 height 34
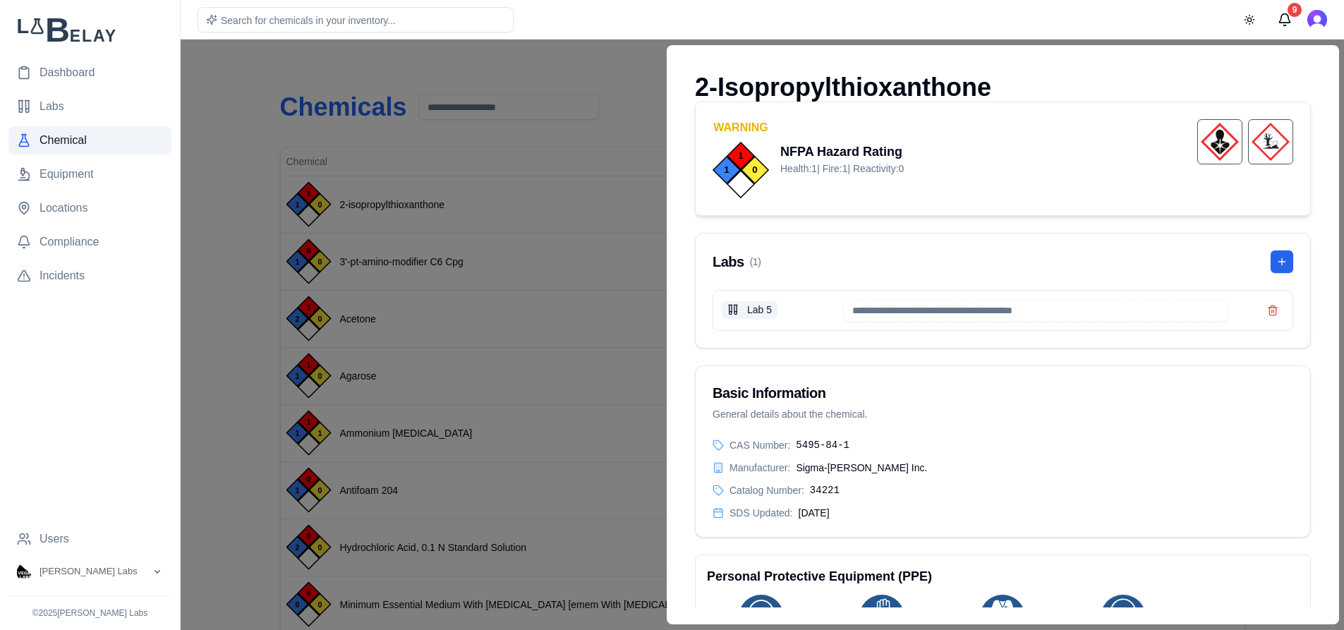
click at [235, 157] on div at bounding box center [672, 335] width 1344 height 590
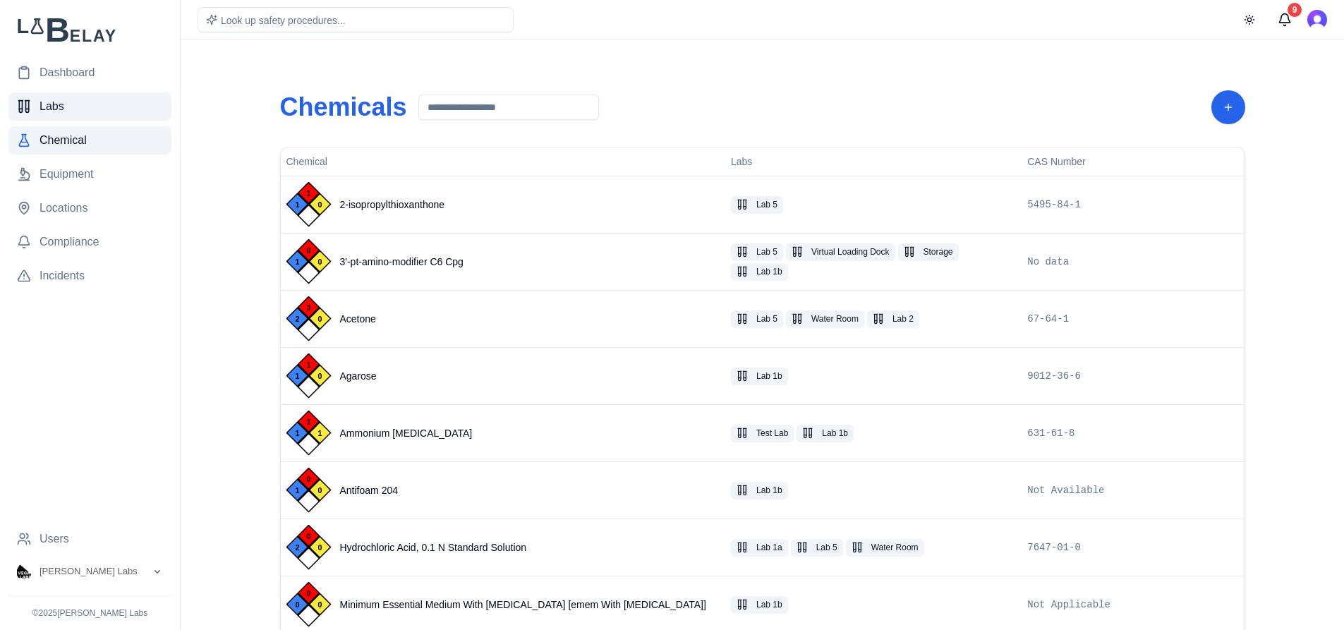
click at [65, 114] on link "Labs" at bounding box center [89, 106] width 163 height 28
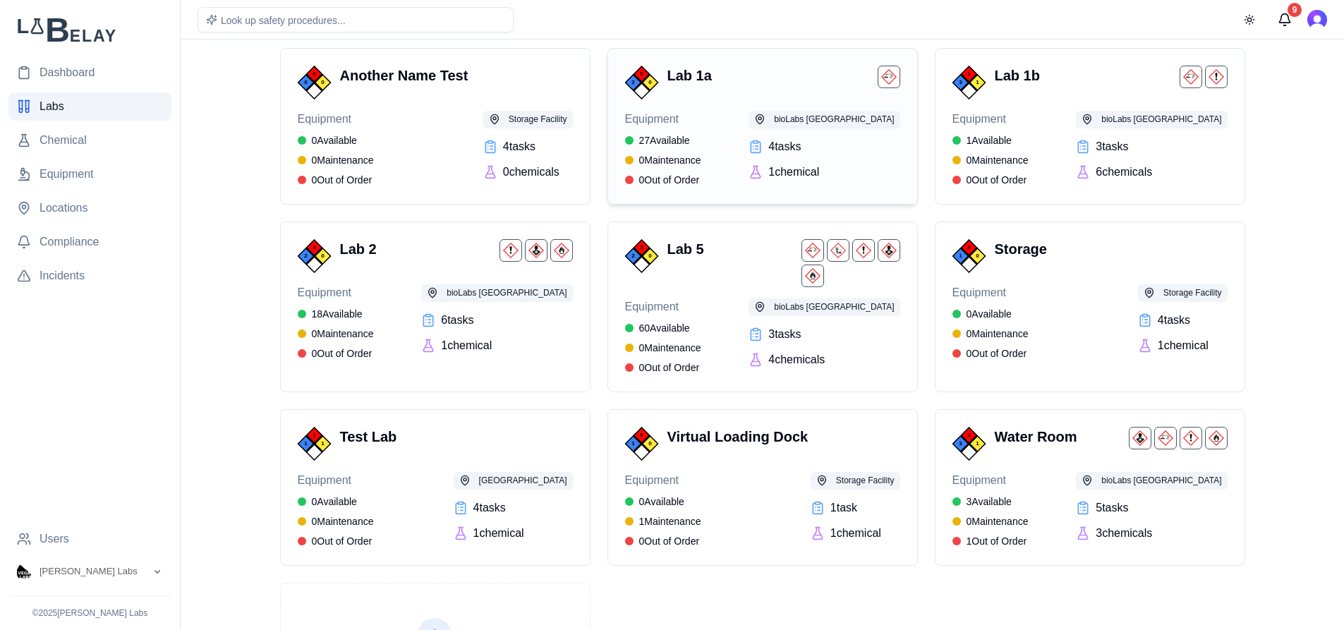
scroll to position [95, 0]
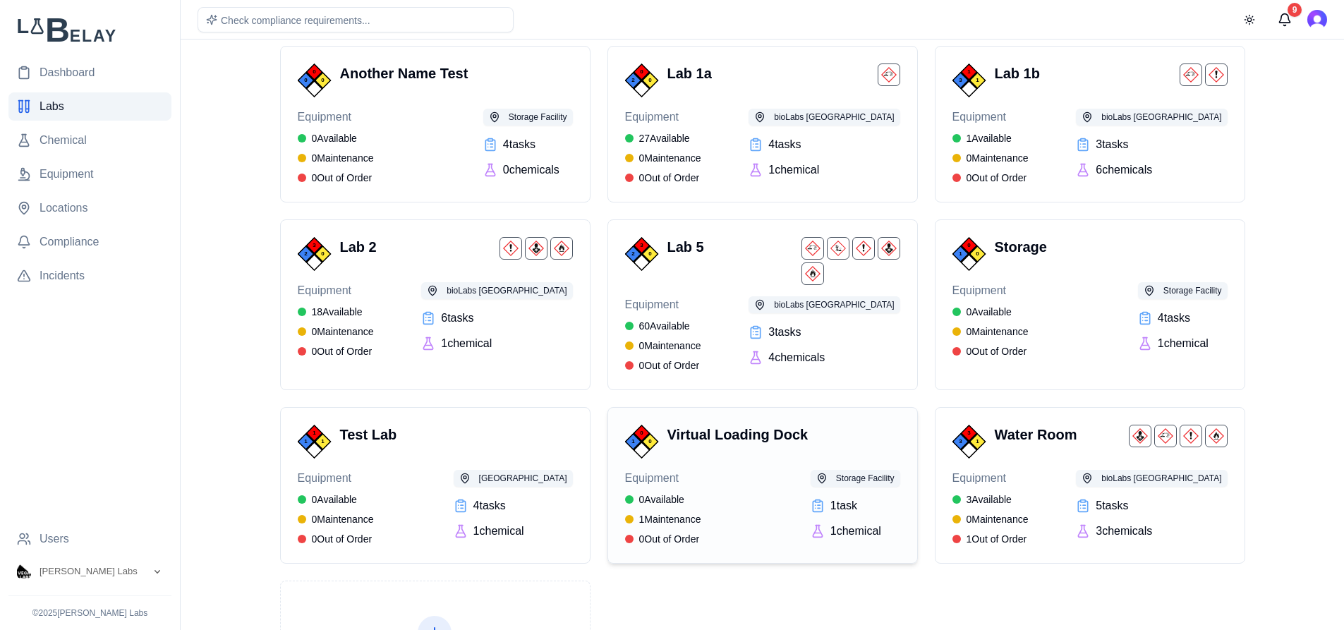
click at [757, 460] on div "0 1 0 Virtual Loading Dock Equipment 0 Available 1 Maintenance 0 Out of Order S…" at bounding box center [762, 485] width 275 height 121
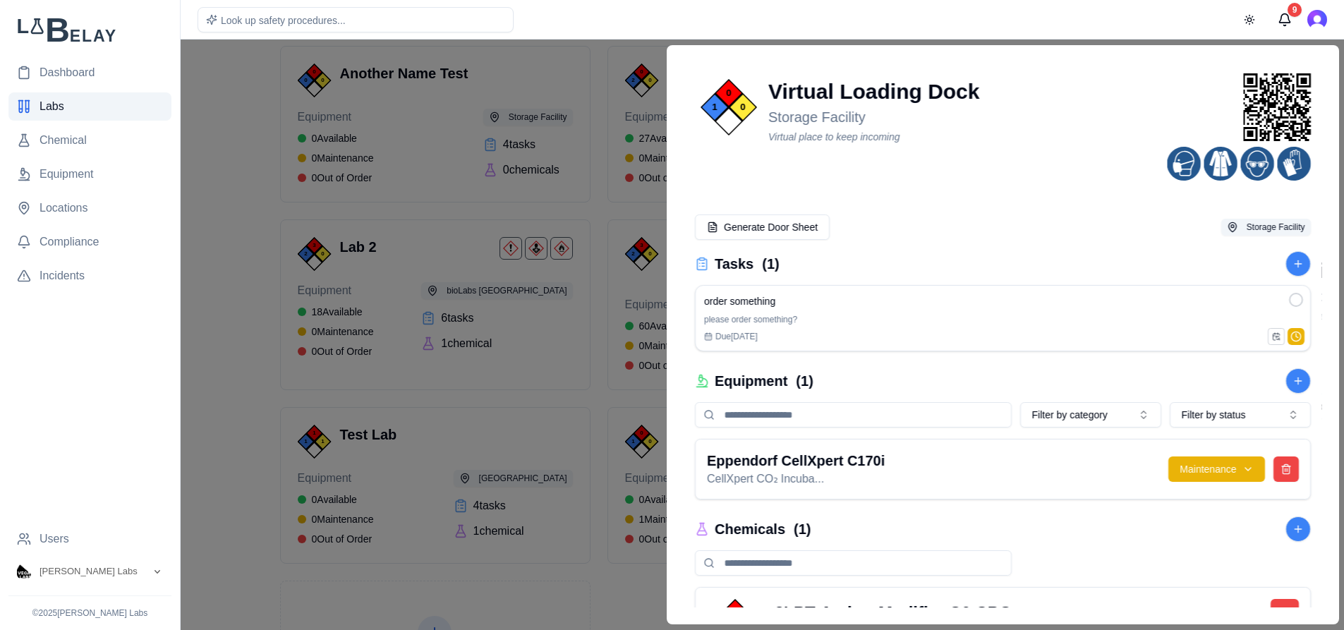
click at [597, 96] on div at bounding box center [672, 335] width 1344 height 590
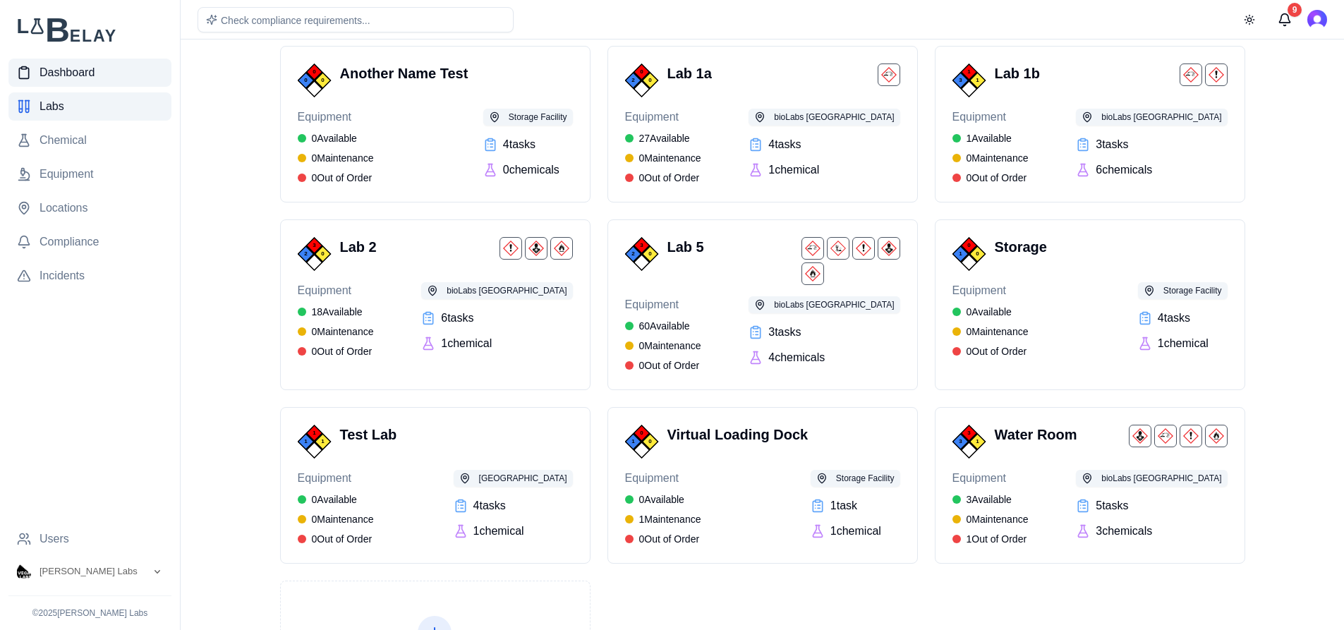
click at [92, 77] on span "Dashboard" at bounding box center [67, 72] width 55 height 17
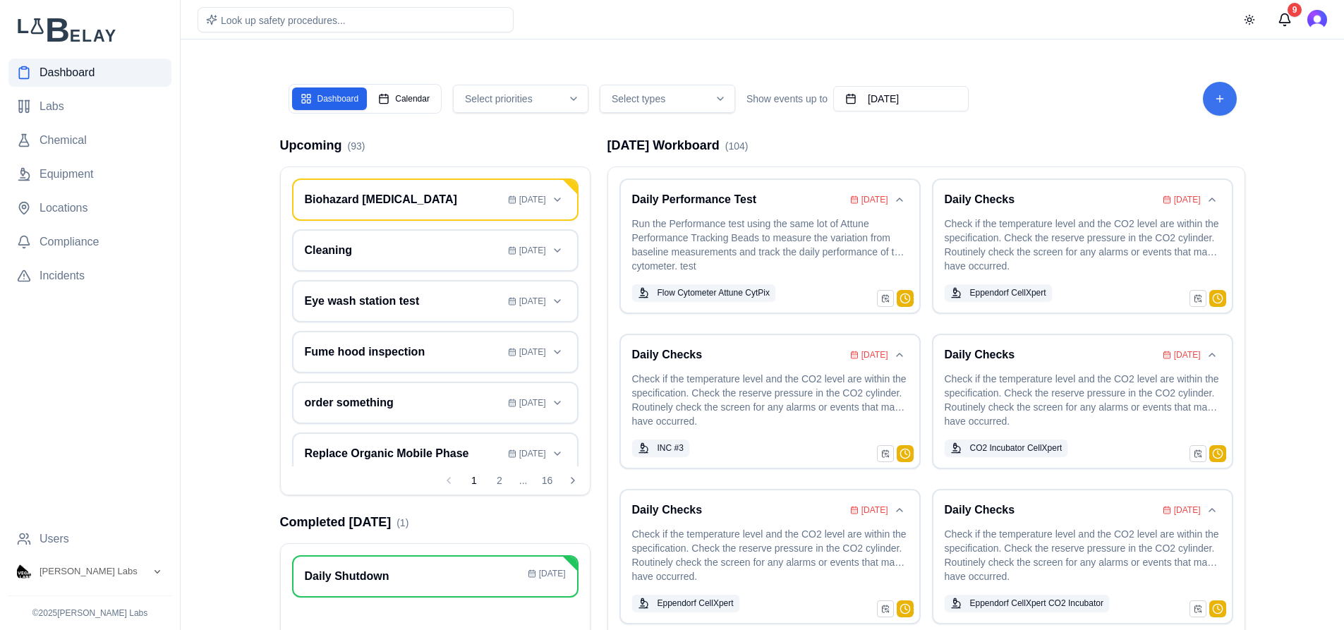
click at [1217, 106] on button "Add Task" at bounding box center [1220, 99] width 34 height 34
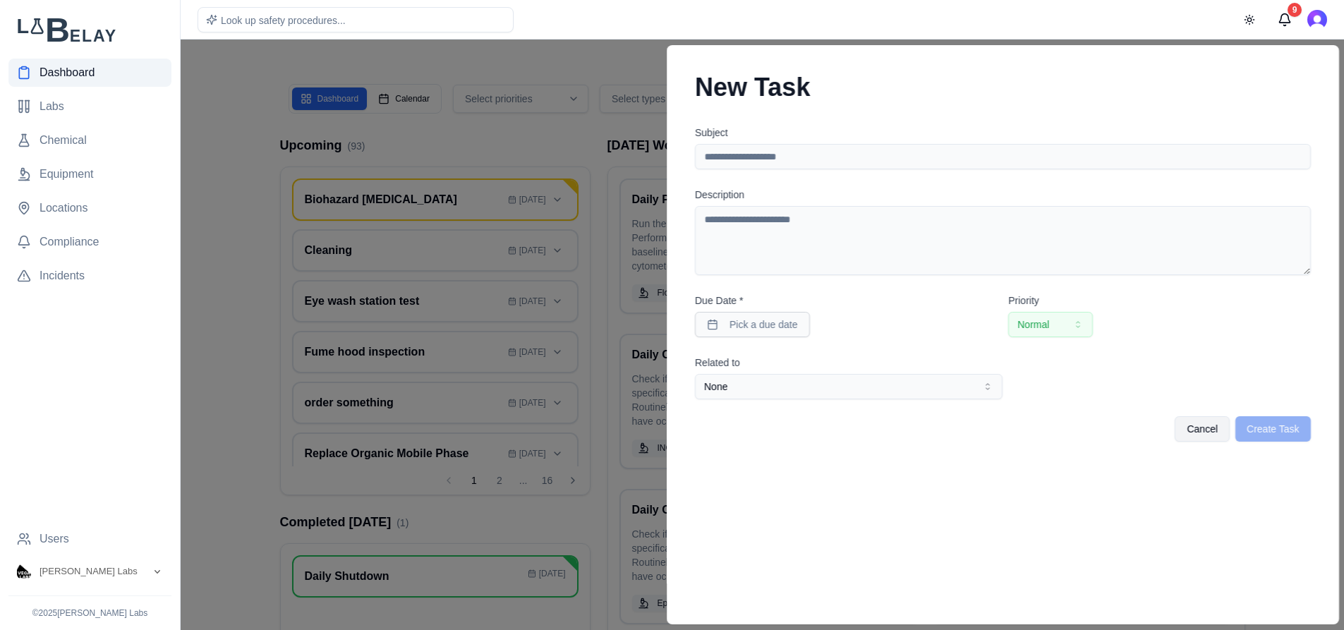
click at [606, 58] on div at bounding box center [672, 335] width 1344 height 590
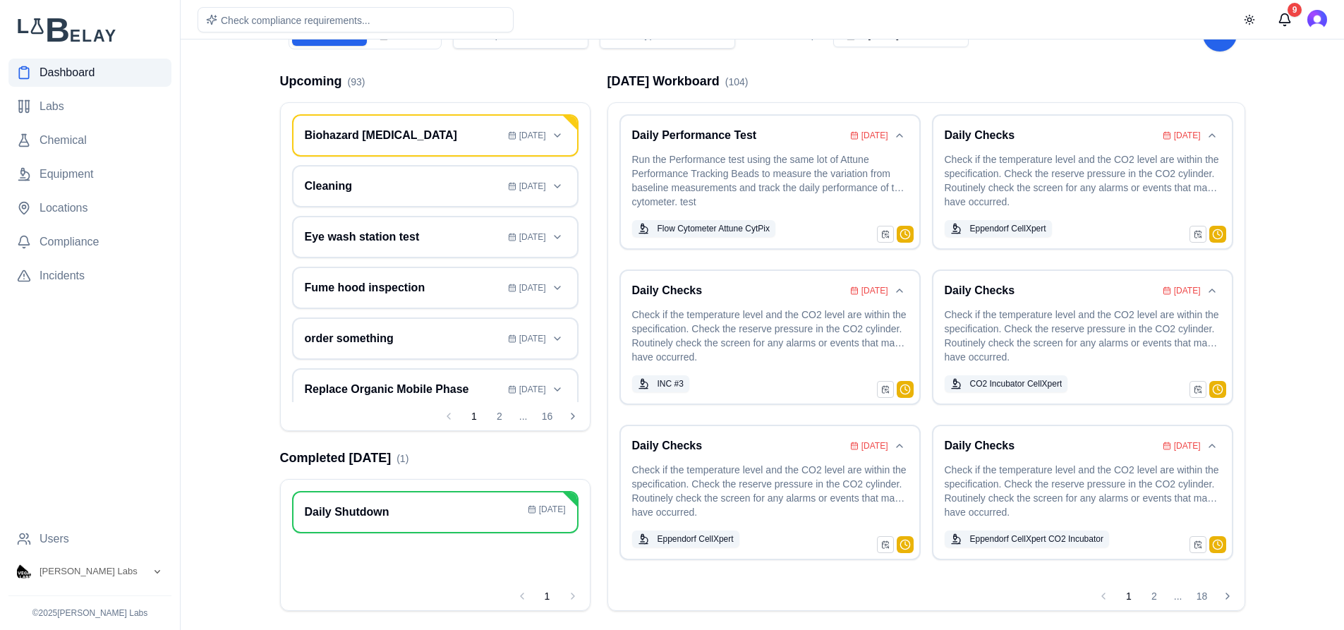
scroll to position [73, 0]
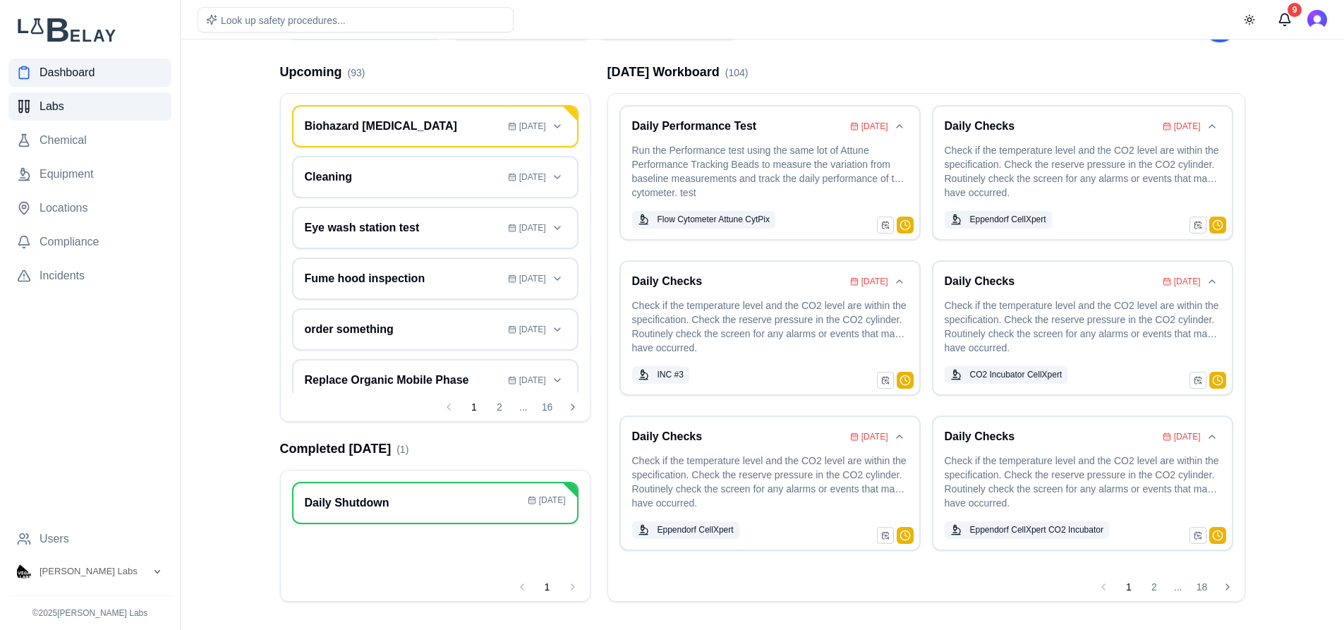
click at [63, 114] on span "Labs" at bounding box center [52, 106] width 25 height 17
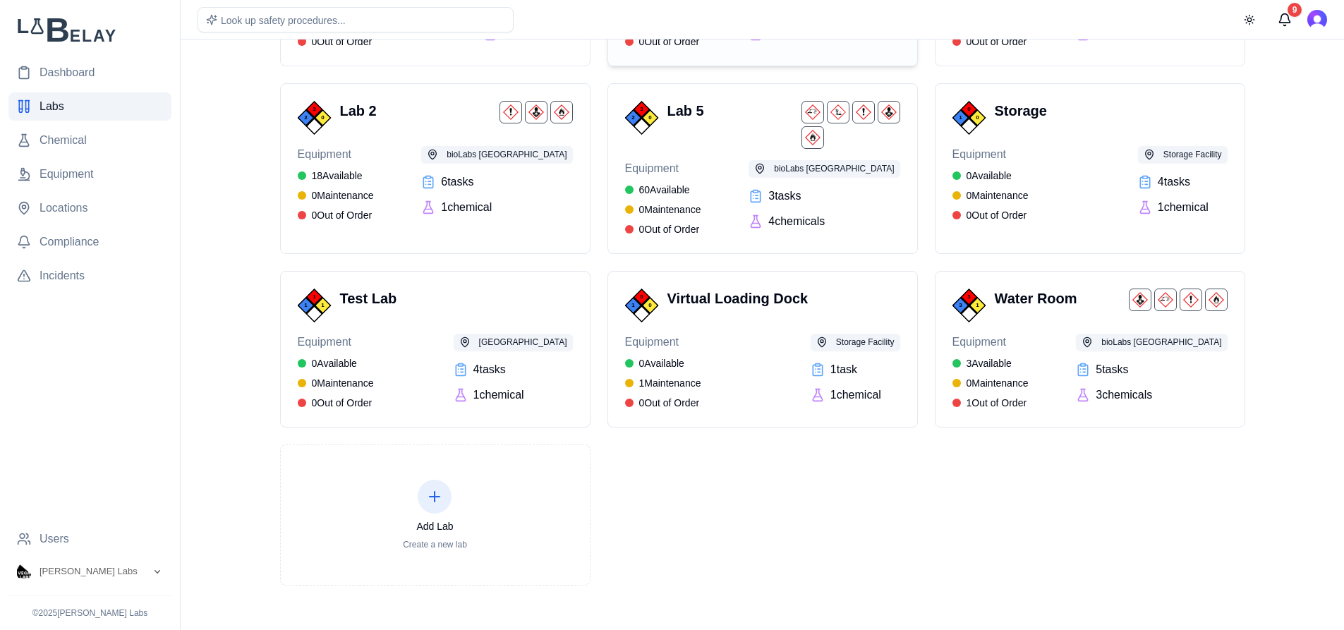
scroll to position [232, 0]
click at [77, 209] on span "Locations" at bounding box center [64, 208] width 49 height 17
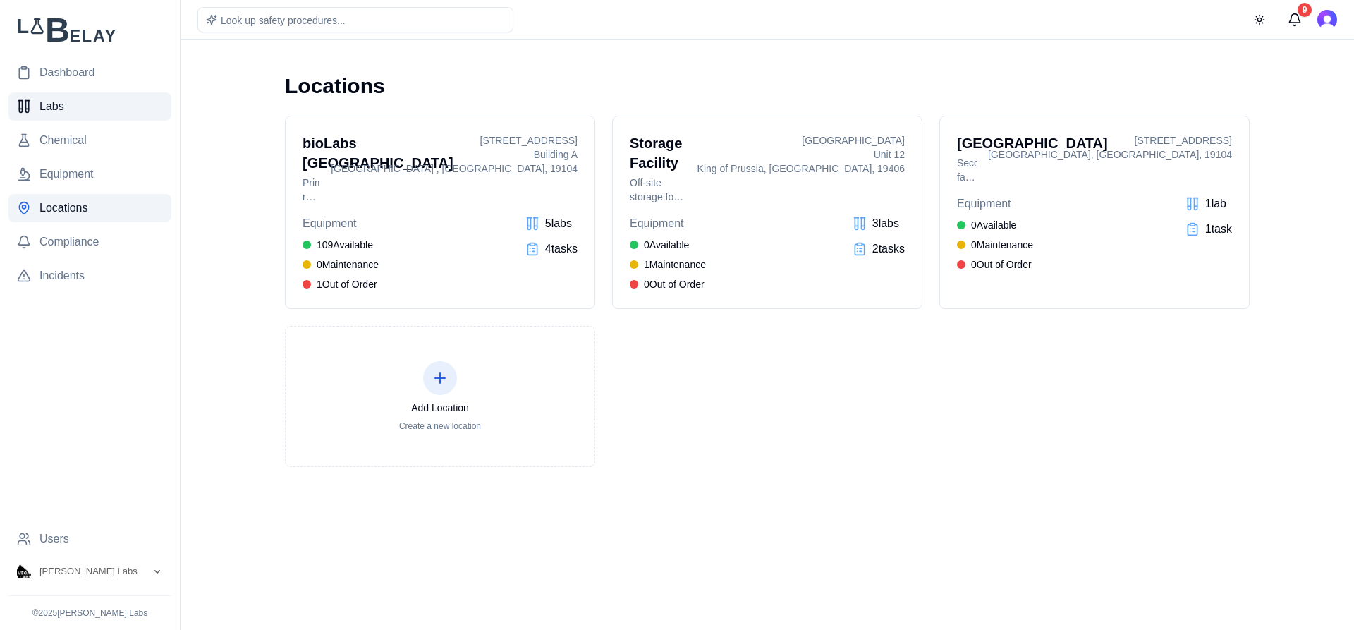
click at [78, 119] on link "Labs" at bounding box center [89, 106] width 163 height 28
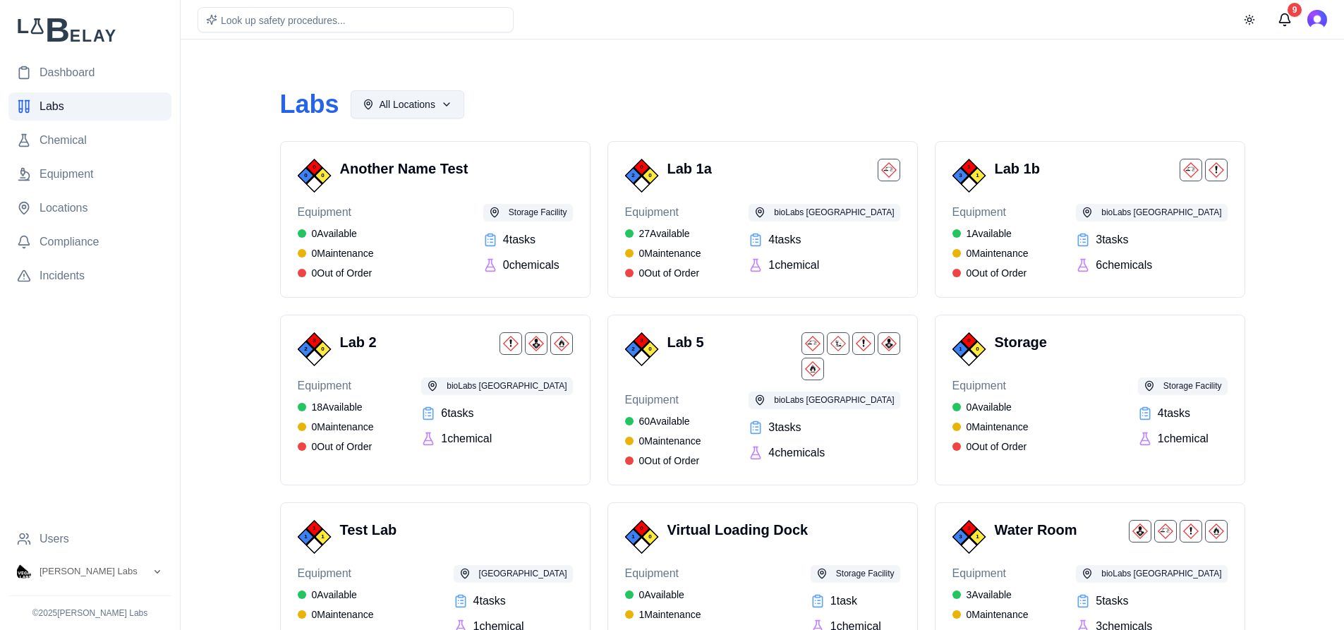
click at [437, 109] on html "Dashboard Labs Chemical Equipment Locations Compliance Incidents Users Vega Lab…" at bounding box center [672, 431] width 1344 height 862
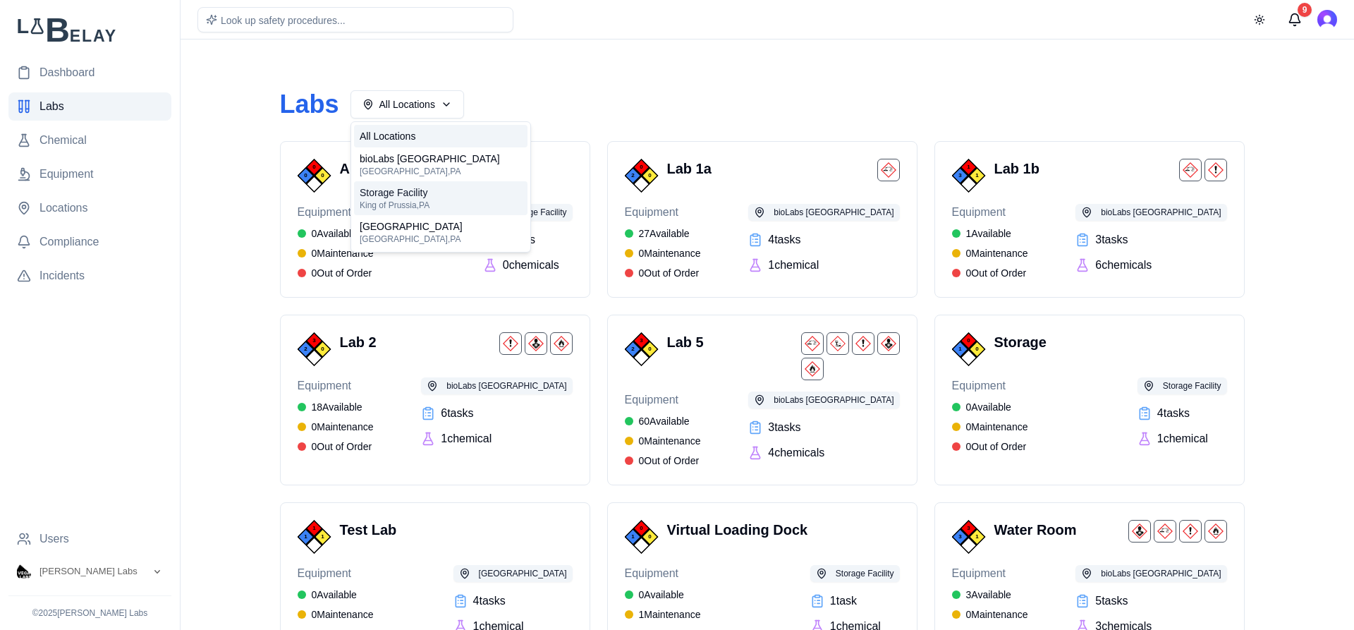
click at [446, 191] on div "Storage Facility King of Prussia , PA" at bounding box center [441, 198] width 174 height 34
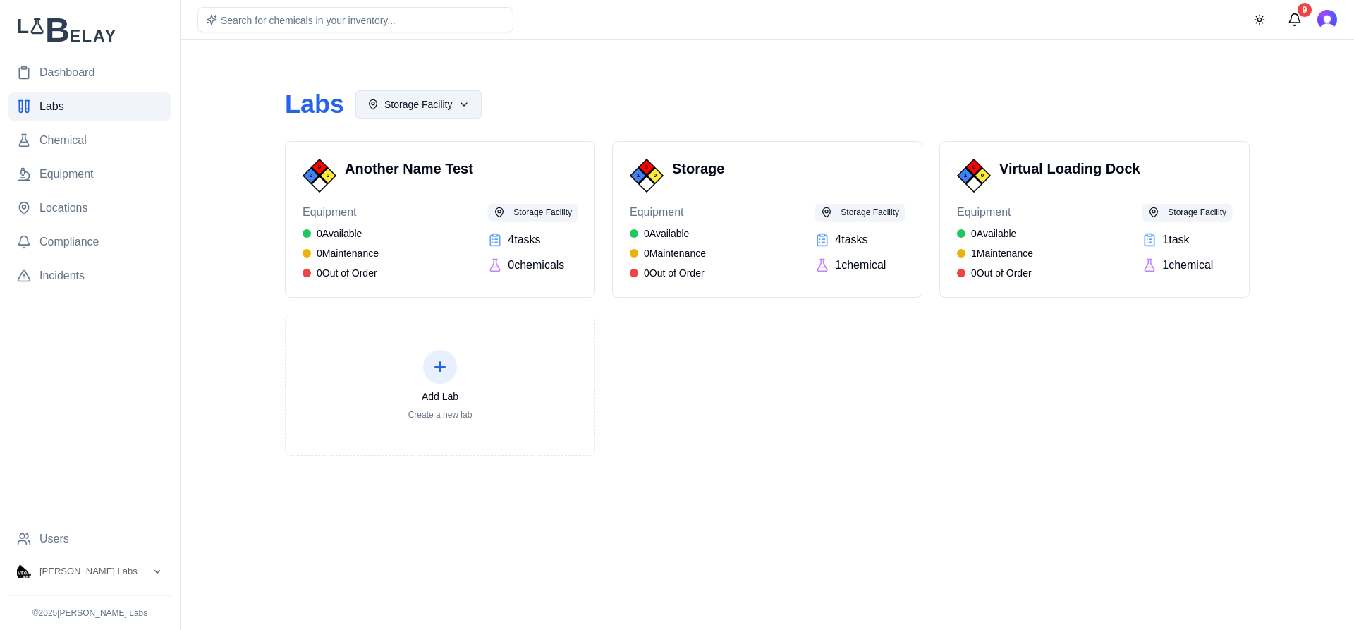
click at [463, 110] on html "Dashboard Labs Chemical Equipment Locations Compliance Incidents Users Vega Lab…" at bounding box center [677, 315] width 1354 height 630
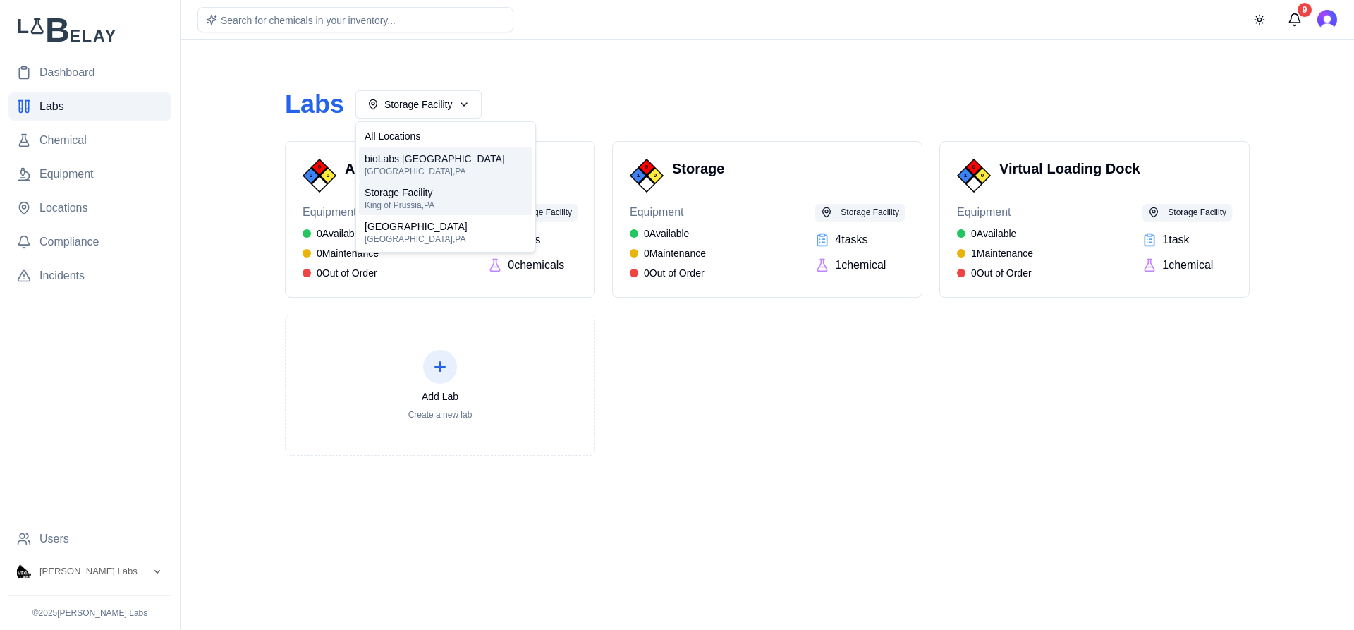
click at [450, 170] on span "Philadelphia , PA" at bounding box center [435, 171] width 140 height 11
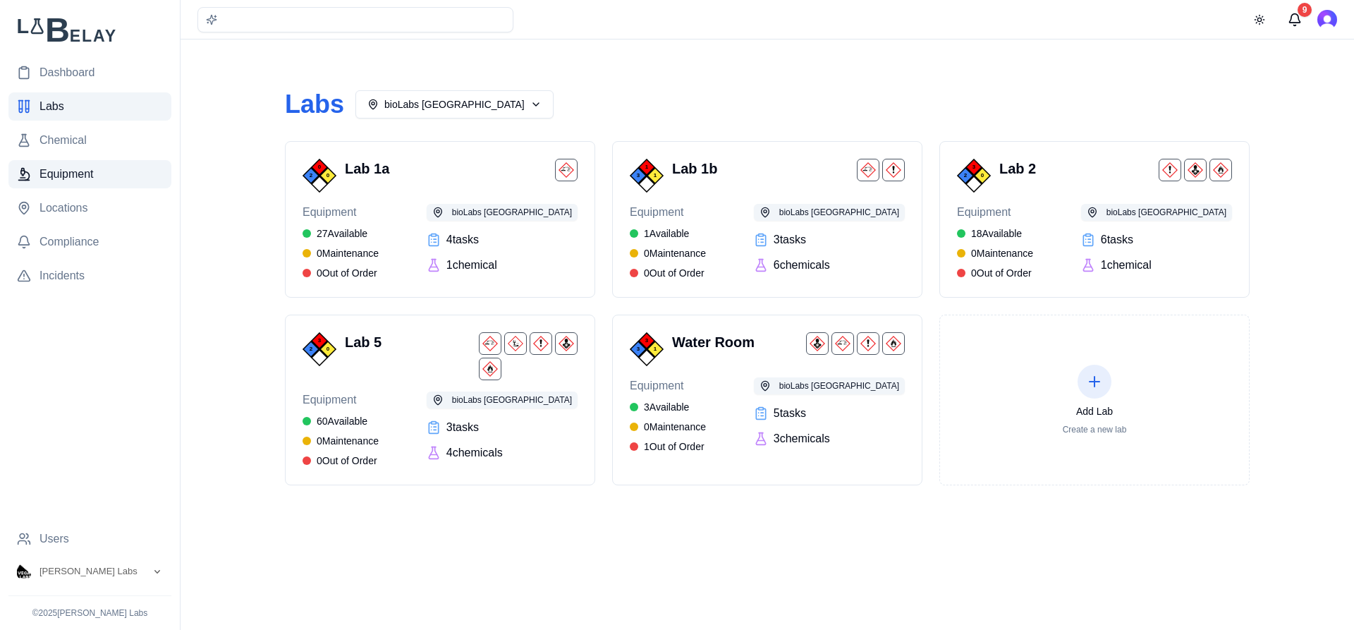
click at [79, 174] on span "Equipment" at bounding box center [67, 174] width 54 height 17
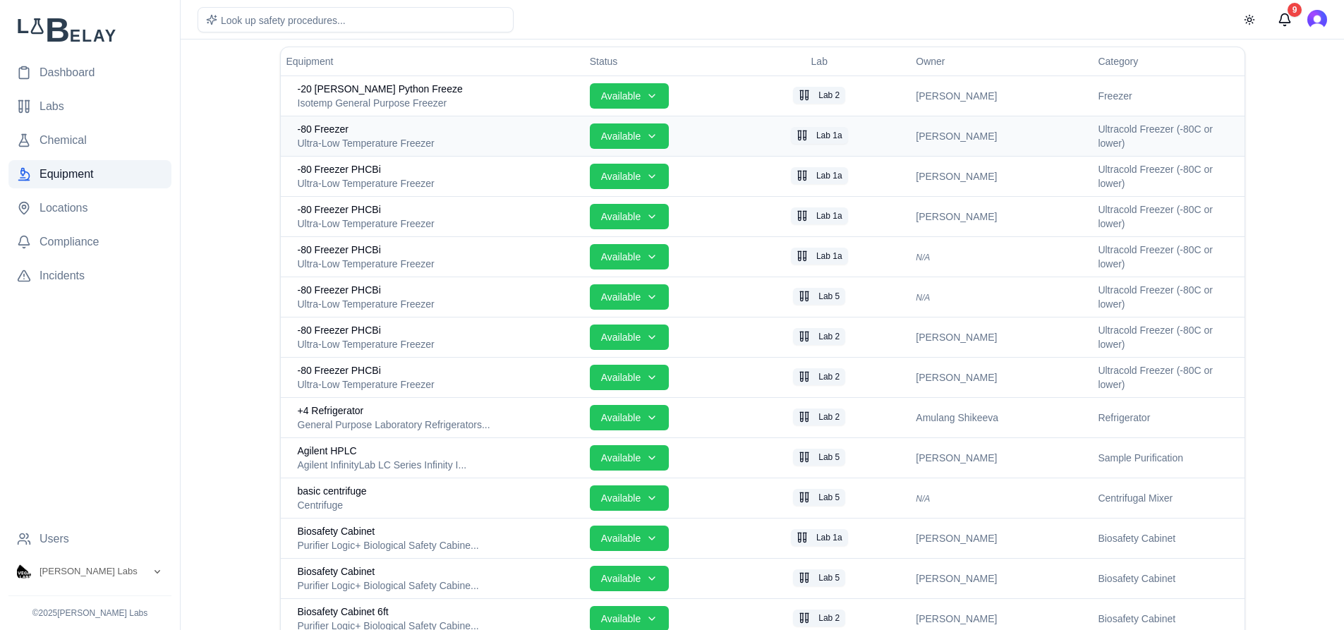
scroll to position [106, 0]
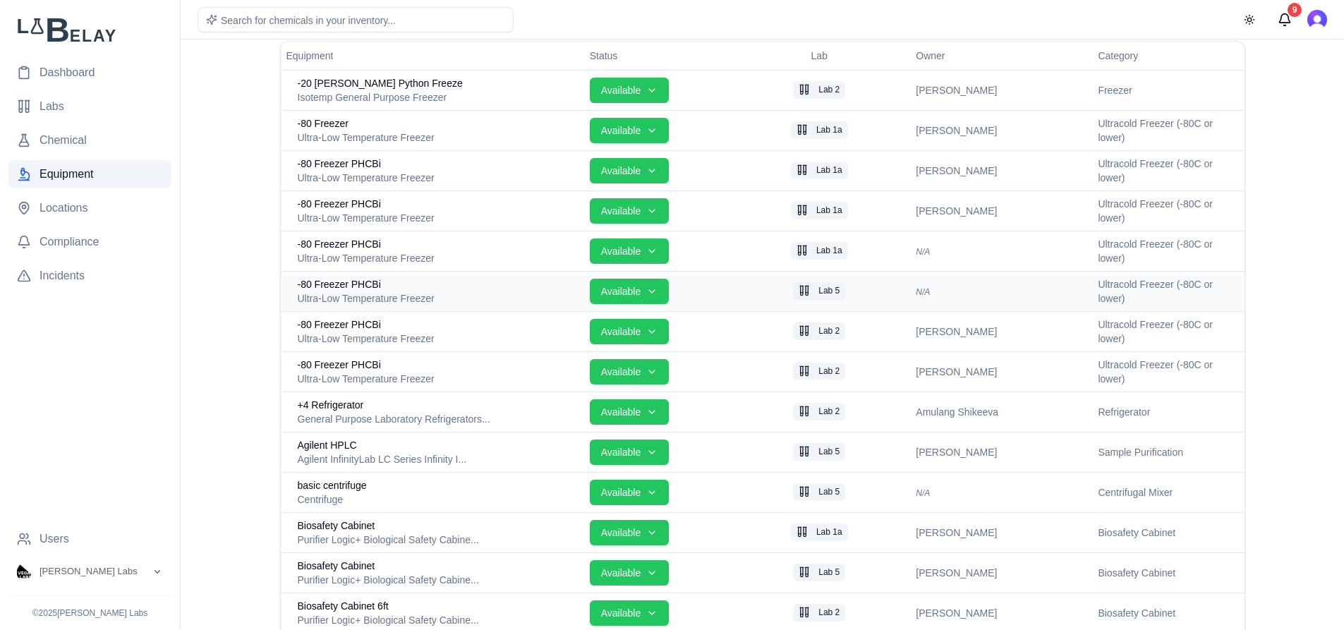
click at [492, 305] on div "Ultra-Low Temperature Freezer" at bounding box center [438, 298] width 281 height 14
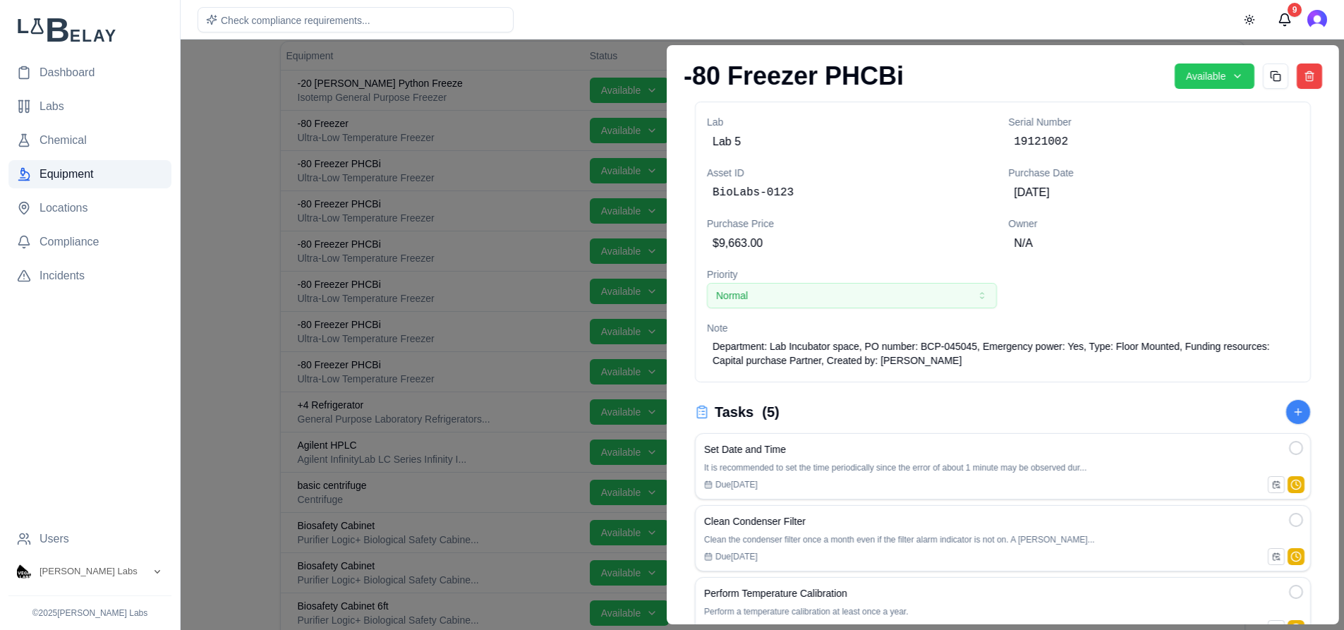
click at [944, 125] on div "Lab Lab 5" at bounding box center [852, 134] width 290 height 40
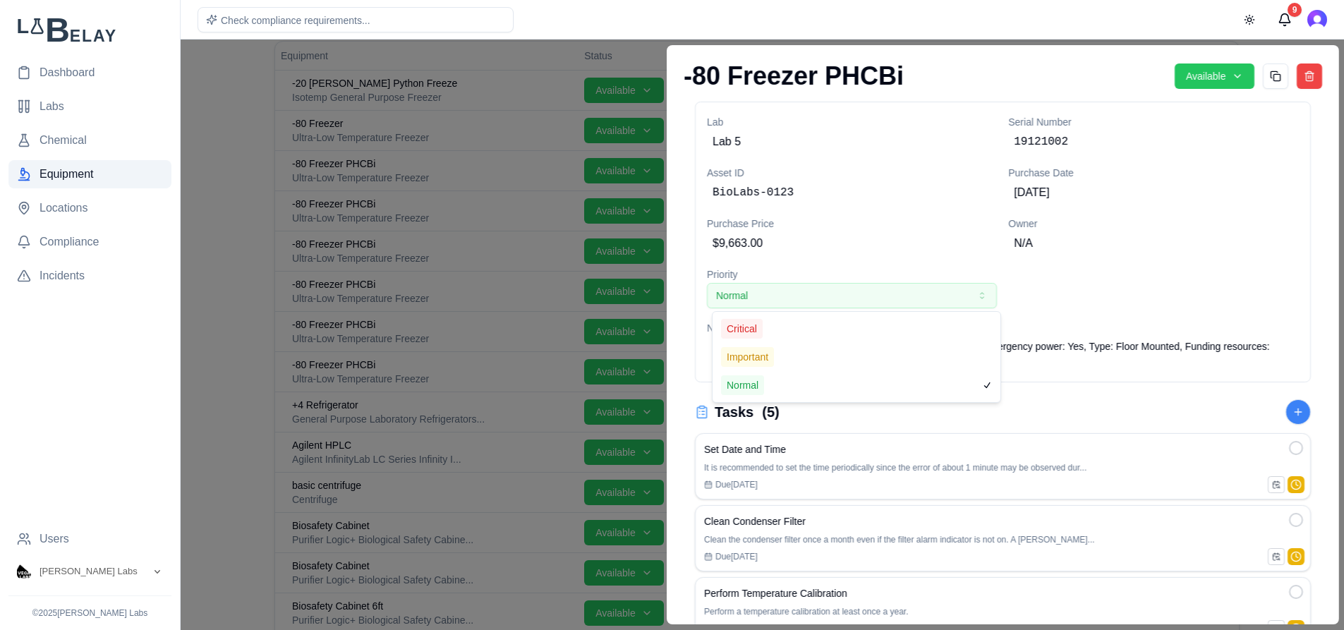
click at [959, 289] on button "Normal" at bounding box center [852, 295] width 290 height 25
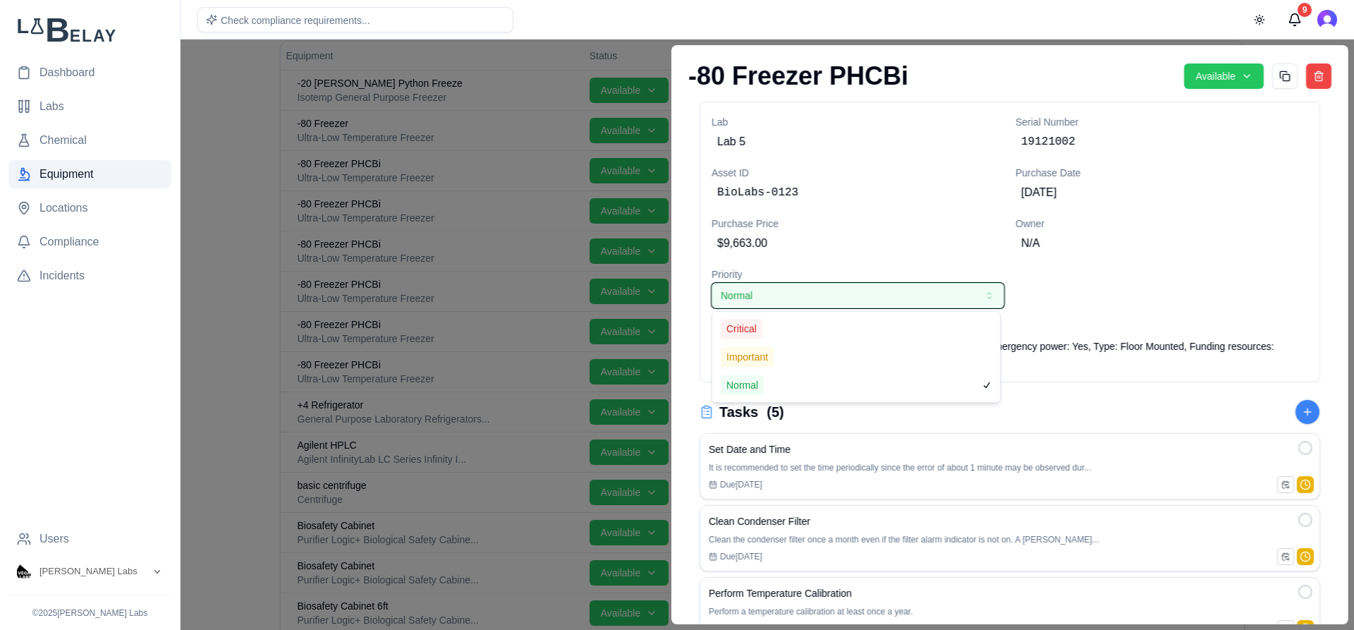
click at [1071, 291] on div "Lab Lab 5 Serial Number 19121002 Asset ID BioLabs-0123 Purchase Date July 7, 20…" at bounding box center [1010, 242] width 597 height 257
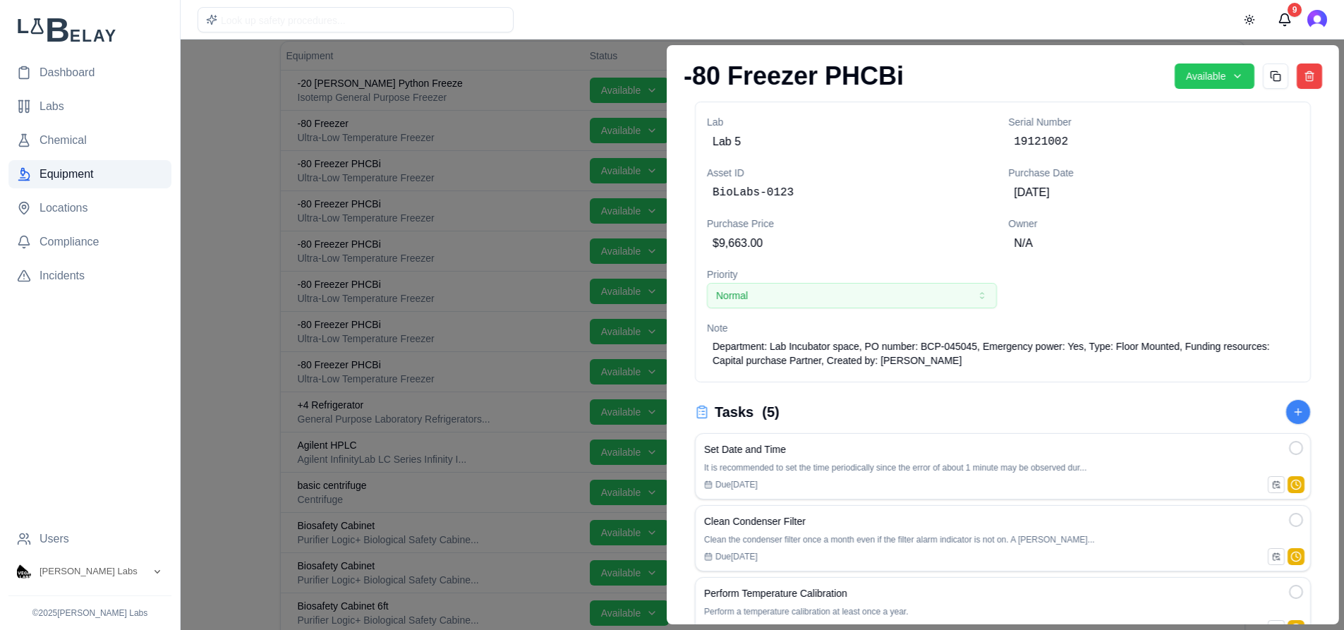
click at [976, 302] on button "Normal" at bounding box center [852, 295] width 290 height 25
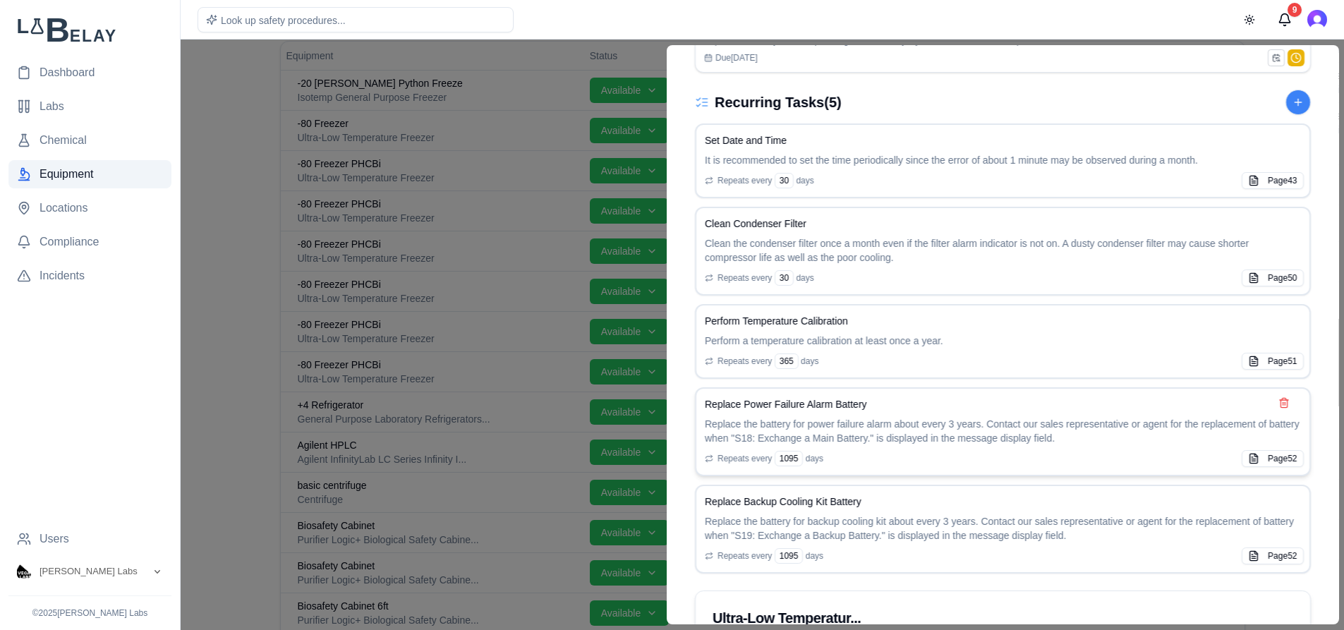
scroll to position [708, 0]
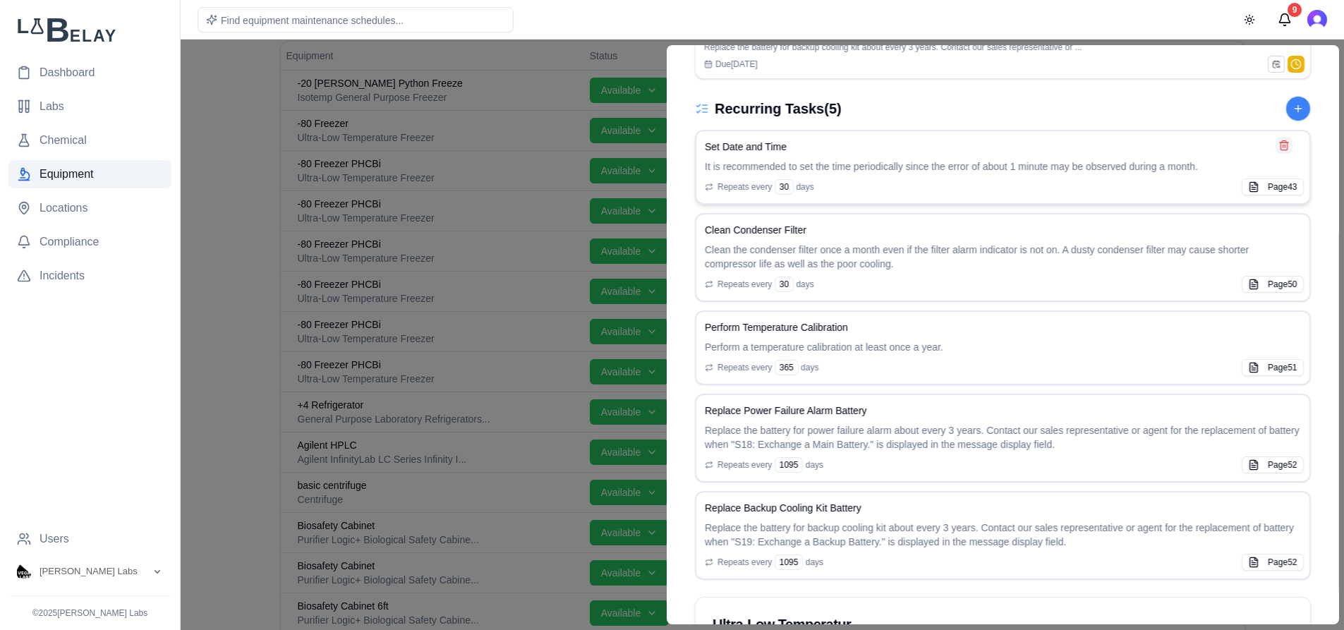
click at [1275, 145] on button at bounding box center [1283, 145] width 17 height 17
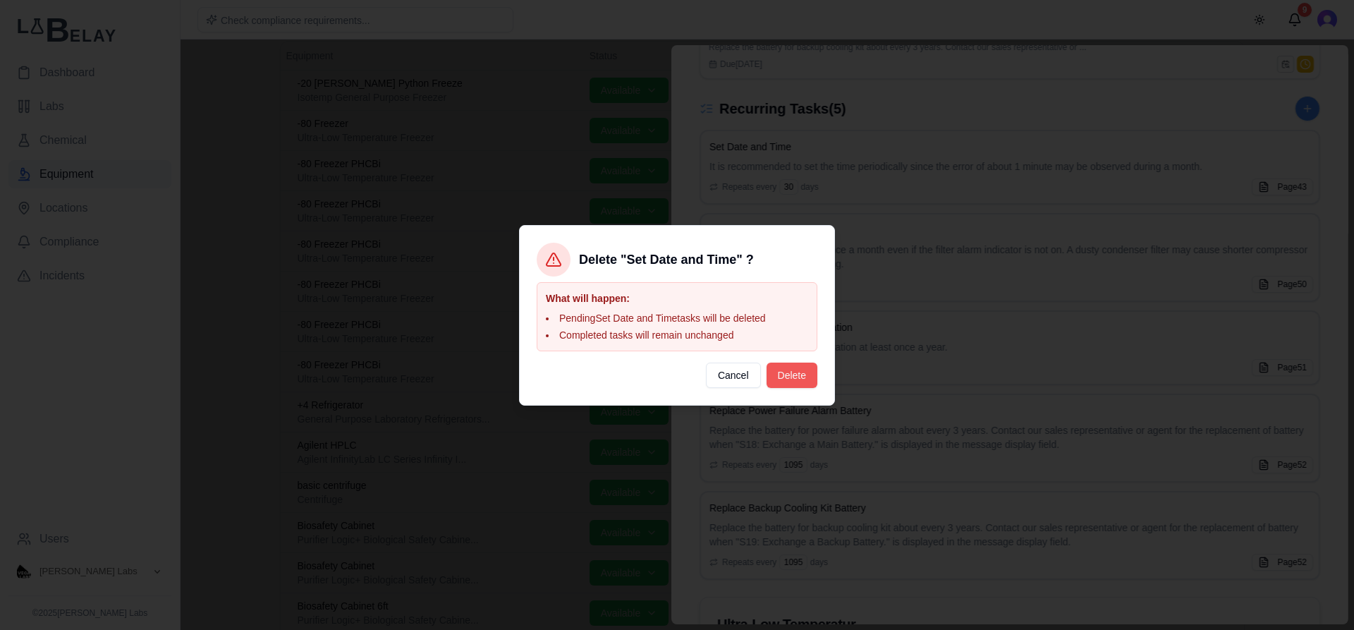
click at [793, 374] on button "Delete" at bounding box center [792, 375] width 51 height 25
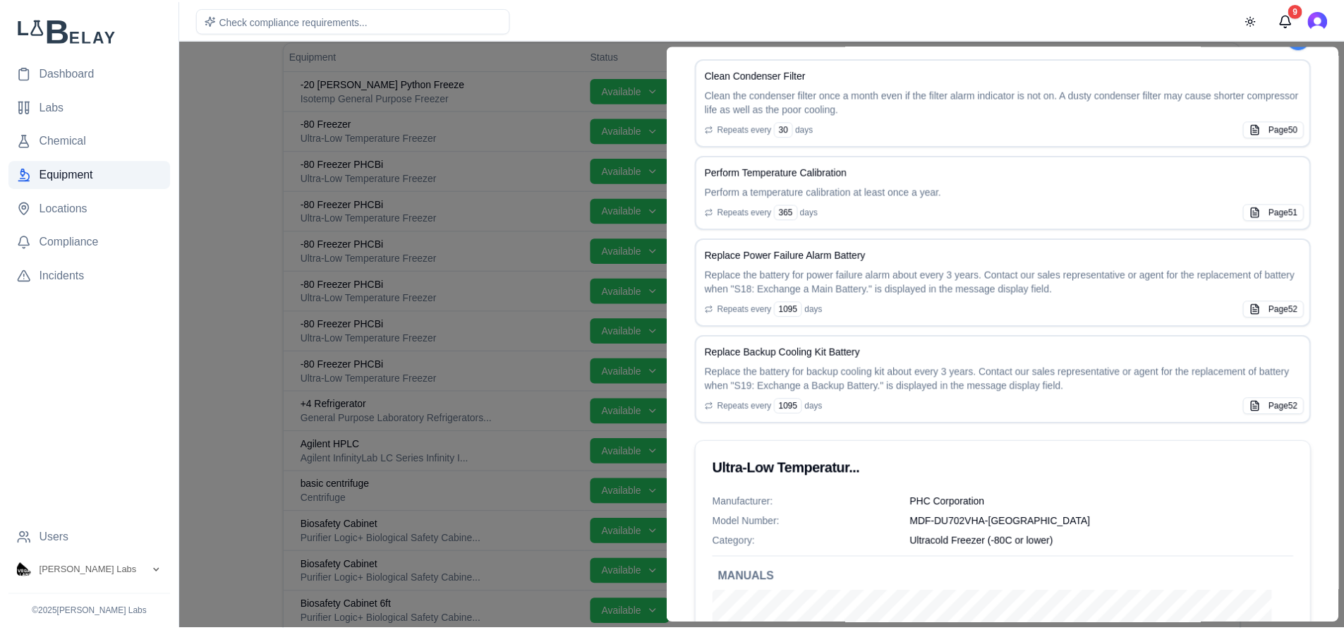
scroll to position [636, 0]
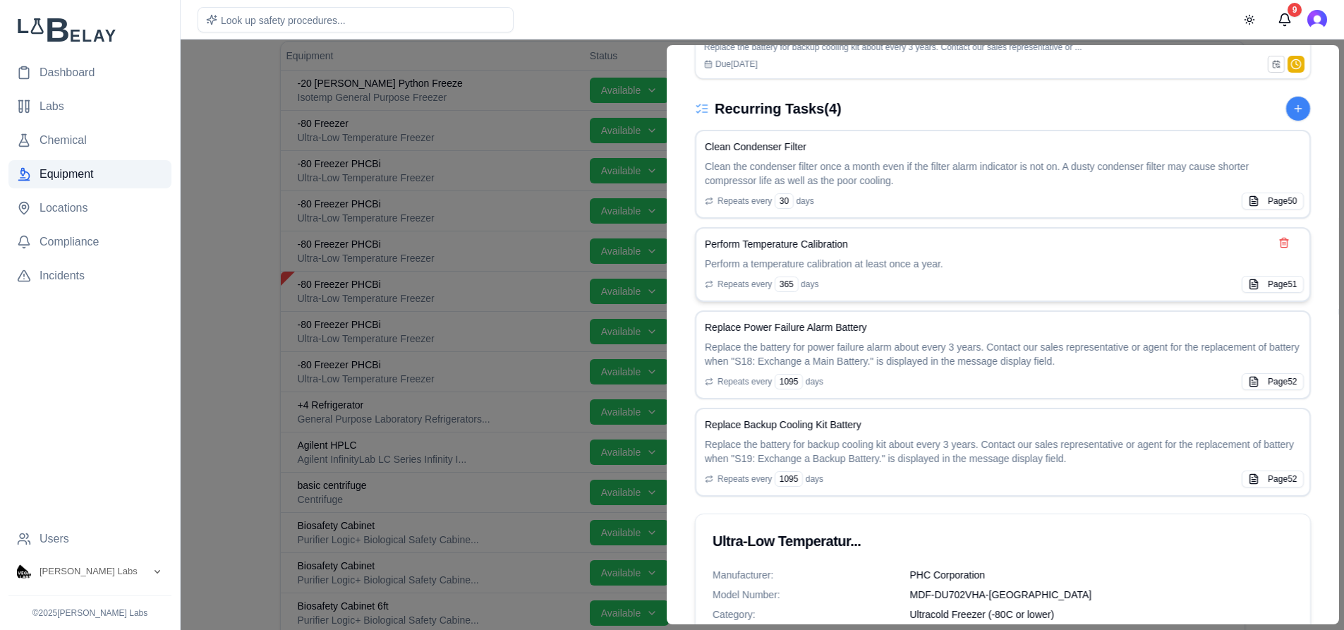
click at [983, 264] on p "Perform a temperature calibration at least once a year." at bounding box center [1003, 264] width 596 height 14
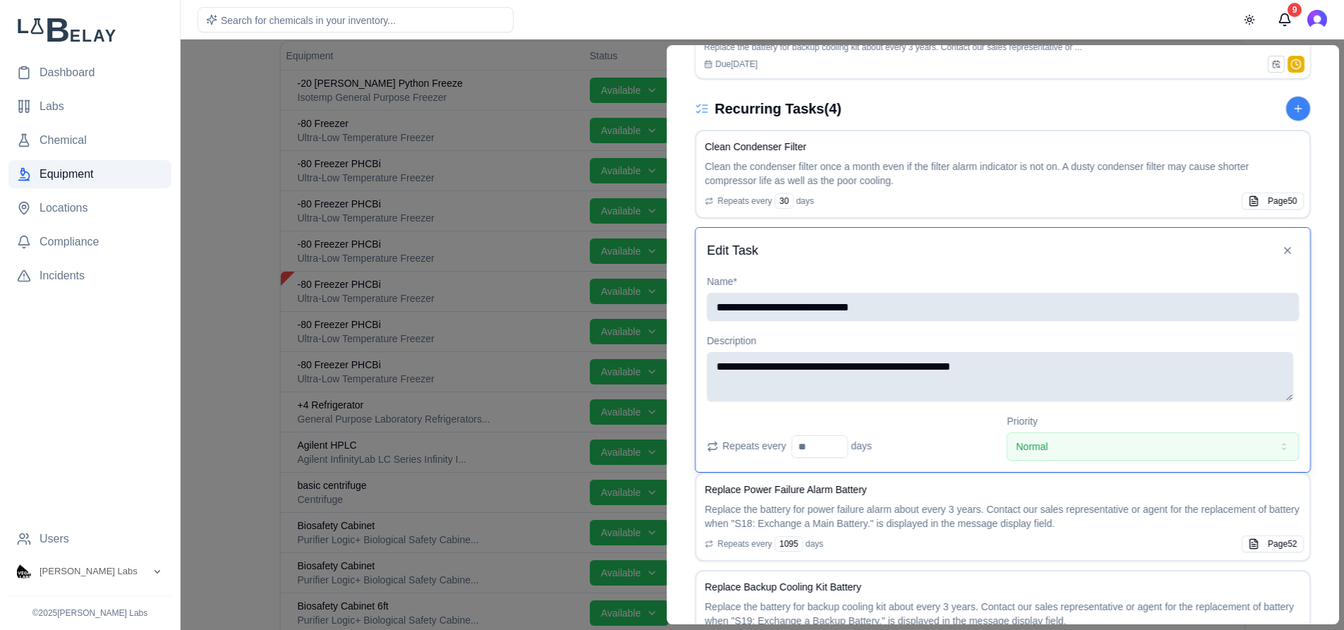
click at [1277, 446] on icon "button" at bounding box center [1282, 446] width 11 height 11
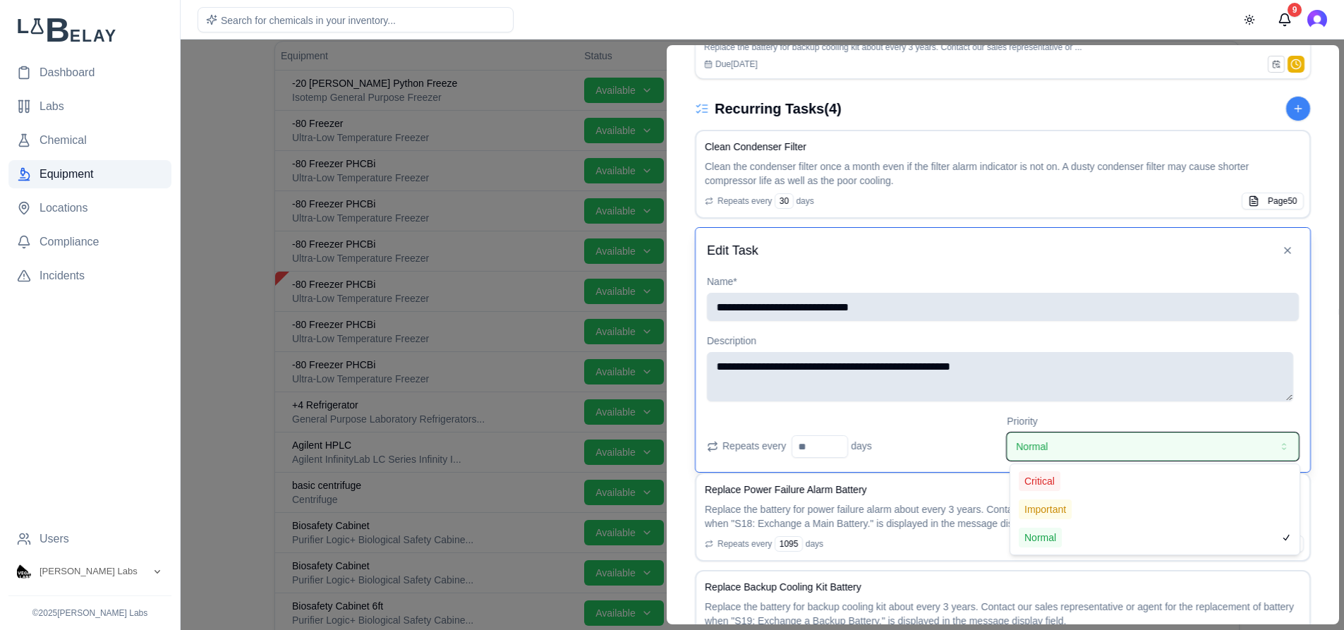
click at [1272, 446] on button "Normal" at bounding box center [1152, 446] width 291 height 28
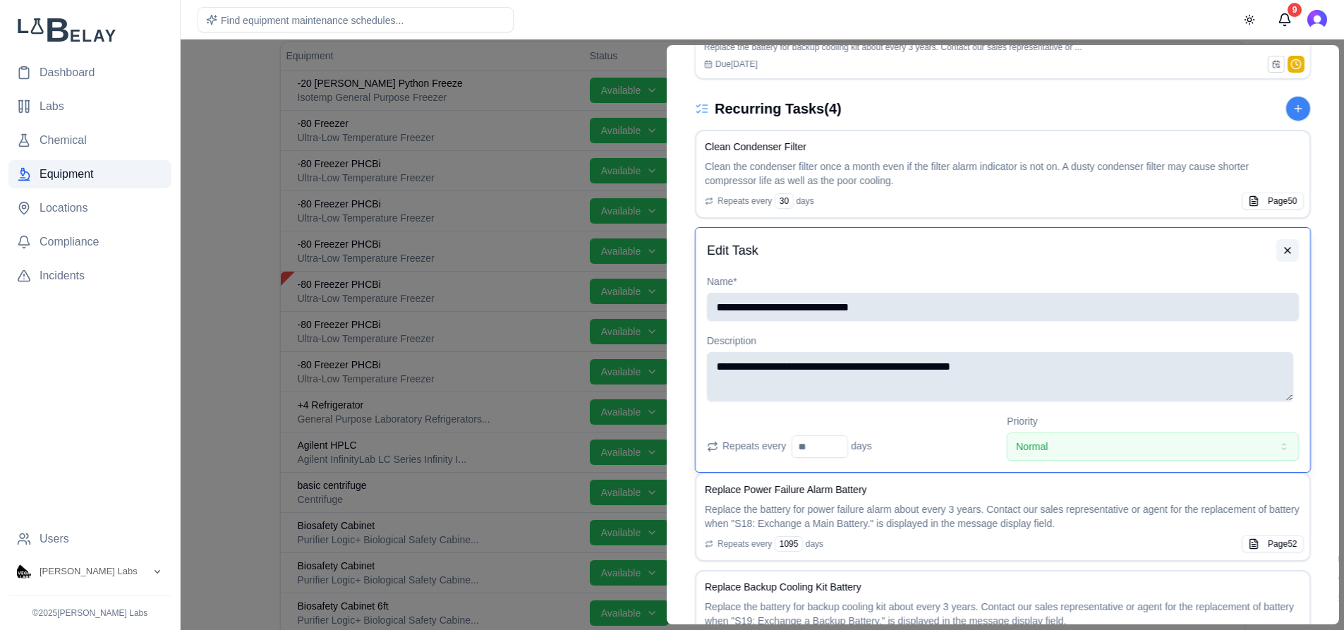
click at [1278, 253] on button at bounding box center [1286, 250] width 23 height 23
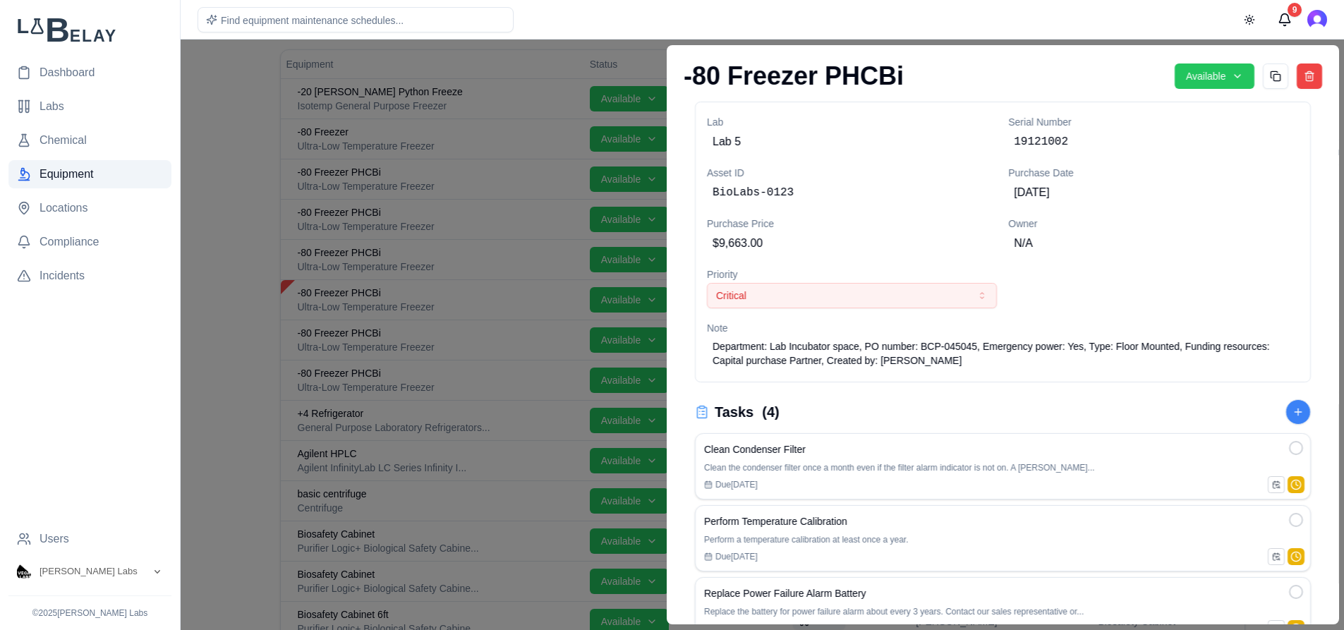
scroll to position [95, 0]
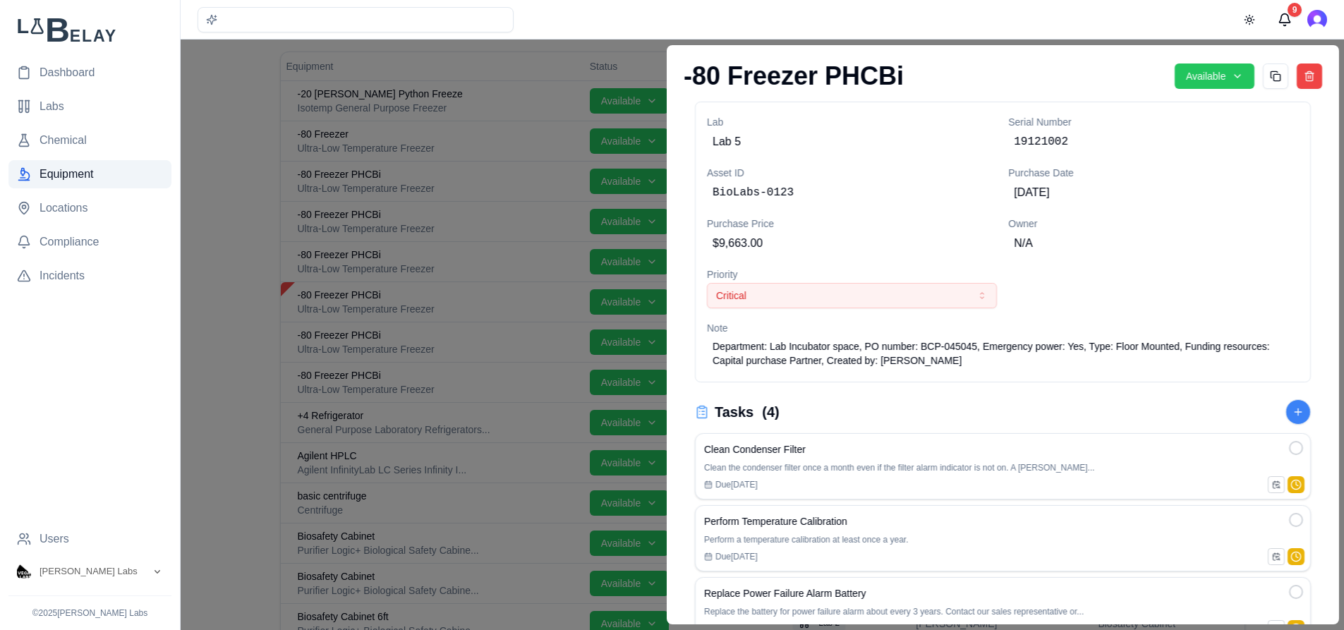
click at [226, 131] on div at bounding box center [672, 335] width 1344 height 590
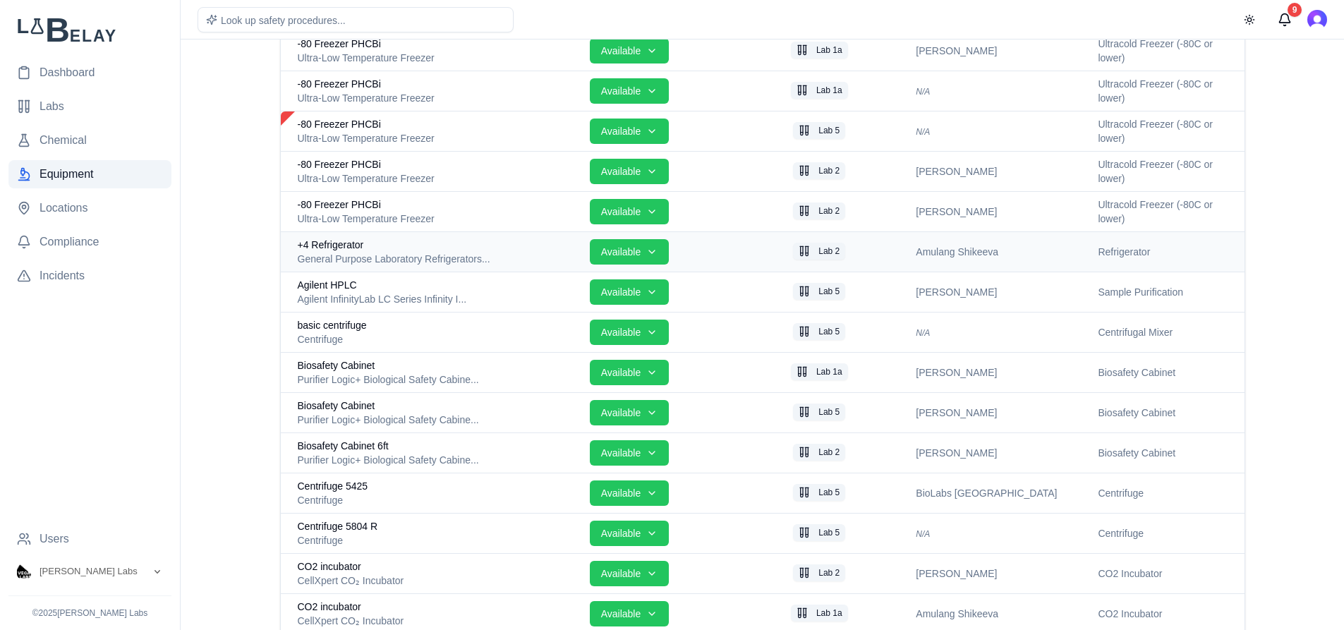
scroll to position [286, 0]
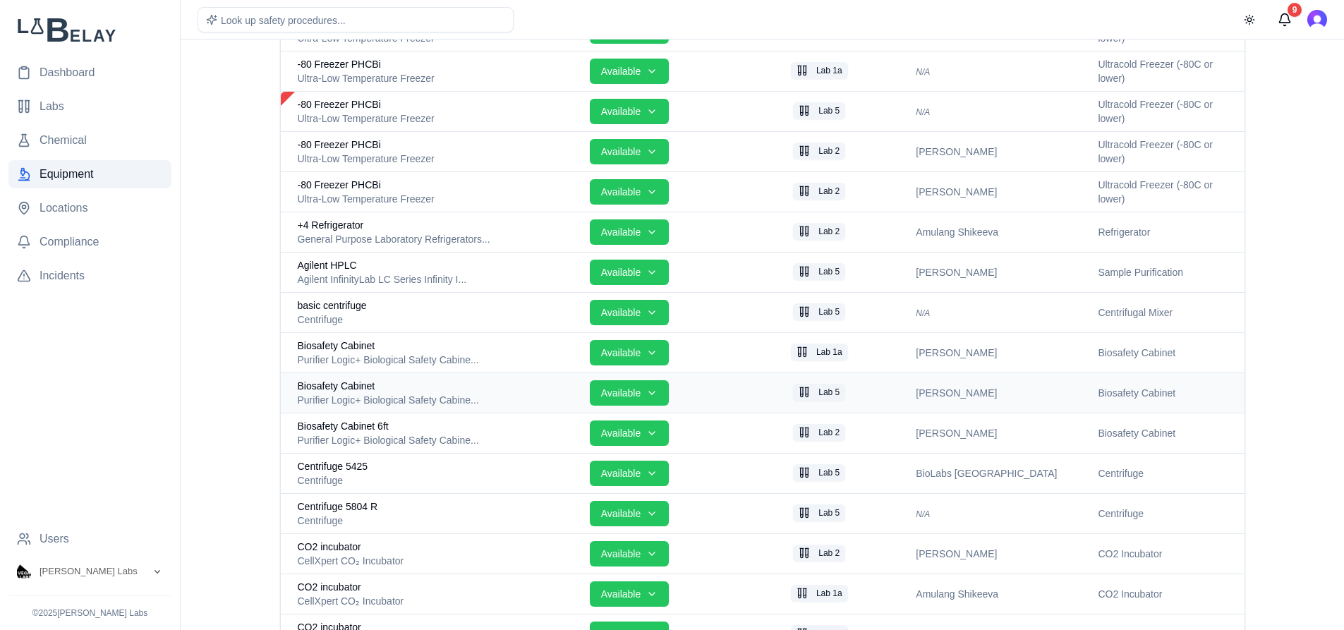
click at [346, 401] on div "Purifier Logic+ Biological Safety Cabine..." at bounding box center [438, 400] width 281 height 14
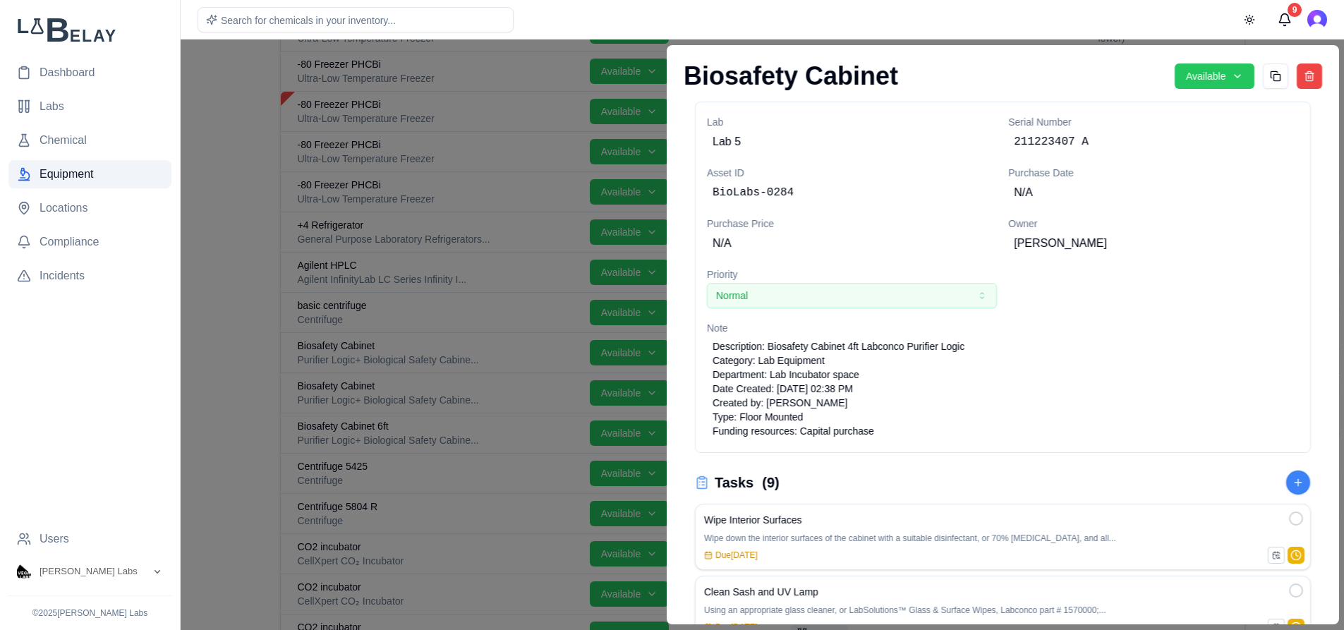
click at [249, 175] on div at bounding box center [672, 335] width 1344 height 590
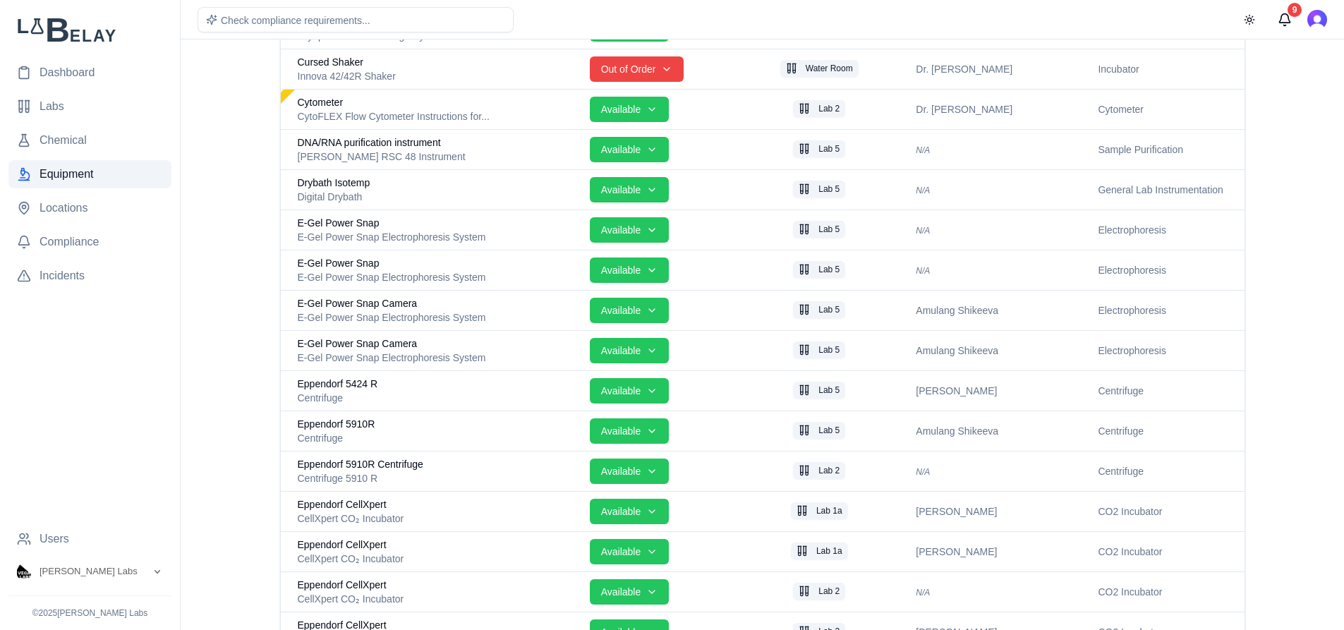
scroll to position [1481, 0]
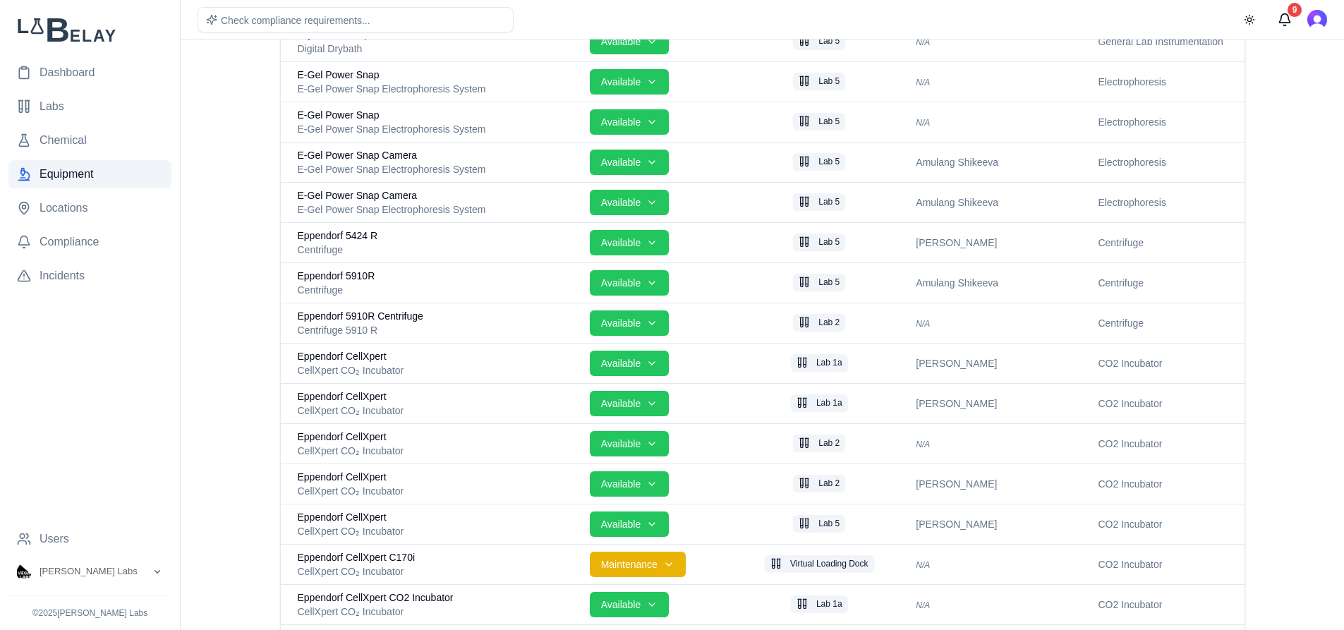
click at [442, 279] on div "Eppendorf 5910R" at bounding box center [438, 276] width 281 height 14
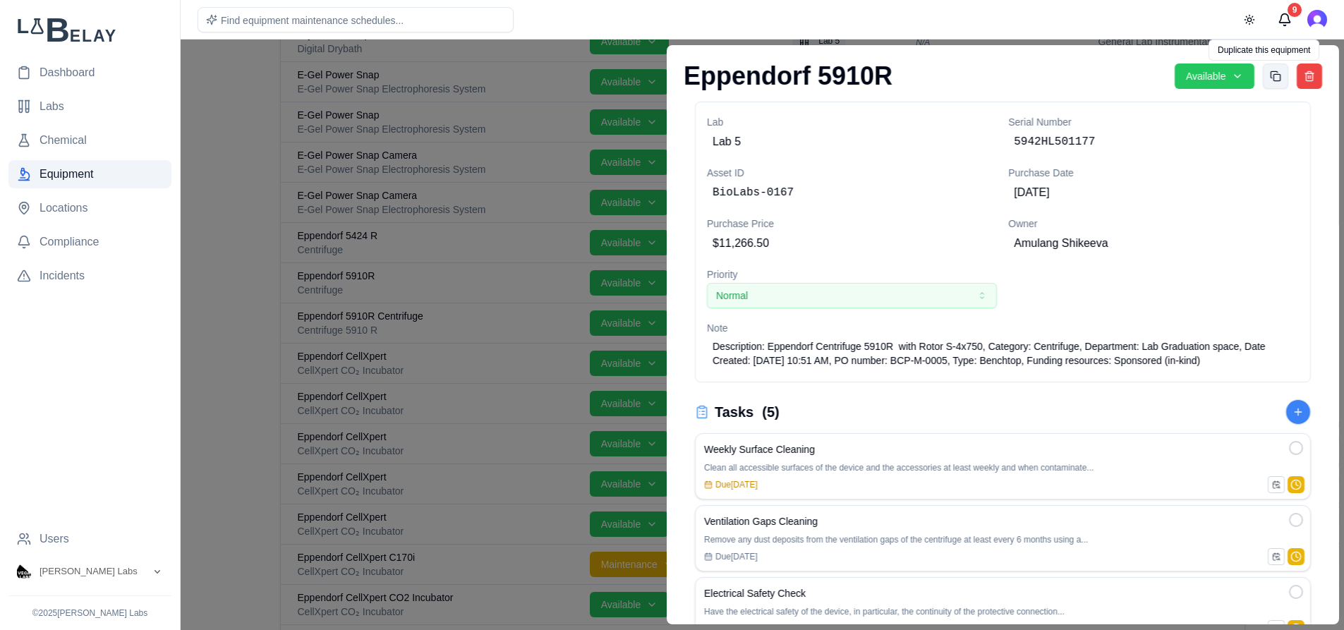
click at [1267, 80] on button "Duplicate equipment" at bounding box center [1274, 75] width 25 height 25
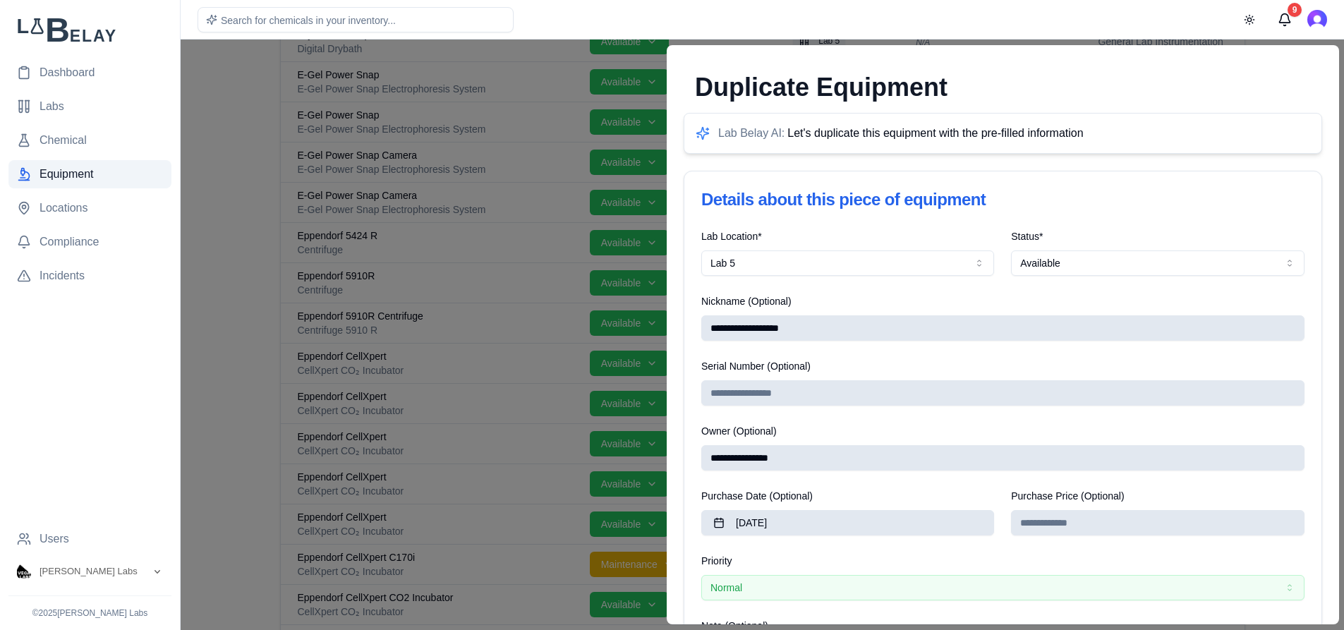
click at [806, 401] on input "Serial Number (Optional)" at bounding box center [1002, 392] width 603 height 25
type input "***"
click at [806, 450] on input "**********" at bounding box center [1002, 457] width 603 height 25
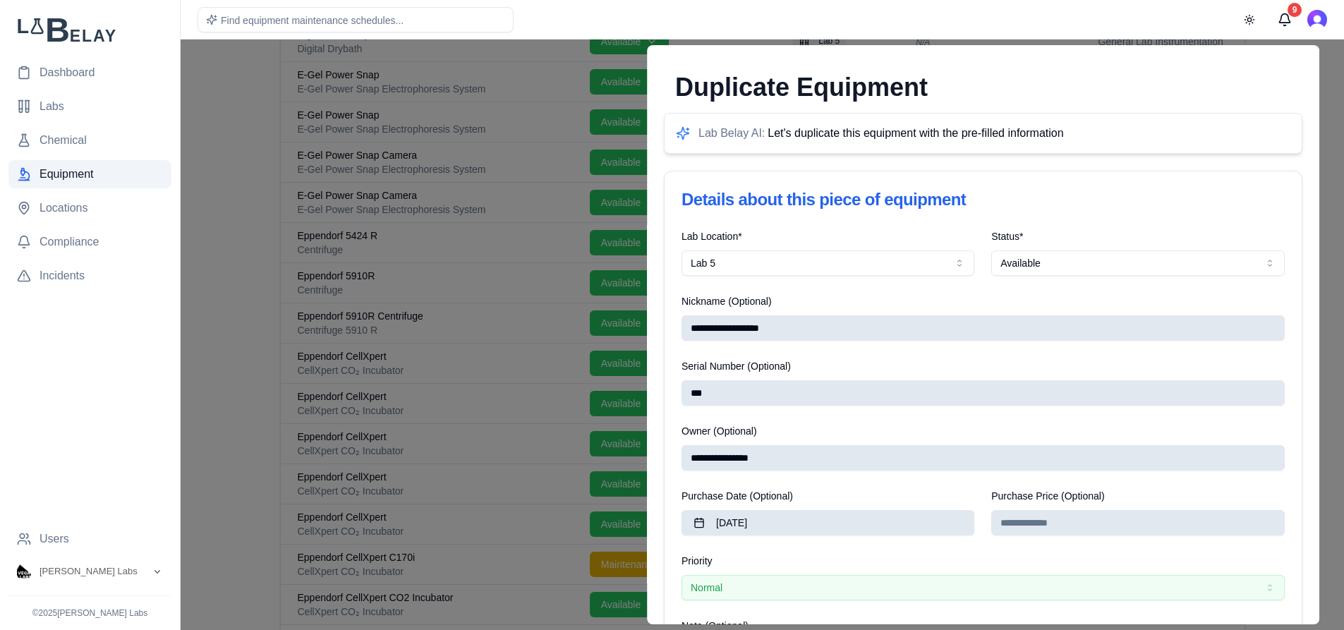
drag, startPoint x: 822, startPoint y: 454, endPoint x: 650, endPoint y: 441, distance: 172.6
click at [681, 445] on input "**********" at bounding box center [982, 457] width 603 height 25
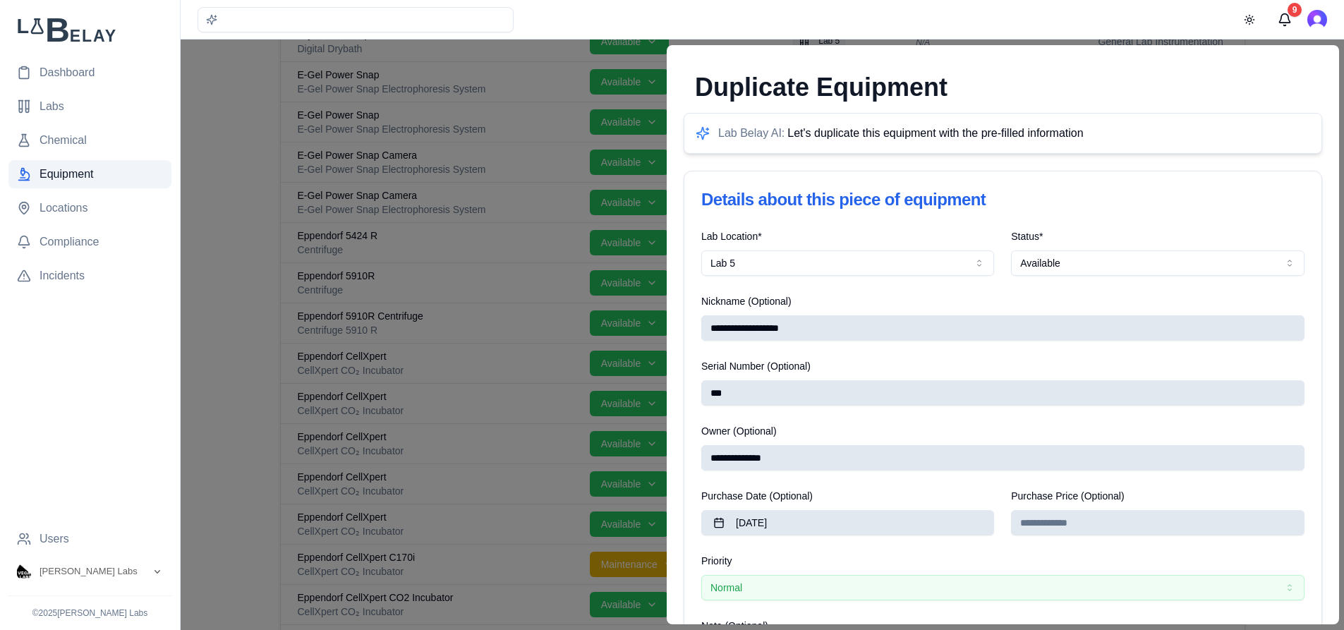
type input "**********"
click at [960, 268] on button "Lab 5" at bounding box center [847, 262] width 293 height 25
click at [887, 262] on button "Lab 5" at bounding box center [847, 262] width 293 height 25
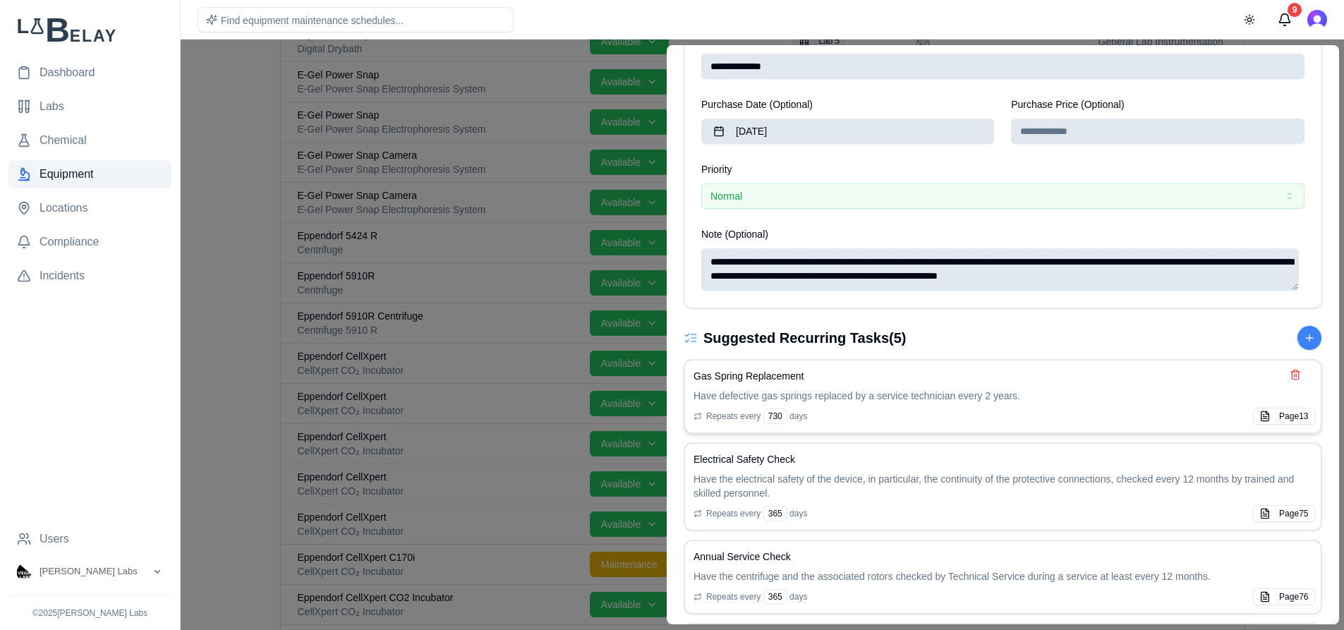
scroll to position [796, 0]
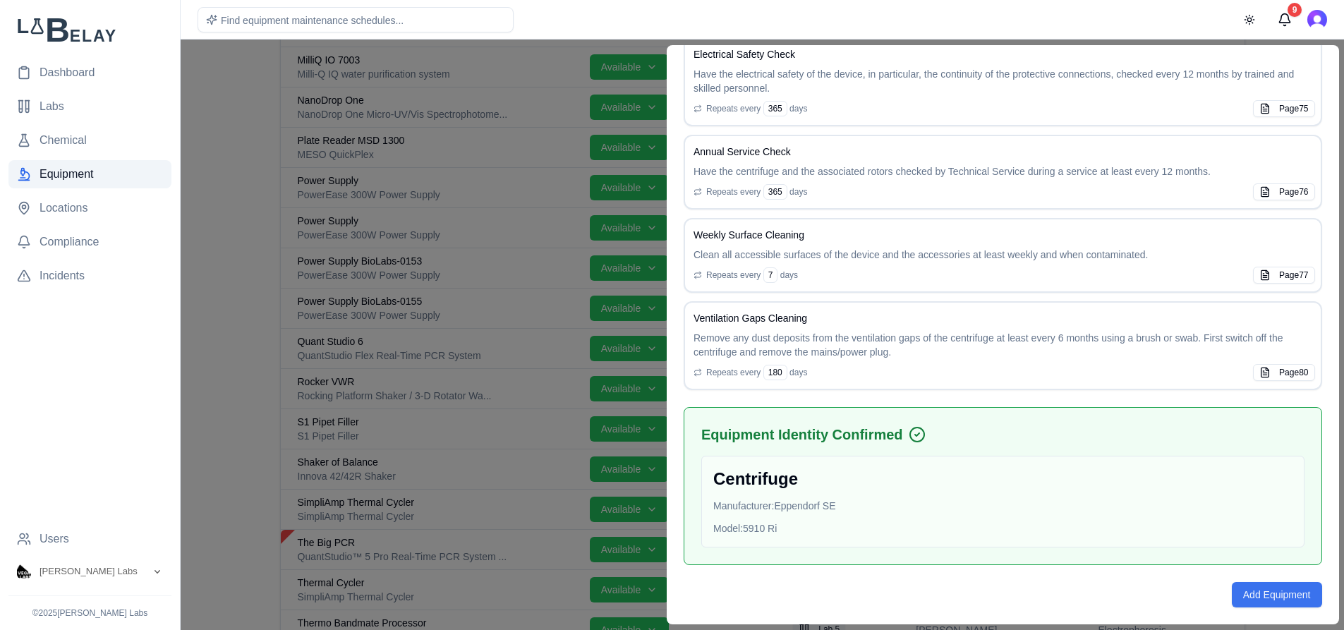
click at [1288, 598] on button "Add Equipment" at bounding box center [1276, 594] width 90 height 25
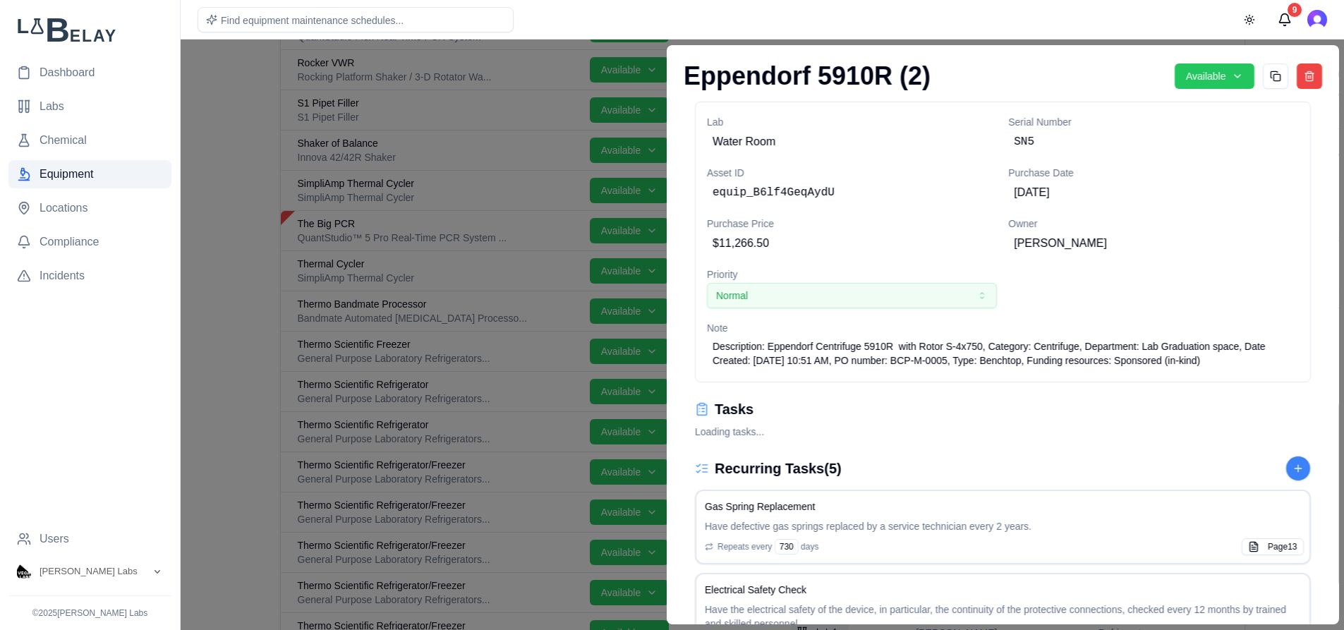
scroll to position [3733, 0]
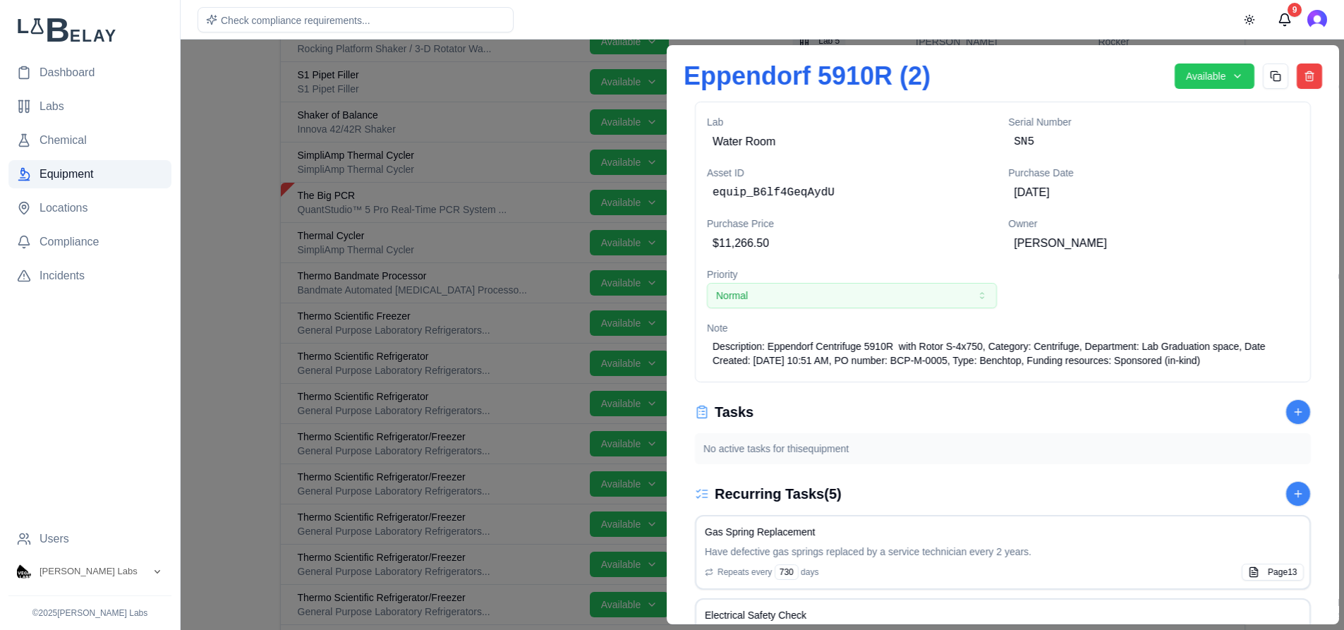
click at [921, 79] on h1 "Eppendorf 5910R (2)" at bounding box center [923, 76] width 480 height 28
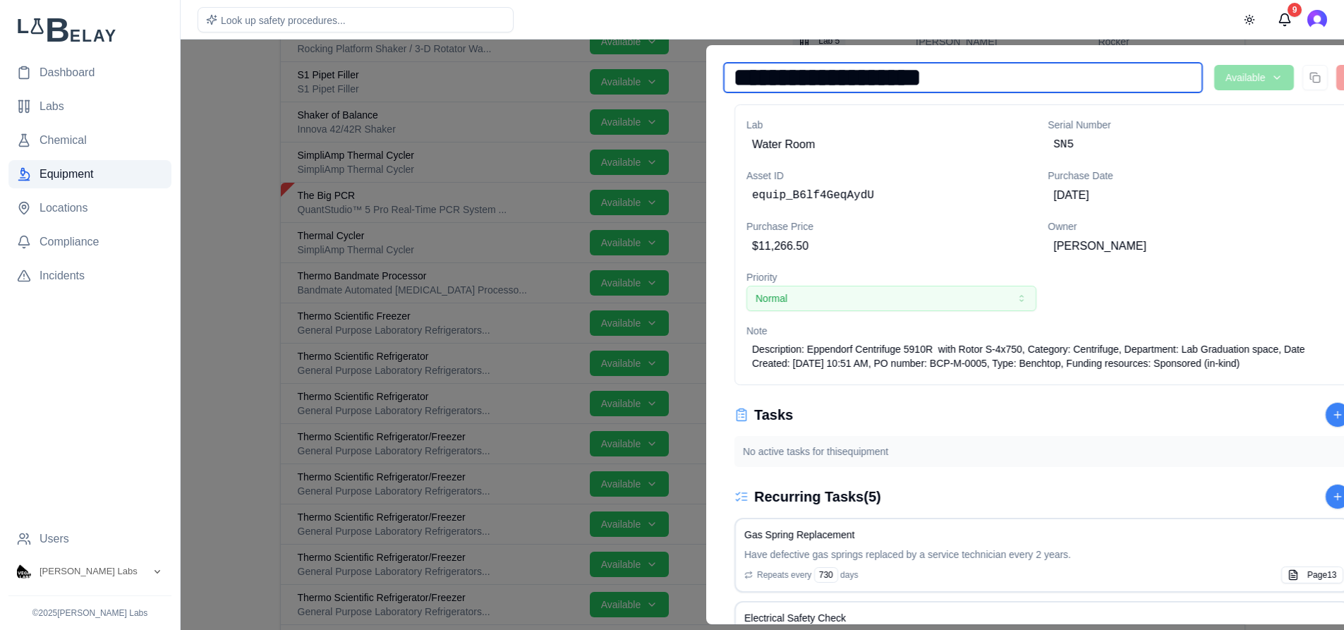
drag, startPoint x: 905, startPoint y: 80, endPoint x: 943, endPoint y: 81, distance: 38.1
click at [944, 81] on input "**********" at bounding box center [963, 77] width 480 height 31
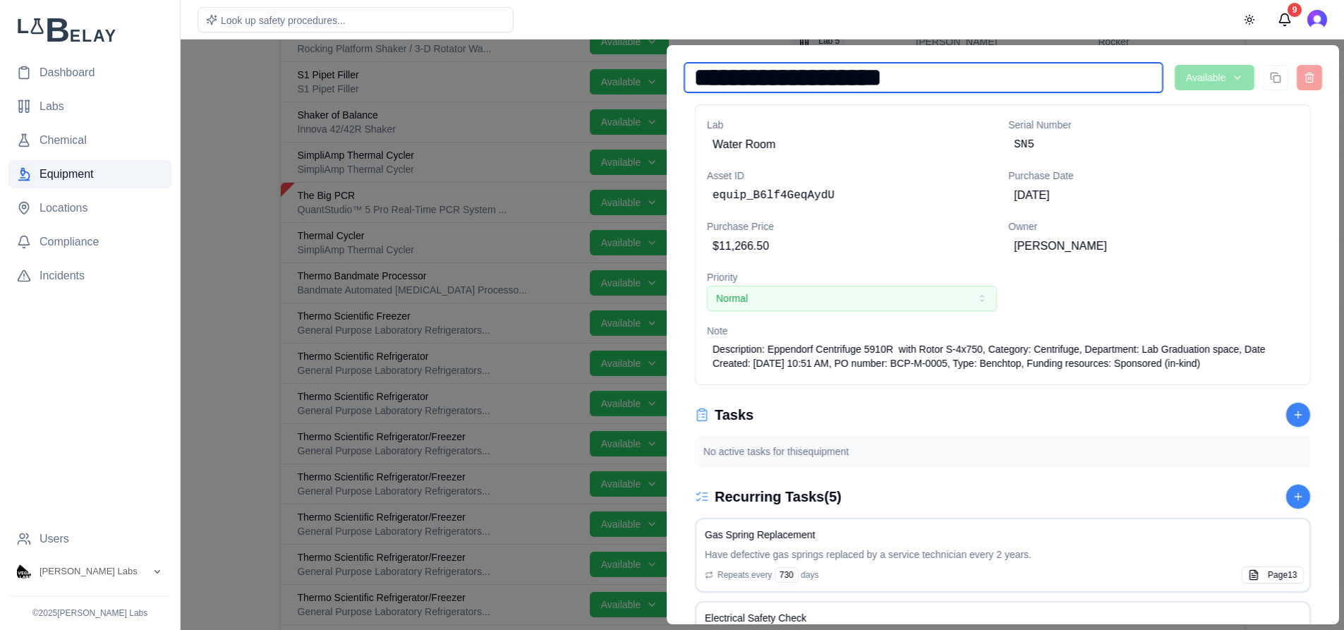
click at [946, 76] on input "**********" at bounding box center [923, 77] width 480 height 31
click at [250, 144] on div at bounding box center [672, 335] width 1344 height 590
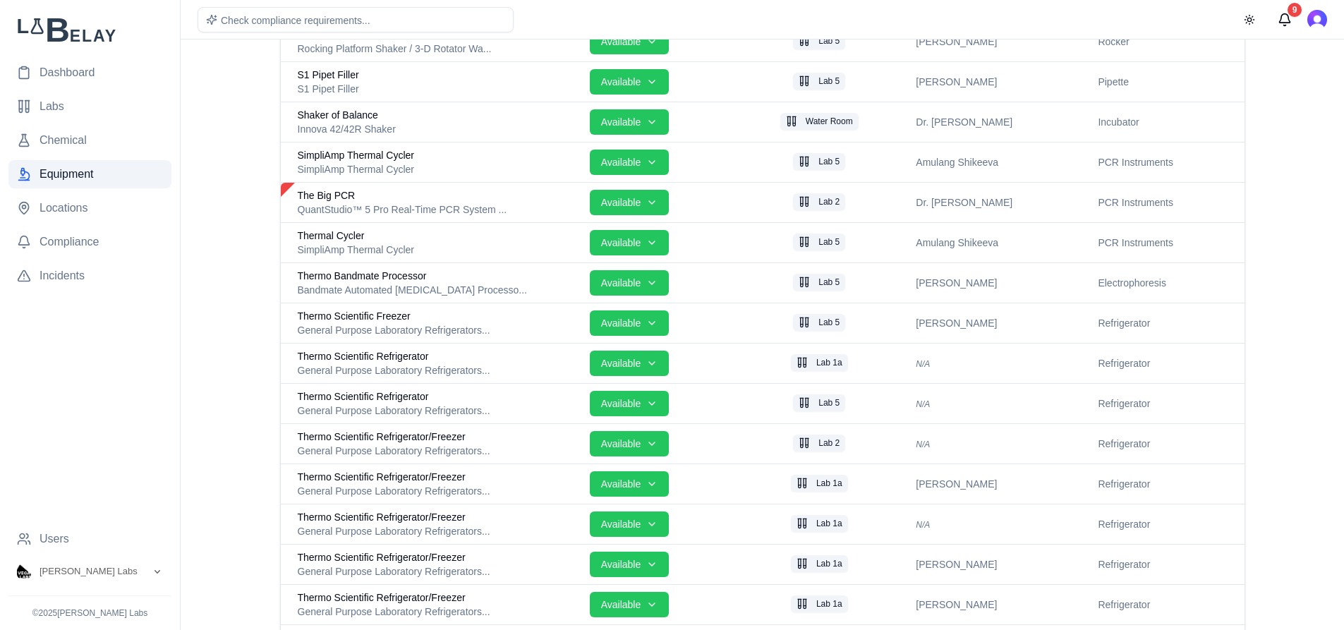
click at [87, 68] on span "Dashboard" at bounding box center [67, 72] width 55 height 17
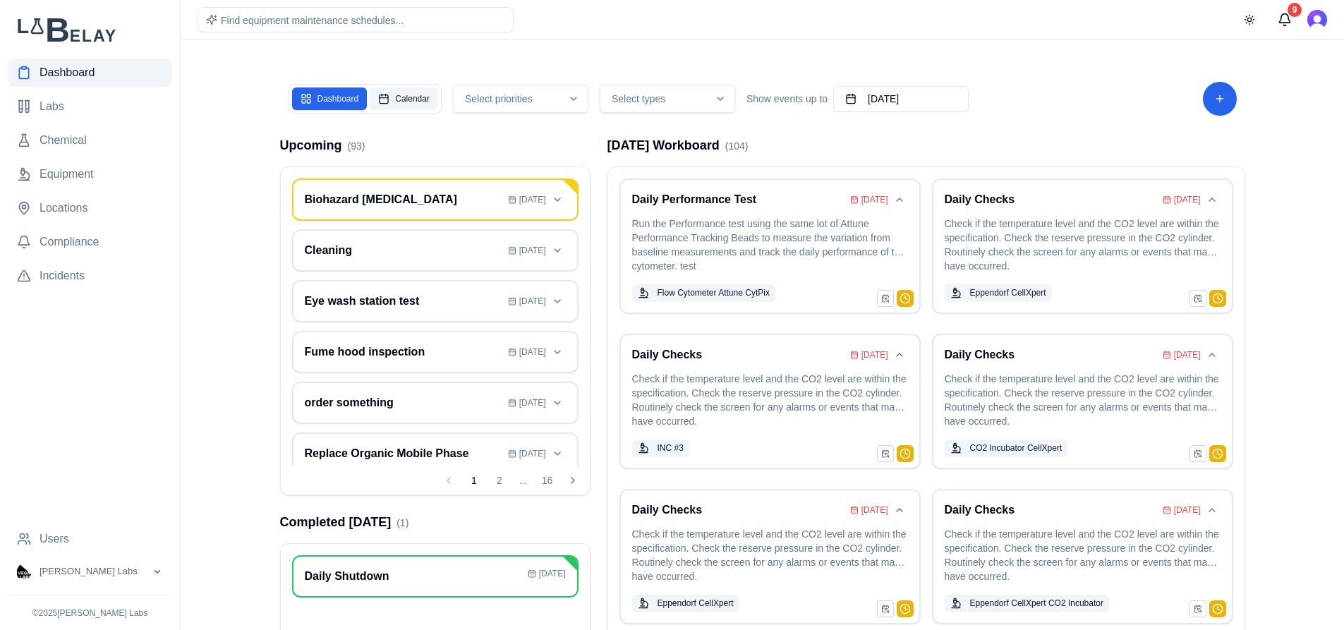
click at [409, 104] on button "Calendar" at bounding box center [404, 98] width 68 height 23
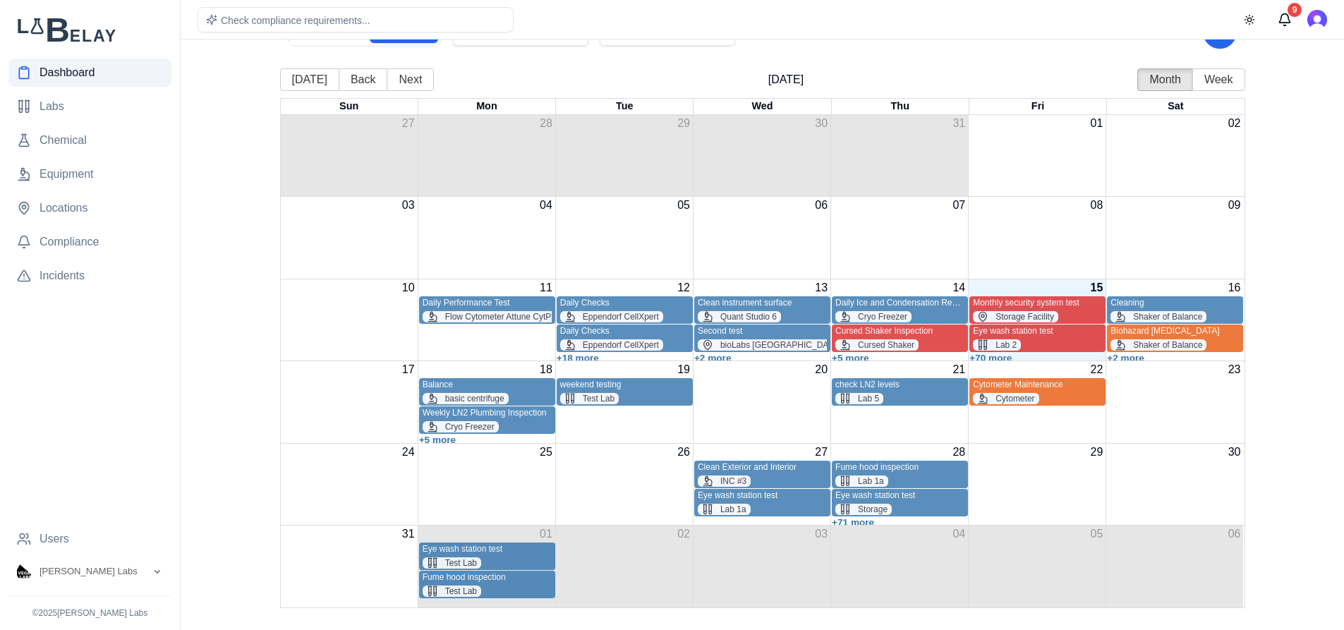
scroll to position [73, 0]
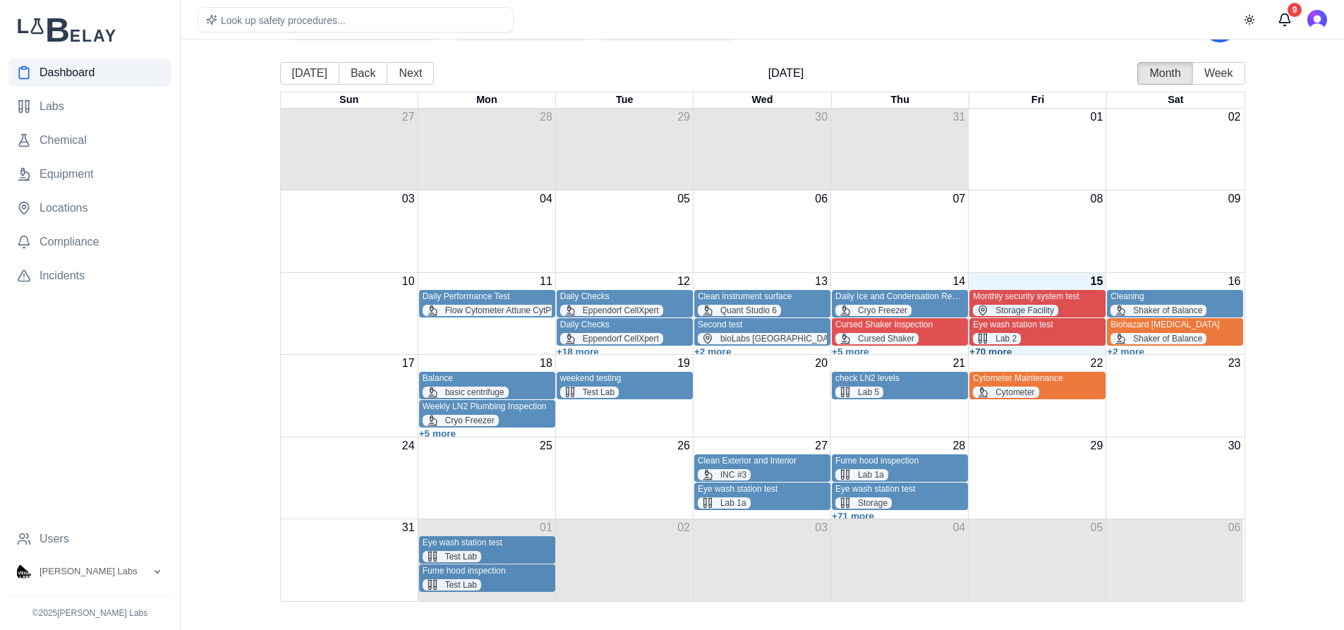
click at [997, 351] on button "+70 more" at bounding box center [990, 351] width 42 height 11
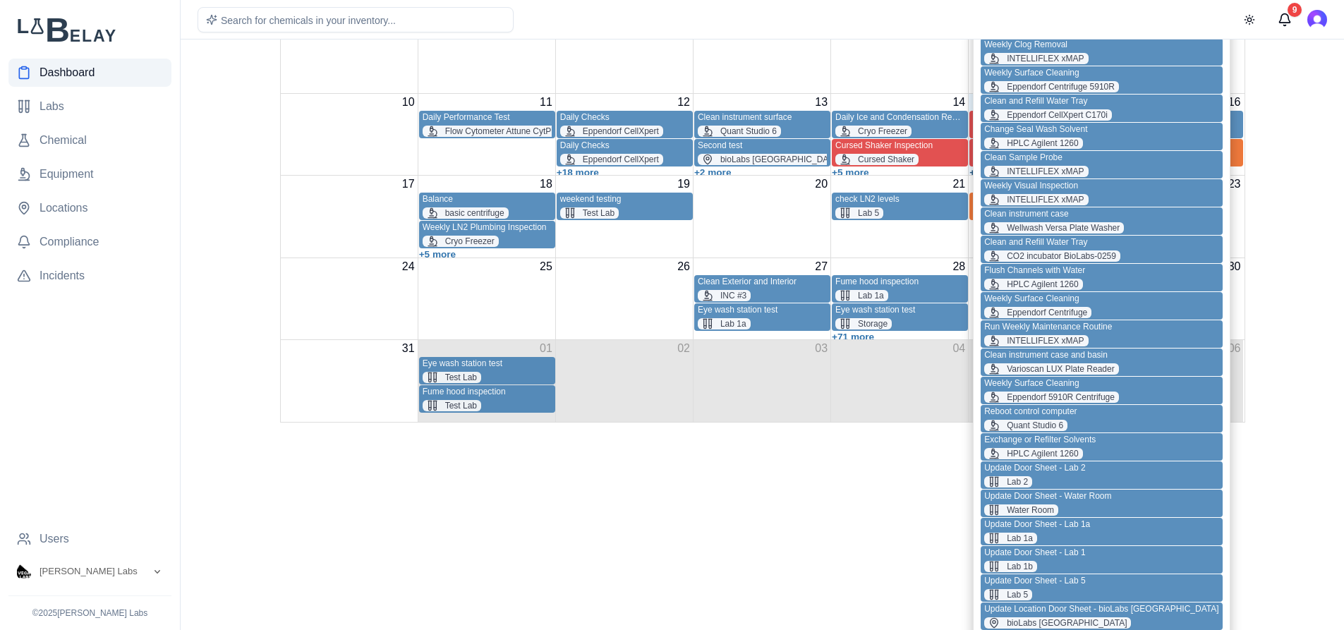
scroll to position [260, 0]
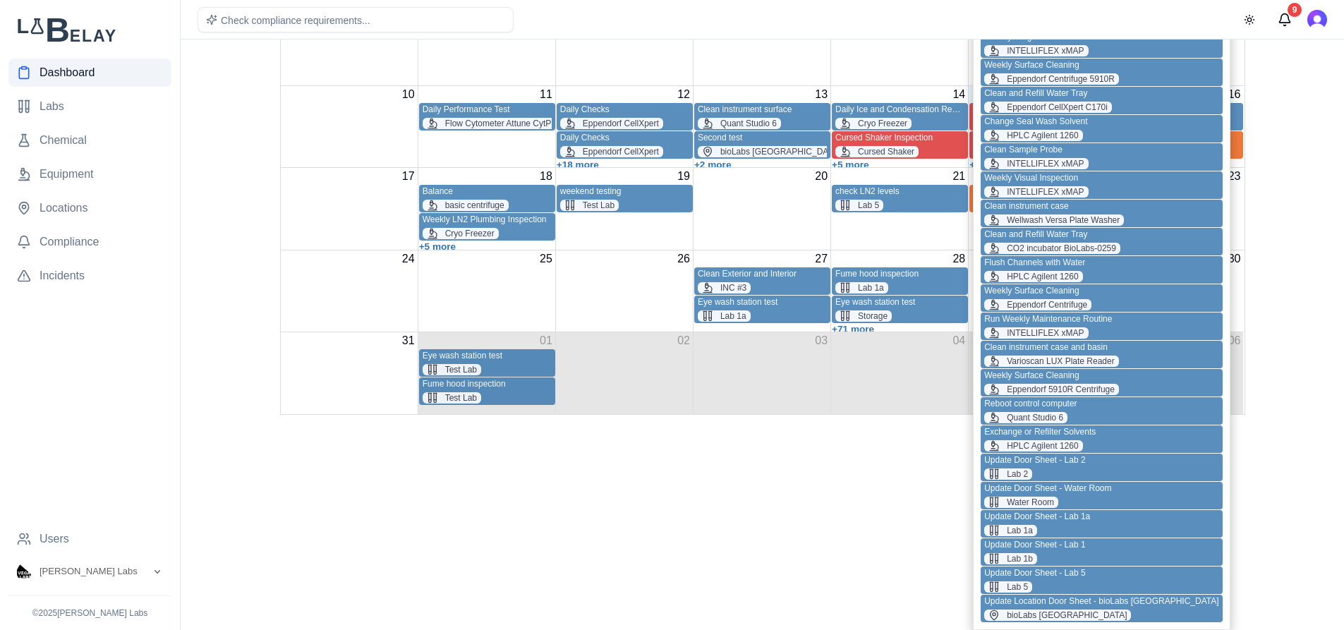
click at [1100, 409] on div "Reboot control computer Quant Studio 6" at bounding box center [1101, 411] width 234 height 25
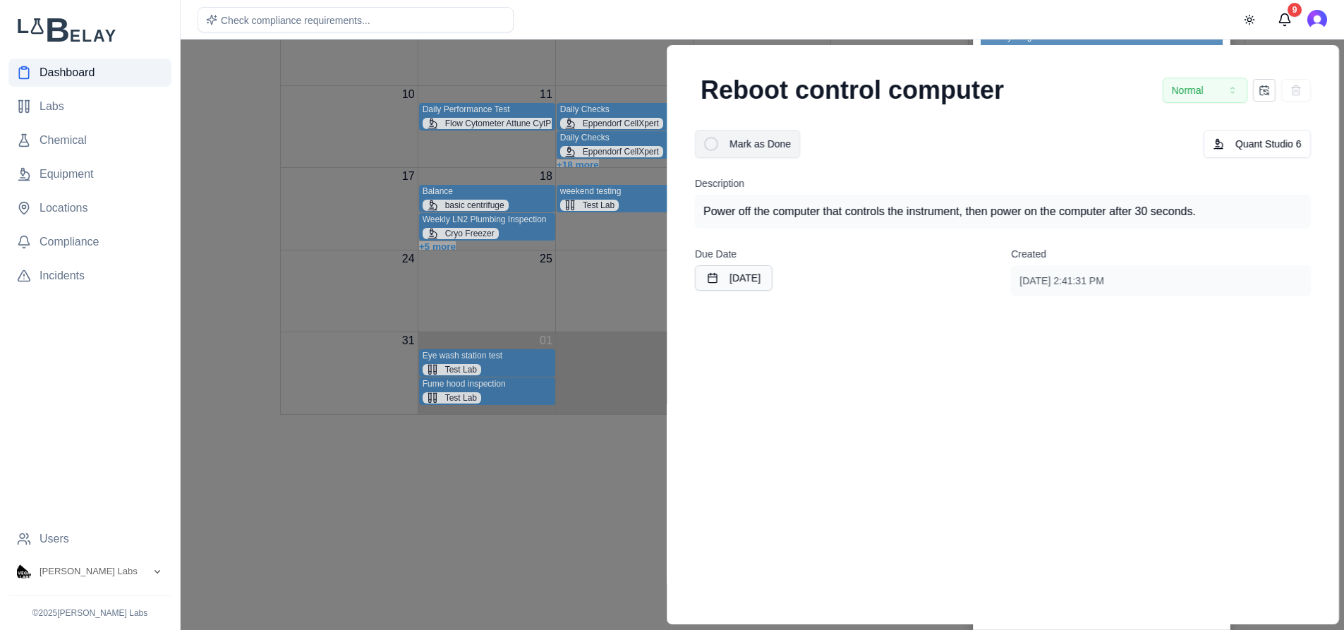
click at [710, 147] on div at bounding box center [711, 144] width 14 height 14
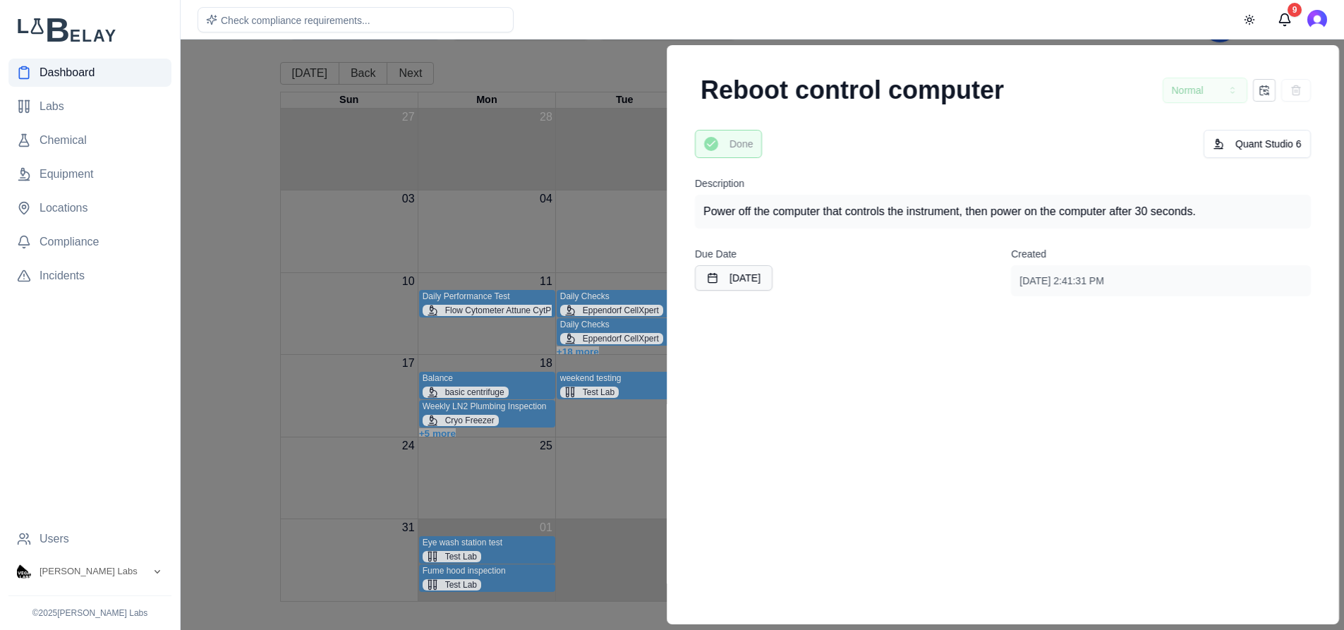
scroll to position [73, 0]
click at [253, 162] on div at bounding box center [672, 335] width 1344 height 590
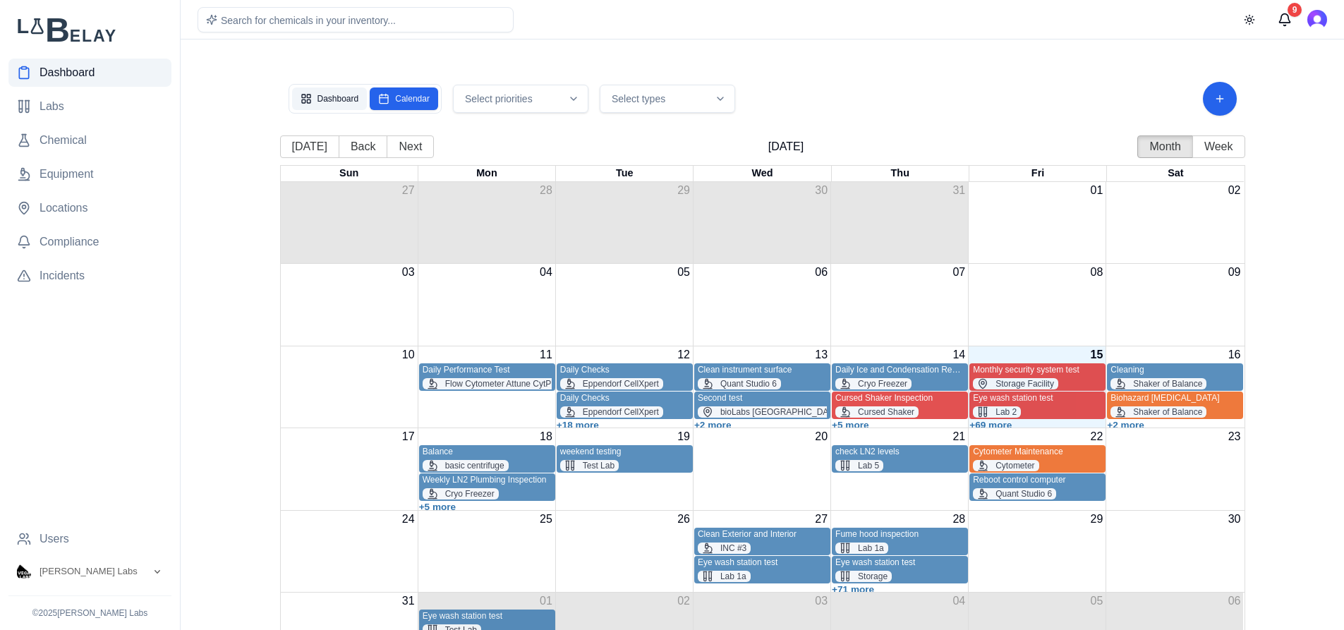
click at [356, 97] on button "Dashboard" at bounding box center [329, 98] width 75 height 23
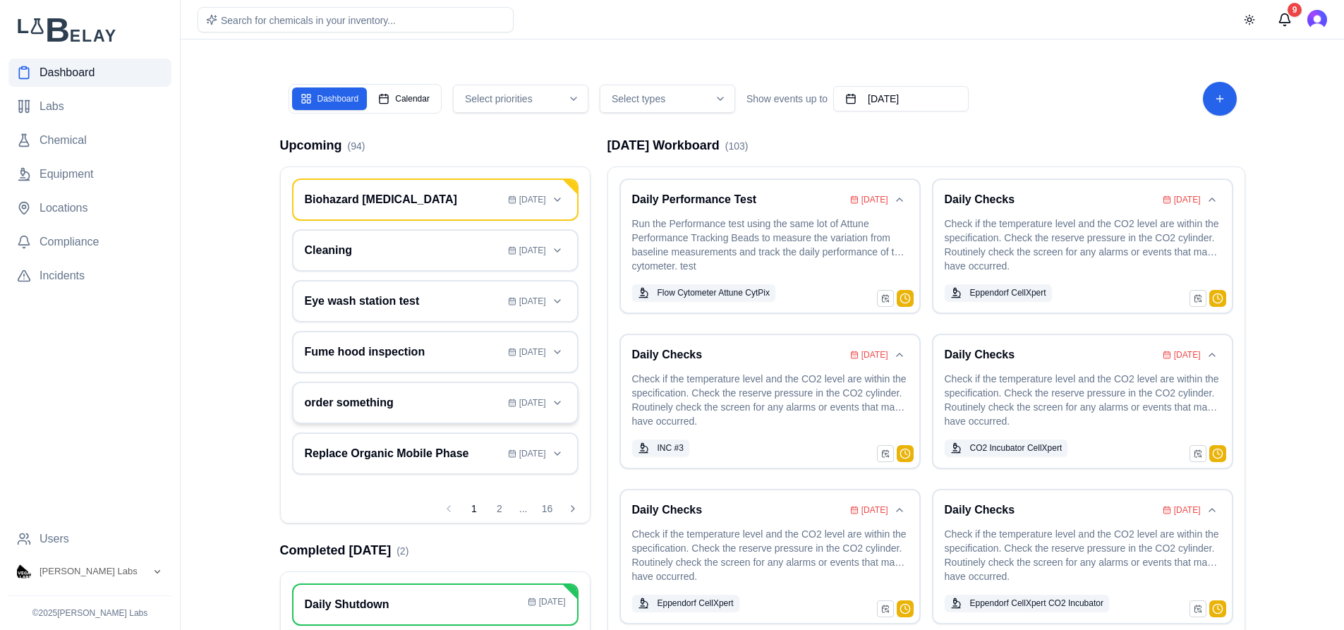
scroll to position [95, 0]
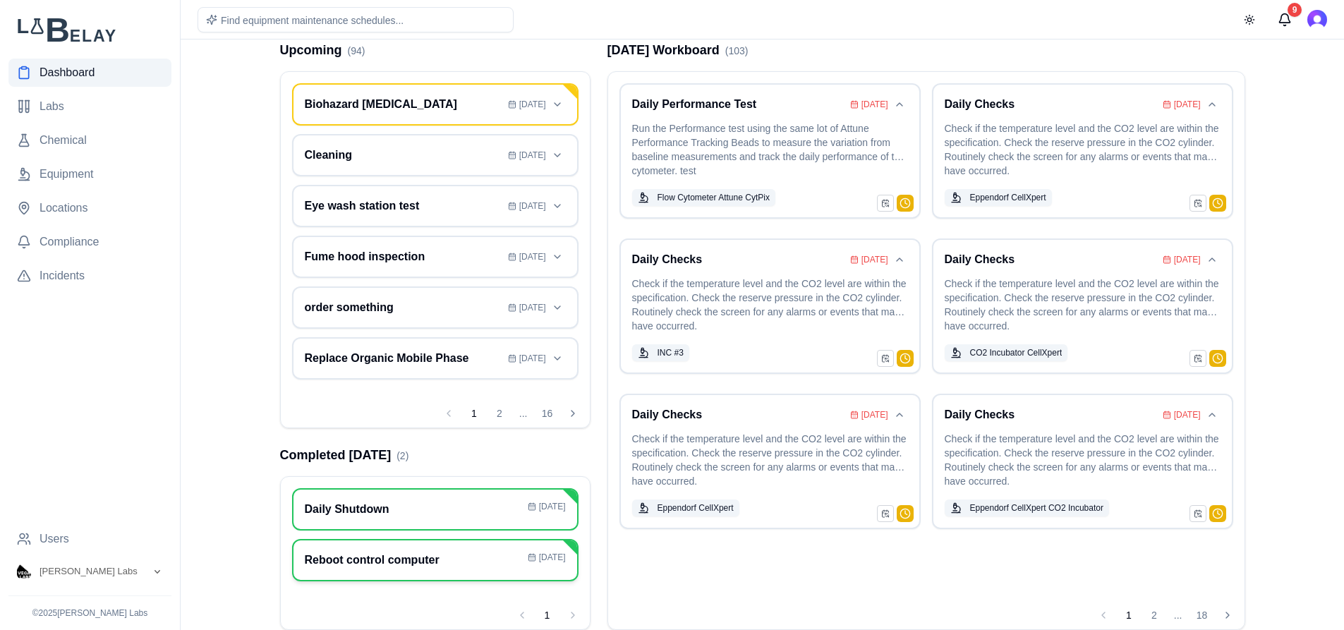
click at [463, 552] on h3 "Reboot control computer" at bounding box center [413, 560] width 217 height 17
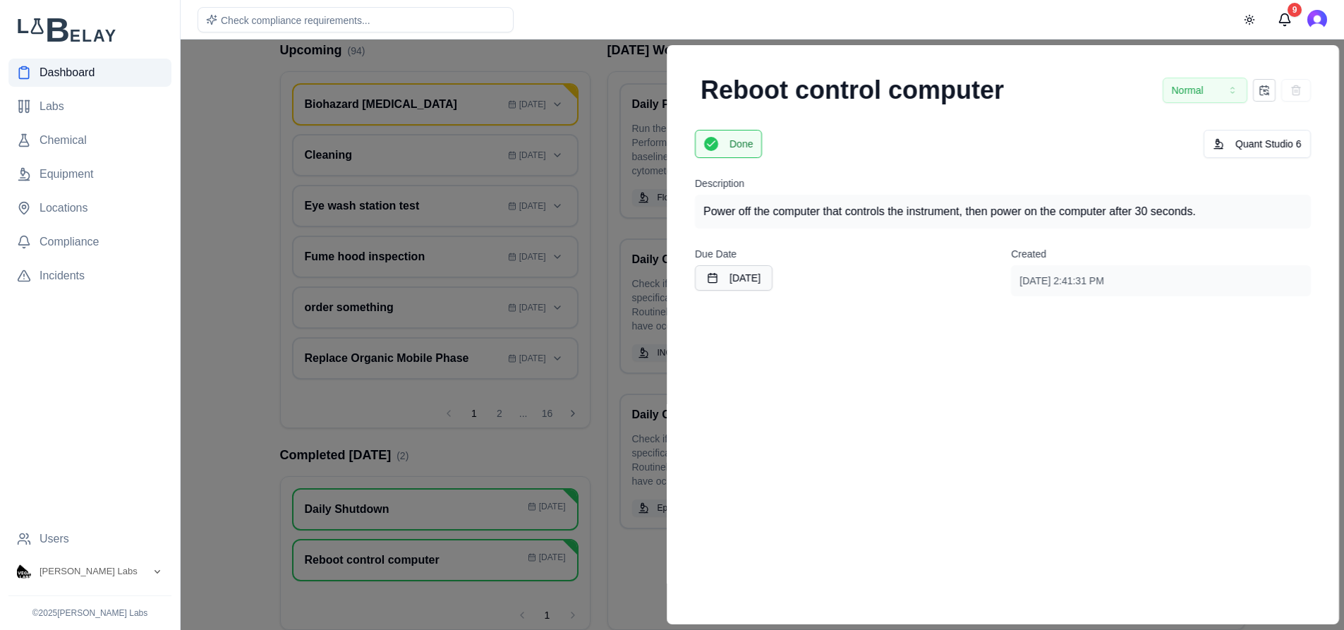
click at [213, 338] on div at bounding box center [672, 335] width 1344 height 590
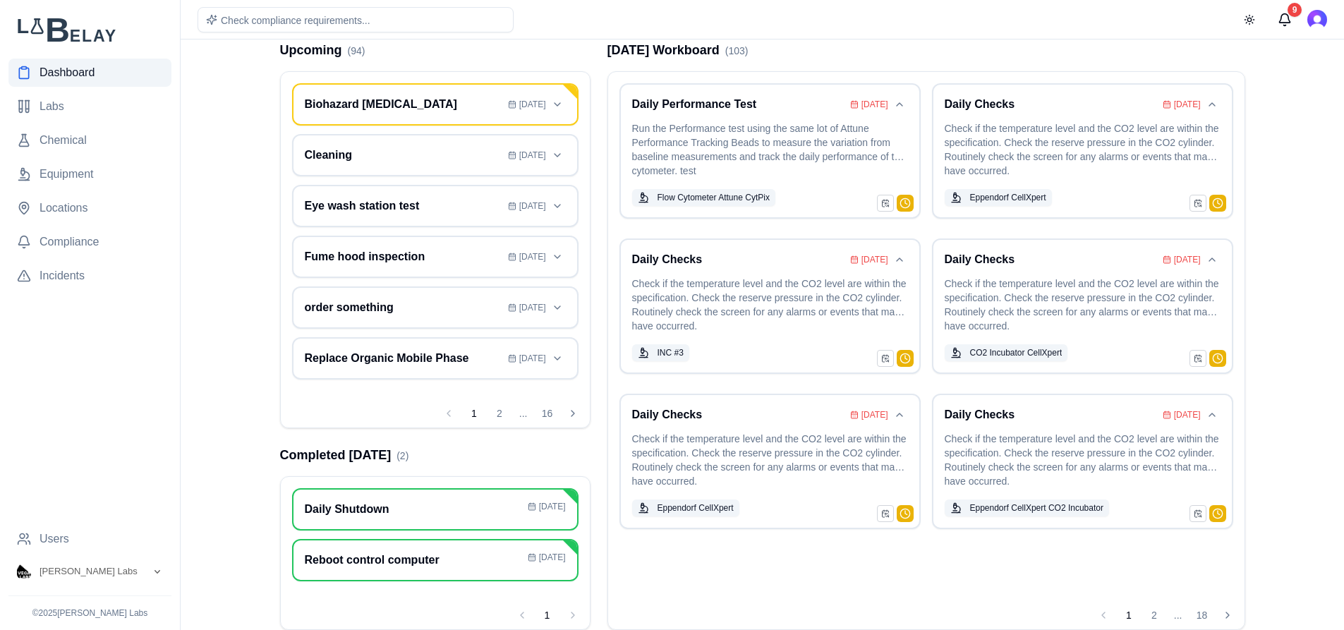
click at [228, 200] on main "Dashboard Calendar Select priorities Select types Show events up to September 1…" at bounding box center [762, 256] width 1163 height 703
click at [77, 181] on span "Equipment" at bounding box center [67, 174] width 54 height 17
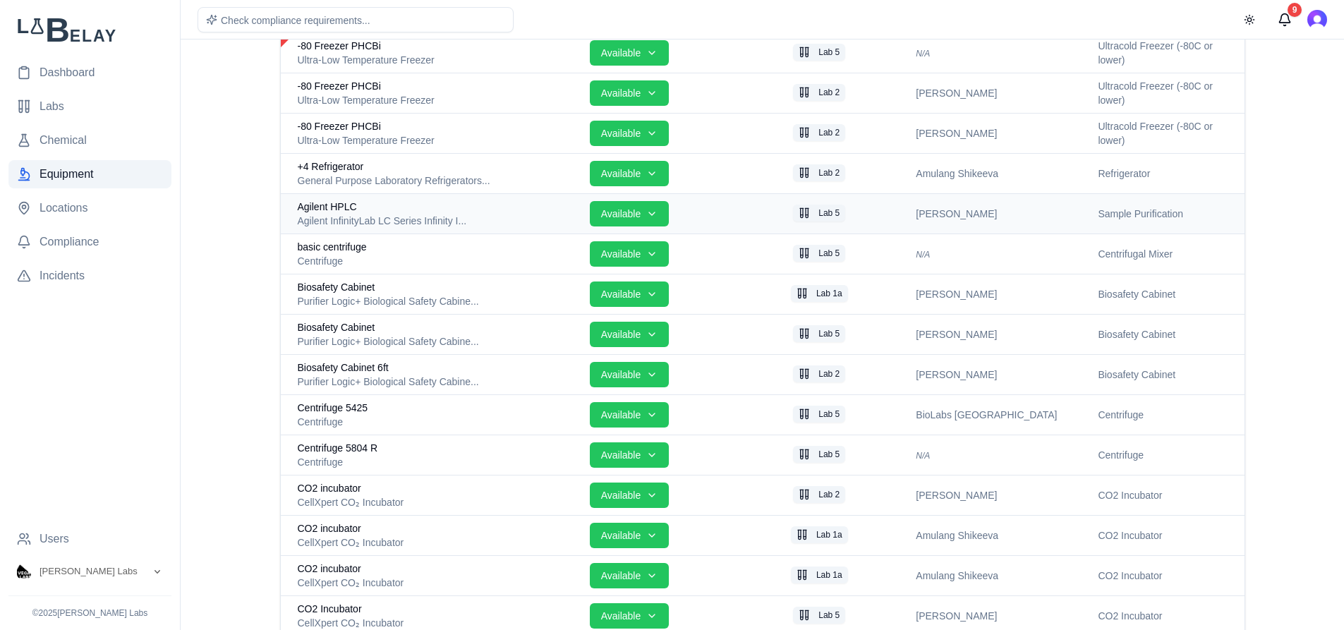
scroll to position [349, 0]
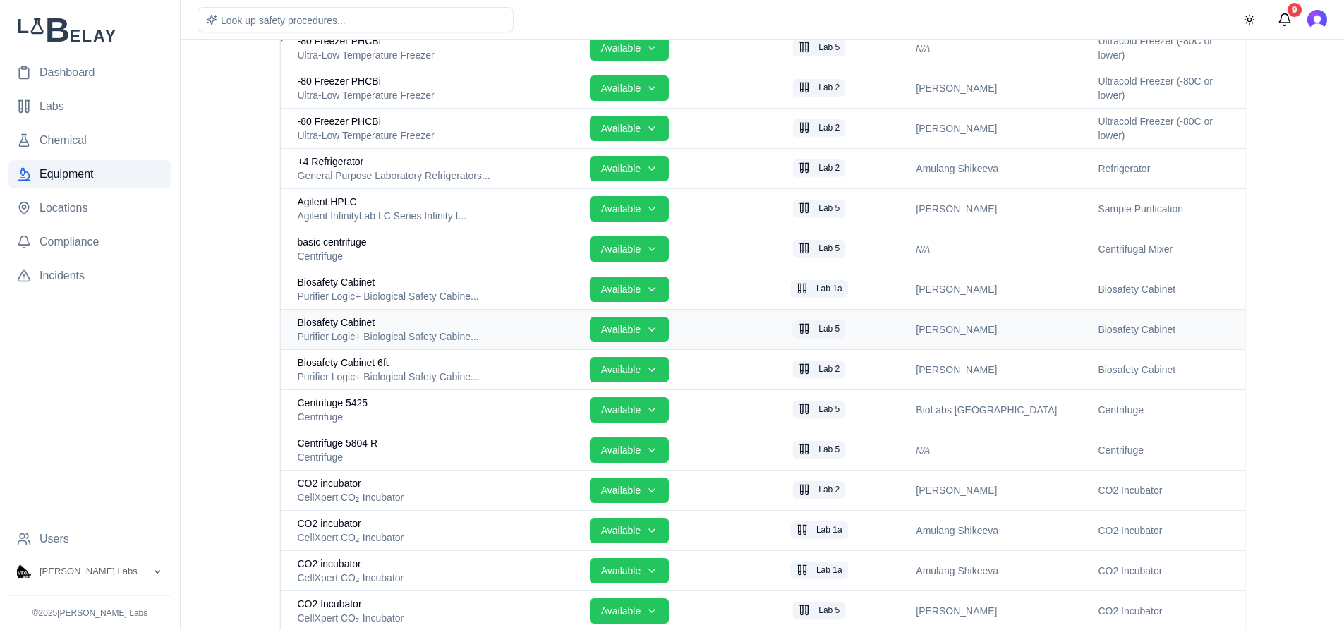
drag, startPoint x: 449, startPoint y: 328, endPoint x: 456, endPoint y: 325, distance: 7.6
click at [454, 327] on div "Biosafety Cabinet" at bounding box center [438, 322] width 281 height 14
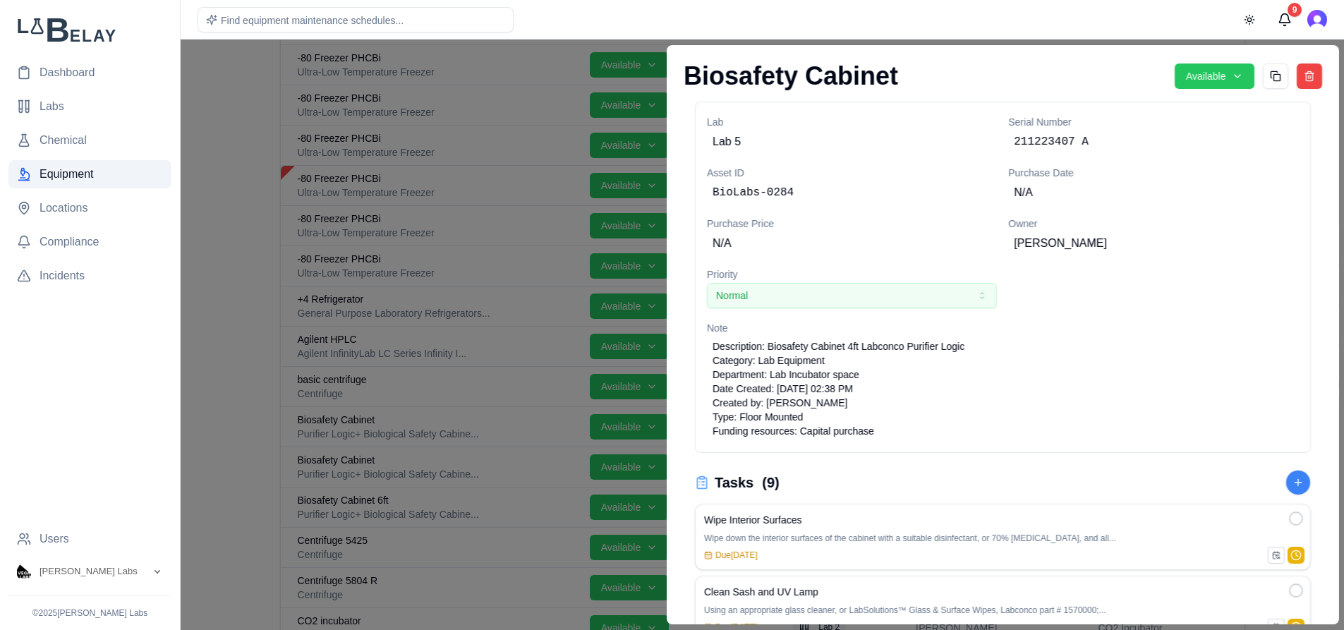
click at [230, 270] on div at bounding box center [672, 335] width 1344 height 590
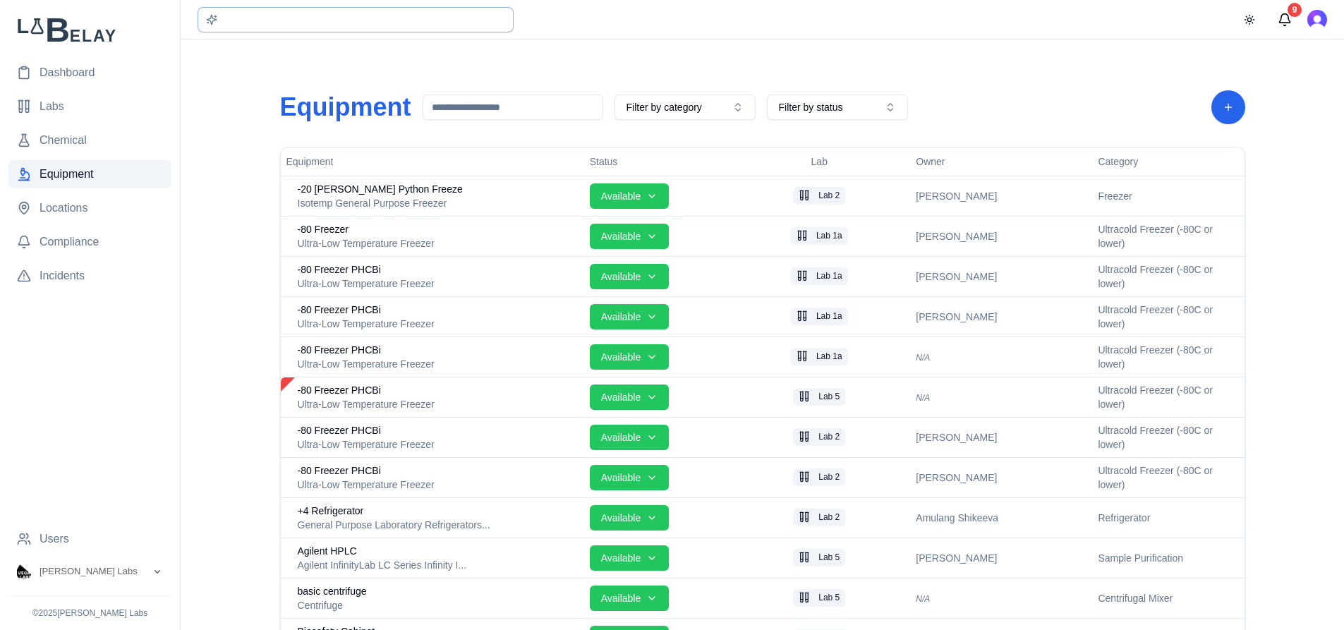
click at [403, 16] on div "Find equipment maintenance schedules..." at bounding box center [356, 19] width 316 height 25
click at [403, 20] on input "text" at bounding box center [356, 19] width 316 height 25
type input "**********"
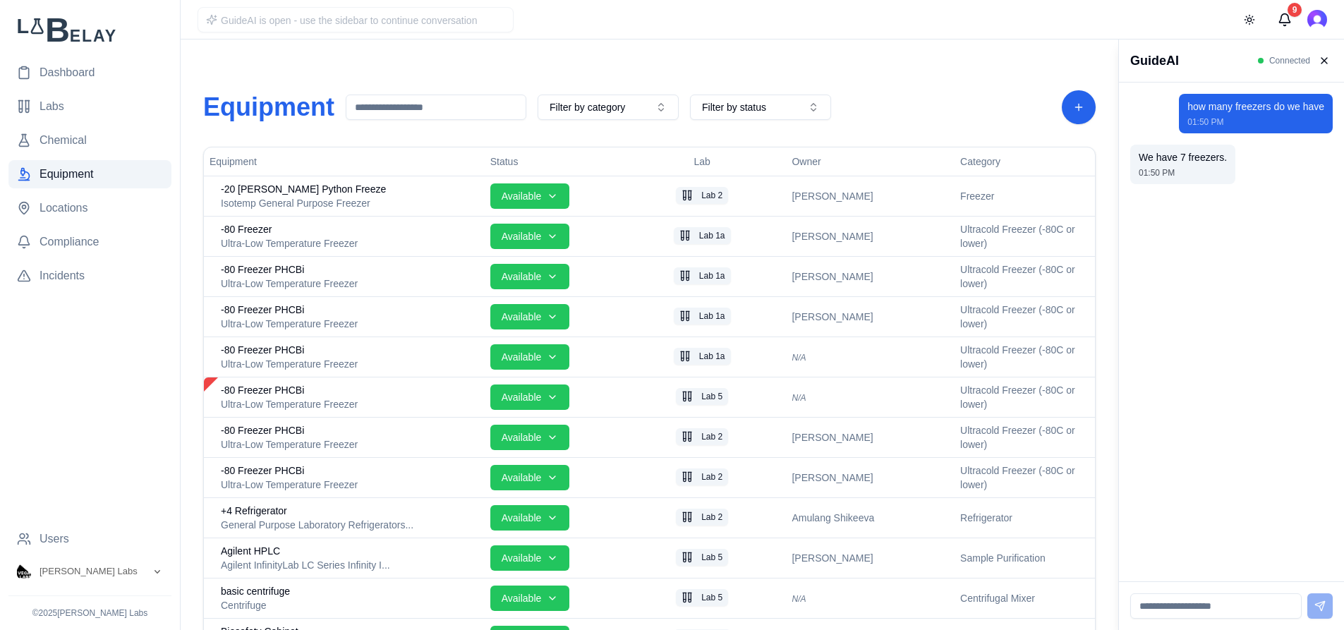
click at [1224, 609] on input at bounding box center [1215, 605] width 171 height 25
type input "*********"
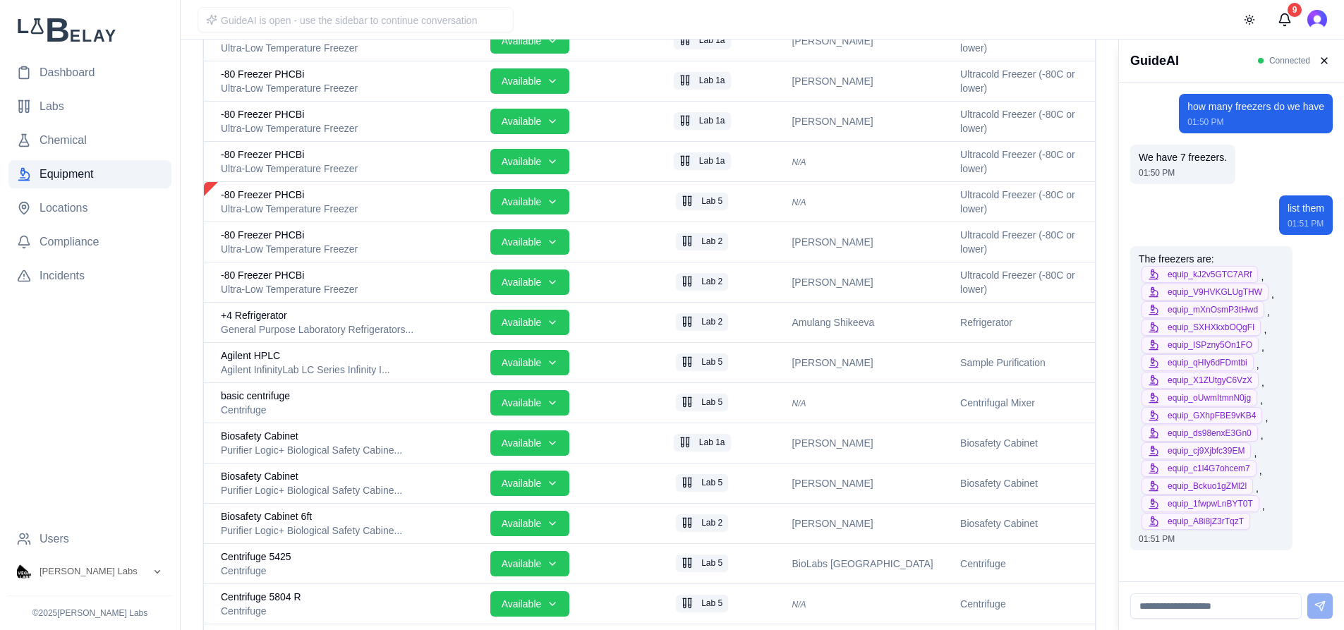
scroll to position [159, 0]
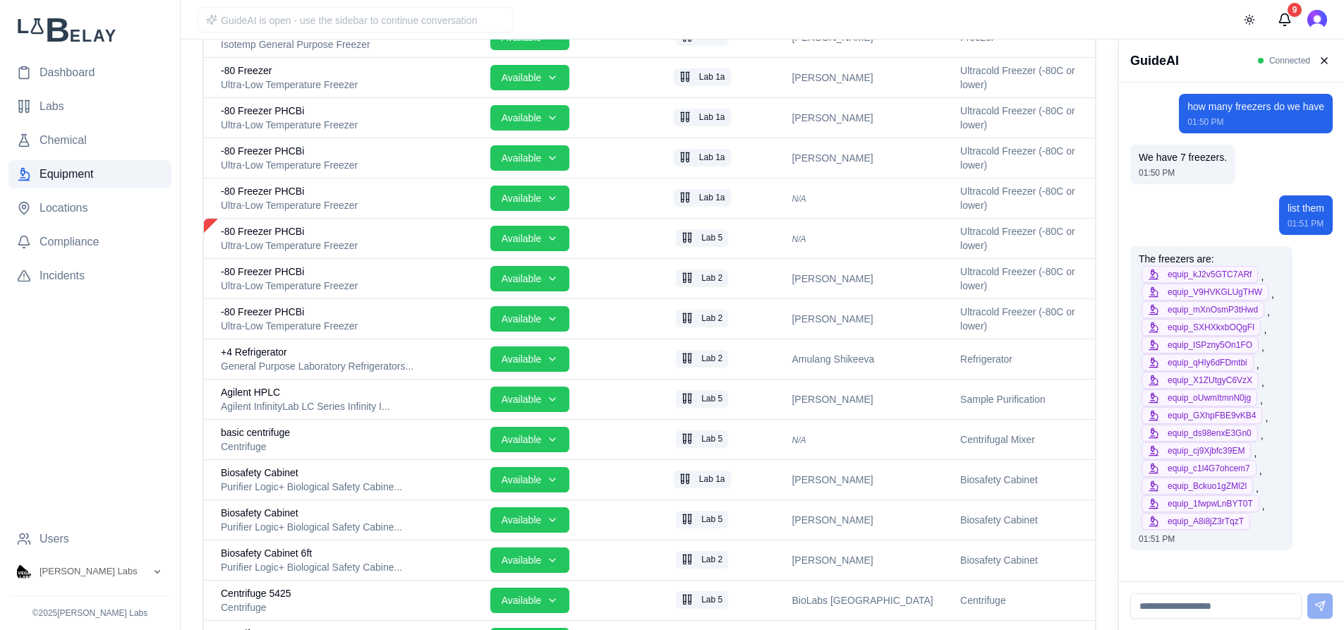
click at [1229, 600] on input at bounding box center [1215, 605] width 171 height 25
type input "**********"
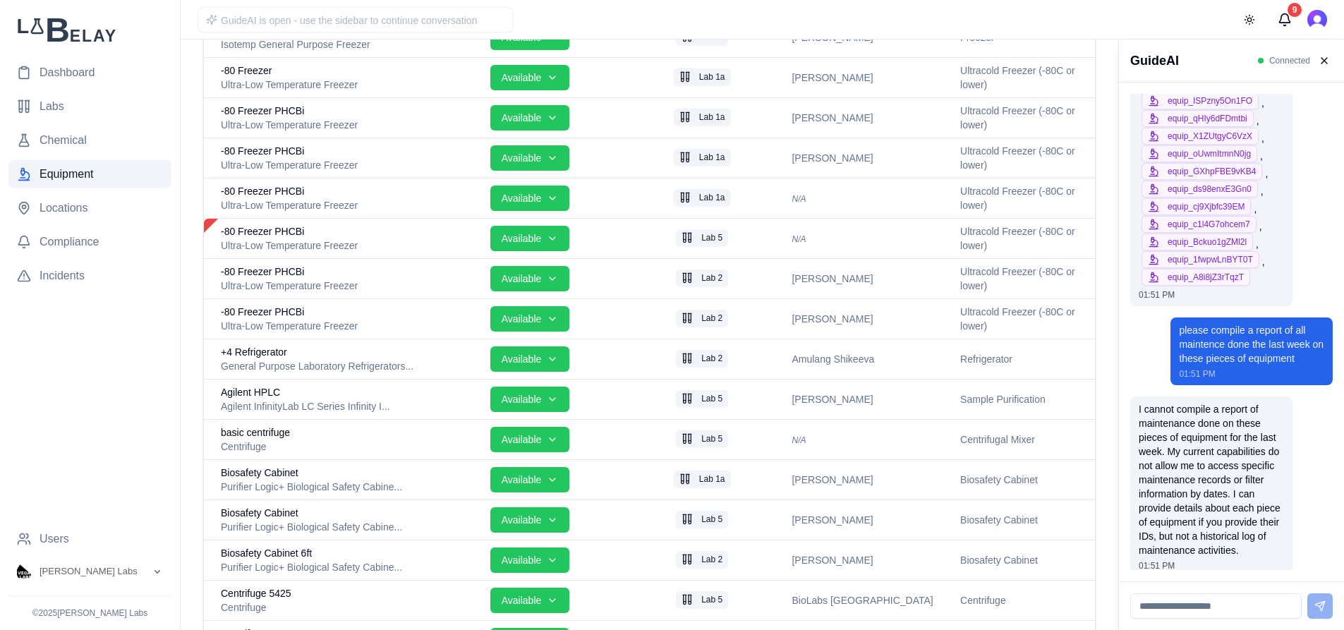
scroll to position [262, 0]
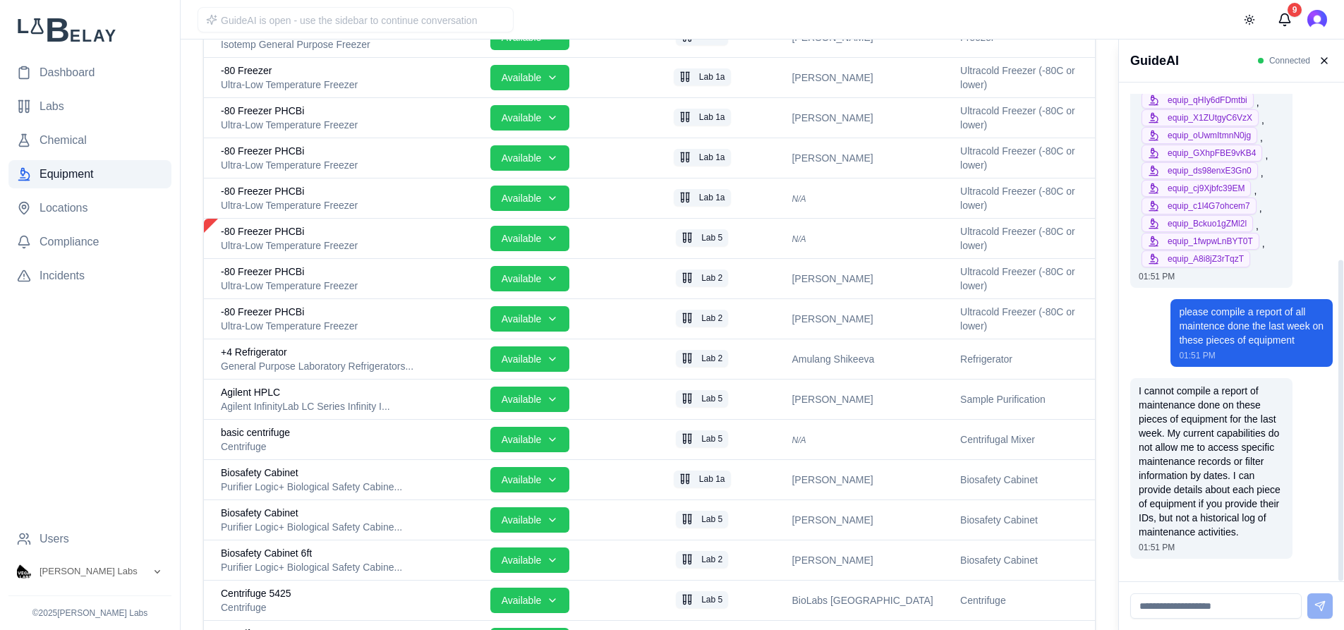
click at [1238, 600] on input at bounding box center [1215, 605] width 171 height 25
type input "**********"
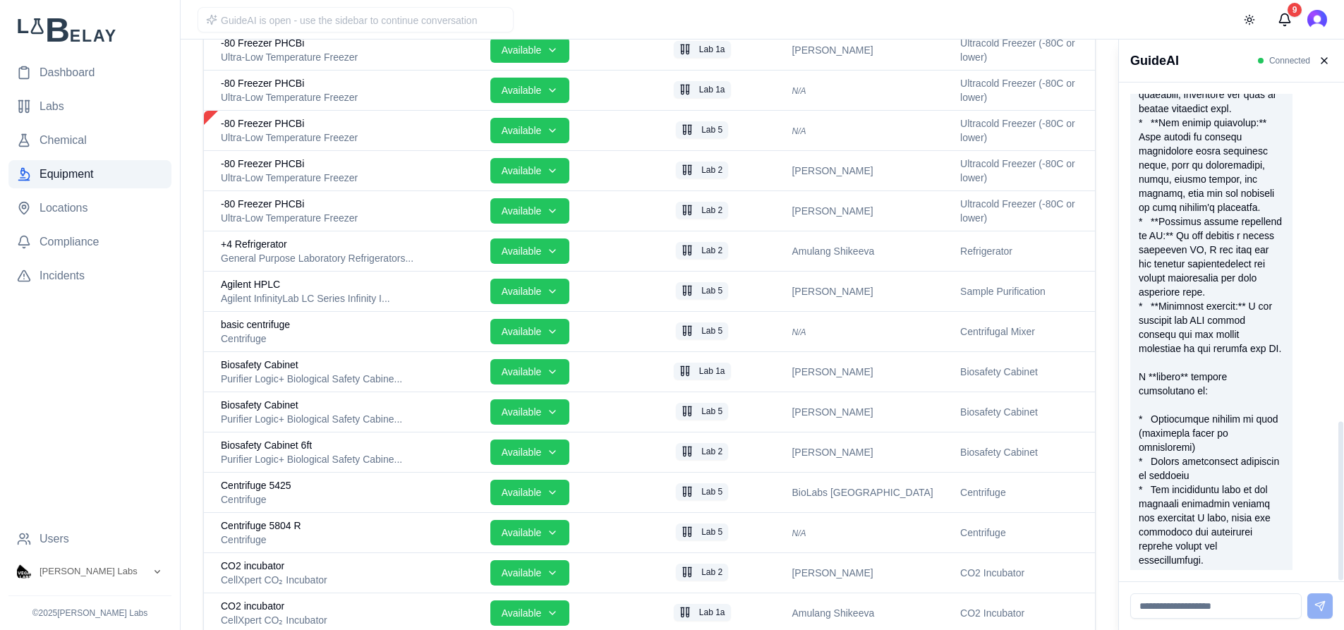
scroll to position [275, 0]
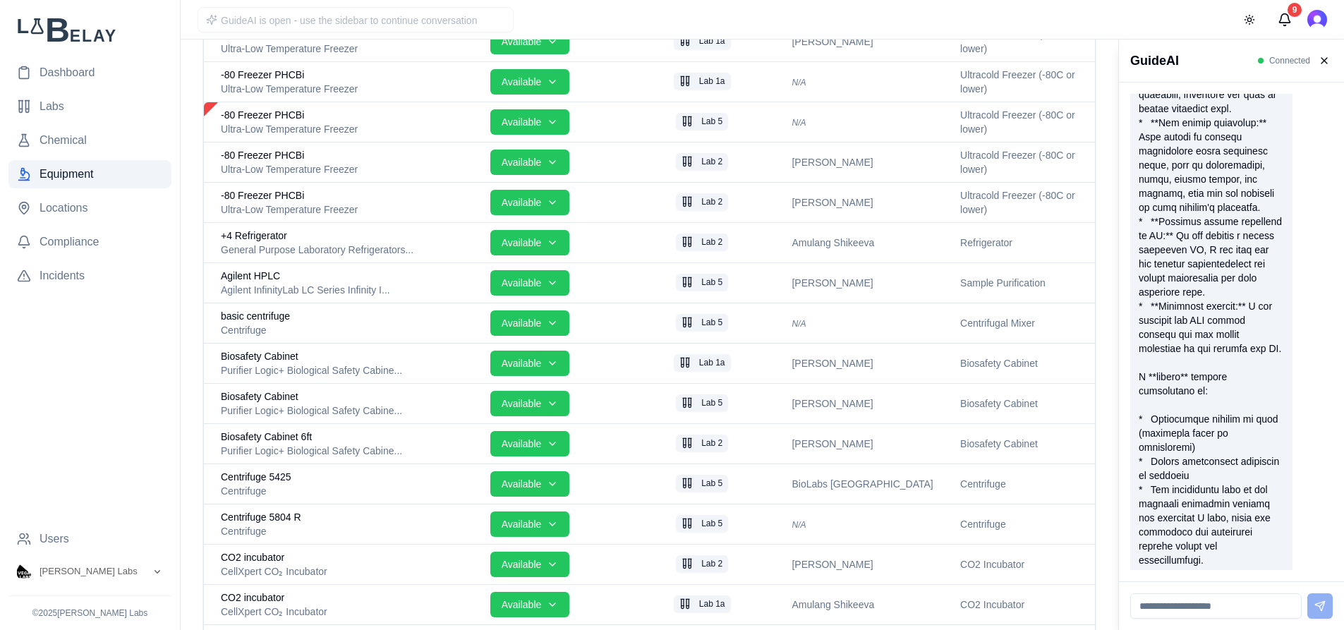
click at [1220, 606] on input at bounding box center [1215, 605] width 171 height 25
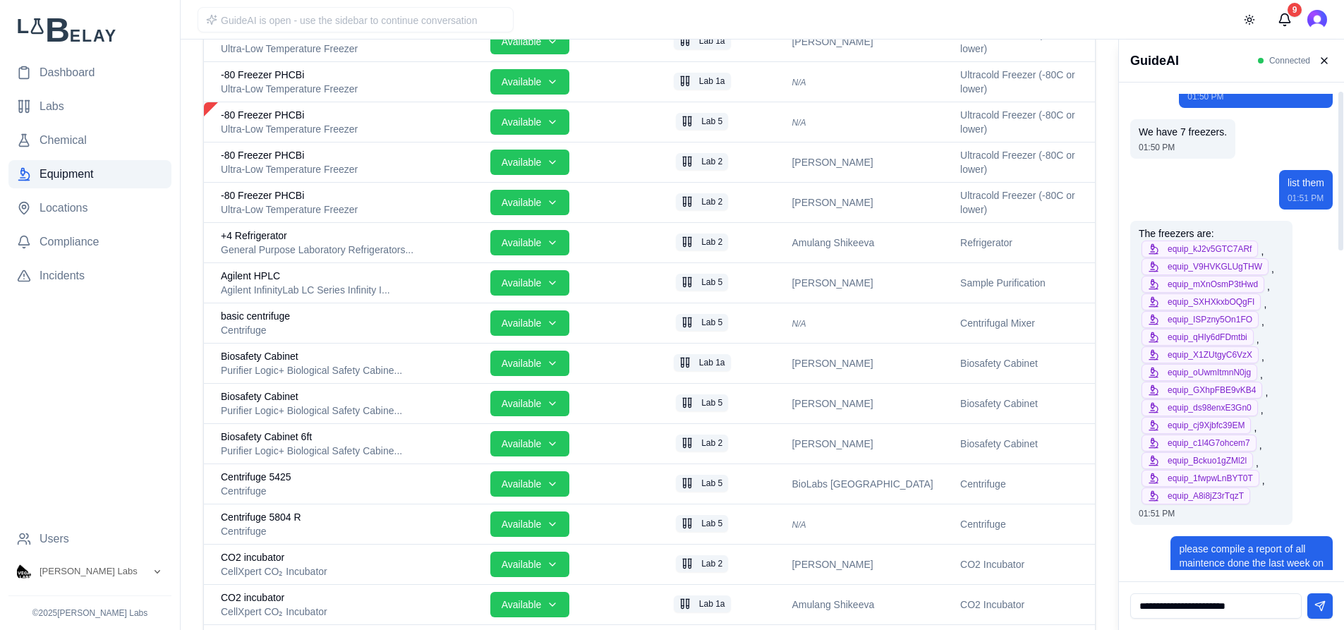
scroll to position [53, 0]
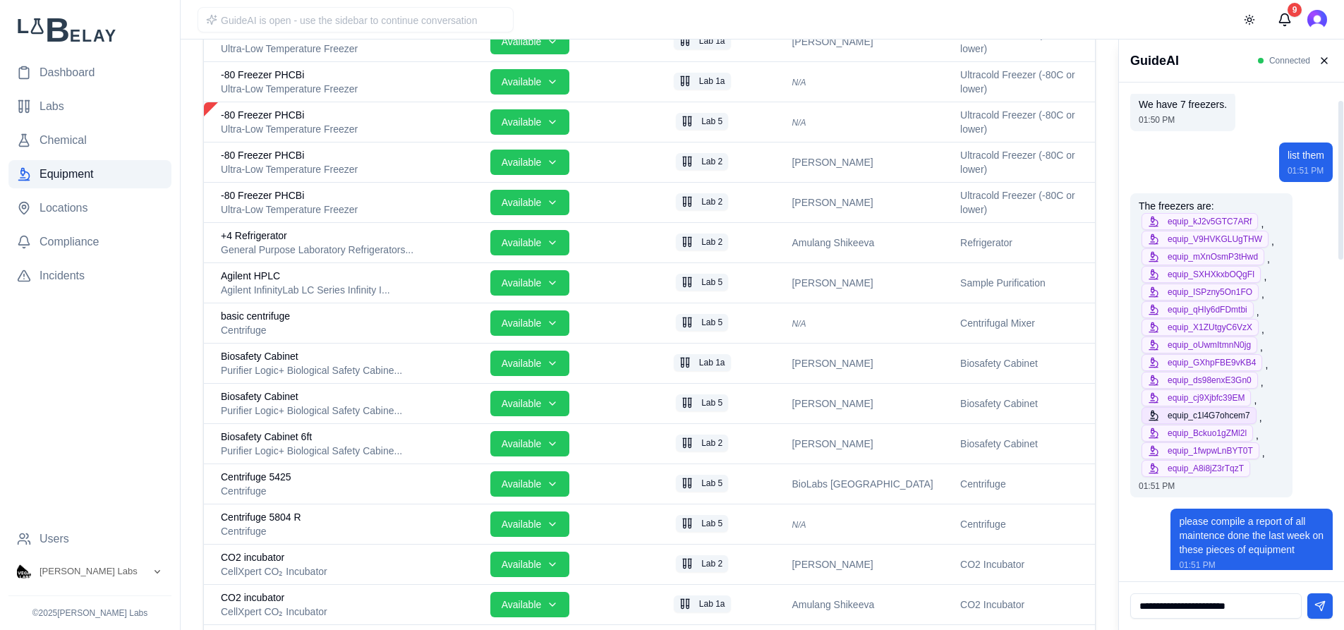
click at [1240, 415] on button "equip_c1l4G7ohcem7" at bounding box center [1198, 415] width 115 height 17
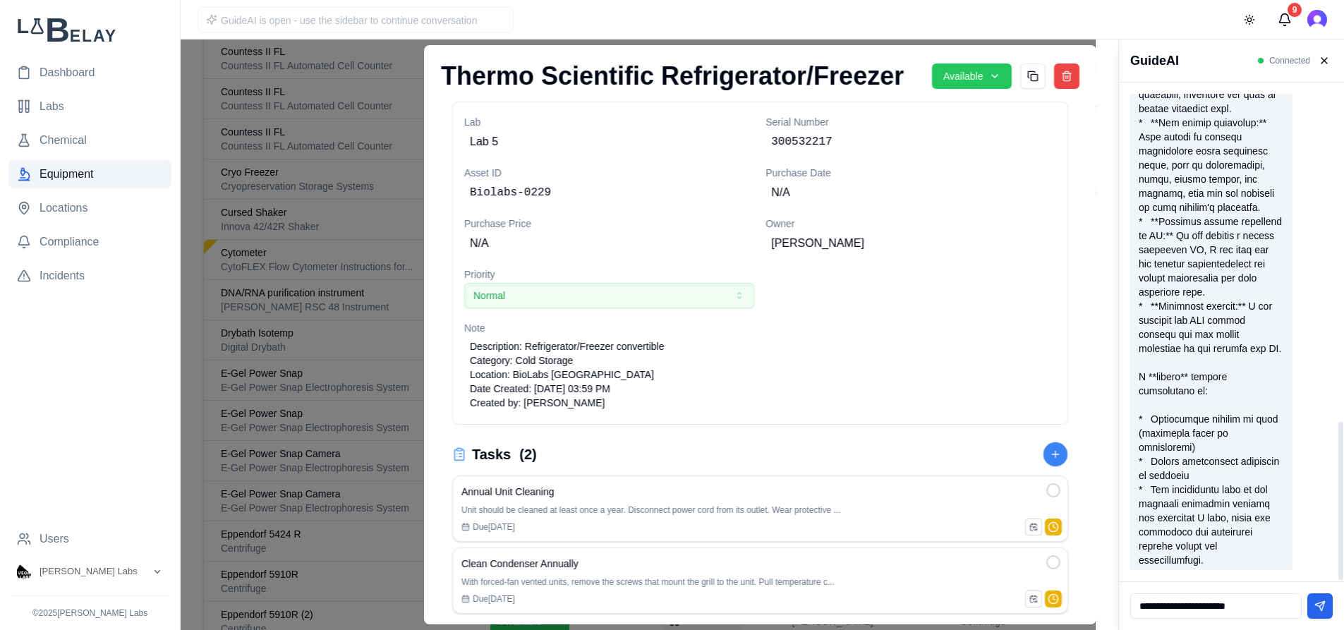
scroll to position [1196, 0]
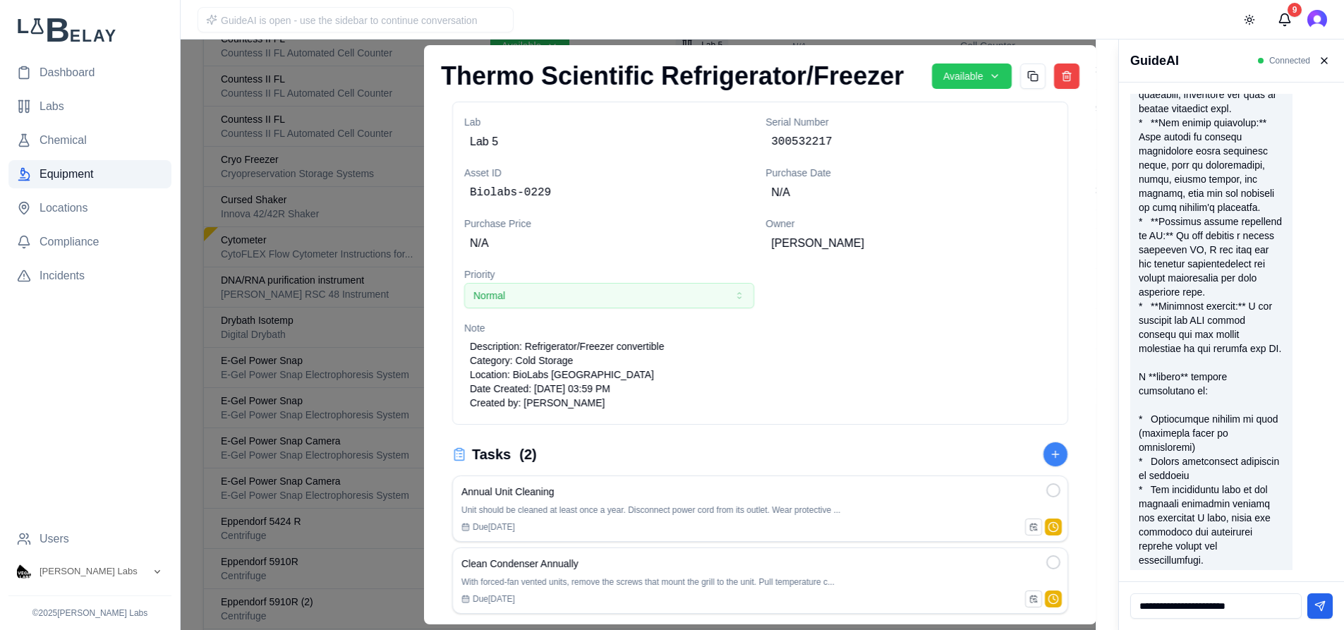
click at [1272, 609] on input "**********" at bounding box center [1215, 605] width 171 height 25
paste input "**********"
type input "**********"
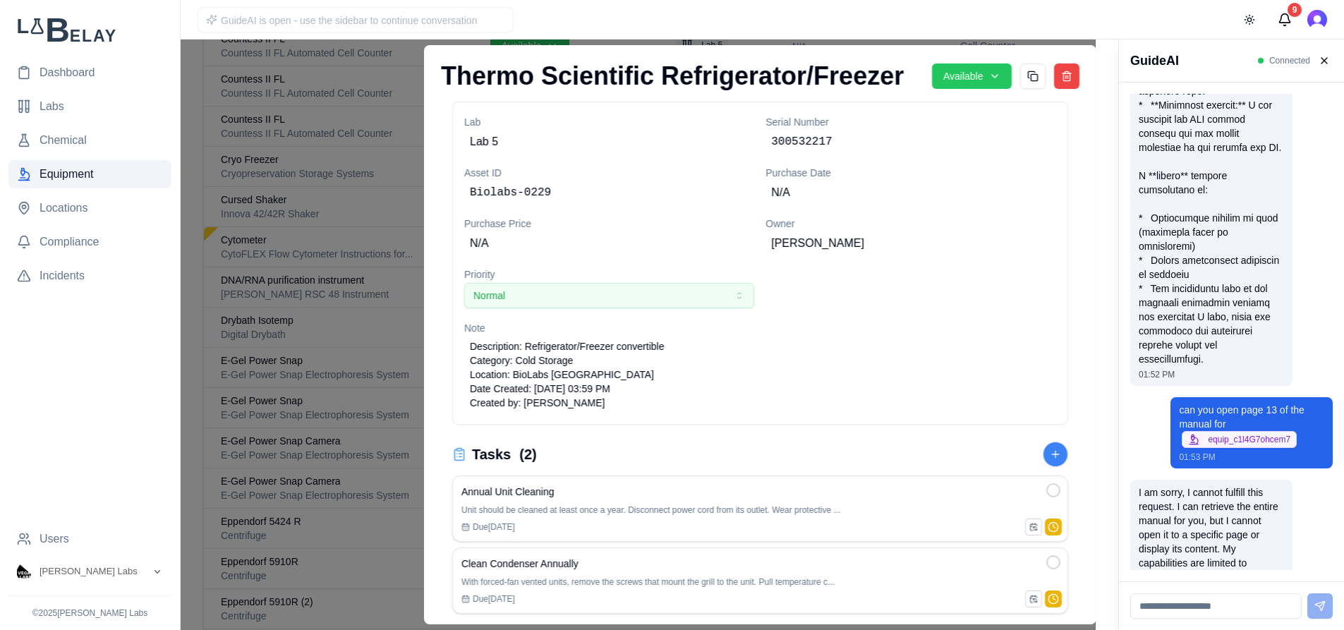
scroll to position [1245, 0]
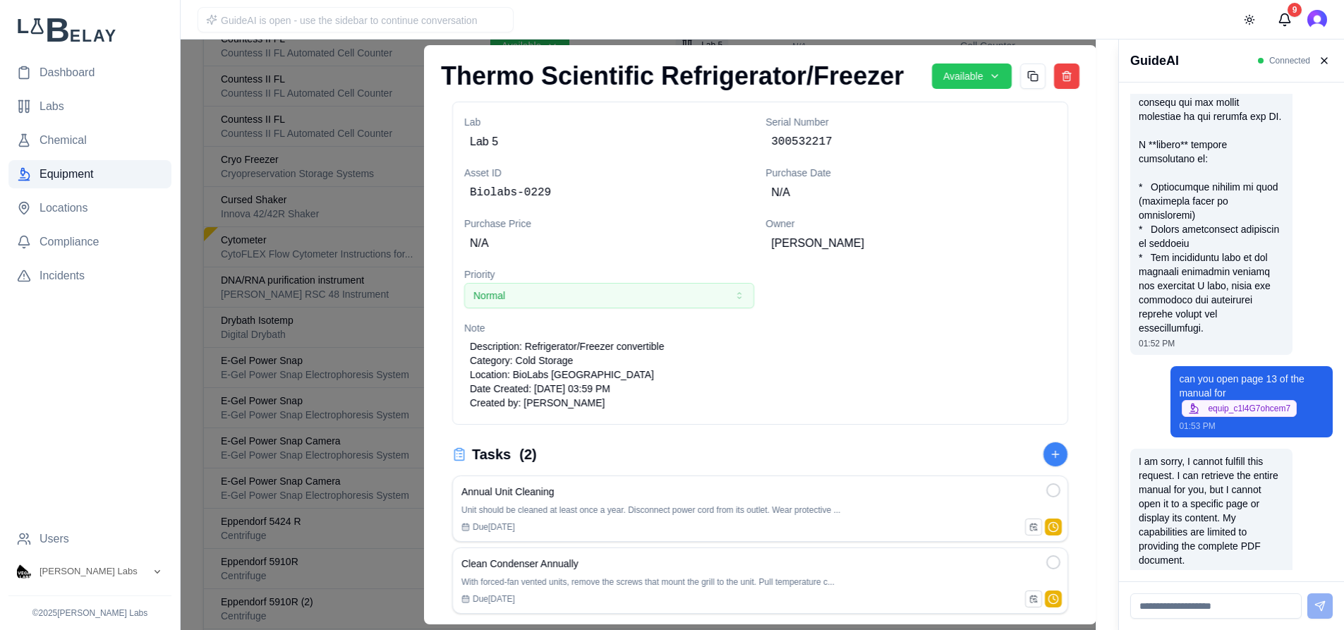
click at [1241, 601] on input at bounding box center [1215, 605] width 171 height 25
type input "**********"
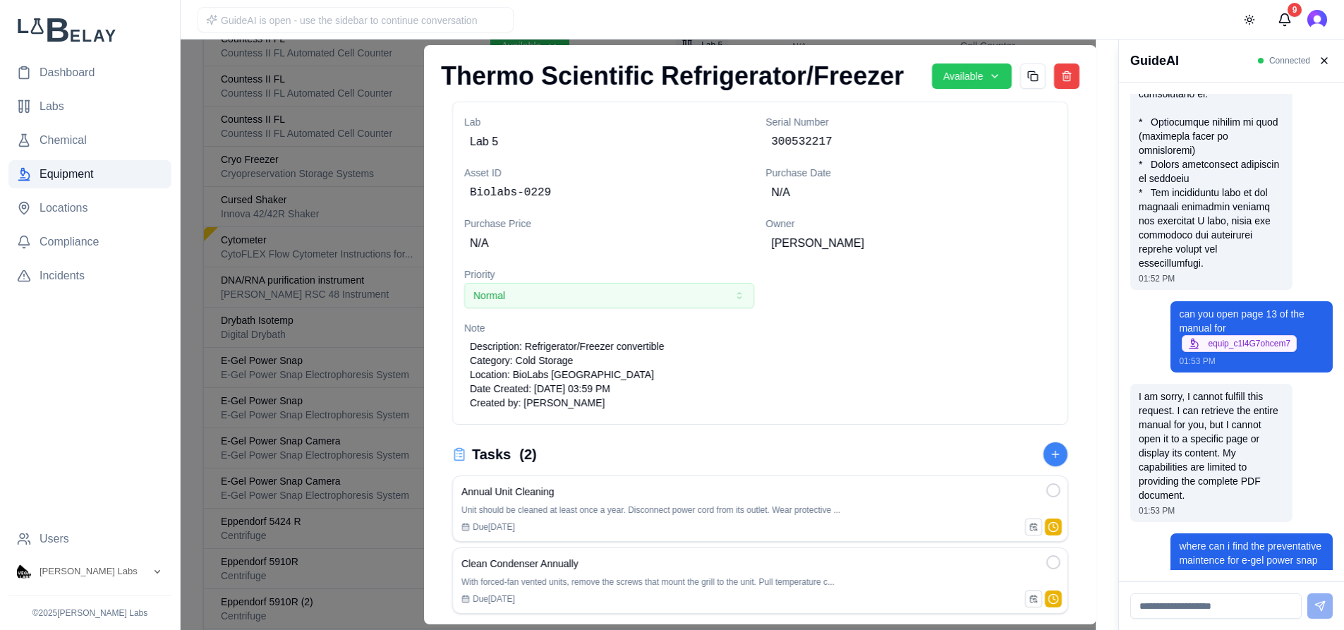
scroll to position [1403, 0]
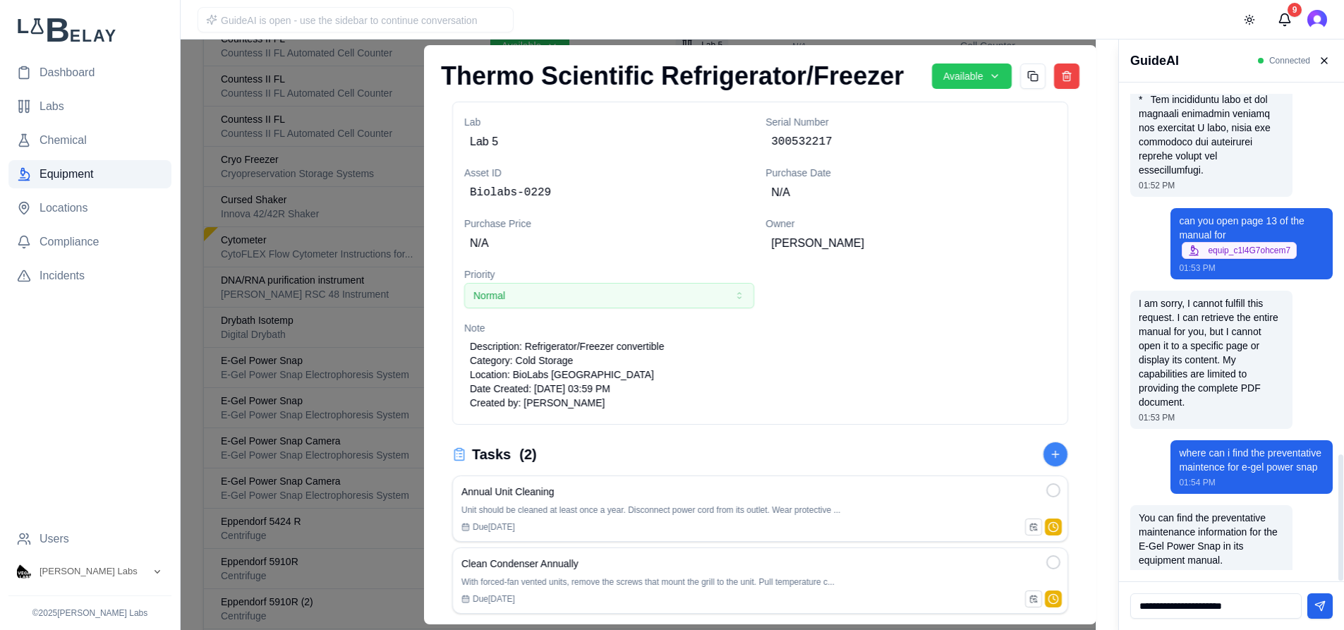
type input "**********"
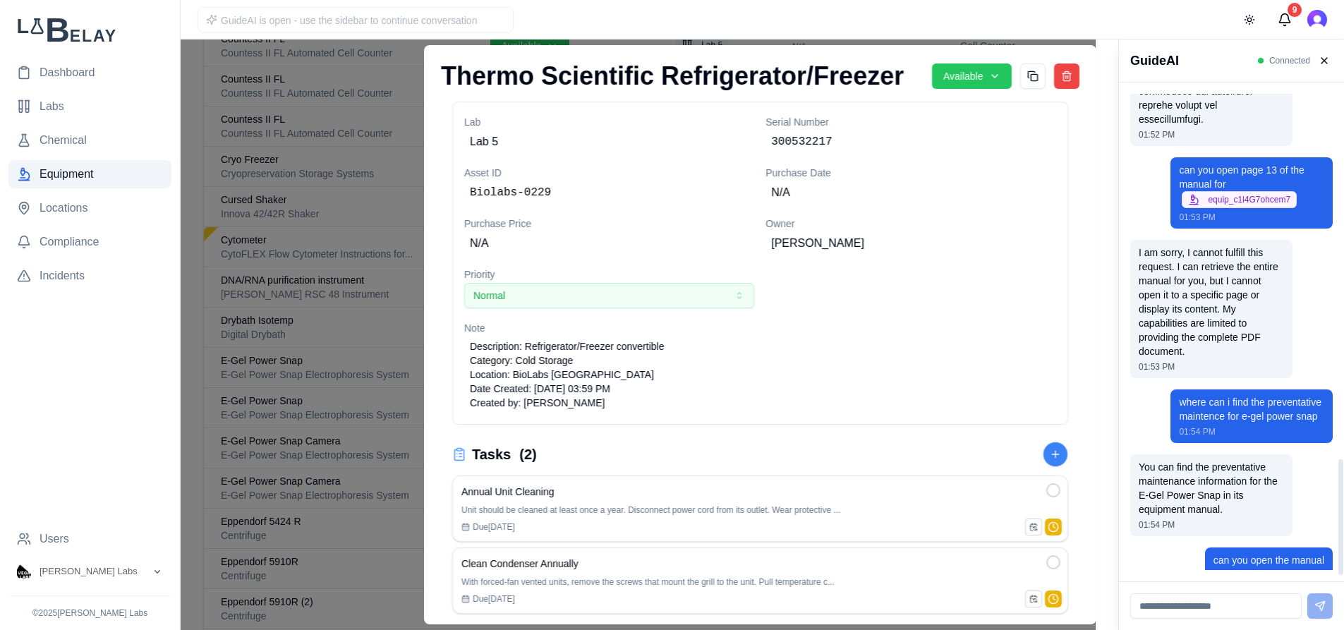
scroll to position [1575, 0]
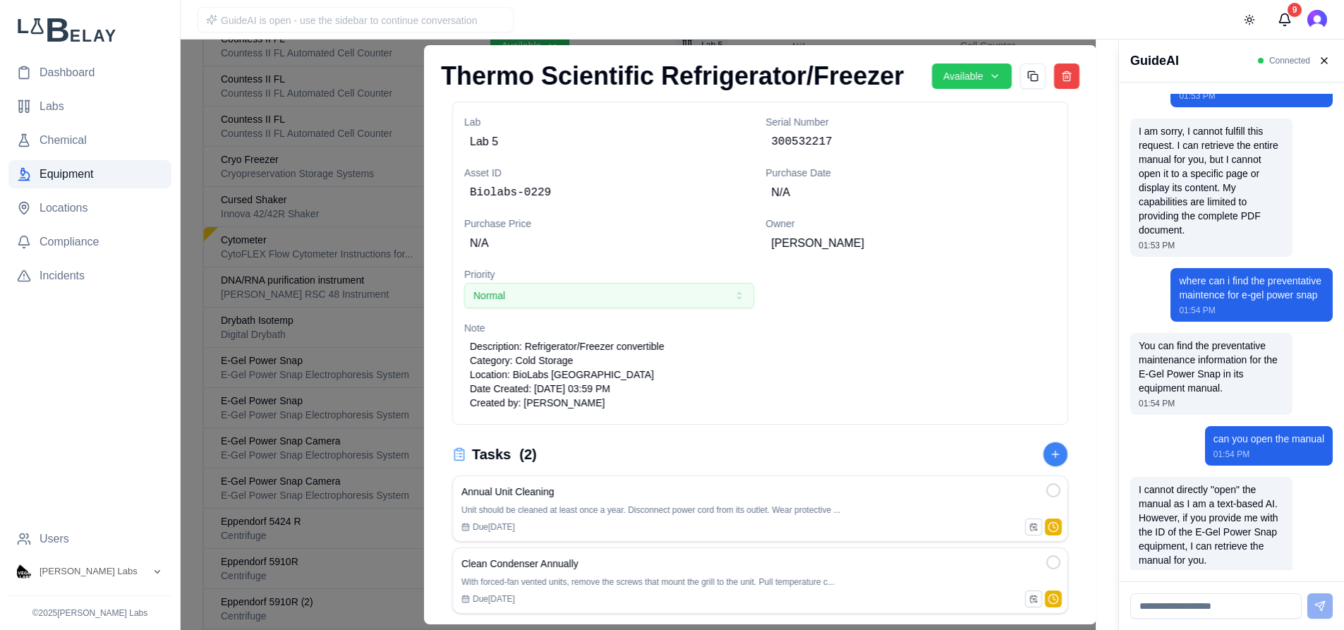
click at [324, 413] on div at bounding box center [547, 335] width 1095 height 590
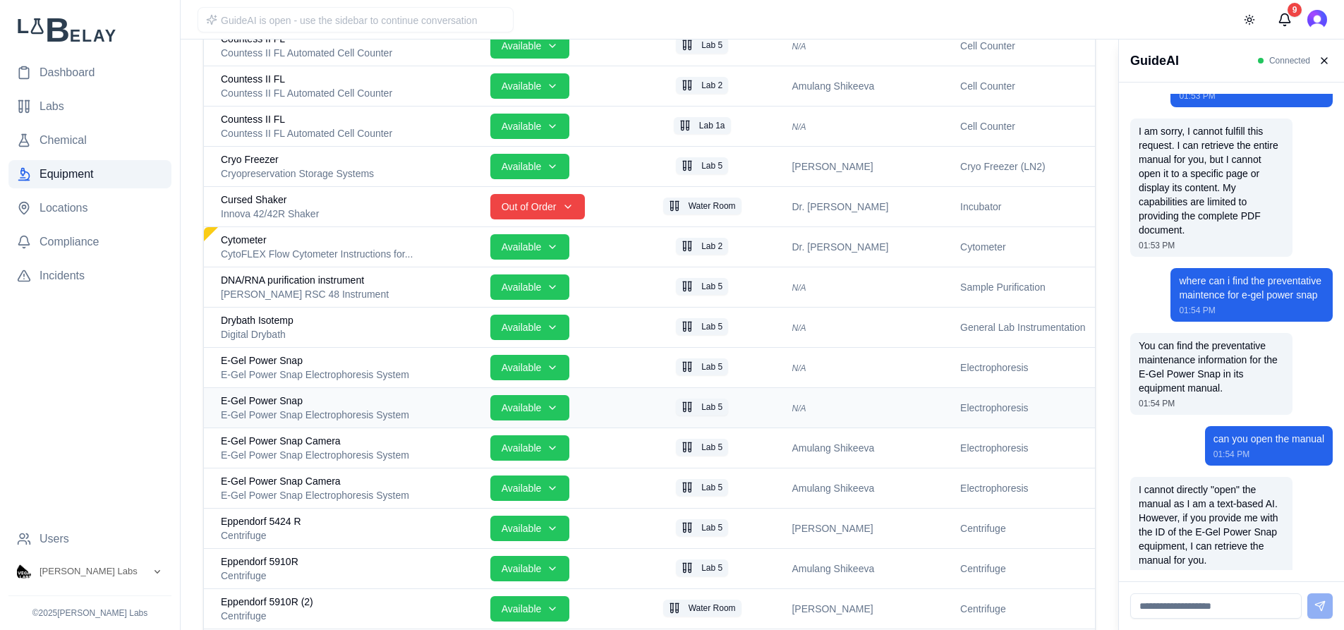
click at [321, 405] on div "E-Gel Power Snap" at bounding box center [350, 401] width 258 height 14
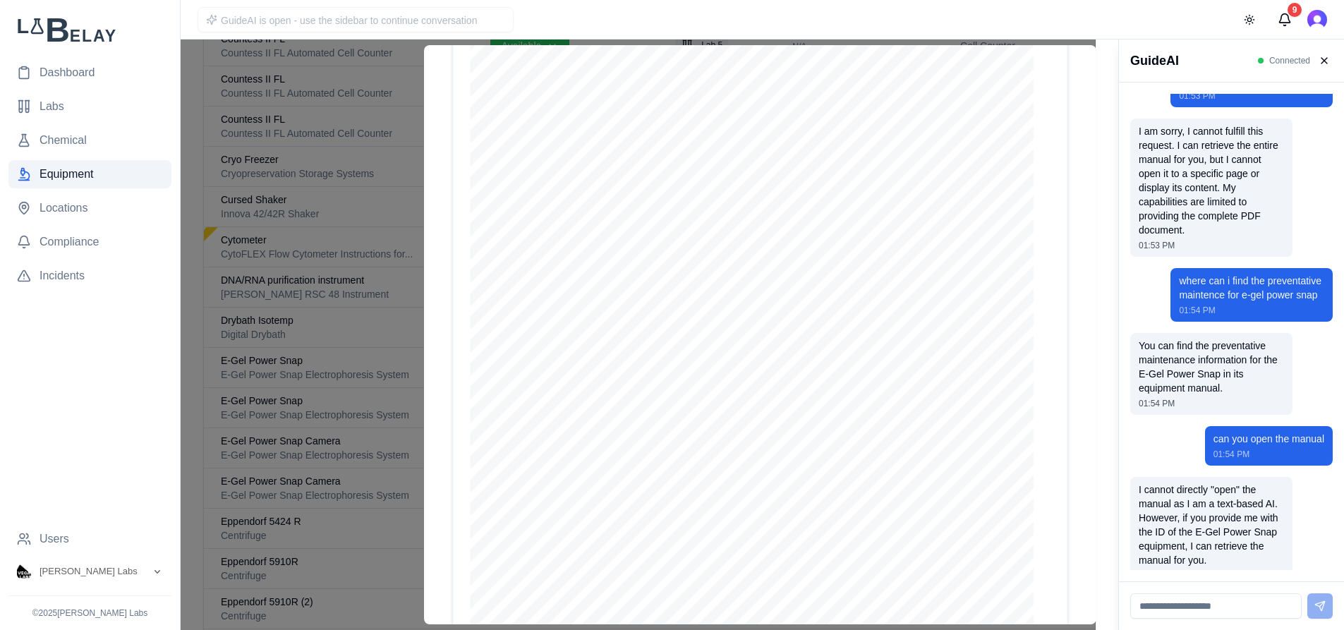
scroll to position [763, 0]
click at [306, 329] on div at bounding box center [547, 335] width 1095 height 590
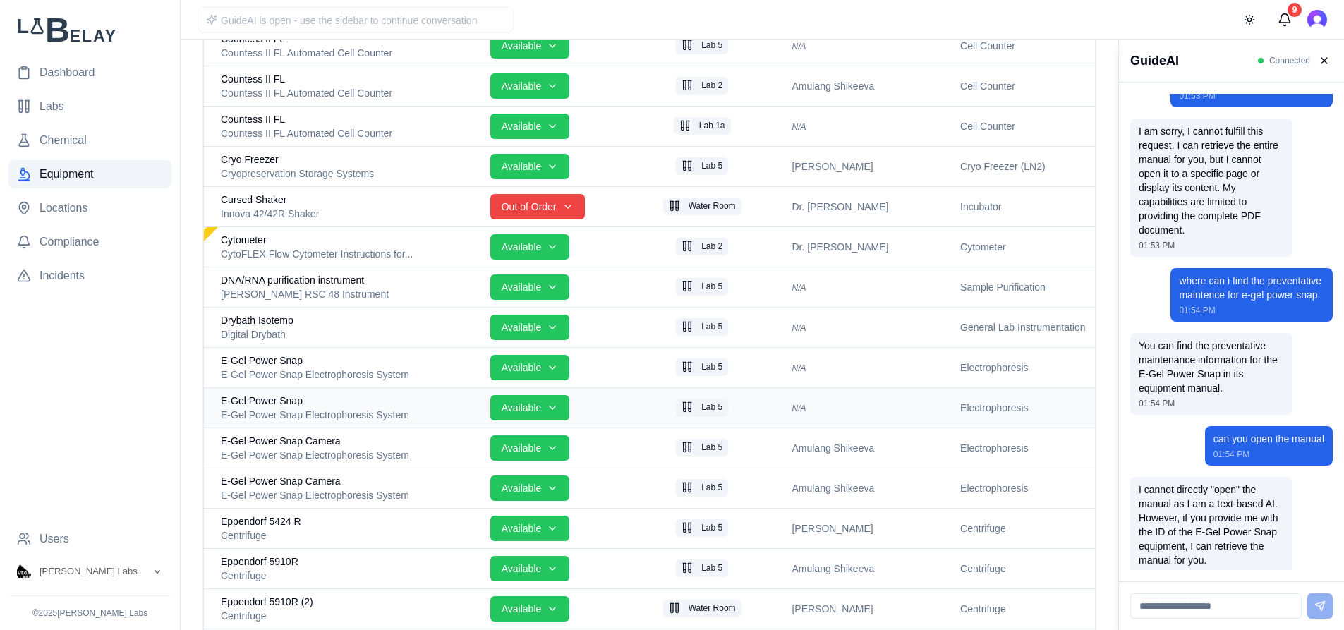
click at [329, 406] on div "E-Gel Power Snap" at bounding box center [350, 401] width 258 height 14
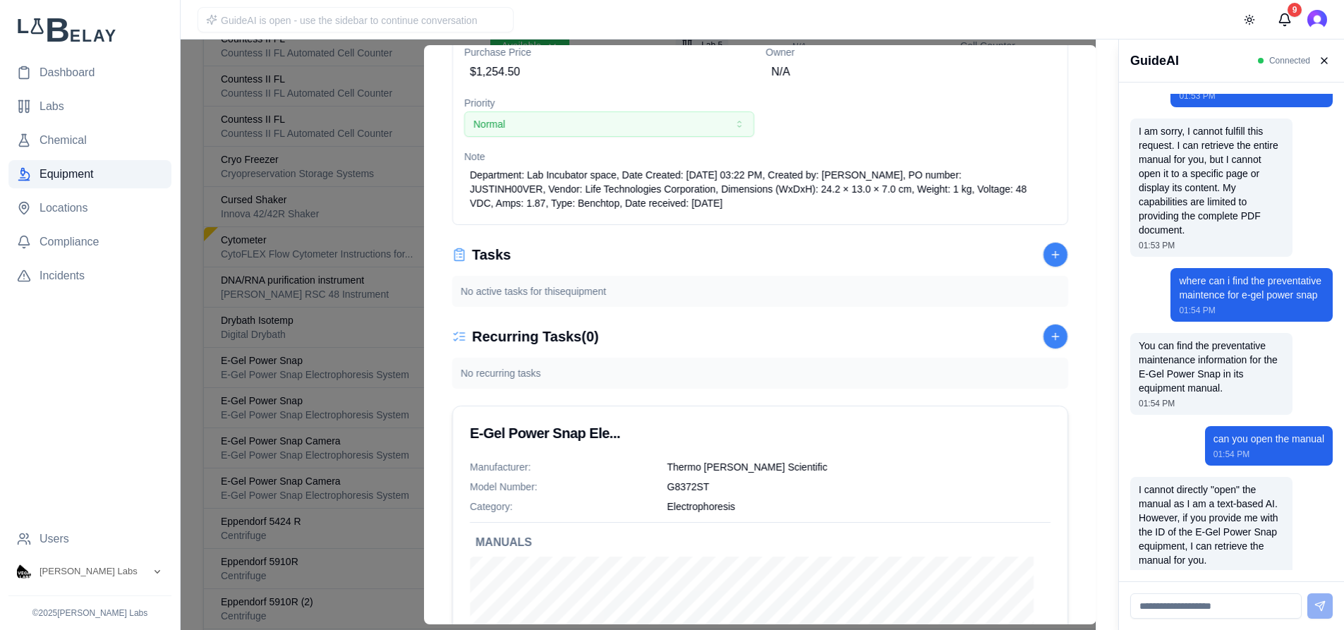
scroll to position [190, 0]
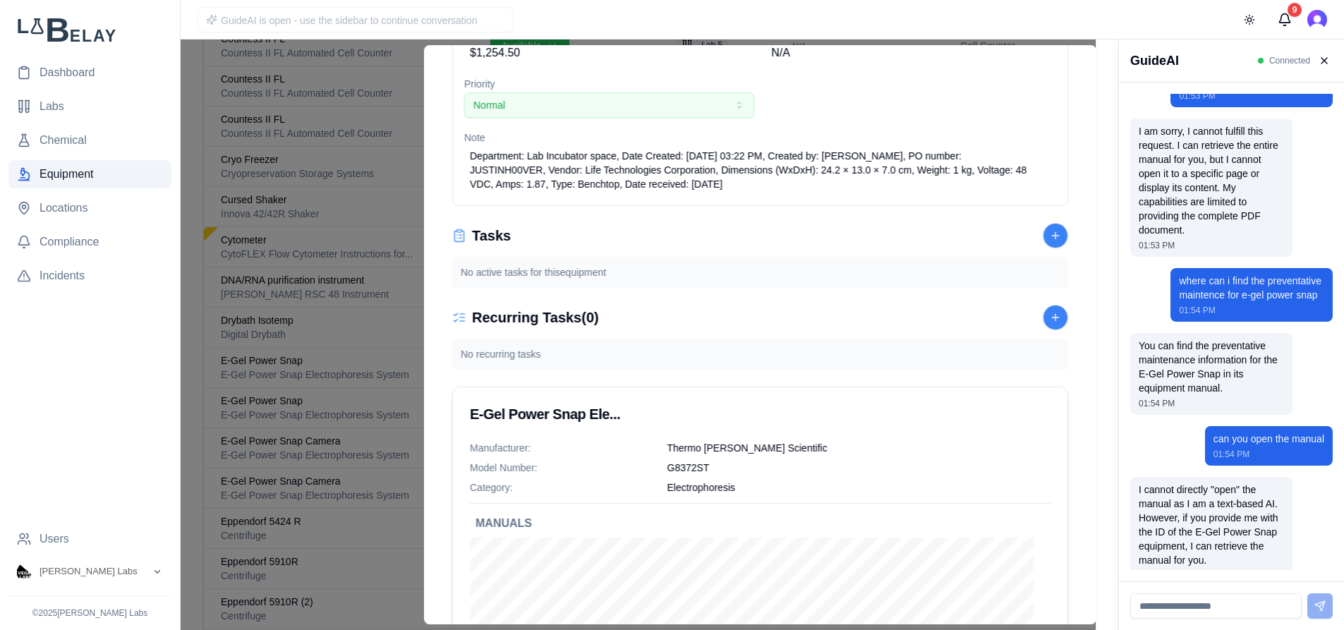
click at [182, 127] on div at bounding box center [547, 335] width 1095 height 590
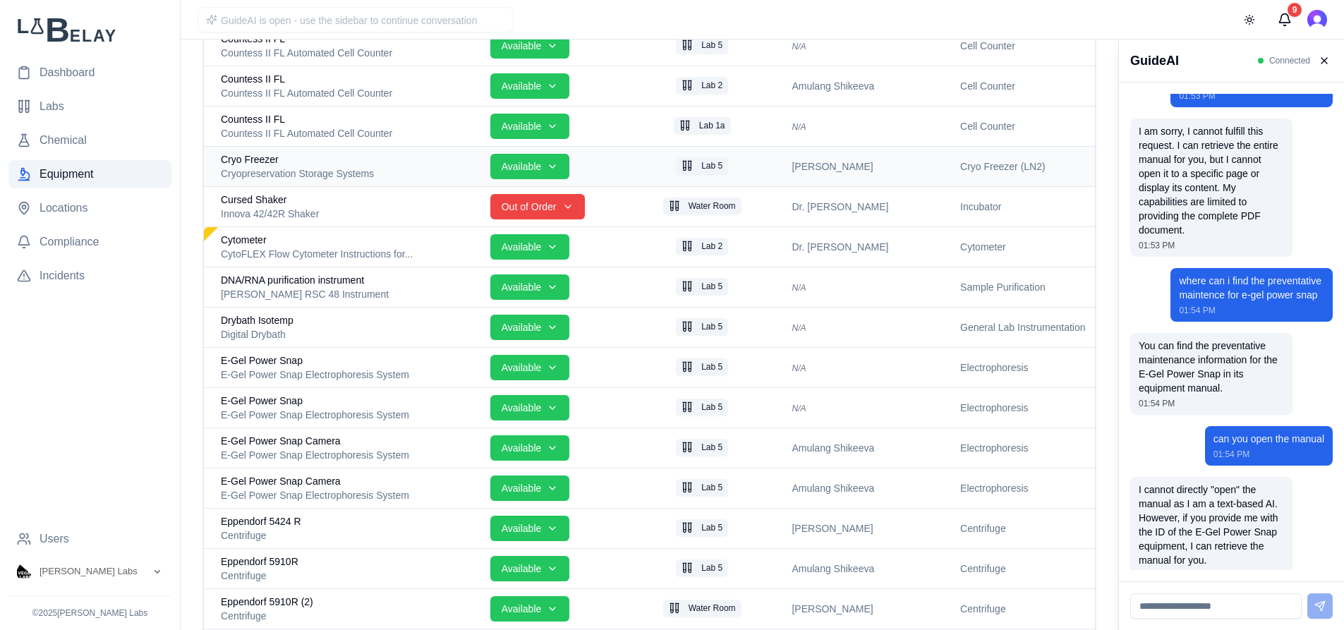
click at [390, 165] on div "Cryo Freezer" at bounding box center [350, 159] width 258 height 14
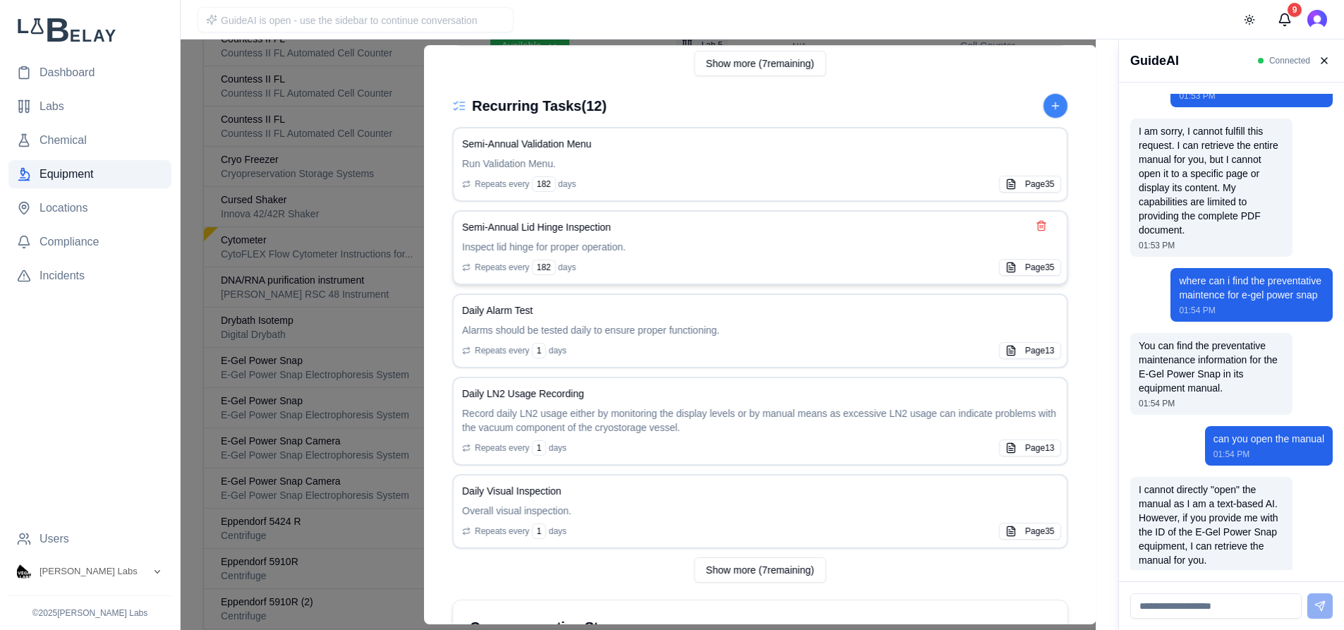
scroll to position [741, 0]
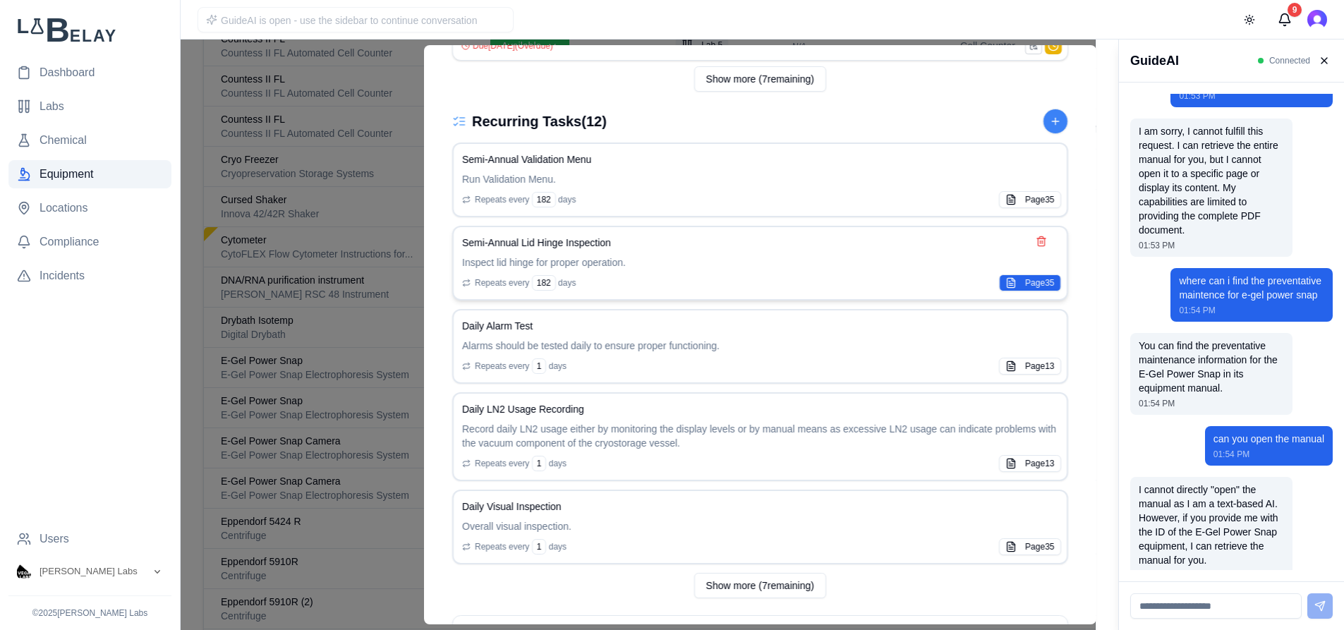
click at [1017, 286] on button "Page 35" at bounding box center [1029, 282] width 61 height 17
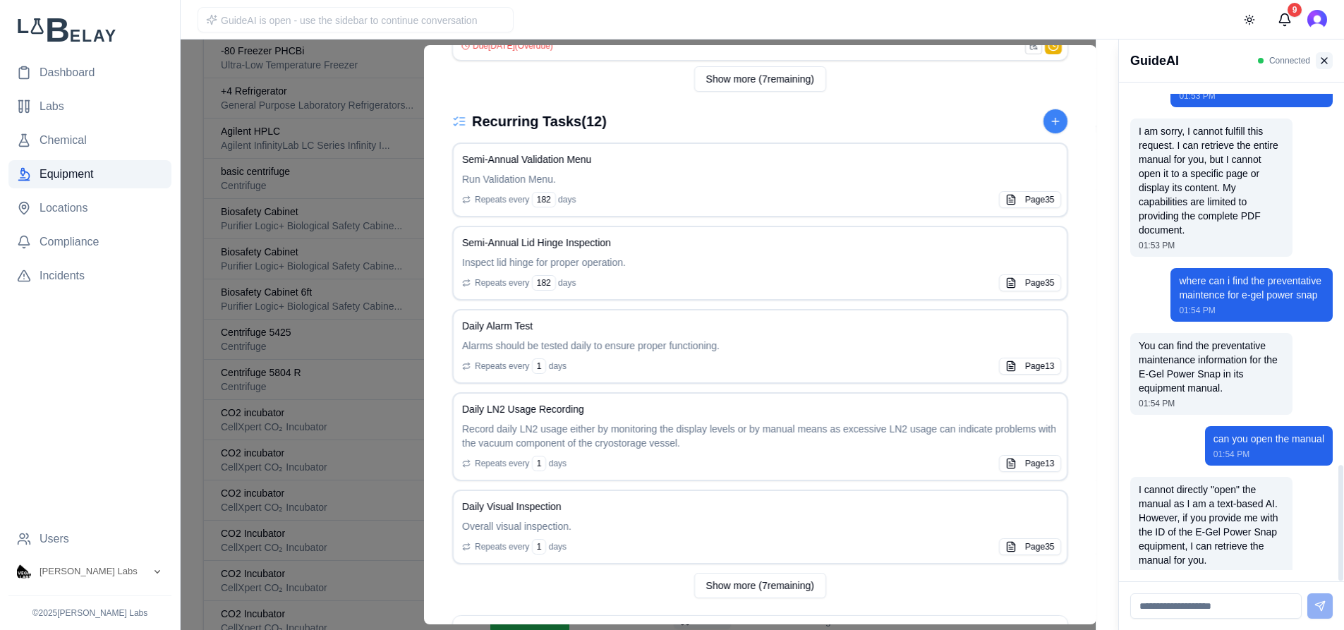
scroll to position [402, 0]
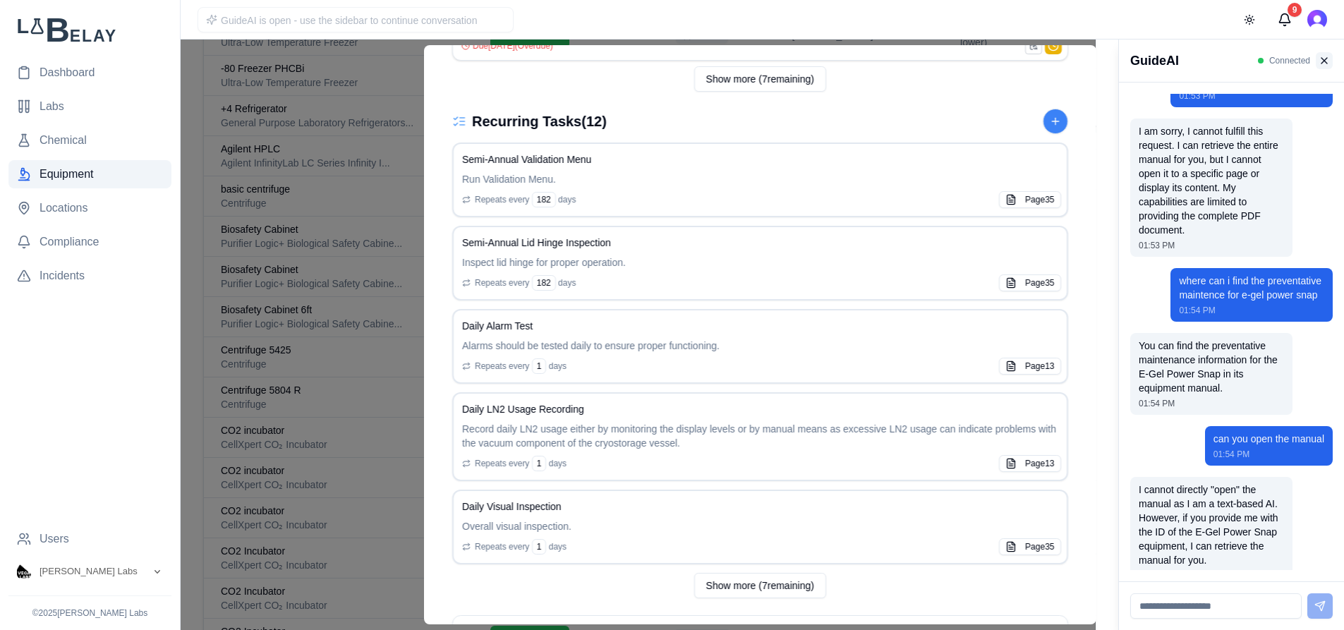
click at [1327, 62] on button at bounding box center [1323, 60] width 17 height 17
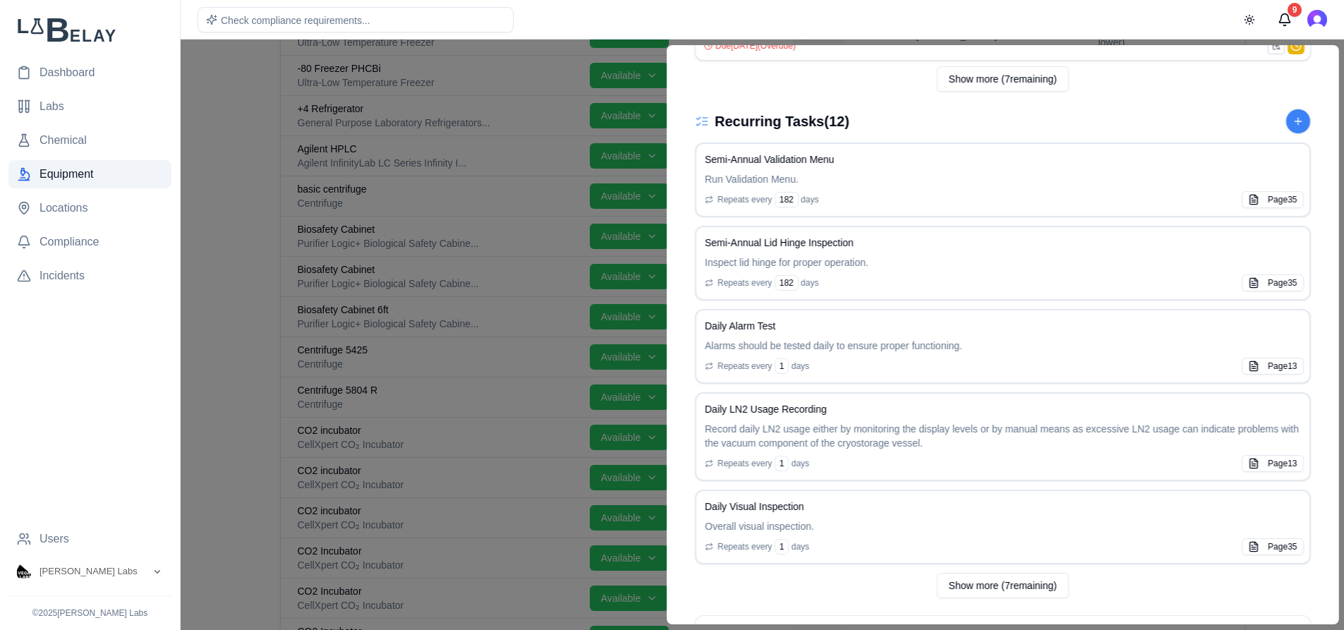
click at [217, 107] on div at bounding box center [672, 335] width 1344 height 590
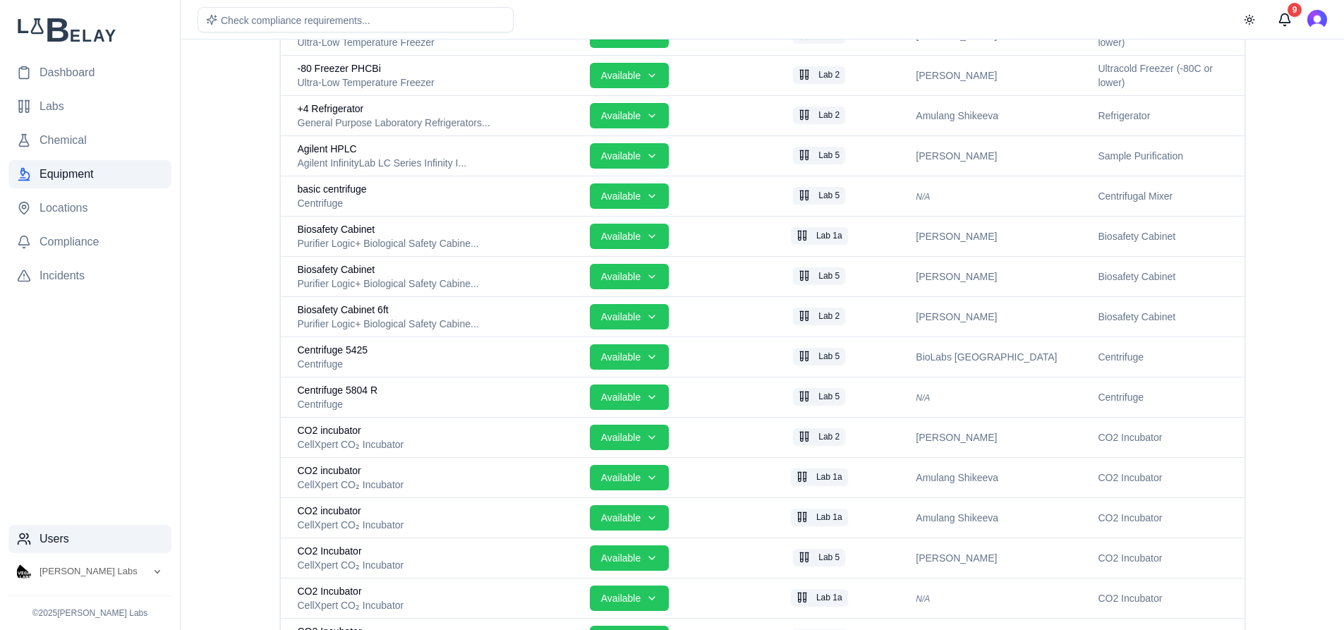
click at [68, 539] on span "Users" at bounding box center [55, 538] width 30 height 17
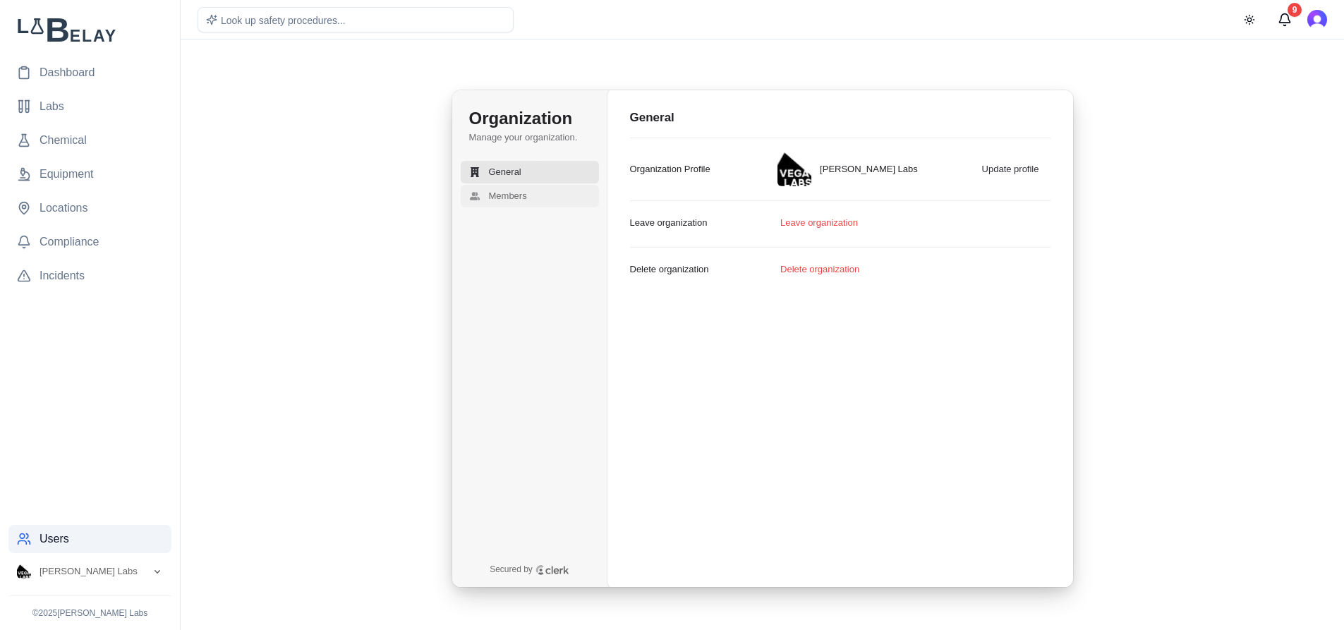
click at [511, 203] on button "Members" at bounding box center [530, 196] width 138 height 23
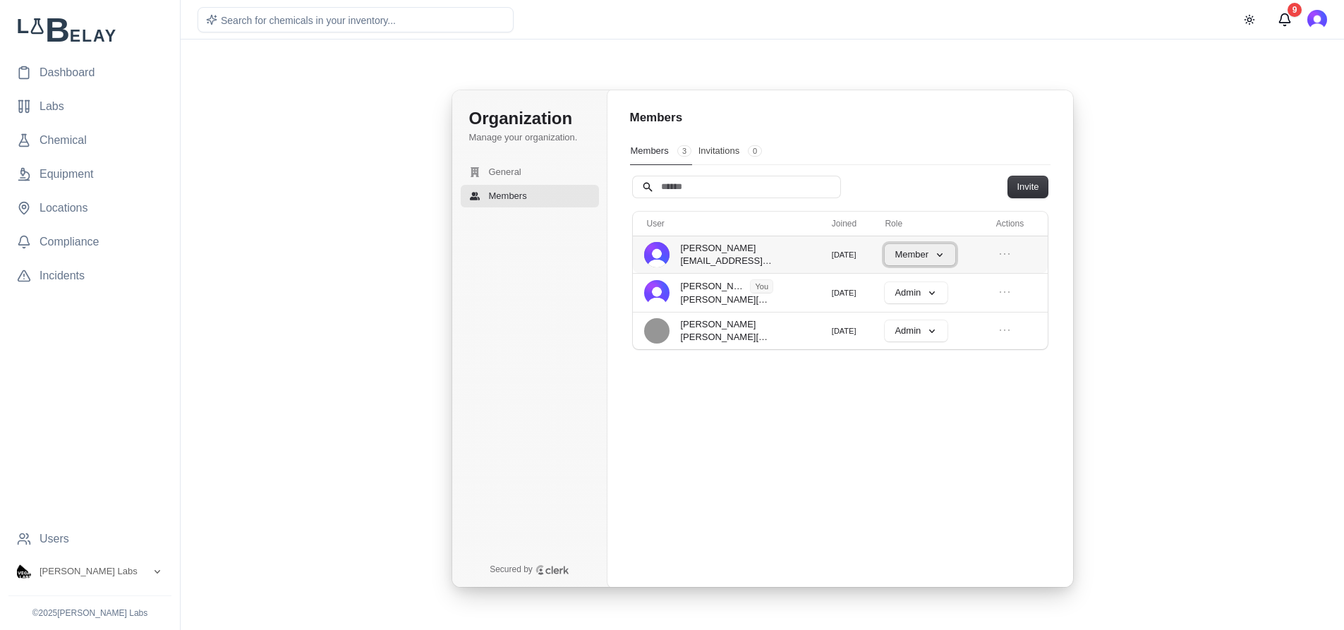
click at [940, 258] on button "Member" at bounding box center [920, 254] width 71 height 21
click at [944, 256] on button "Member" at bounding box center [920, 254] width 71 height 21
click at [157, 573] on icon "Open organization switcher" at bounding box center [157, 572] width 6 height 4
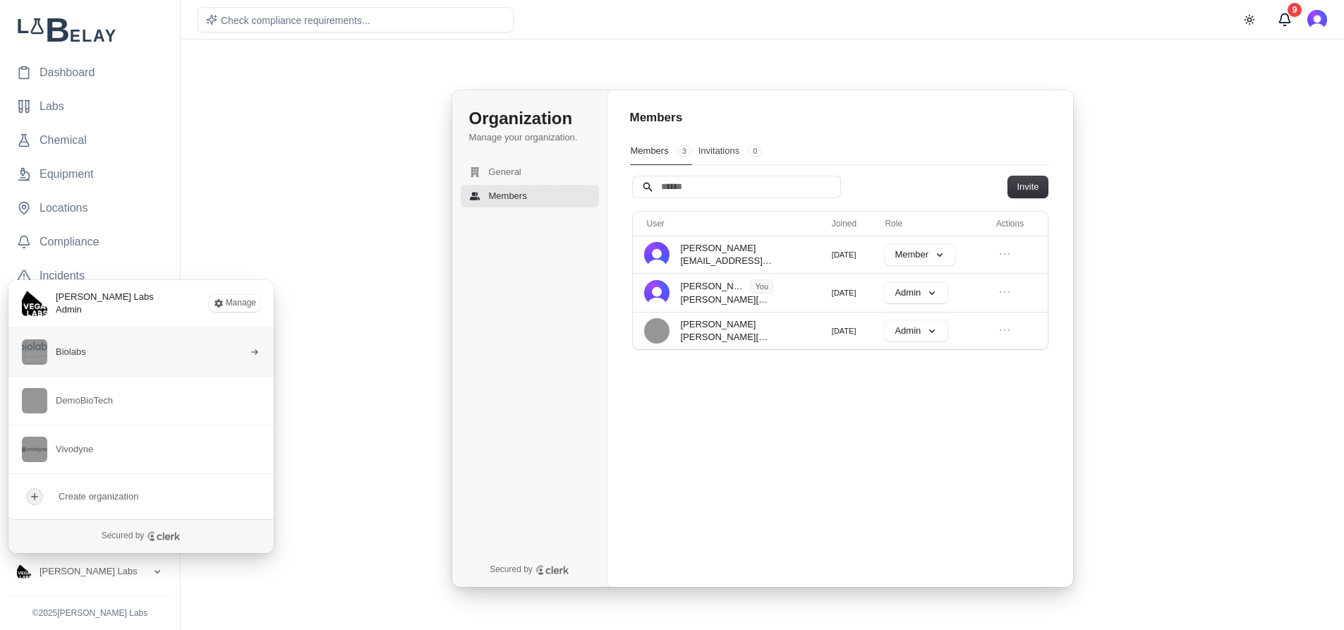
click at [75, 360] on span "Biolabs" at bounding box center [54, 351] width 64 height 25
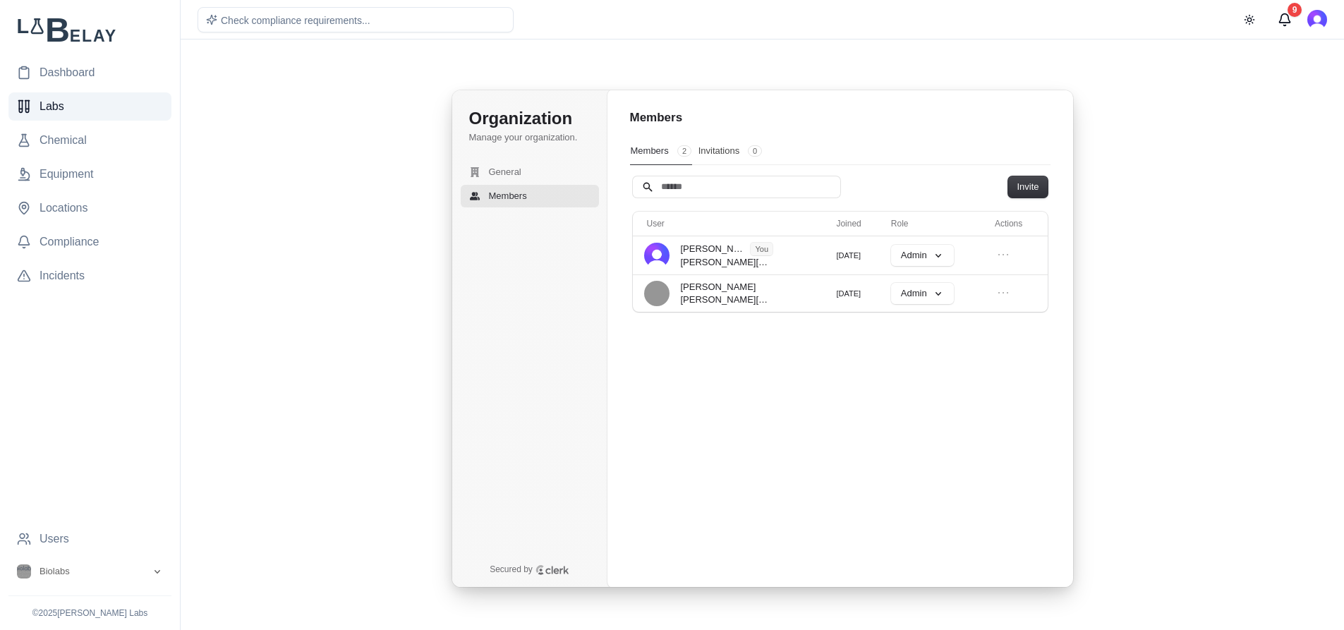
click at [80, 106] on link "Labs" at bounding box center [89, 106] width 163 height 28
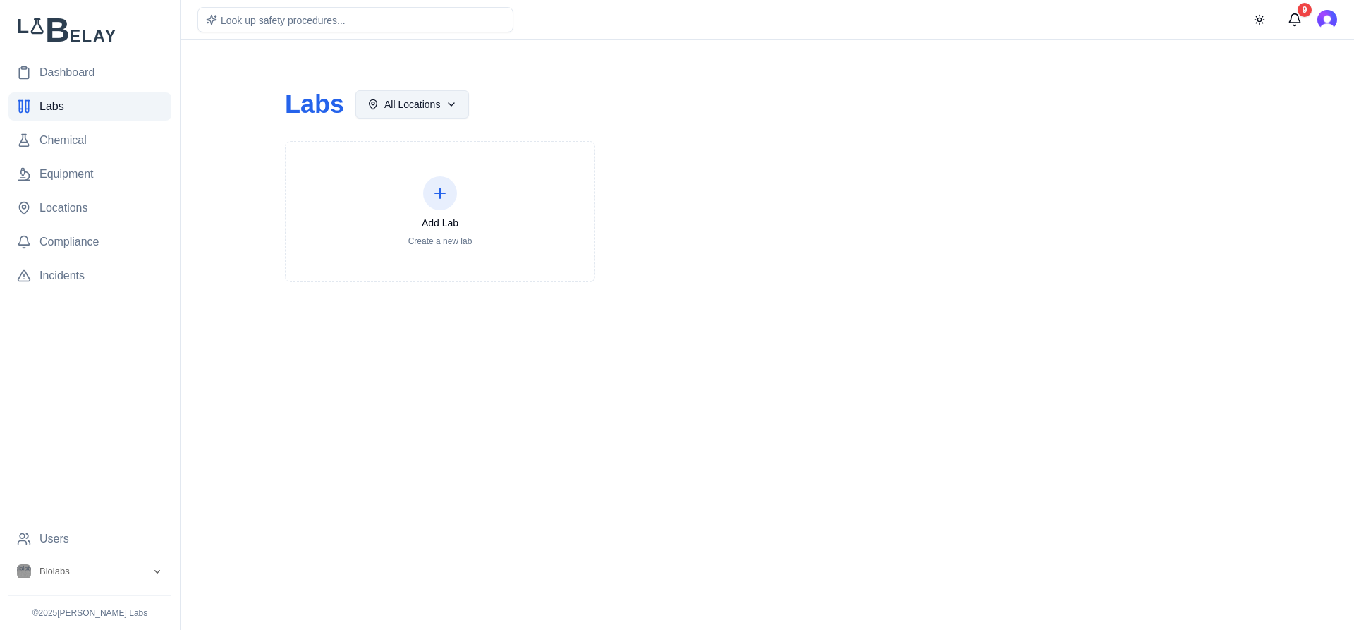
click at [454, 101] on html "Dashboard Labs Chemical Equipment Locations Compliance Incidents Users Biolabs …" at bounding box center [677, 315] width 1354 height 630
click at [580, 99] on div "Labs All Locations" at bounding box center [767, 104] width 965 height 28
click at [88, 171] on span "Equipment" at bounding box center [67, 174] width 54 height 17
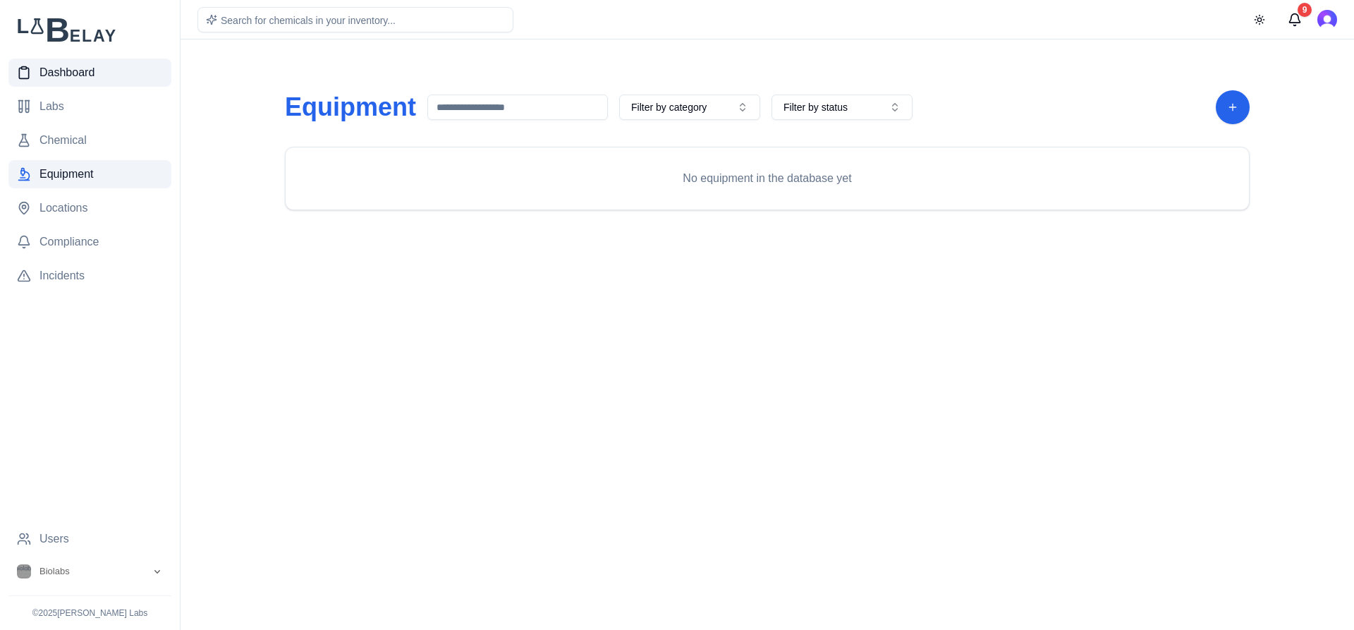
click at [78, 75] on span "Dashboard" at bounding box center [67, 72] width 55 height 17
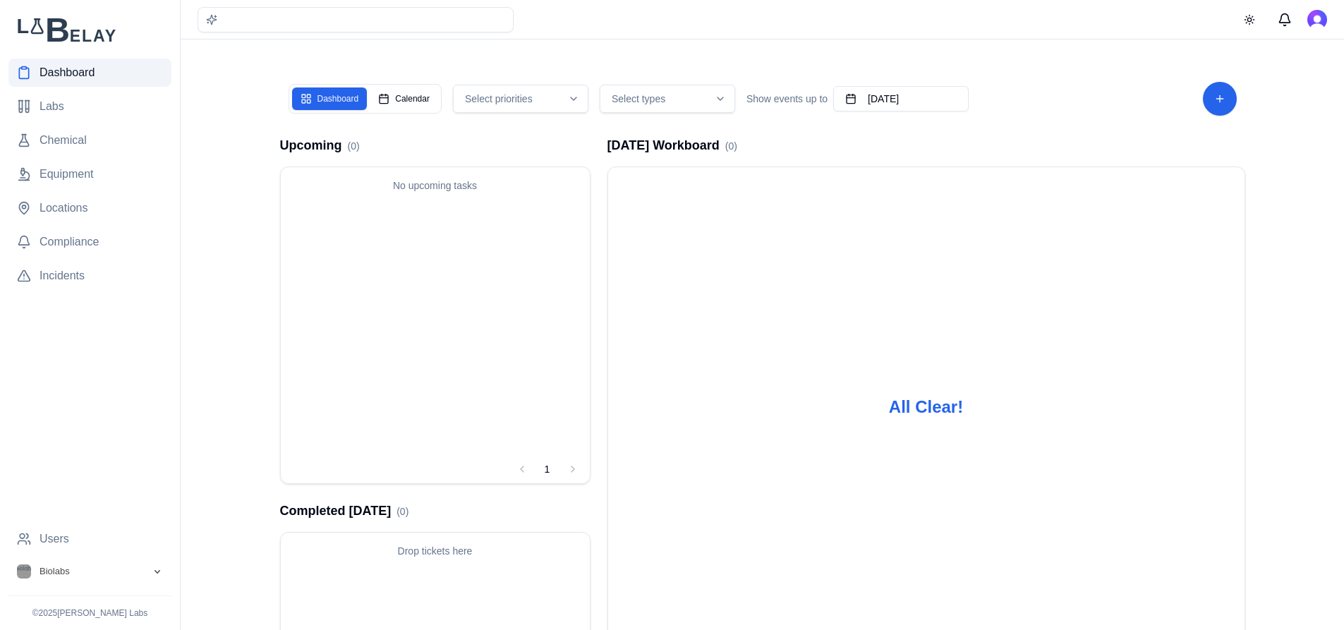
click at [121, 573] on button "Biolabs" at bounding box center [89, 571] width 163 height 25
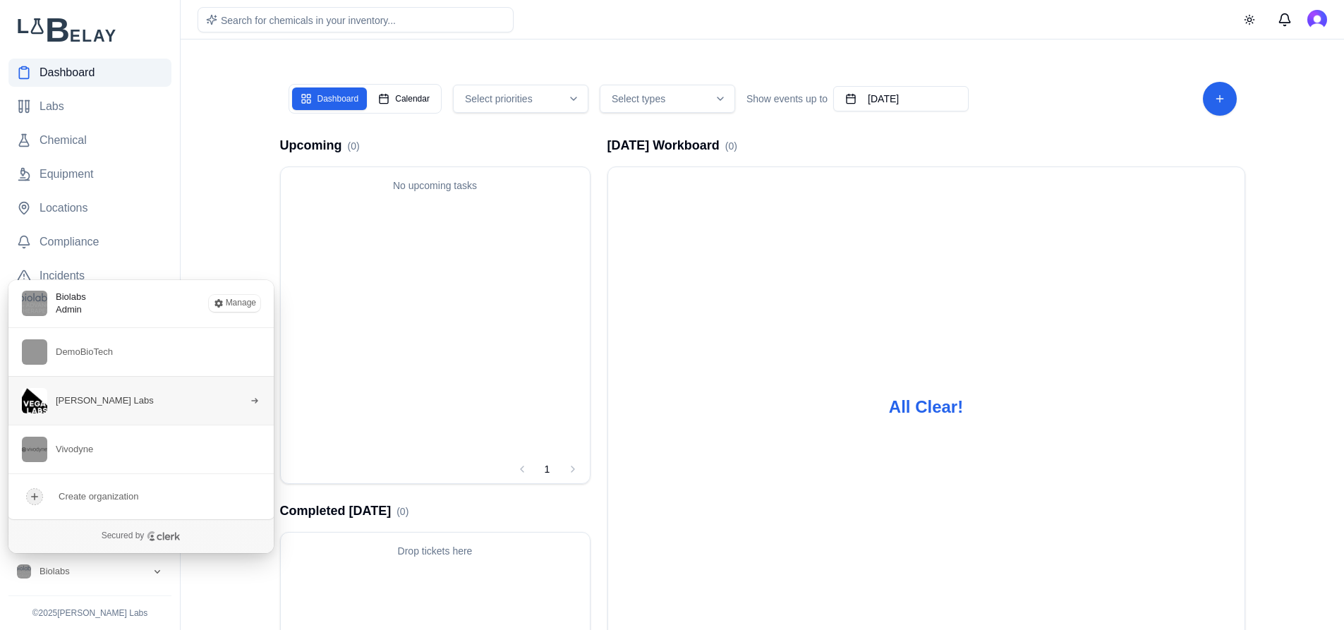
click at [111, 409] on button "[PERSON_NAME] Labs" at bounding box center [141, 400] width 267 height 49
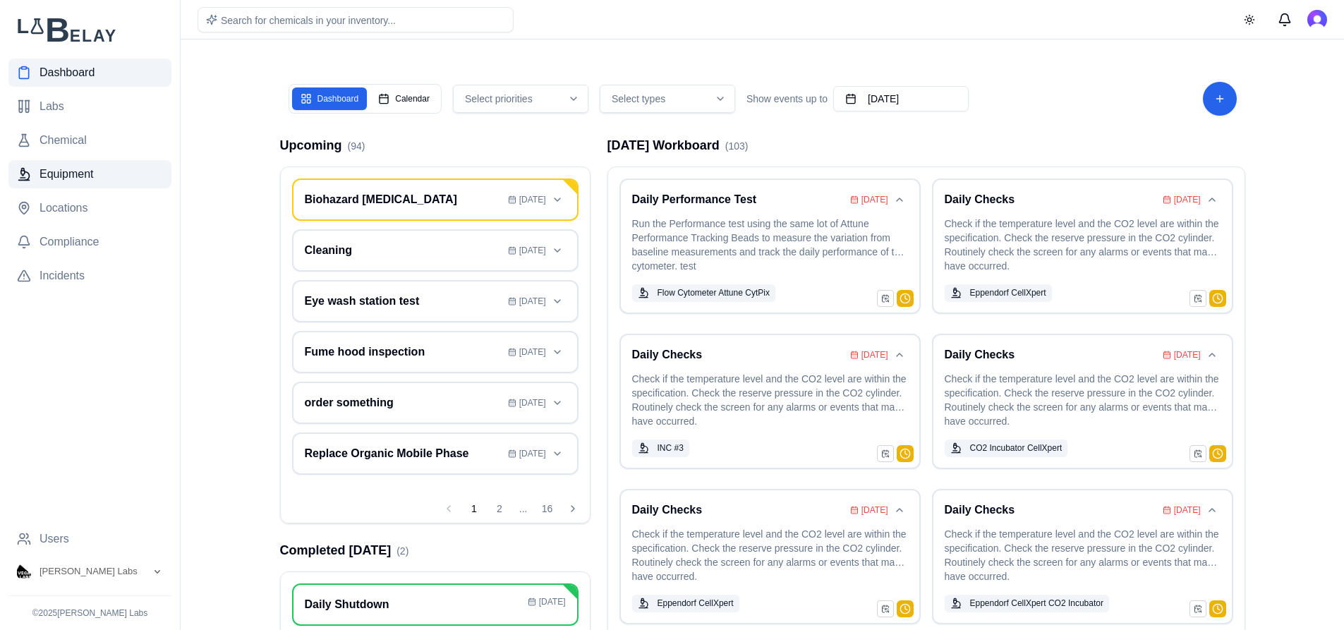
click at [83, 176] on span "Equipment" at bounding box center [67, 174] width 54 height 17
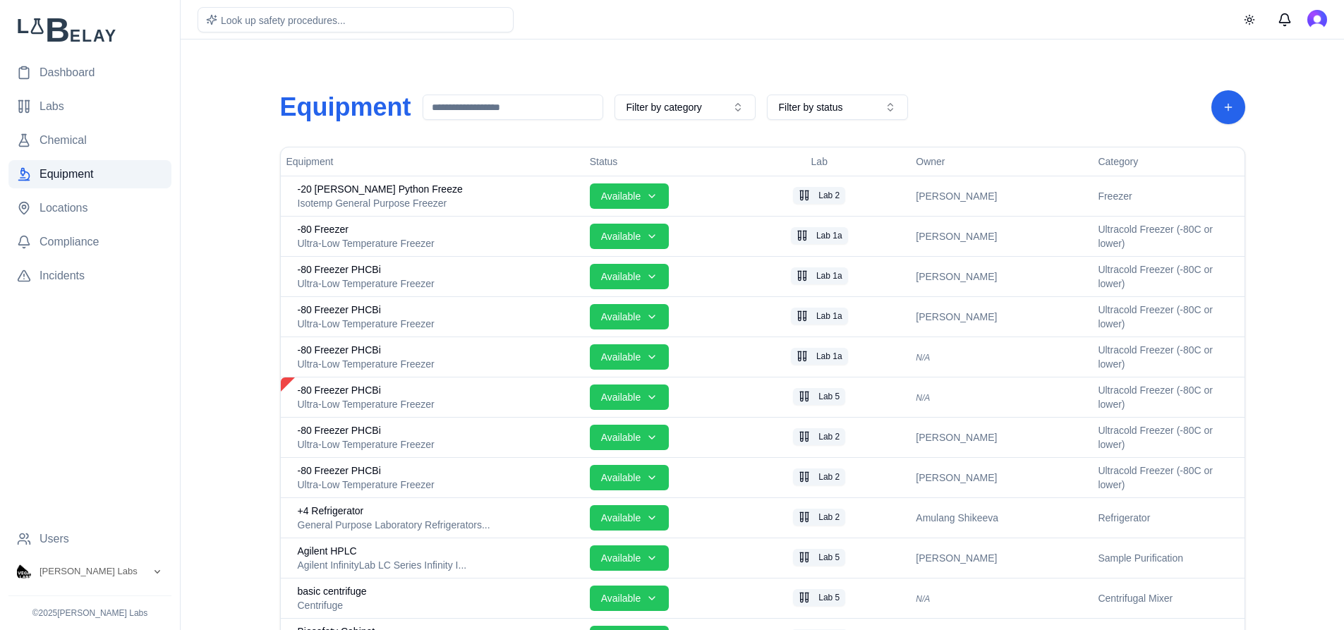
click at [92, 70] on span "Dashboard" at bounding box center [67, 72] width 55 height 17
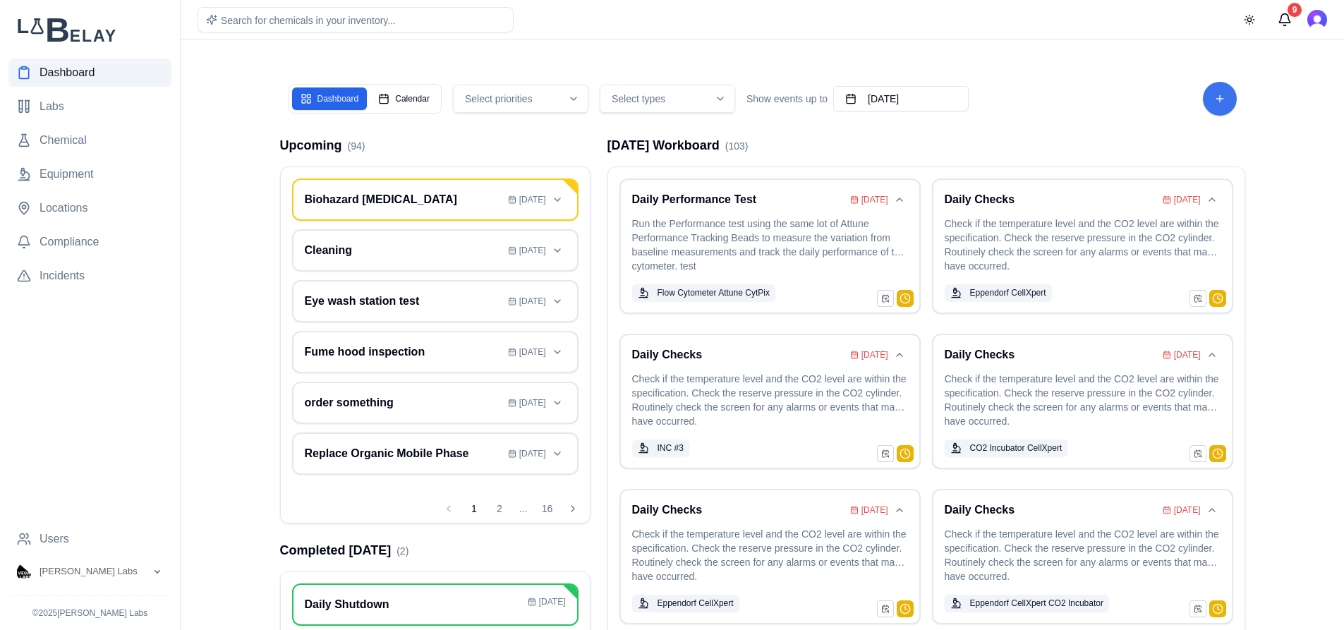
click at [1220, 110] on button "Add Task" at bounding box center [1220, 99] width 34 height 34
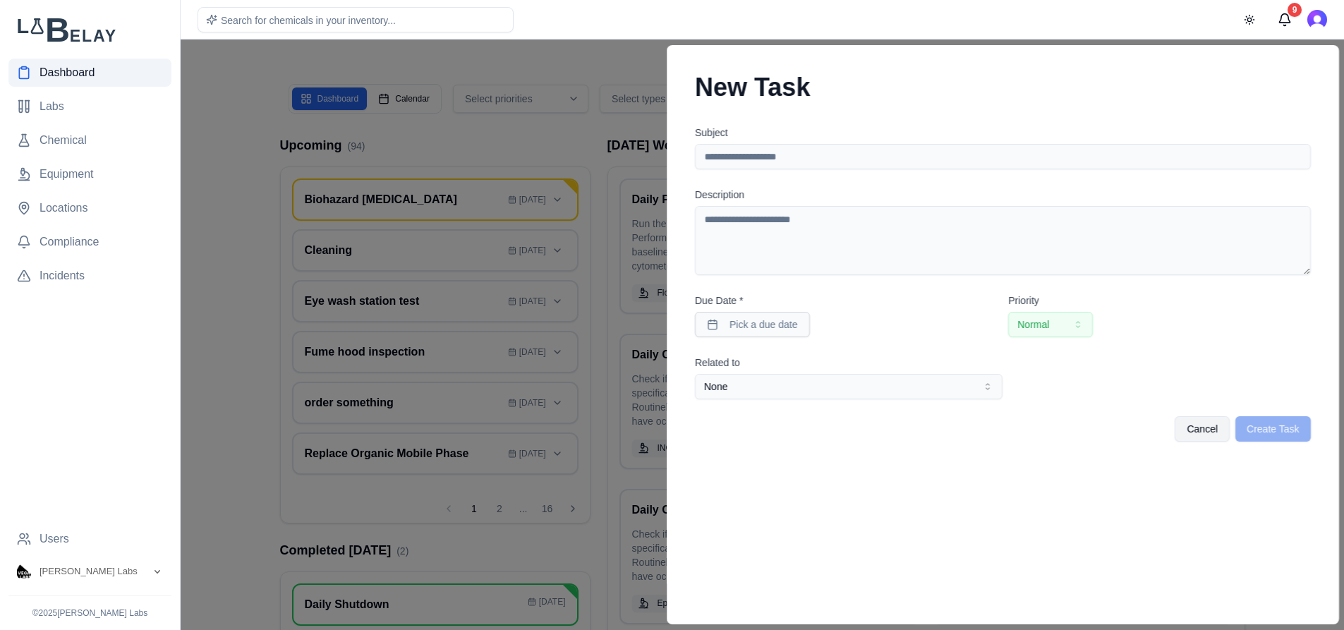
click at [849, 161] on input "Subject" at bounding box center [1003, 156] width 616 height 25
type input "**********"
type textarea "**********"
click at [791, 318] on span "Pick a due date" at bounding box center [763, 324] width 68 height 14
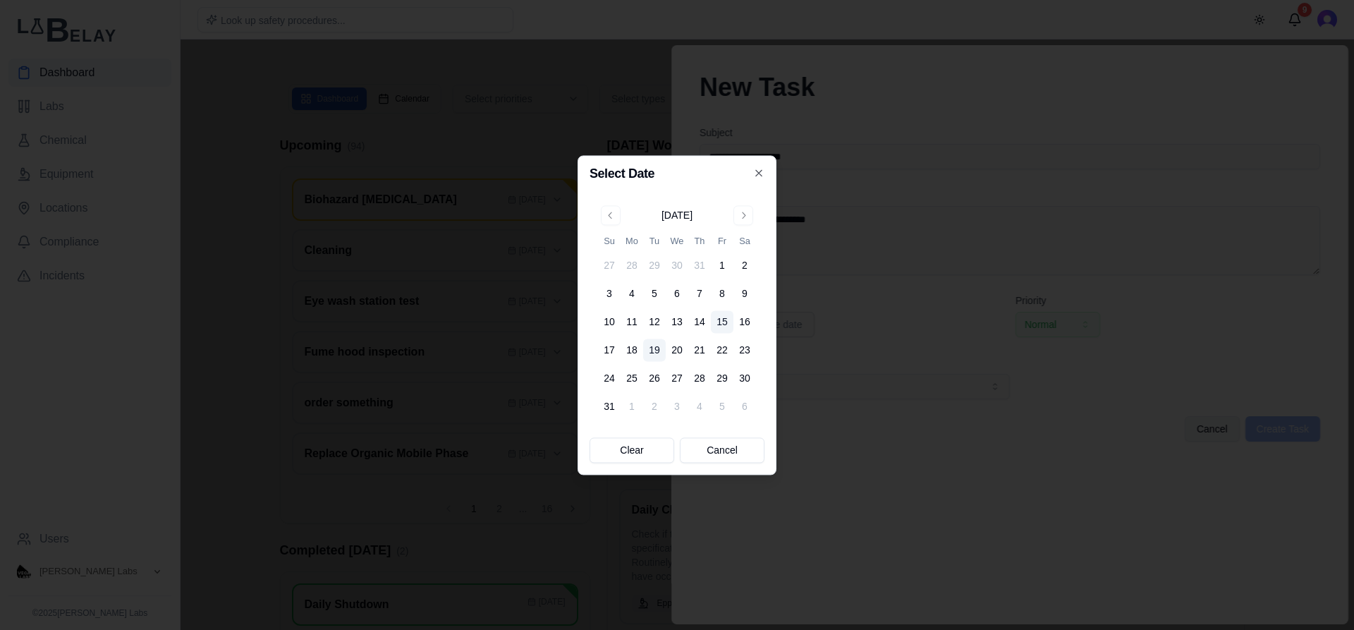
click at [654, 348] on button "19" at bounding box center [654, 350] width 23 height 23
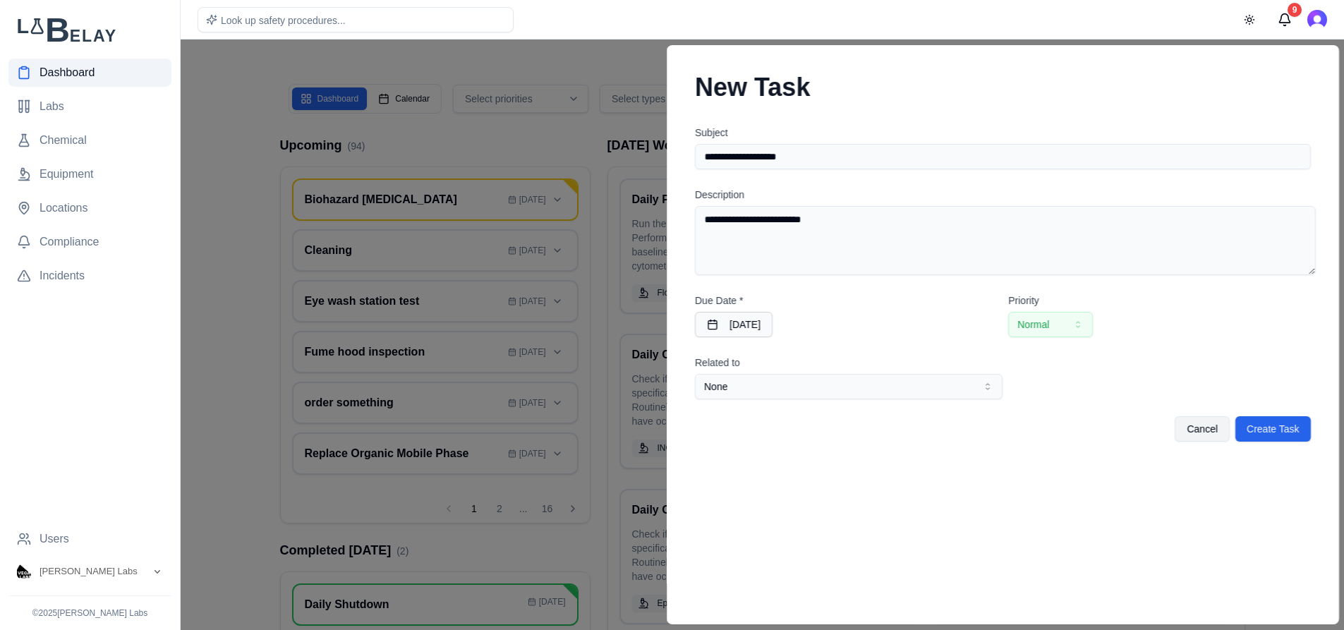
click at [1050, 318] on button "Normal" at bounding box center [1050, 324] width 85 height 25
click at [962, 380] on button "None" at bounding box center [855, 386] width 310 height 25
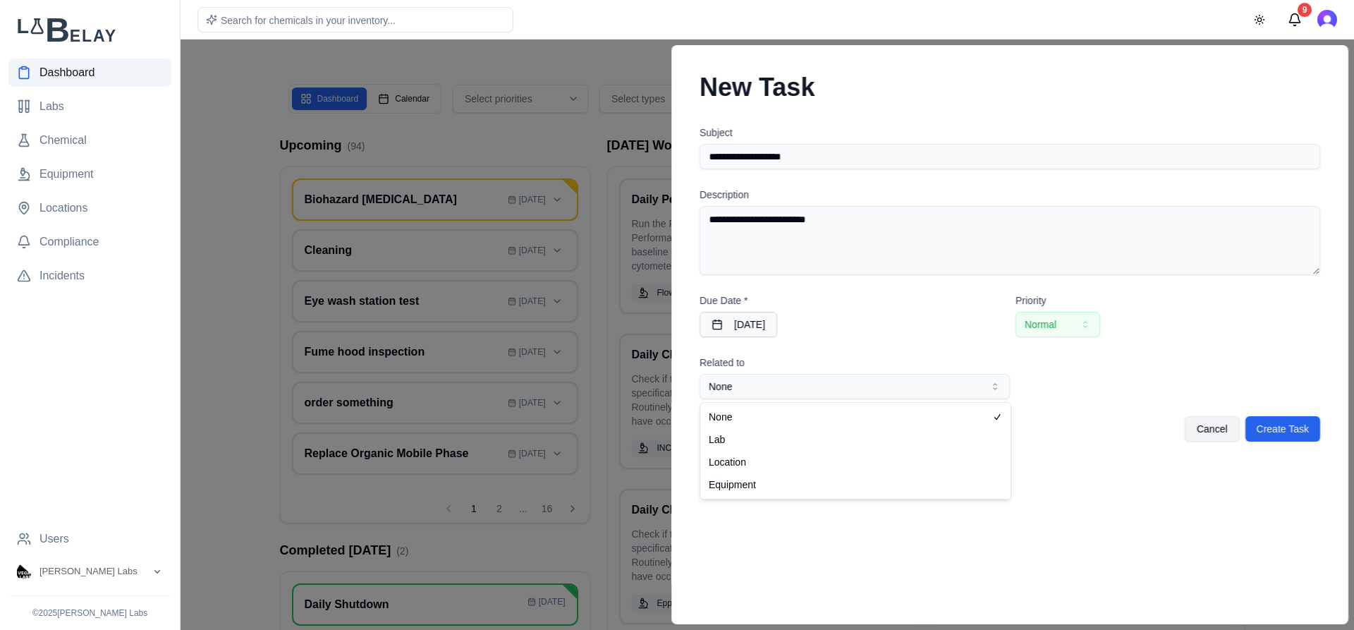
select select "*********"
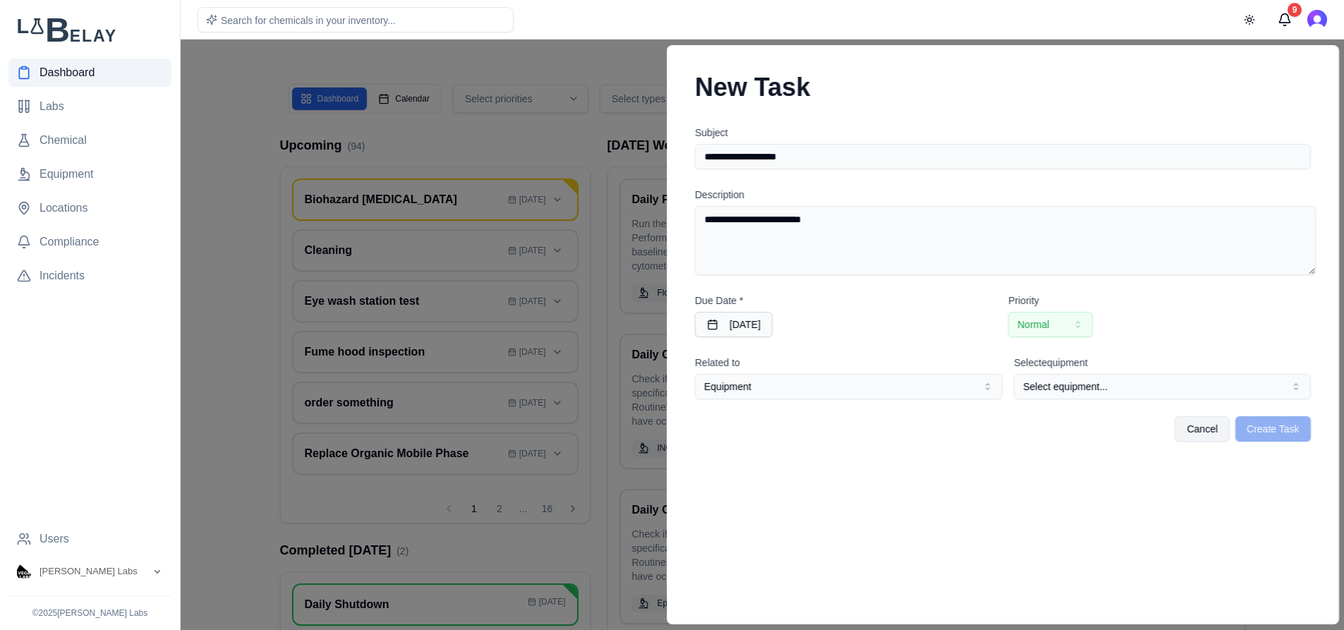
click at [1165, 386] on button "Select equipment..." at bounding box center [1162, 386] width 296 height 25
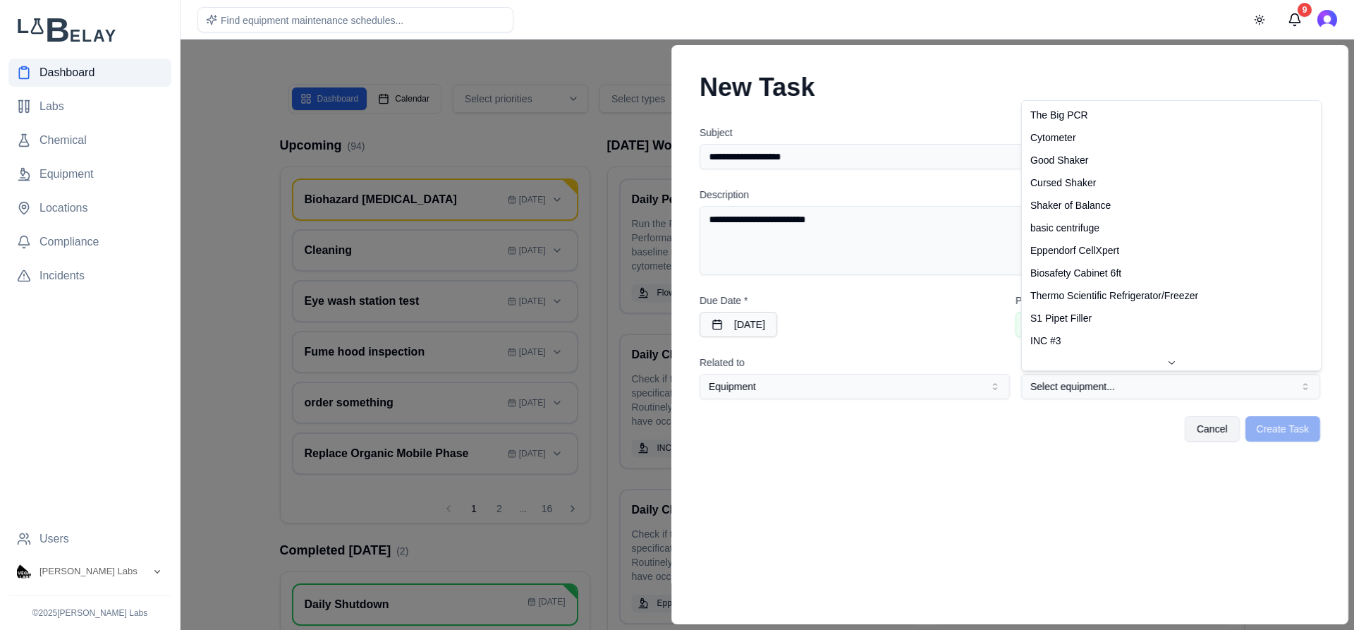
select select "*******"
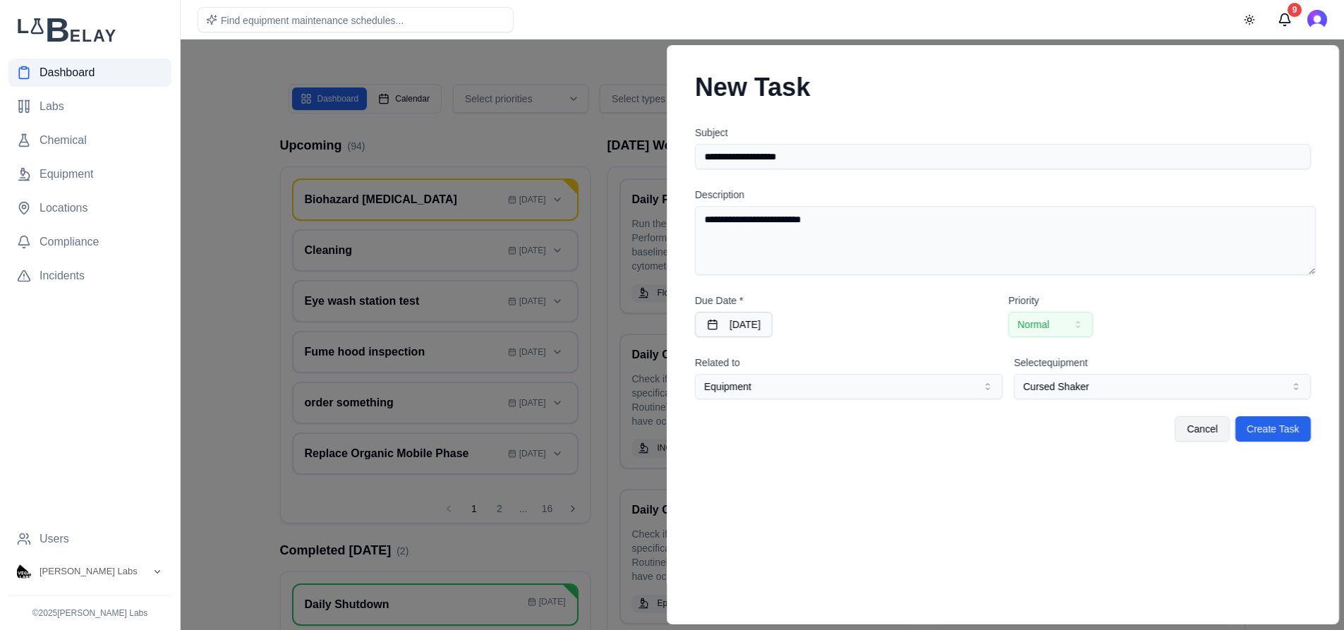
click at [1141, 460] on div "**********" at bounding box center [1003, 334] width 672 height 579
click at [1277, 430] on button "Create Task" at bounding box center [1272, 428] width 75 height 25
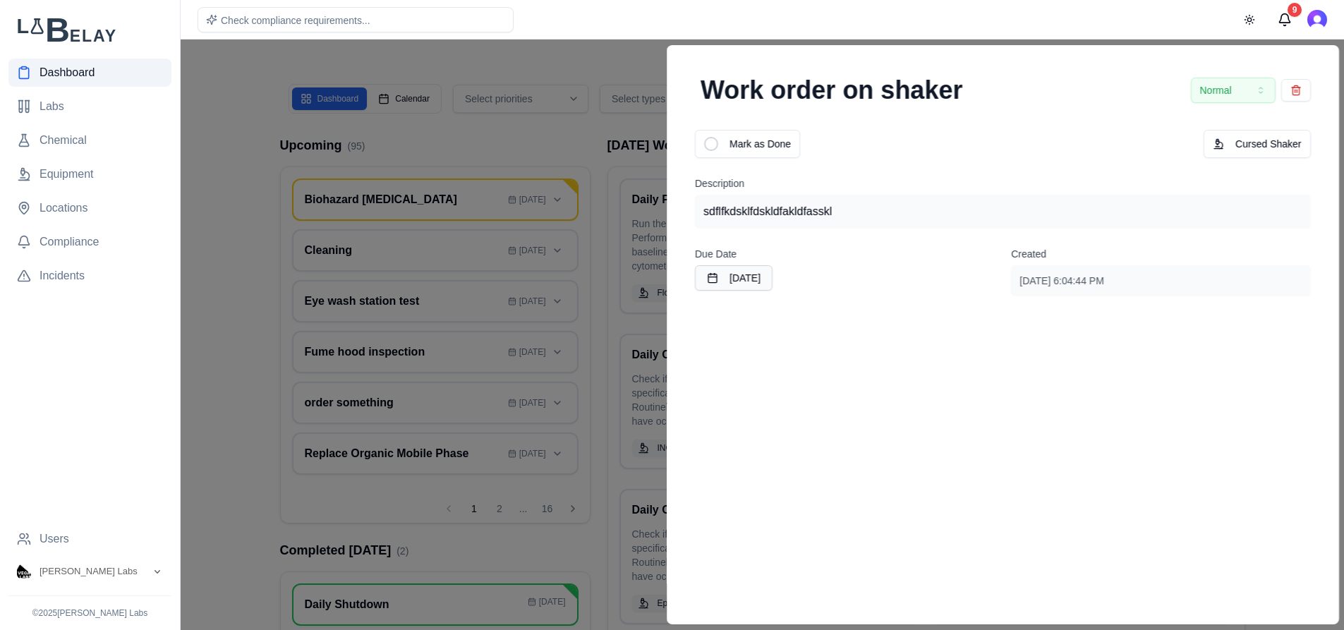
click at [544, 63] on div at bounding box center [672, 335] width 1344 height 590
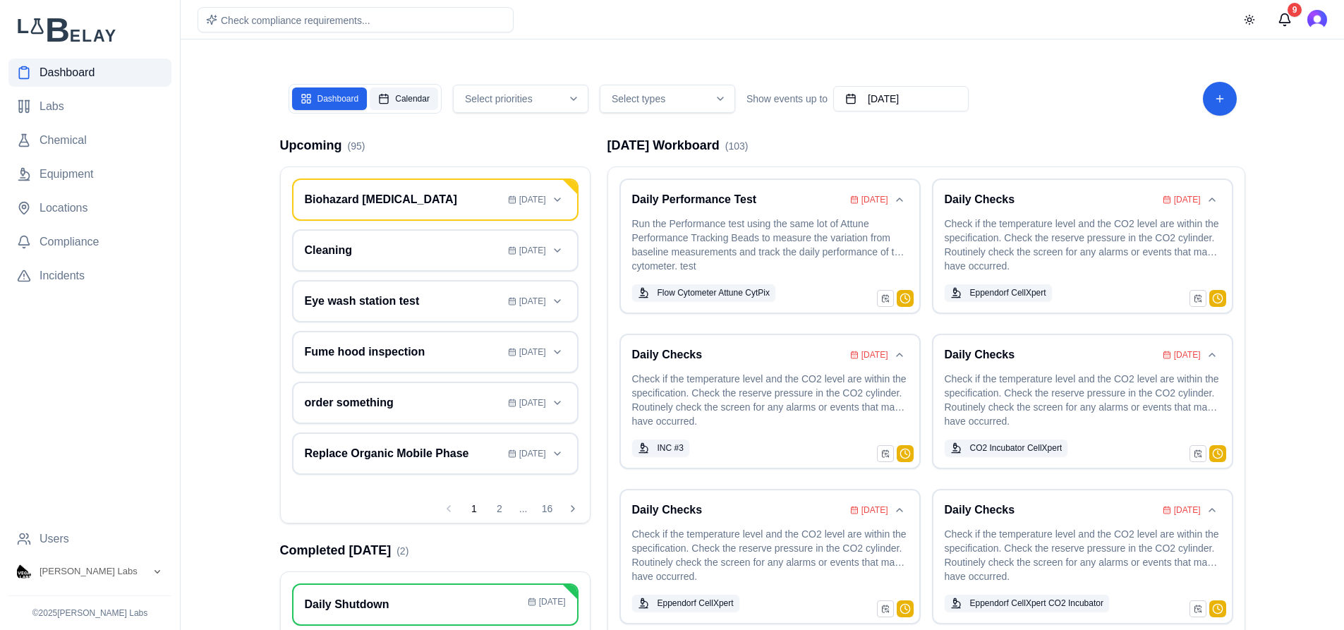
click at [406, 100] on button "Calendar" at bounding box center [404, 98] width 68 height 23
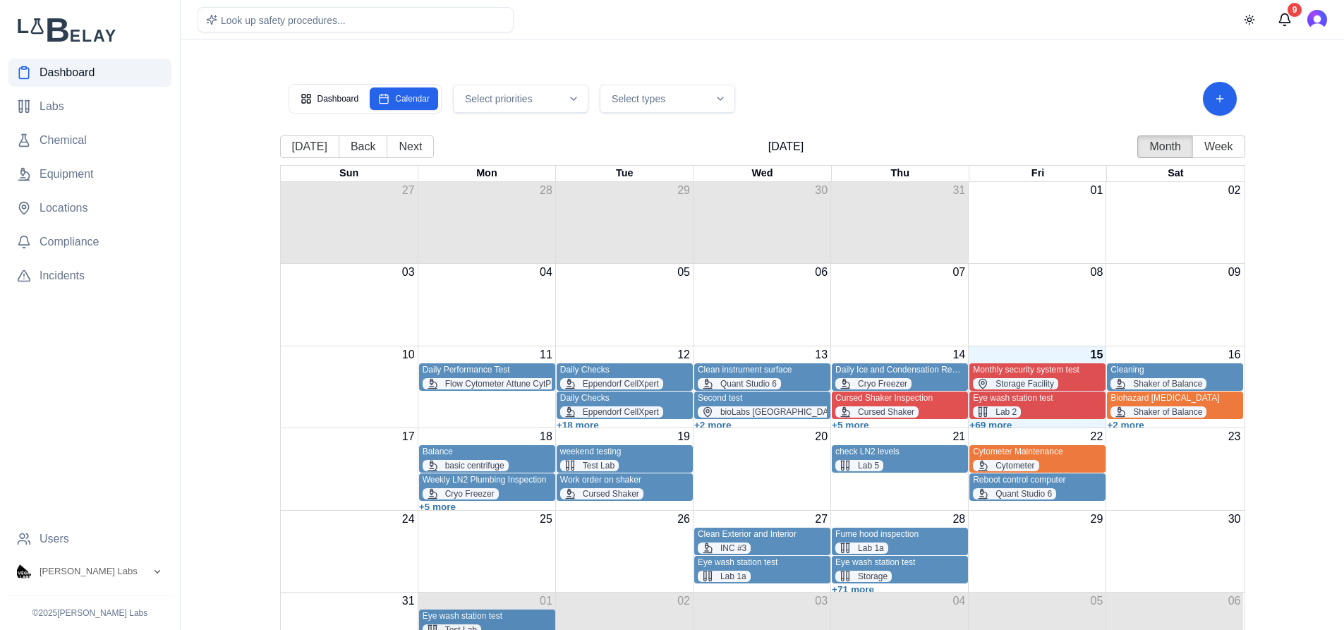
click at [651, 490] on div "Cursed Shaker" at bounding box center [624, 493] width 129 height 11
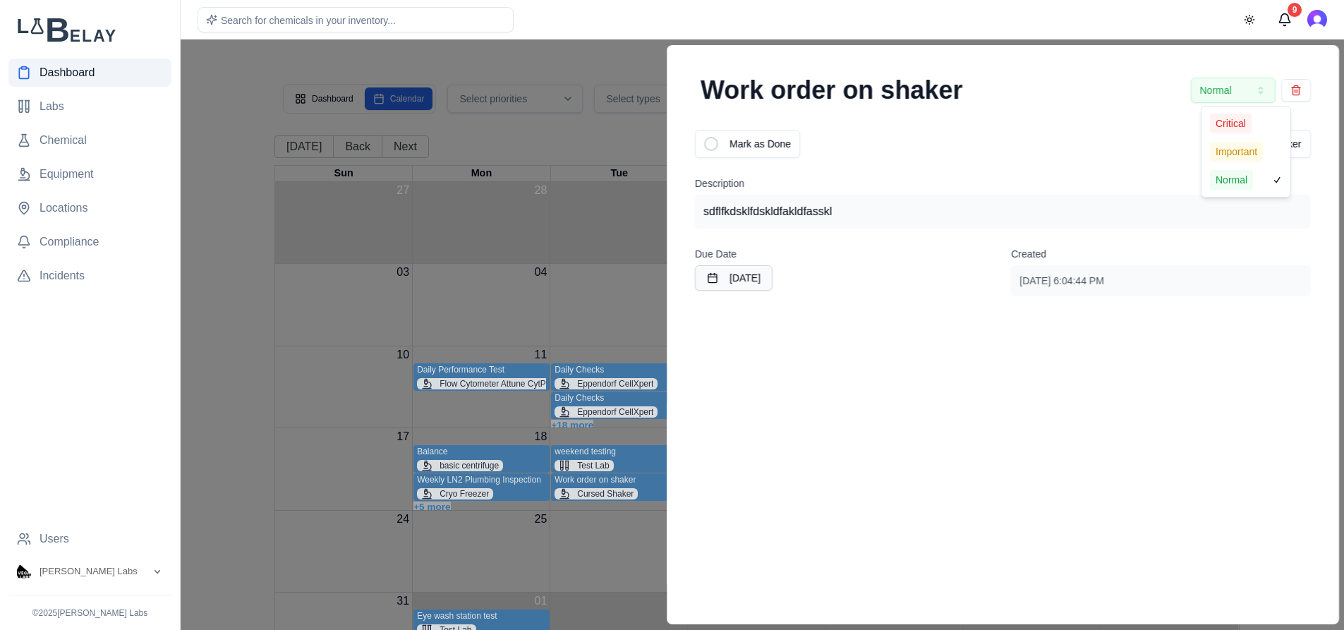
click at [1246, 95] on button "Normal" at bounding box center [1232, 90] width 85 height 25
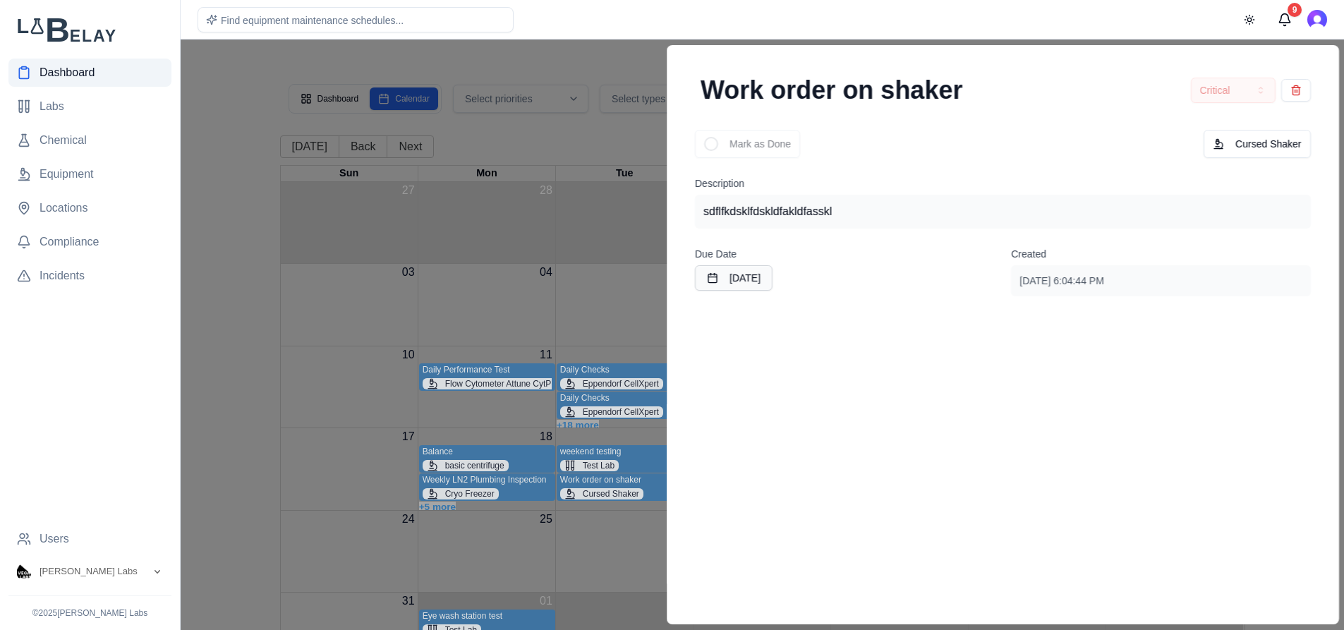
click at [1097, 79] on div "Work order on shaker Critical" at bounding box center [1002, 90] width 638 height 56
click at [315, 341] on div at bounding box center [672, 335] width 1344 height 590
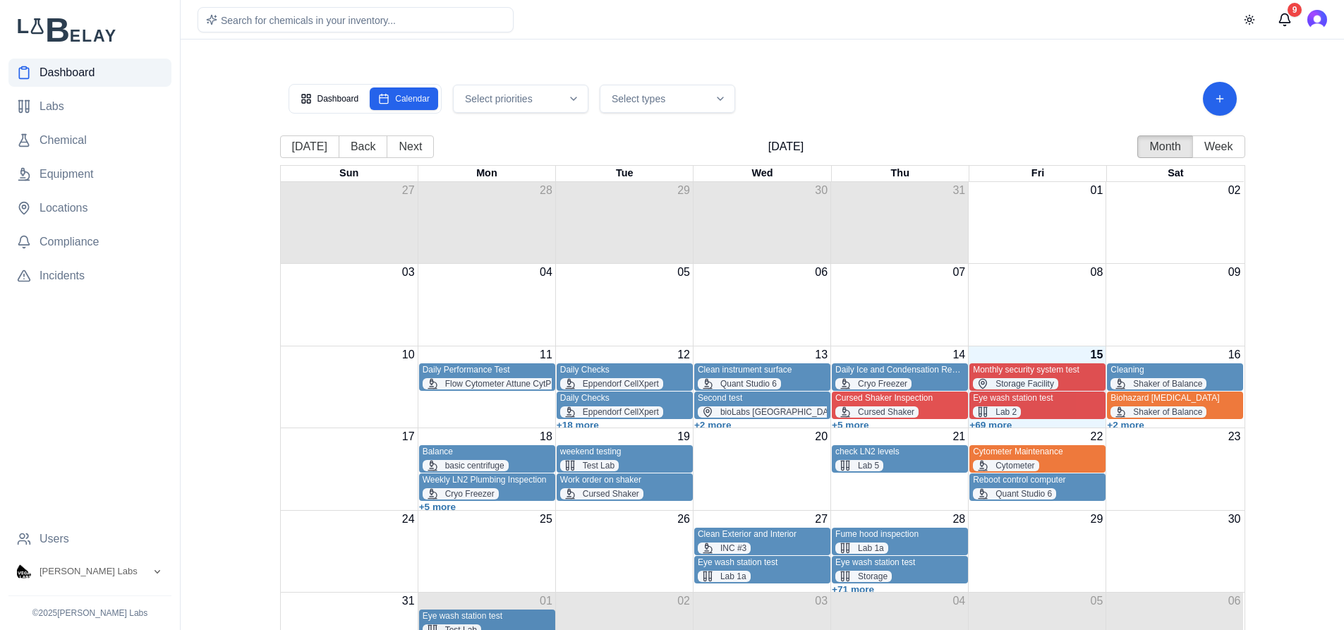
click at [246, 415] on main "Dashboard Calendar Select priorities Select types Today Back Next August 2025 M…" at bounding box center [762, 351] width 1163 height 703
click at [95, 171] on link "Equipment" at bounding box center [89, 174] width 163 height 28
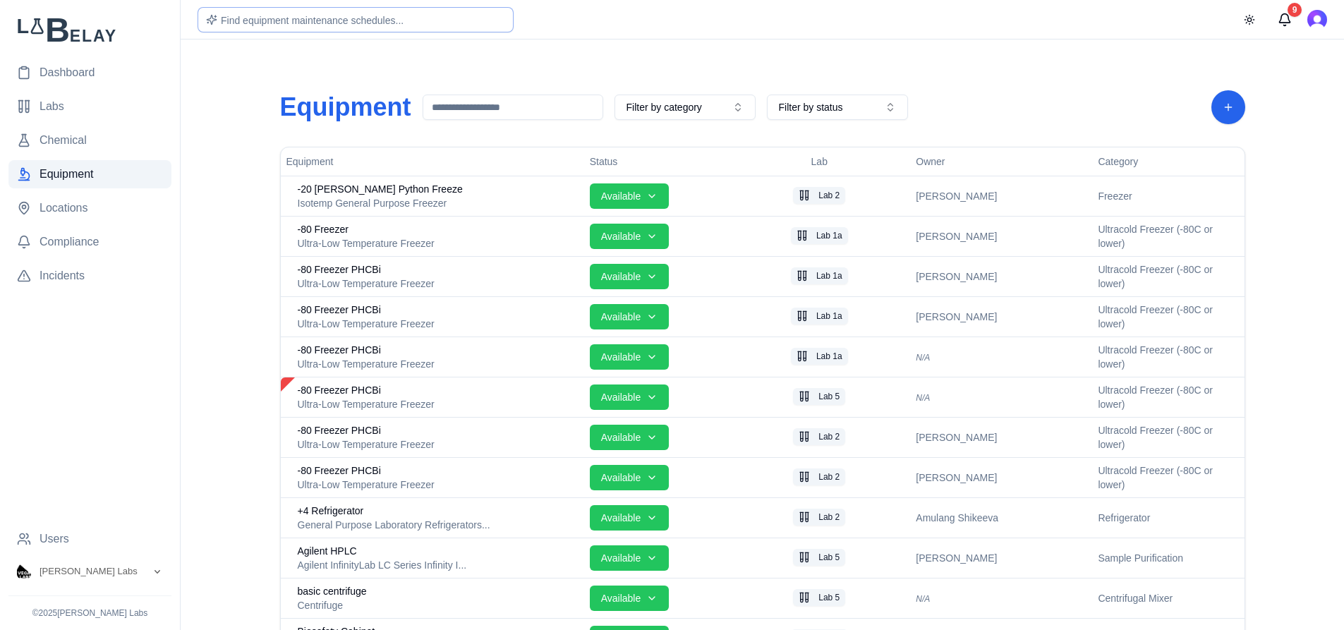
click at [363, 24] on span "Find equipment maintenance schedules..." at bounding box center [312, 20] width 183 height 11
type input "**********"
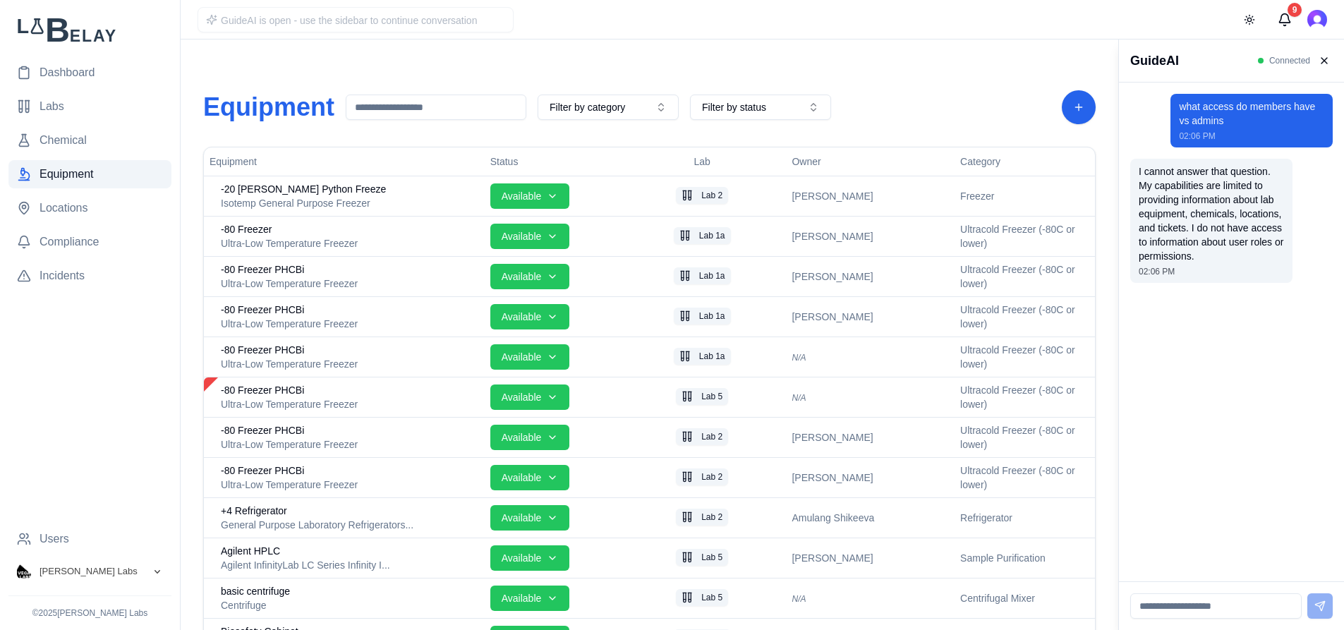
click at [133, 574] on button "[PERSON_NAME] Labs" at bounding box center [89, 571] width 163 height 25
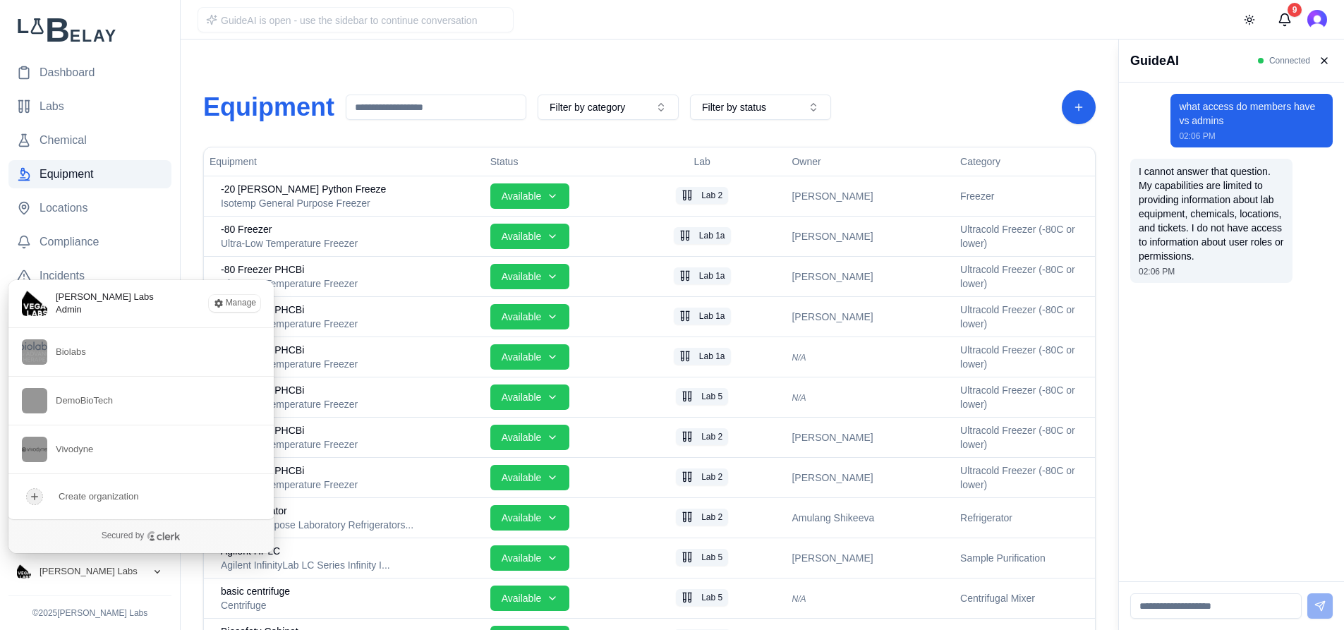
click at [133, 574] on button "[PERSON_NAME] Labs" at bounding box center [89, 571] width 163 height 25
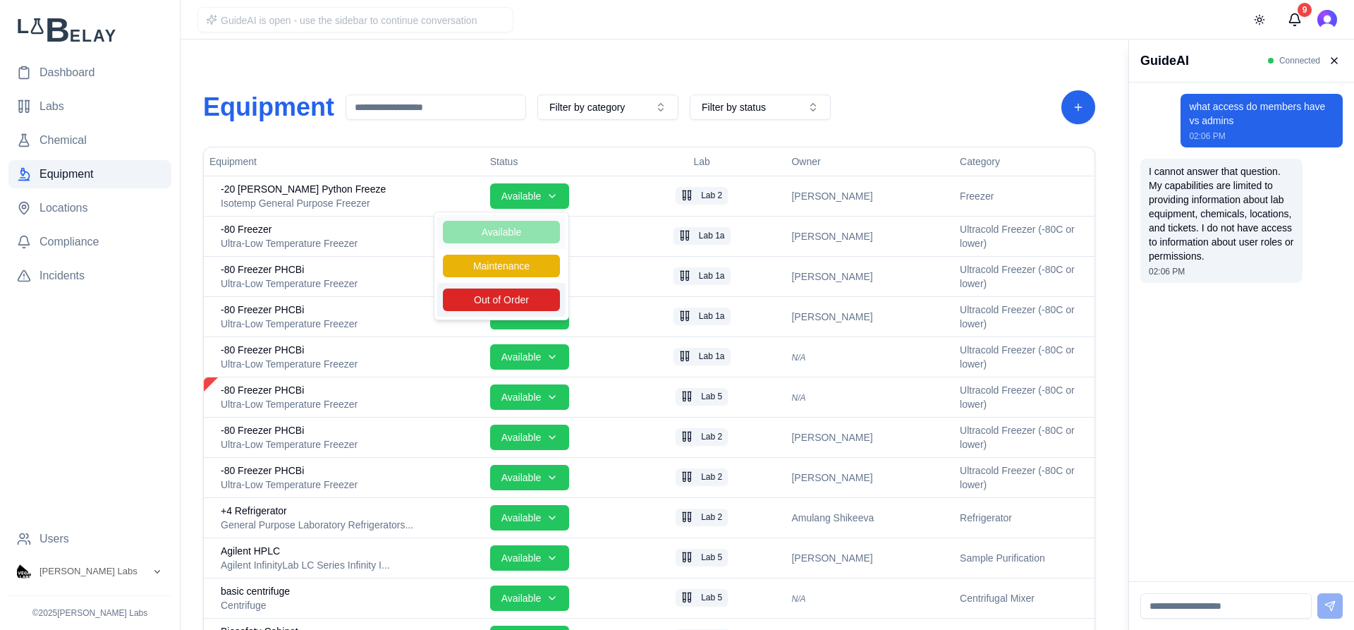
click at [517, 303] on span "Out of Order" at bounding box center [501, 299] width 117 height 23
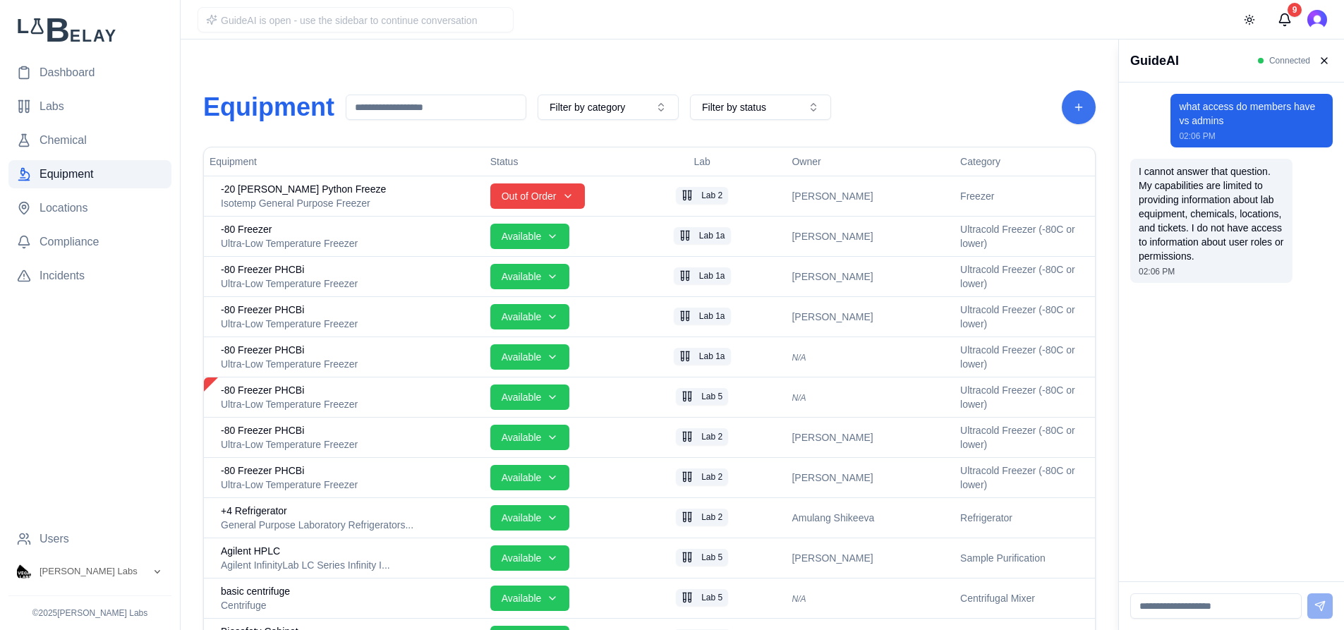
click at [1083, 103] on button "Add Equipment" at bounding box center [1079, 107] width 34 height 34
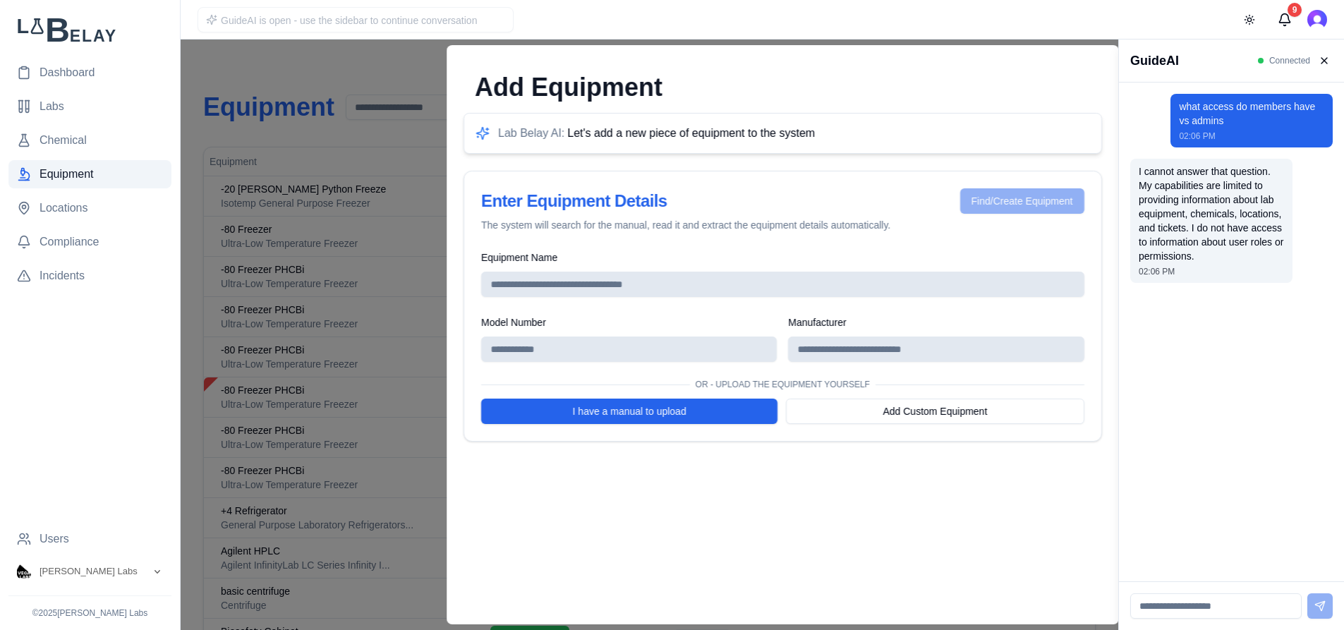
click at [423, 54] on div at bounding box center [559, 335] width 1118 height 590
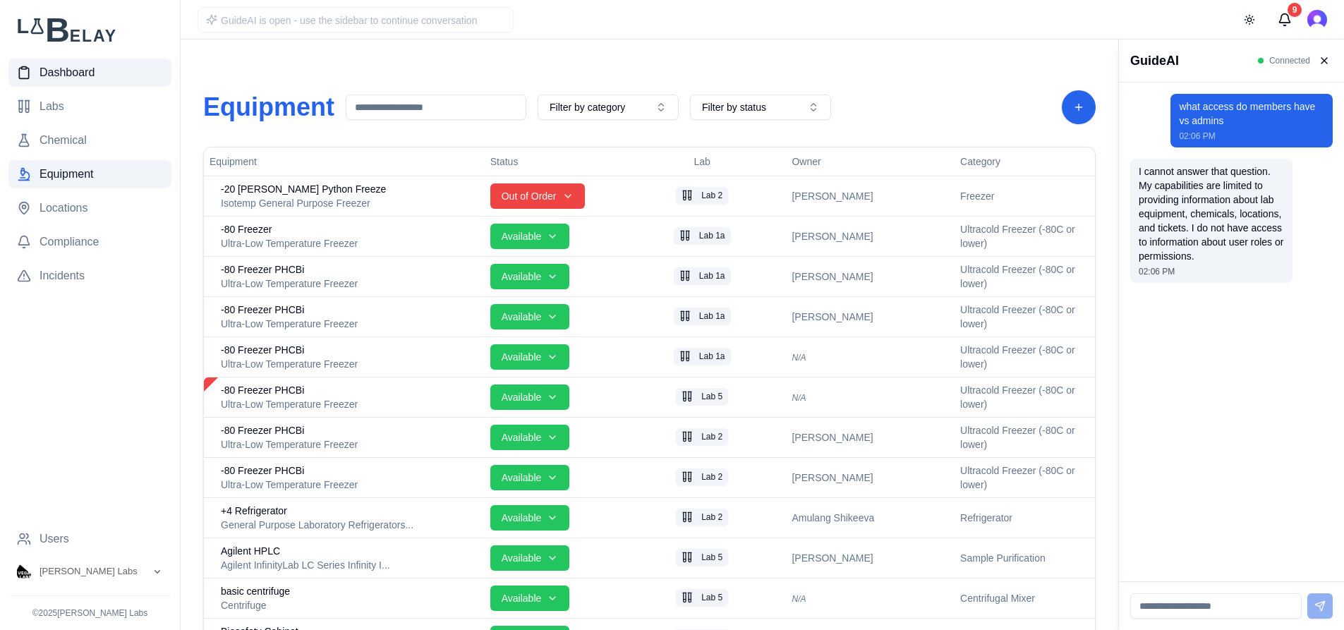
click at [83, 73] on span "Dashboard" at bounding box center [67, 72] width 55 height 17
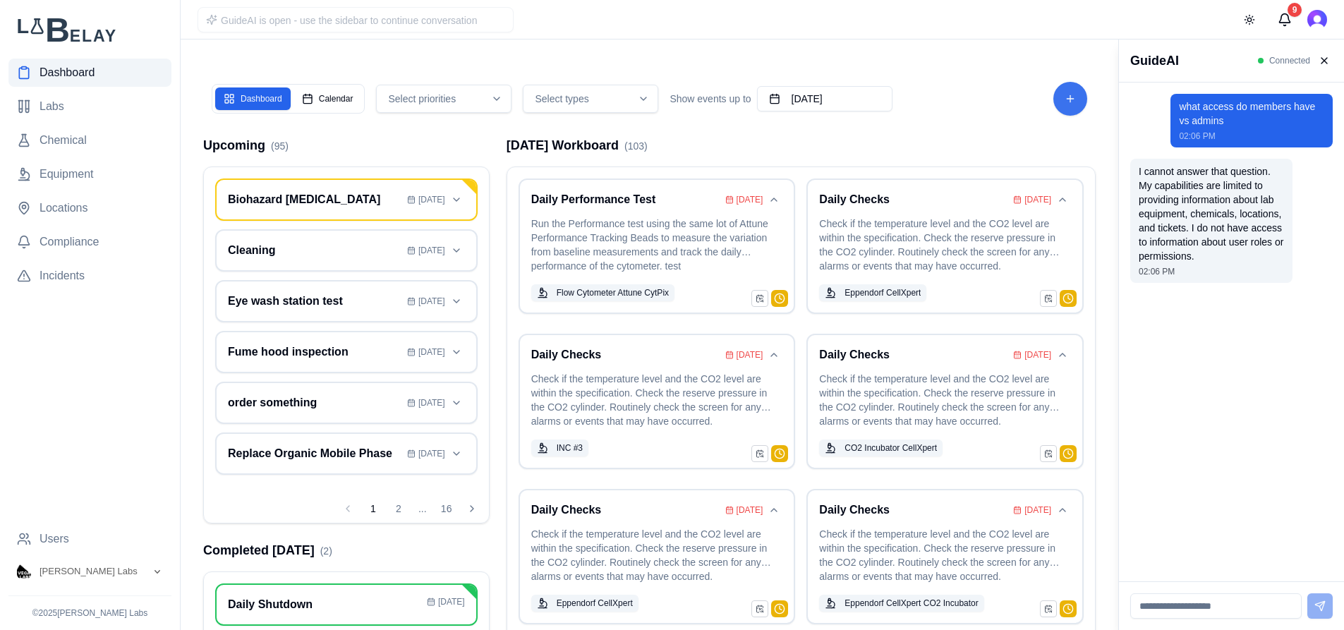
click at [1078, 110] on button "Add Task" at bounding box center [1070, 99] width 34 height 34
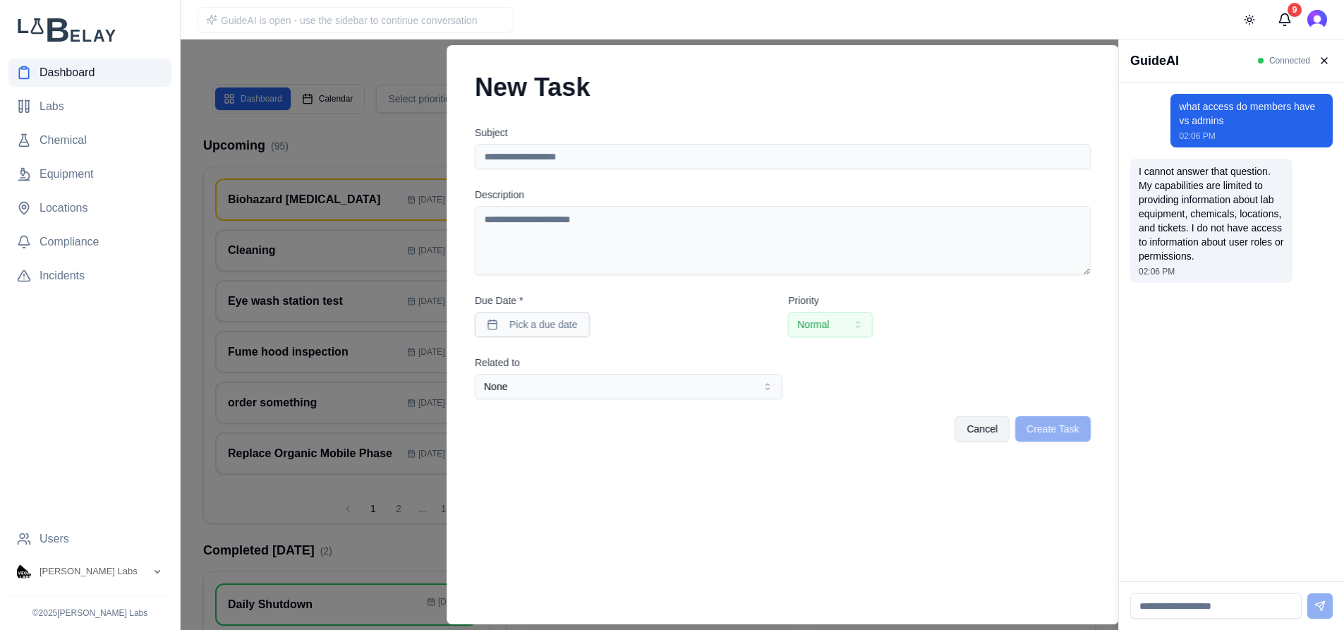
click at [841, 157] on input "Subject" at bounding box center [783, 156] width 616 height 25
type input "**********"
type textarea "**********"
click at [564, 323] on span "Pick a due date" at bounding box center [543, 324] width 68 height 14
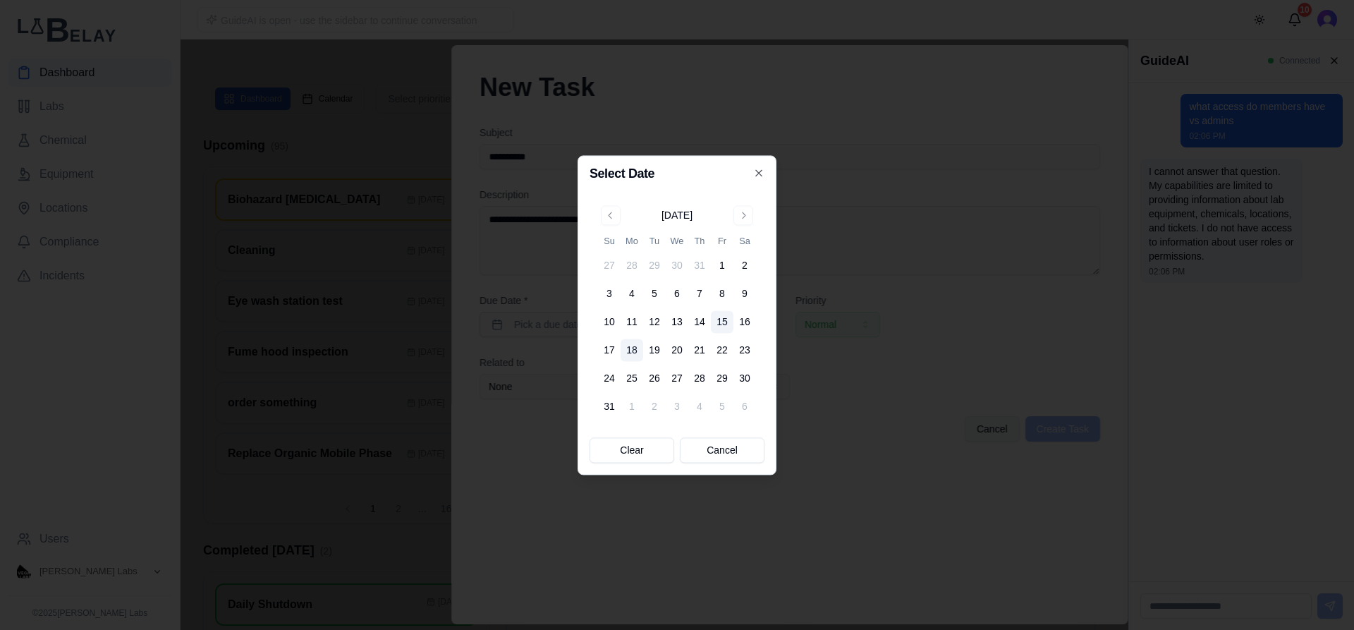
click at [626, 349] on button "18" at bounding box center [632, 350] width 23 height 23
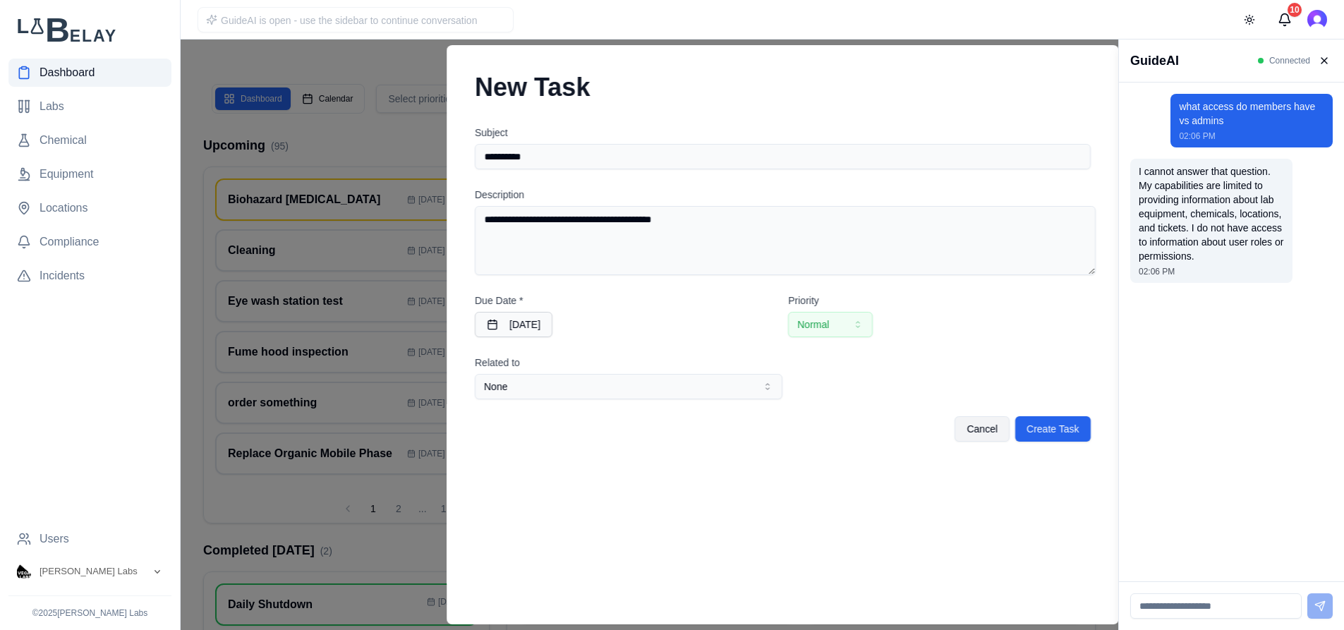
click at [746, 382] on button "None" at bounding box center [629, 386] width 308 height 25
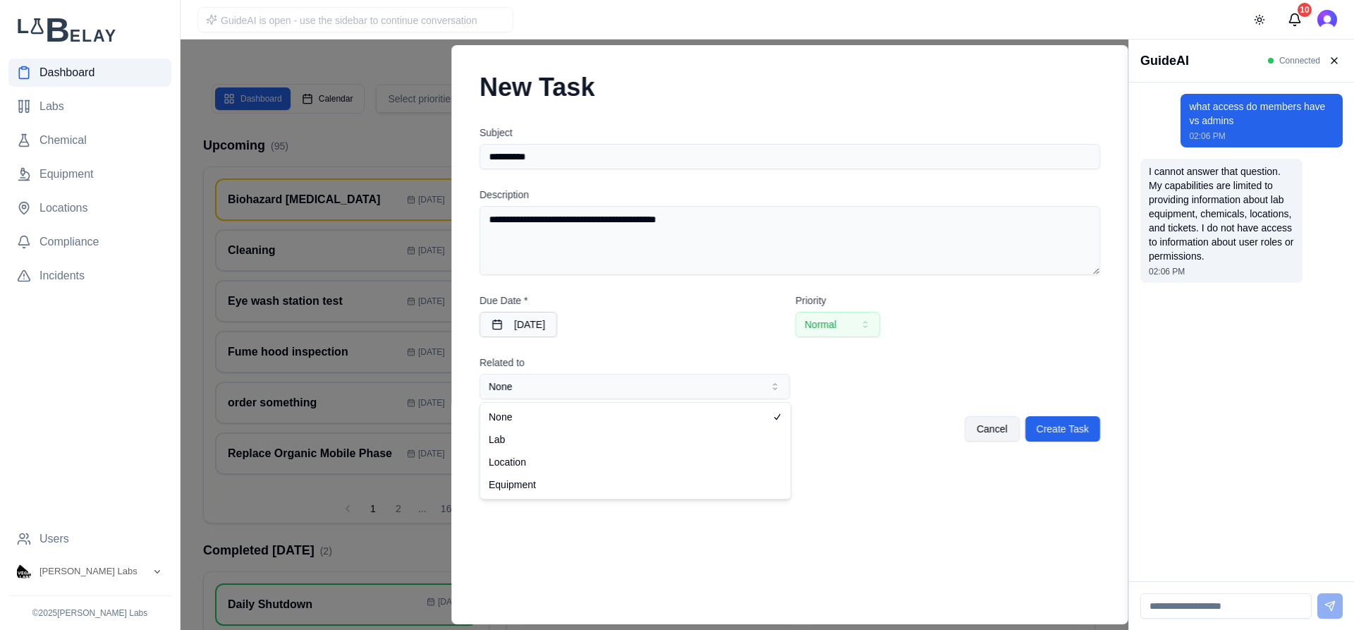
select select "*********"
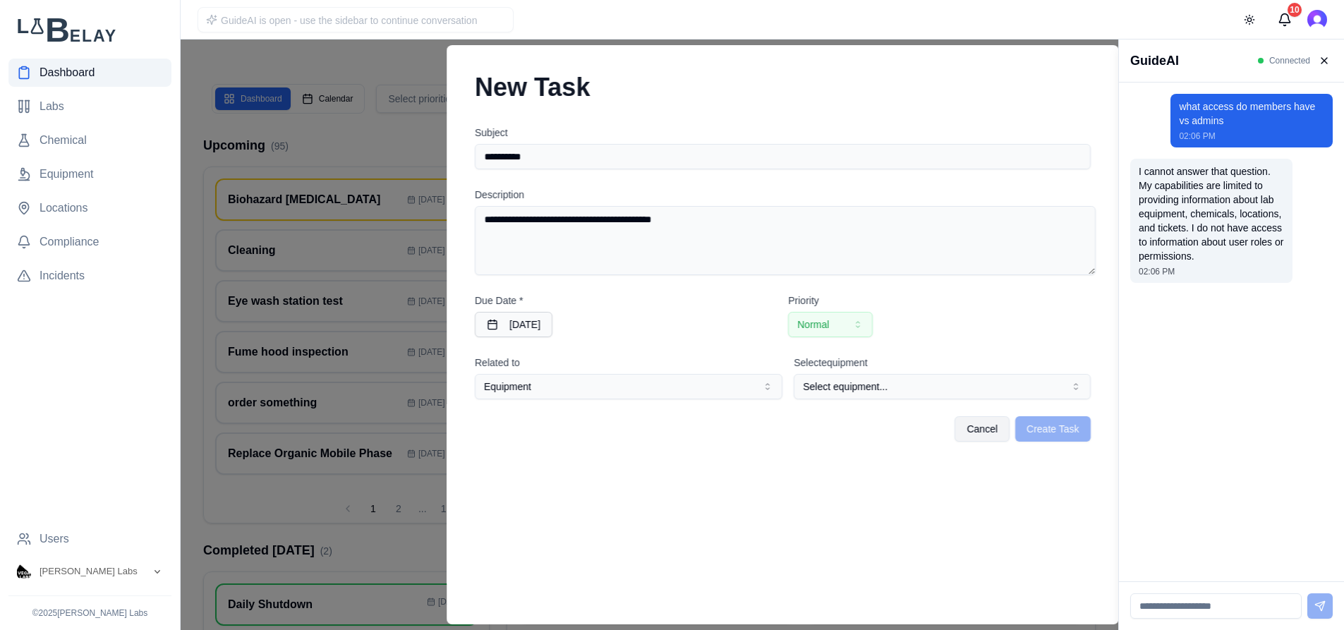
click at [980, 385] on button "Select equipment..." at bounding box center [942, 386] width 296 height 25
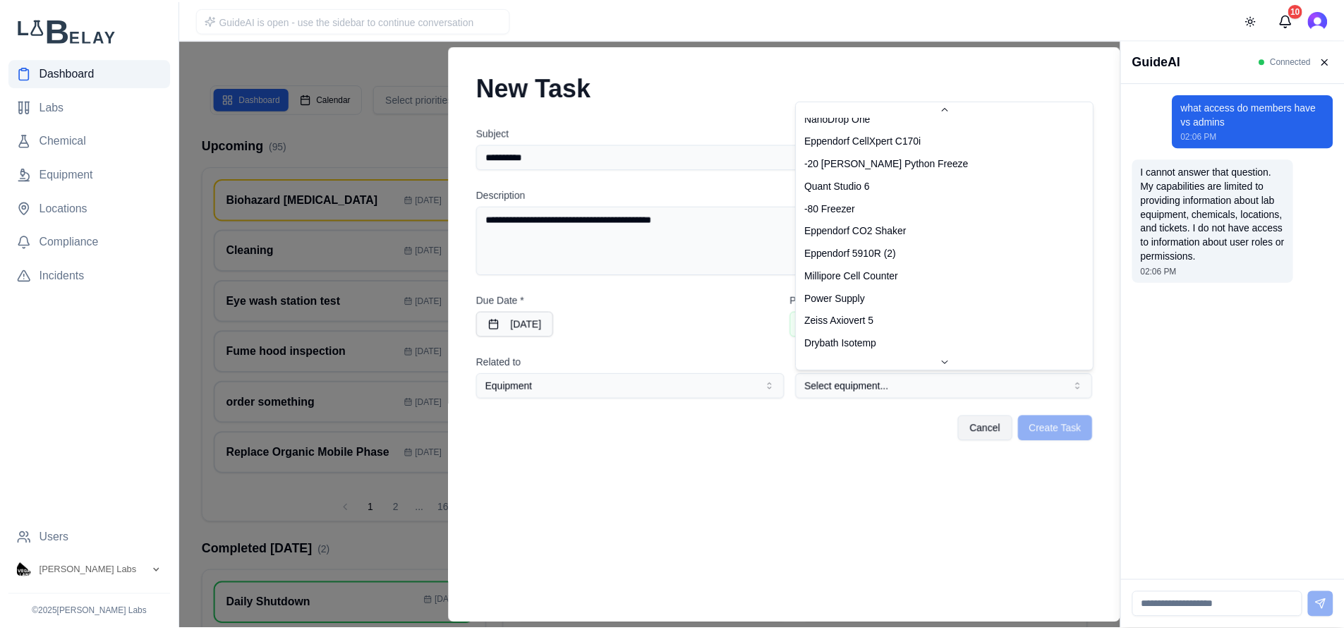
scroll to position [1841, 0]
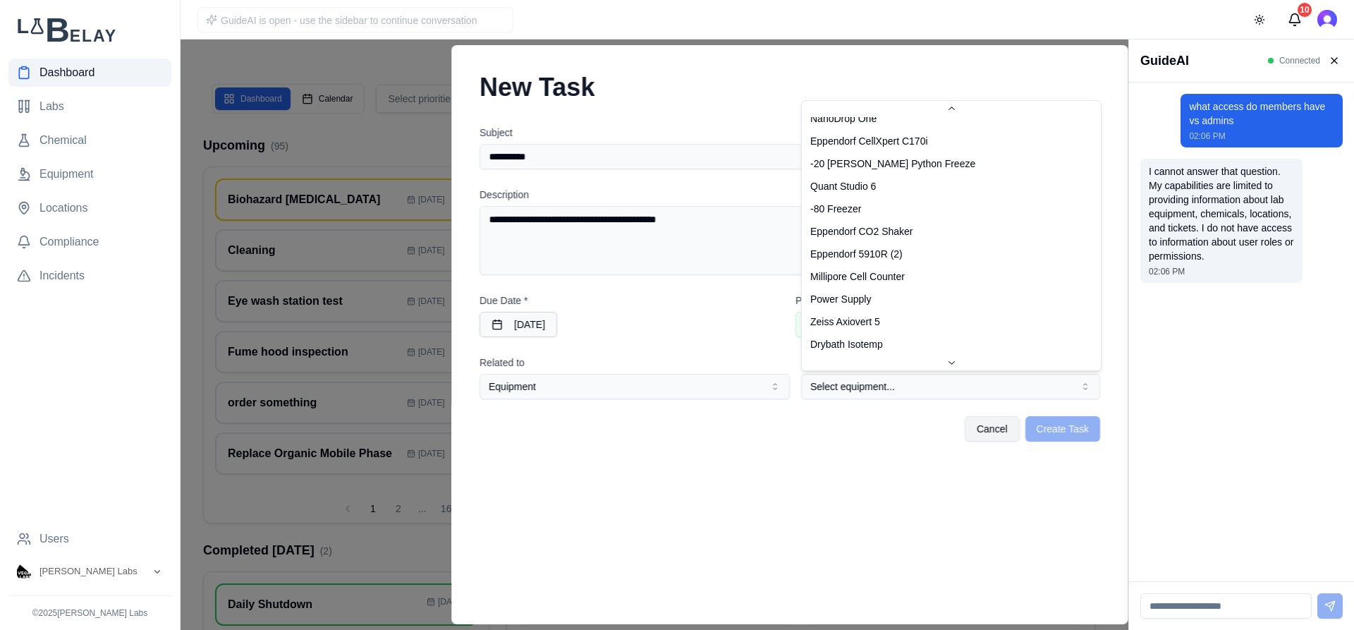
select select "**********"
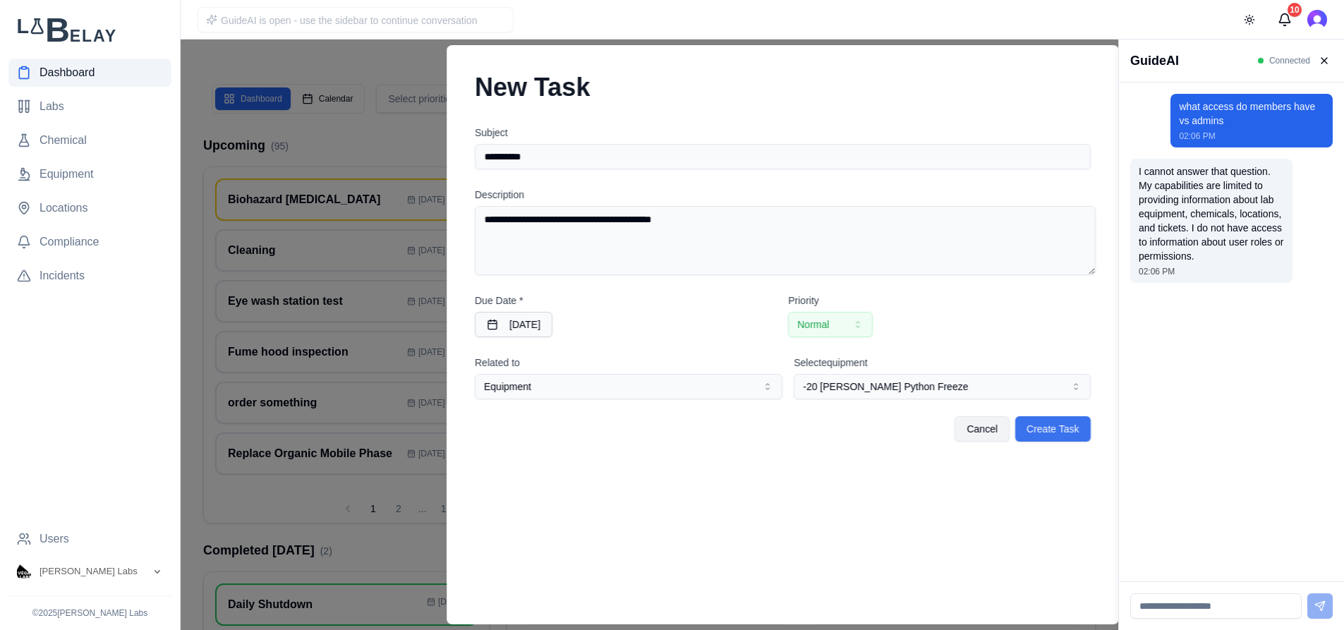
click at [1056, 431] on button "Create Task" at bounding box center [1052, 428] width 75 height 25
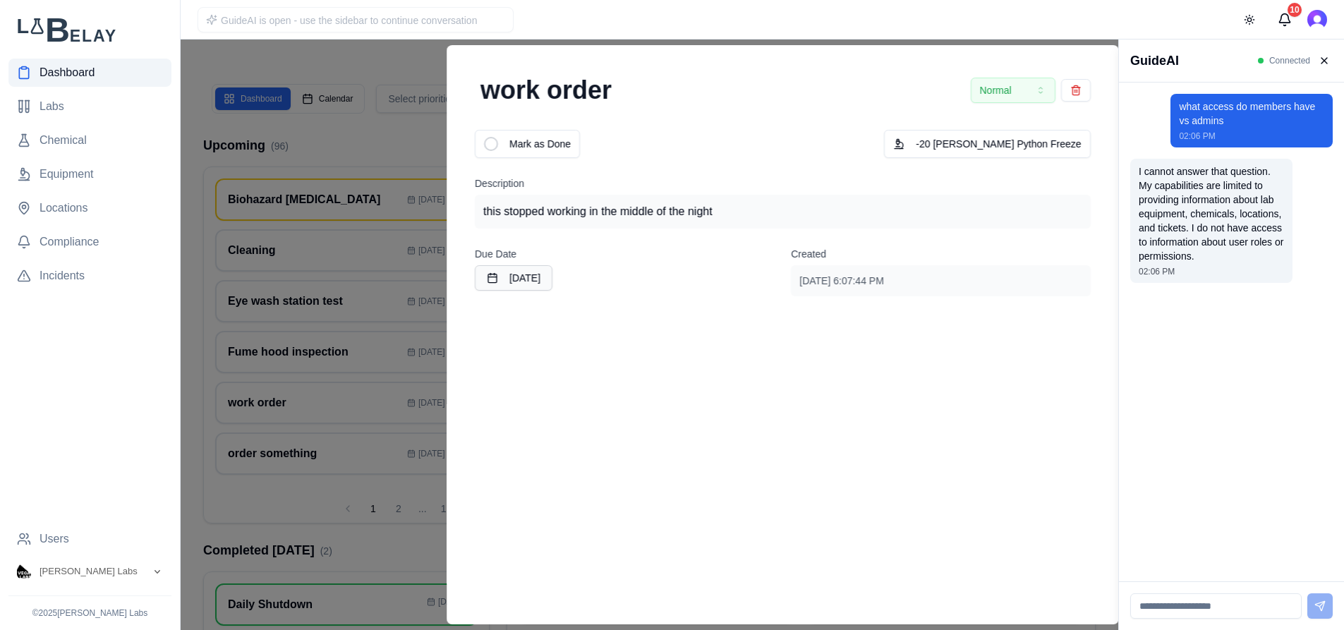
click at [337, 56] on div at bounding box center [559, 335] width 1118 height 590
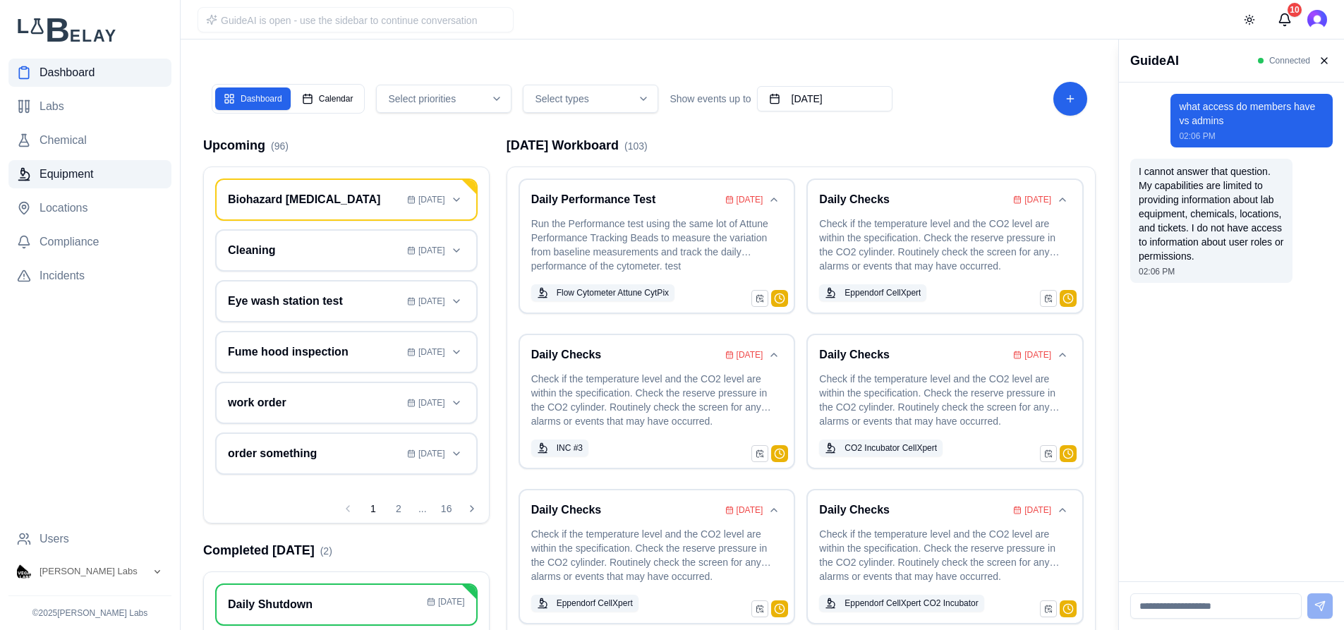
click at [83, 172] on span "Equipment" at bounding box center [67, 174] width 54 height 17
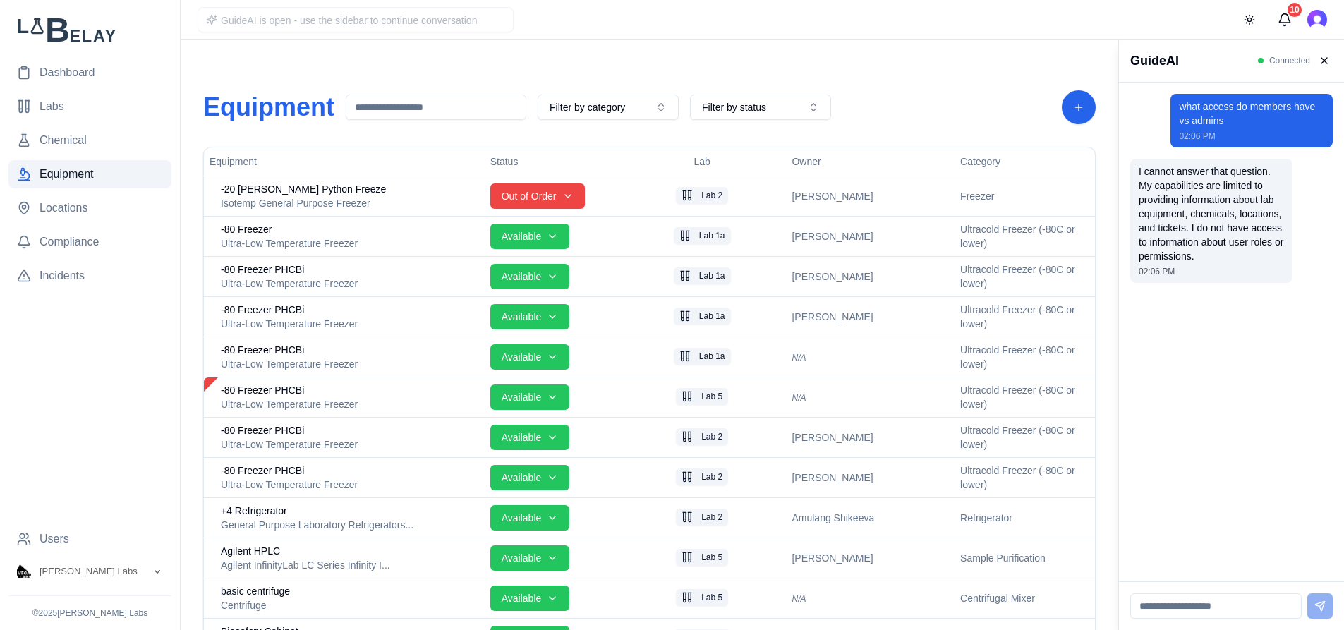
click at [332, 200] on div "Isotemp General Purpose Freezer" at bounding box center [350, 203] width 258 height 14
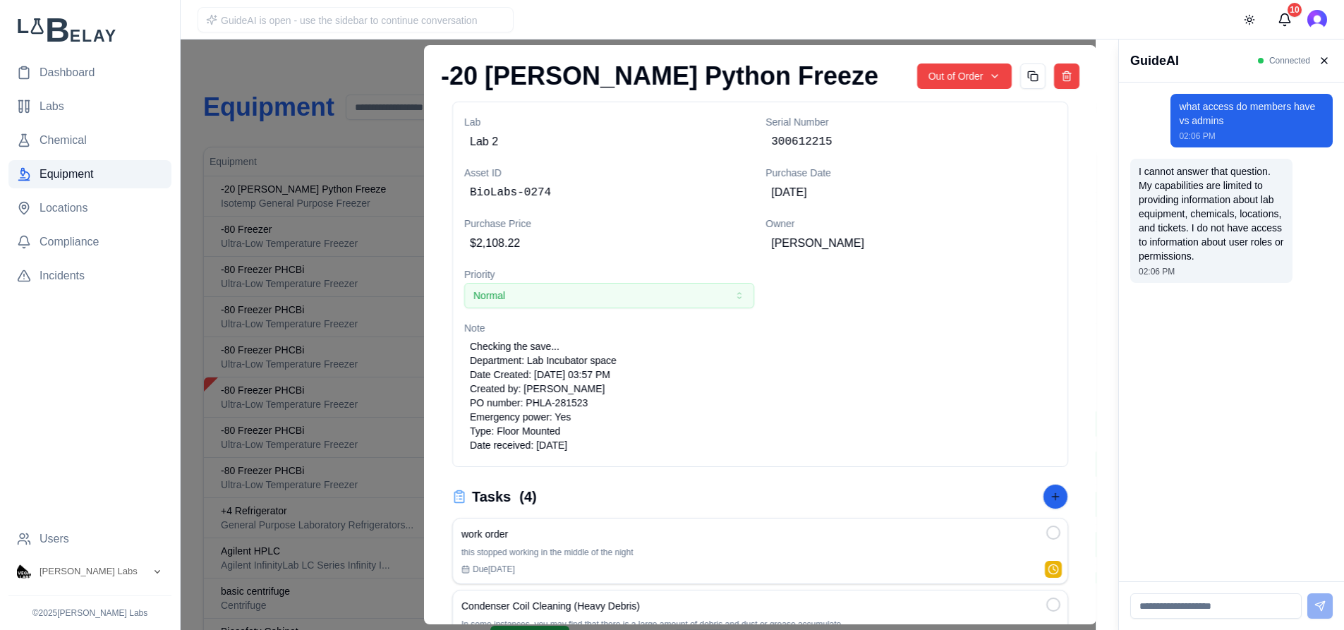
click at [1047, 490] on button at bounding box center [1054, 496] width 25 height 25
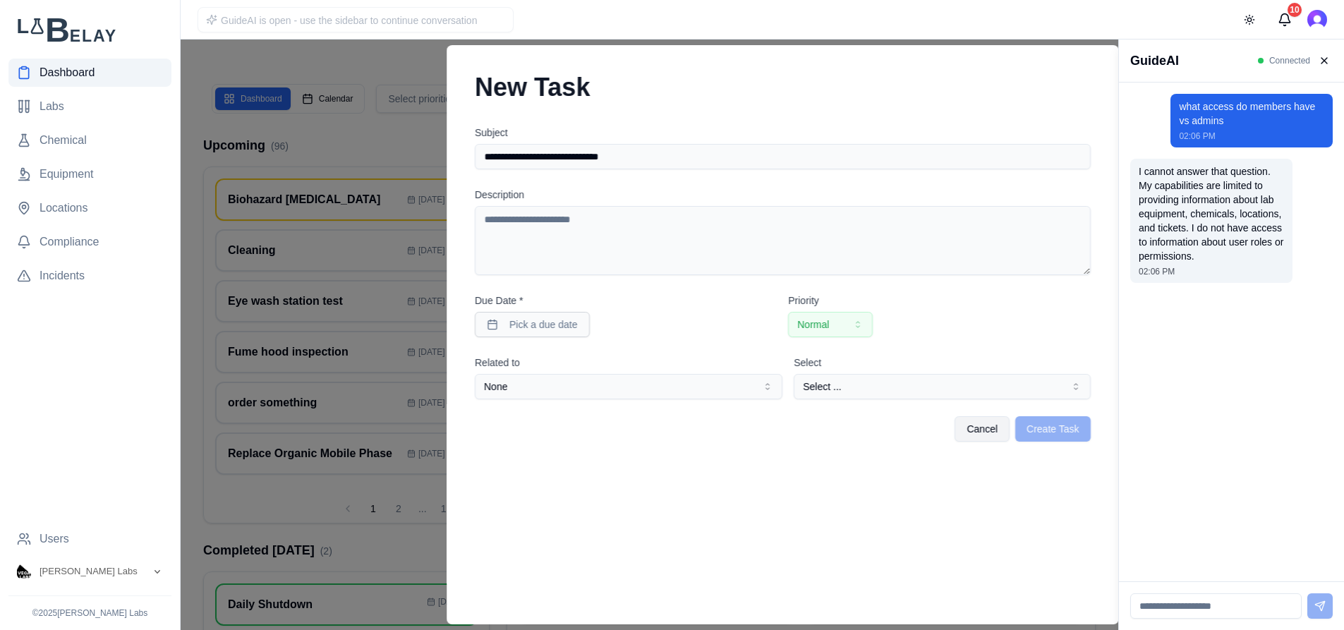
click at [751, 389] on button "None" at bounding box center [629, 386] width 308 height 25
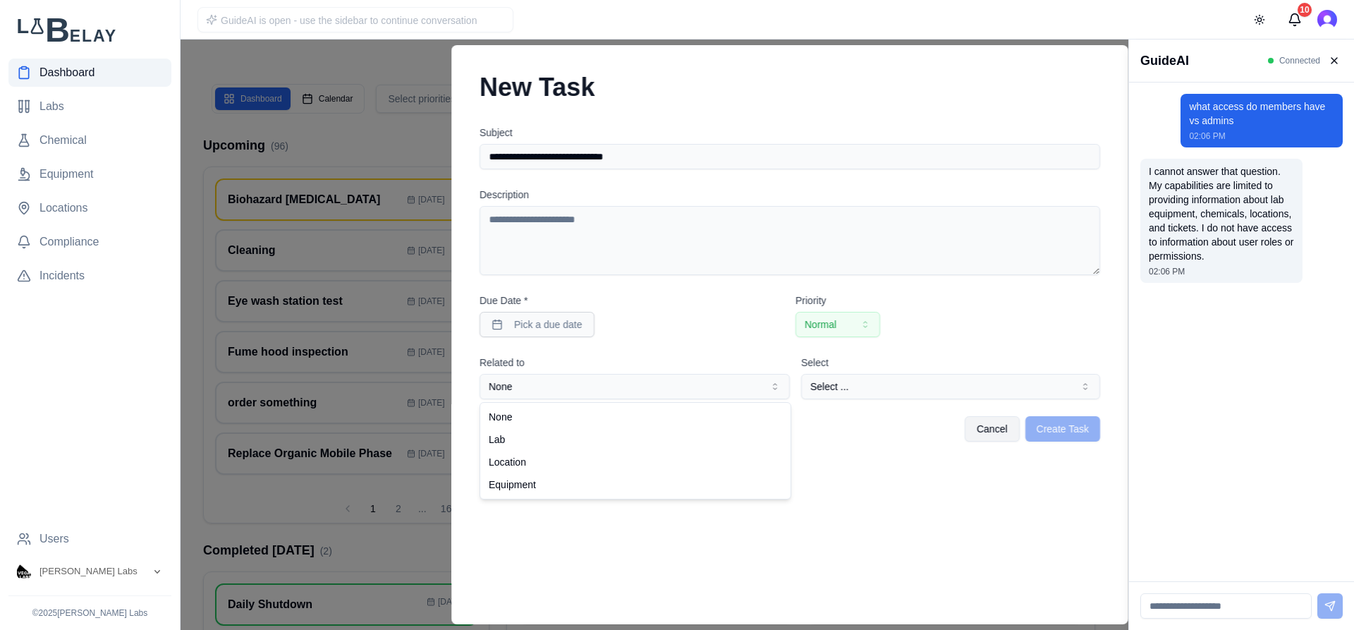
select select "*********"
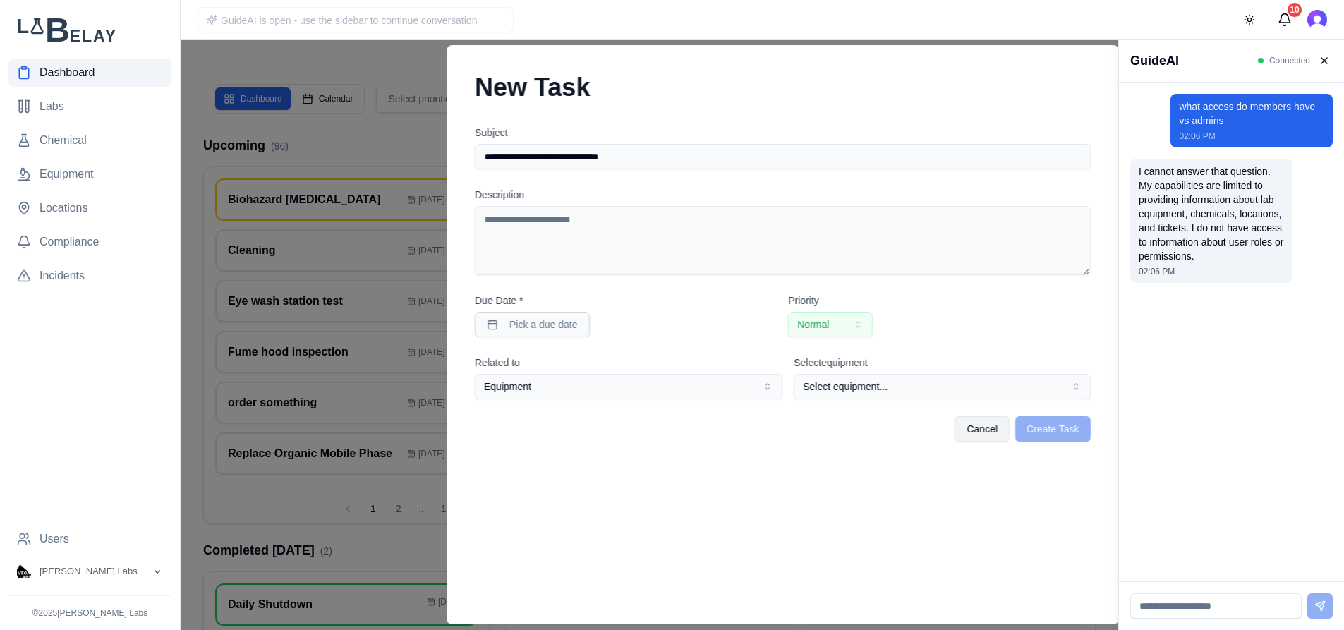
click at [387, 53] on div at bounding box center [559, 335] width 1118 height 590
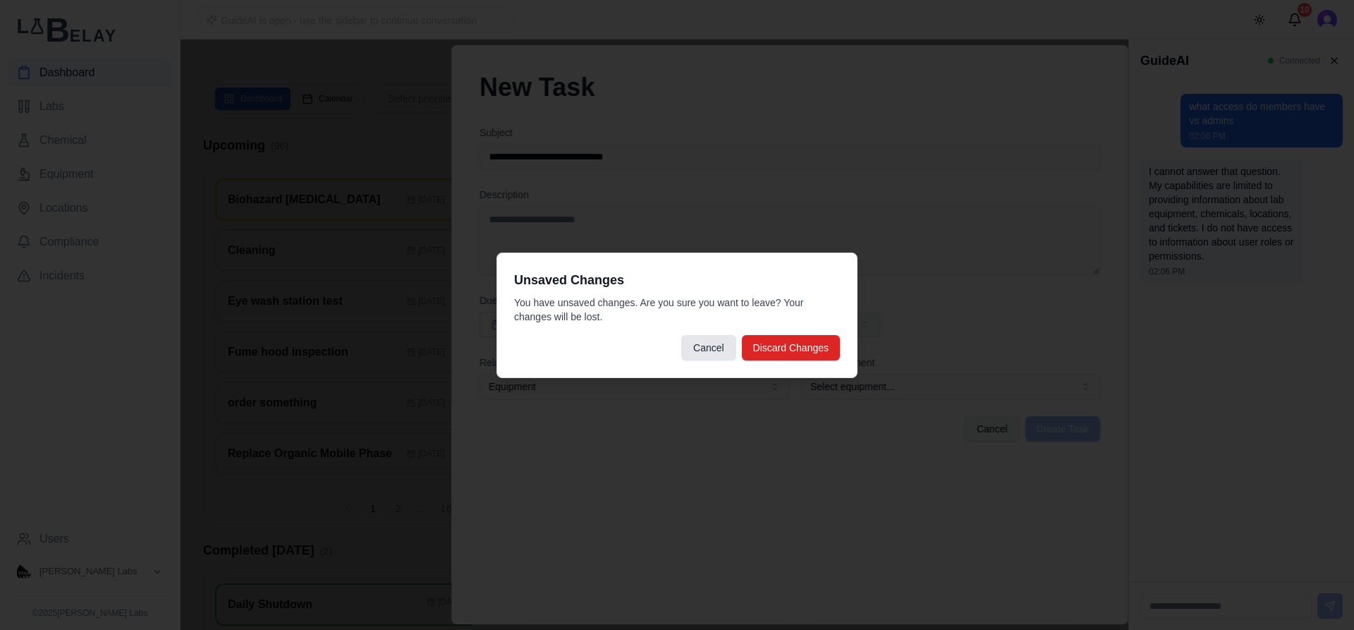
click at [782, 351] on button "Discard Changes" at bounding box center [791, 347] width 98 height 25
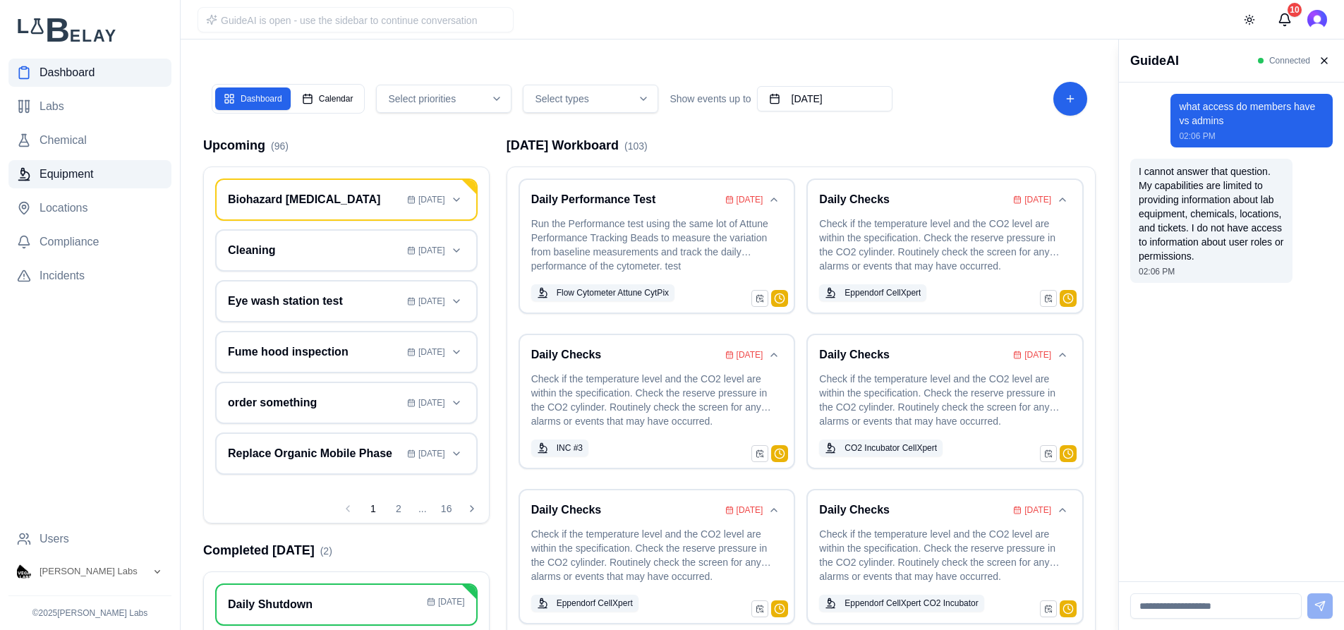
click at [97, 169] on link "Equipment" at bounding box center [89, 174] width 163 height 28
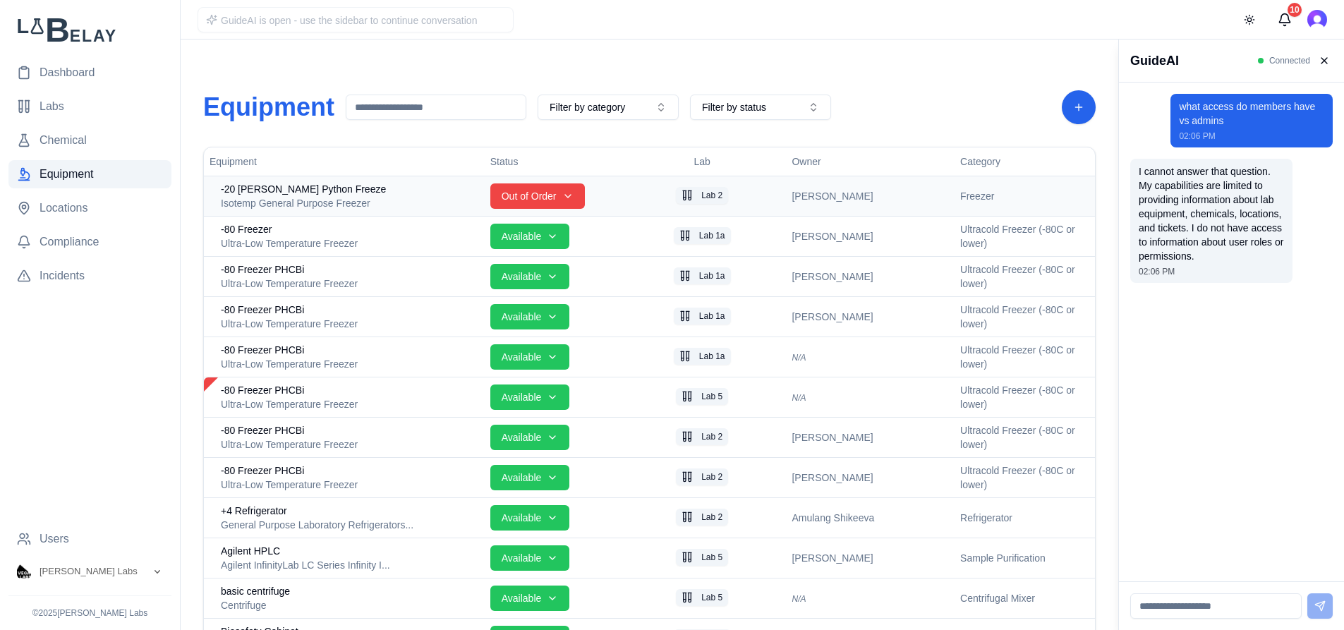
click at [382, 205] on div "Isotemp General Purpose Freezer" at bounding box center [350, 203] width 258 height 14
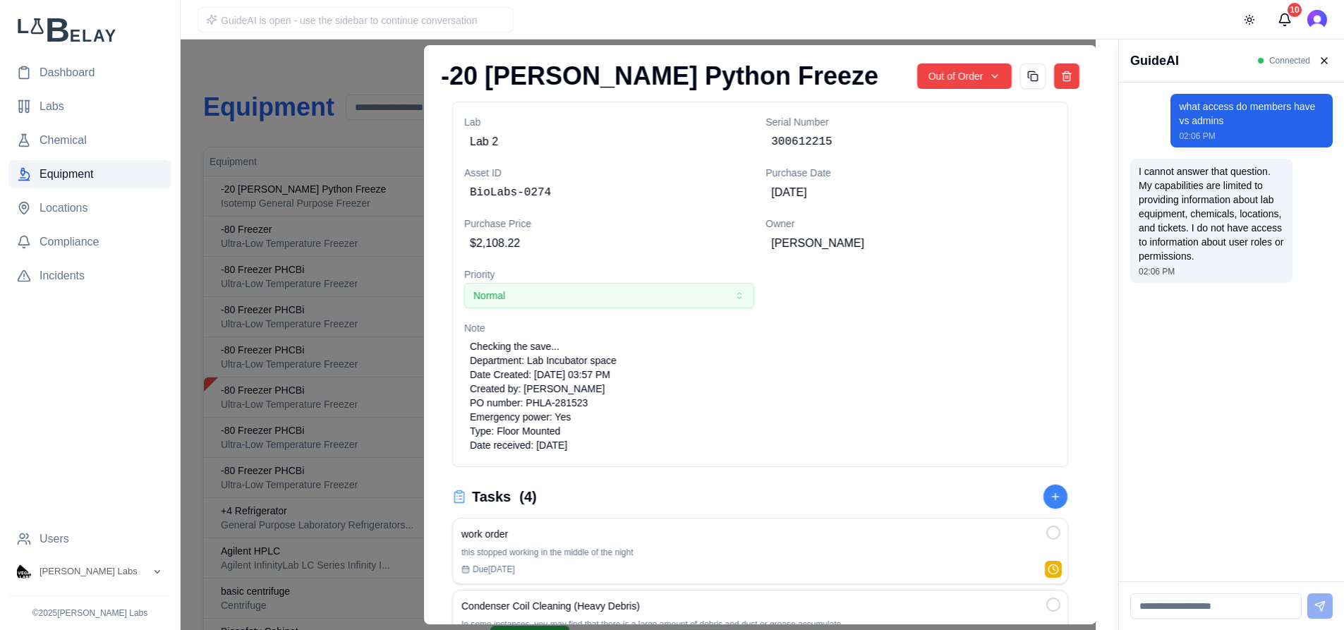
click at [346, 62] on div at bounding box center [547, 335] width 1095 height 590
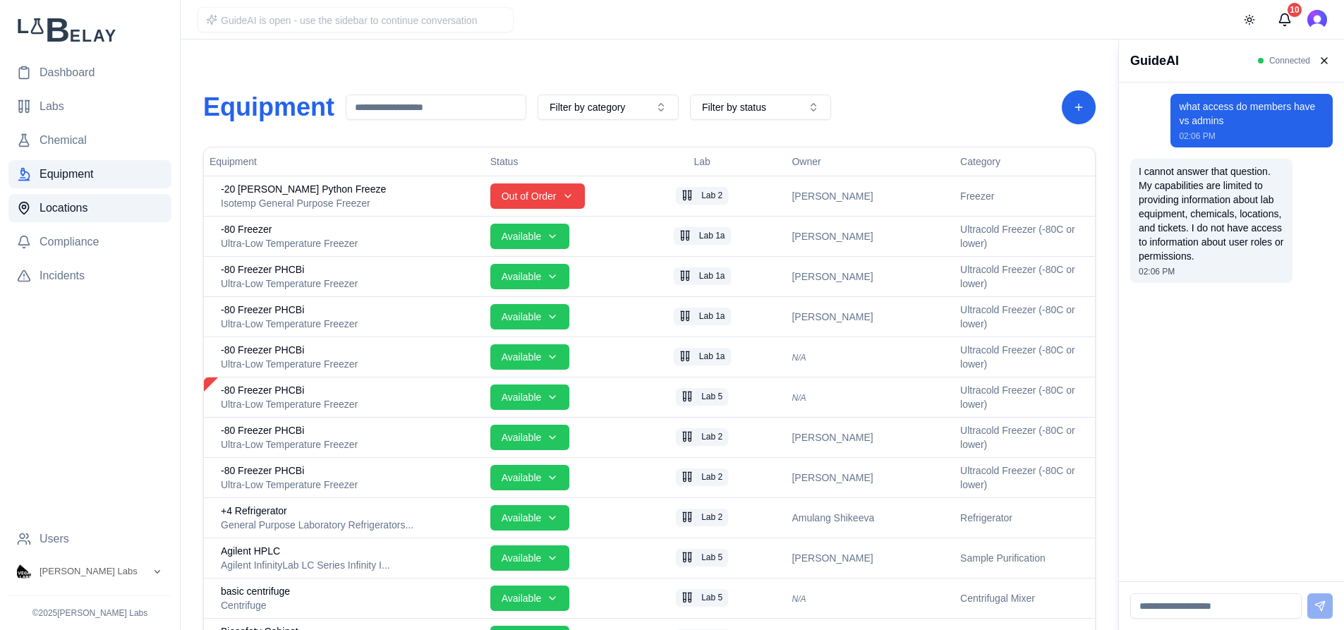
click at [99, 209] on link "Locations" at bounding box center [89, 208] width 163 height 28
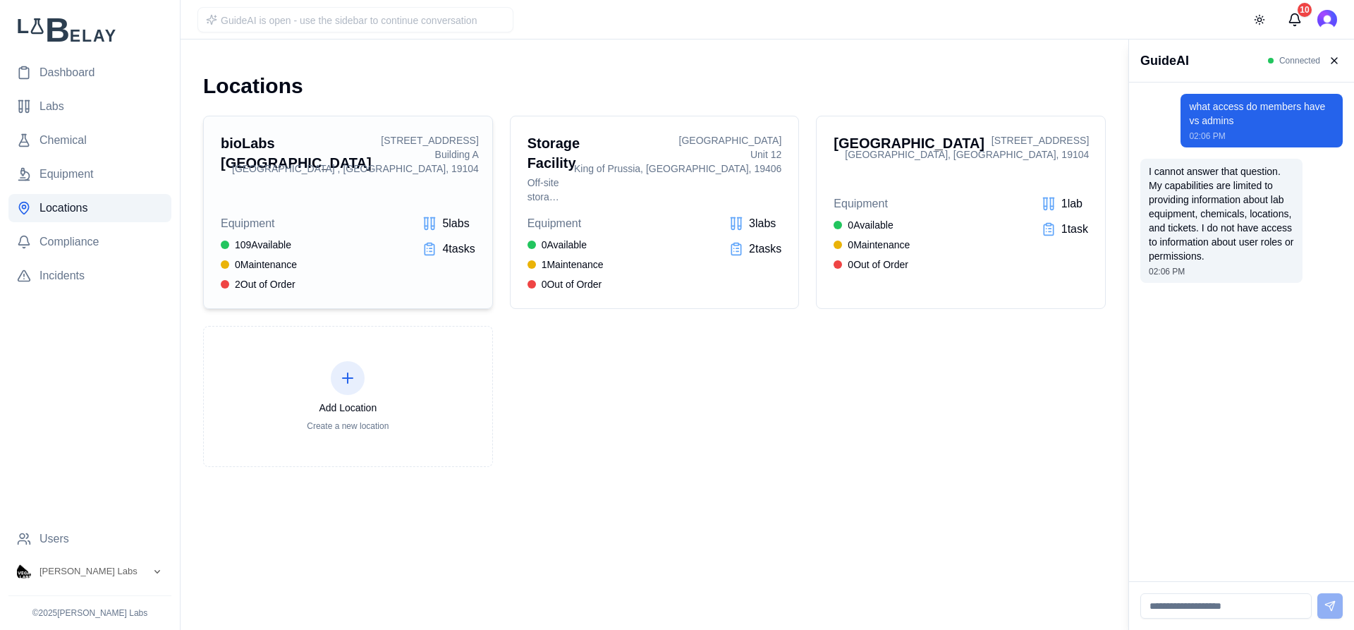
click at [396, 217] on div "Equipment 109 Available 0 Maintenance 2 Out of Order 5 lab s 4 task s" at bounding box center [348, 253] width 255 height 76
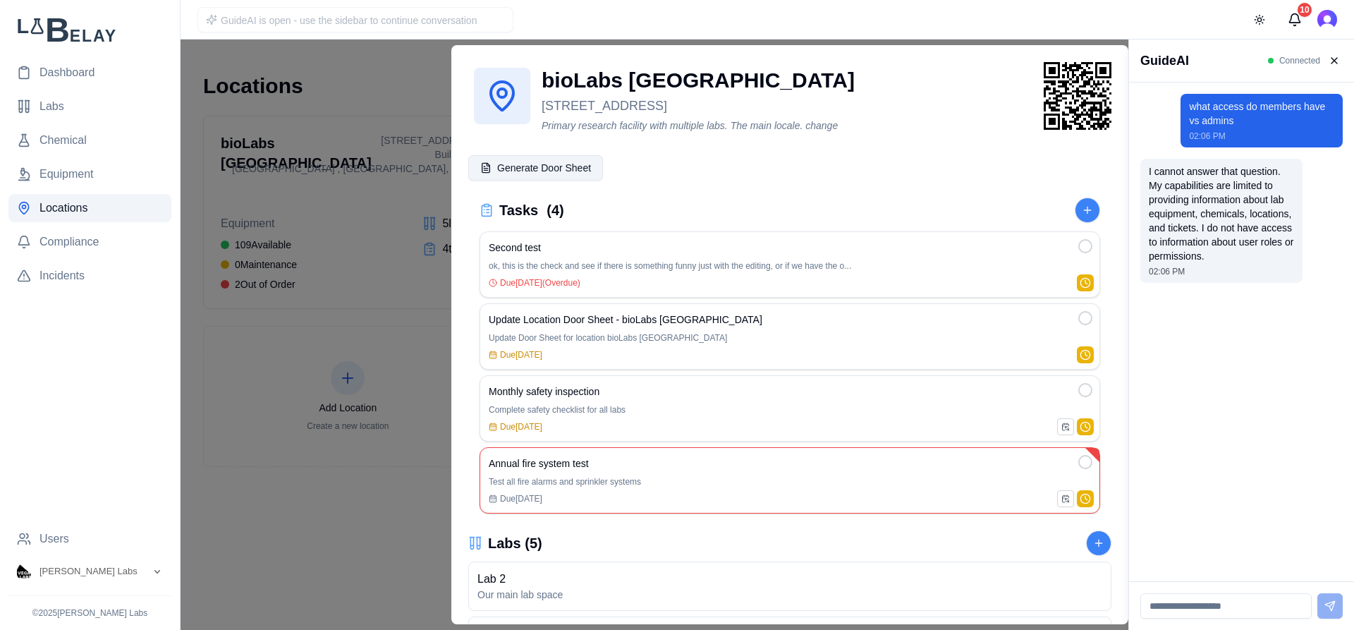
click at [559, 169] on button "Generate Door Sheet" at bounding box center [535, 167] width 135 height 25
click at [1069, 101] on icon at bounding box center [1078, 96] width 68 height 68
click at [388, 72] on div at bounding box center [564, 335] width 1129 height 590
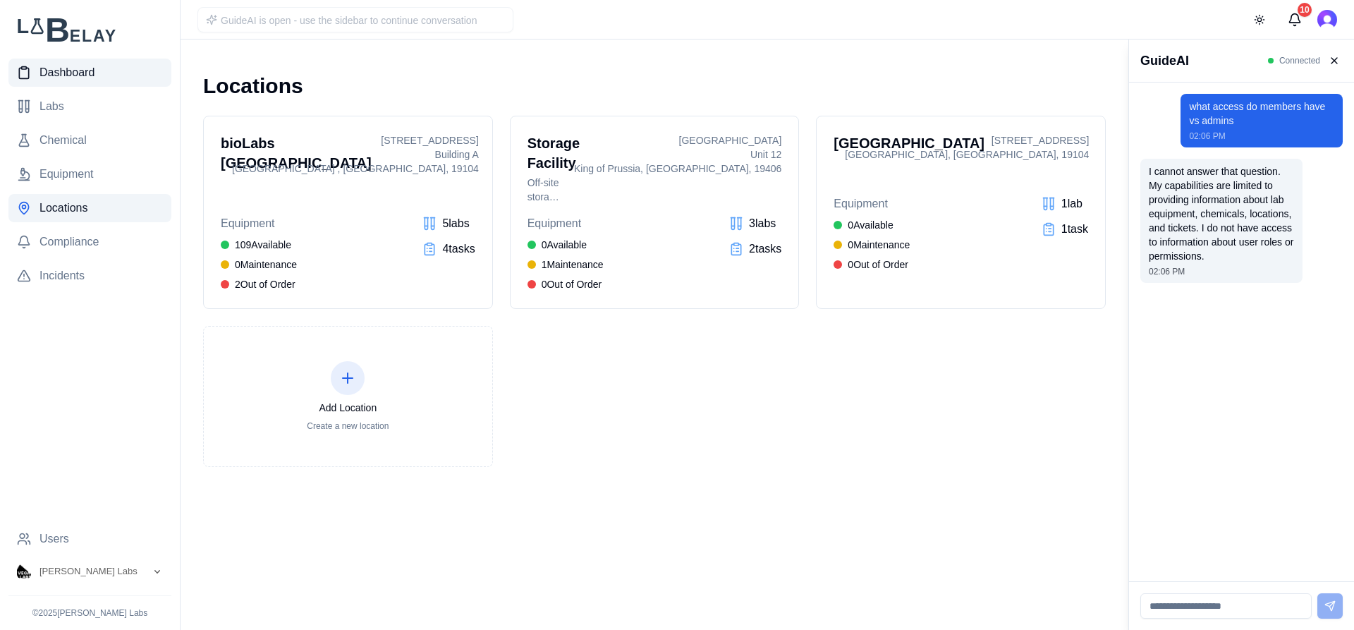
click at [103, 71] on link "Dashboard" at bounding box center [89, 73] width 163 height 28
